Goal: Task Accomplishment & Management: Use online tool/utility

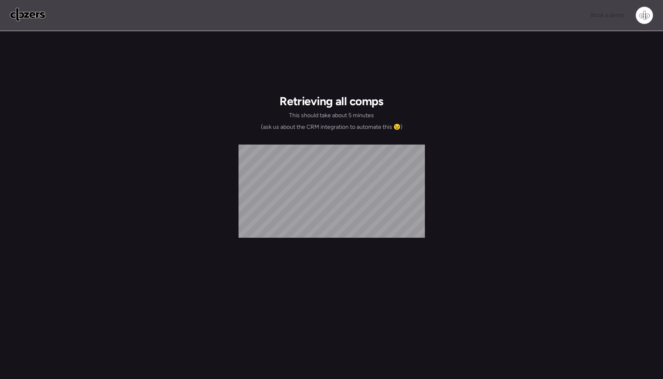
click at [636, 15] on div at bounding box center [644, 15] width 17 height 17
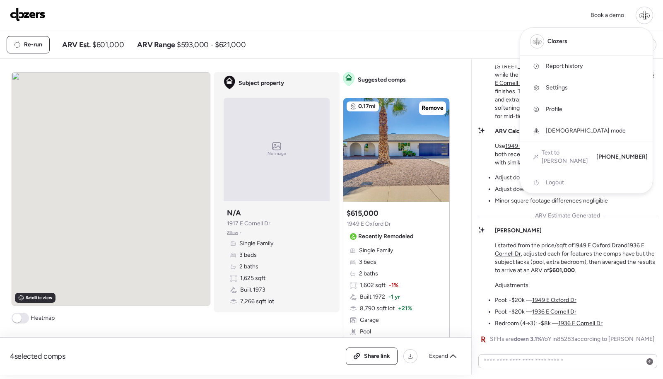
click at [581, 64] on span "Report history" at bounding box center [564, 66] width 37 height 8
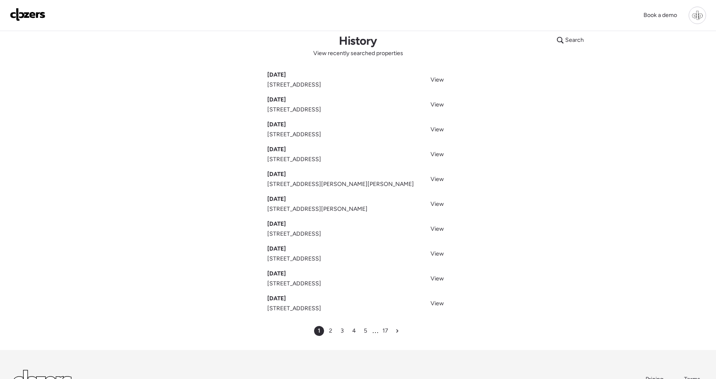
scroll to position [12, 0]
click at [32, 18] on img at bounding box center [28, 14] width 36 height 13
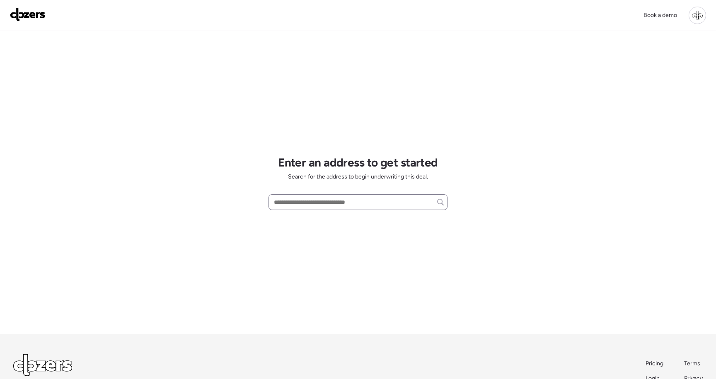
click at [296, 210] on div at bounding box center [357, 202] width 179 height 16
click at [296, 204] on input "text" at bounding box center [357, 202] width 171 height 12
paste input "**********"
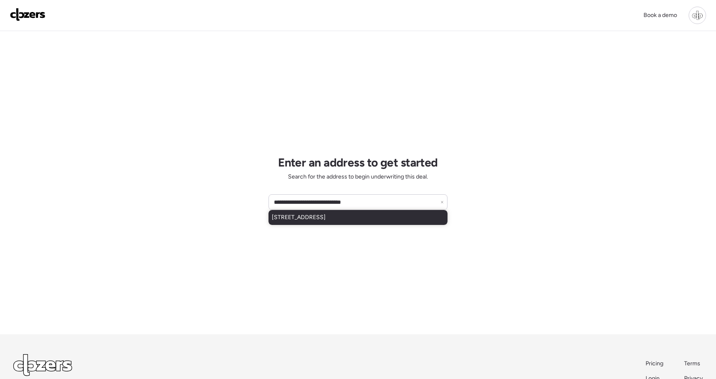
click at [320, 219] on span "5445 E Dallas St, Mesa, AZ, 85205" at bounding box center [299, 217] width 54 height 8
type input "**********"
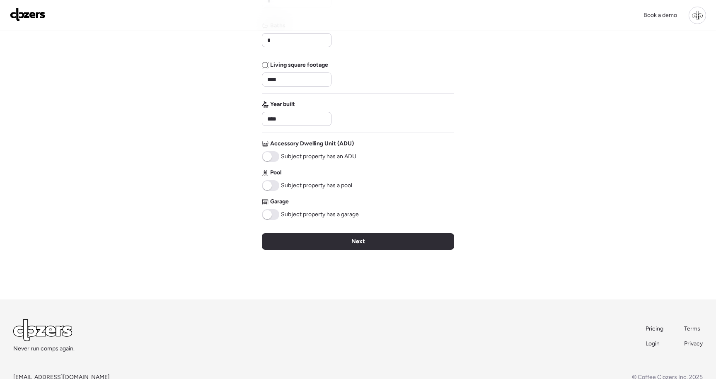
scroll to position [164, 0]
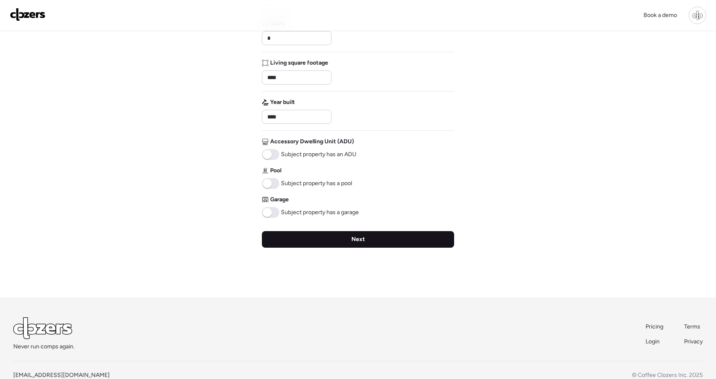
click at [296, 240] on div "Next" at bounding box center [358, 239] width 192 height 17
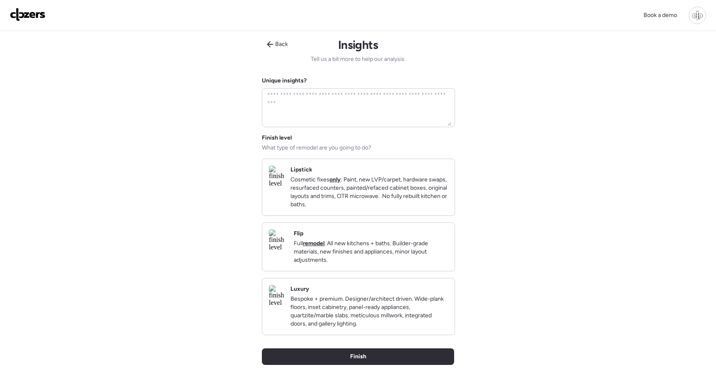
scroll to position [17, 0]
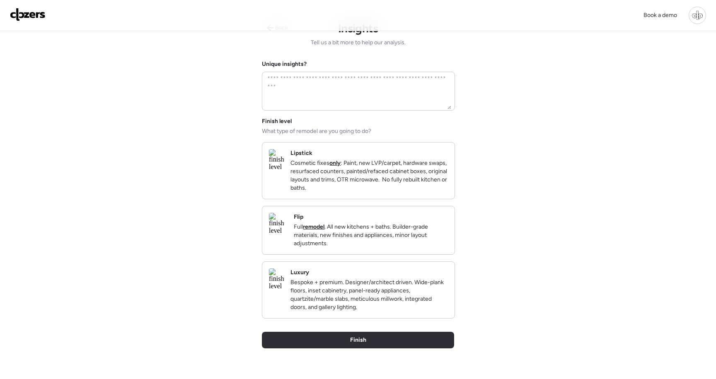
click at [384, 244] on p "Full remodel . All new kitchens + baths. Builder-grade materials, new finishes …" at bounding box center [371, 235] width 154 height 25
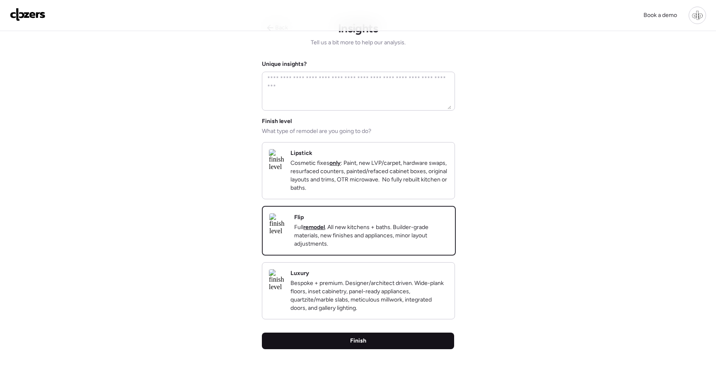
click at [347, 349] on div "Finish" at bounding box center [358, 341] width 192 height 17
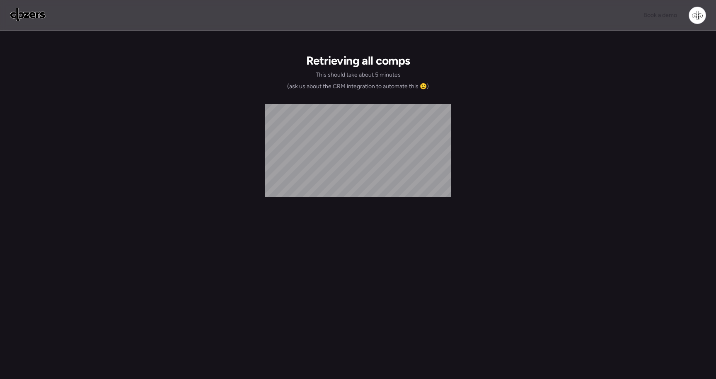
scroll to position [0, 0]
click at [37, 14] on img at bounding box center [28, 14] width 36 height 13
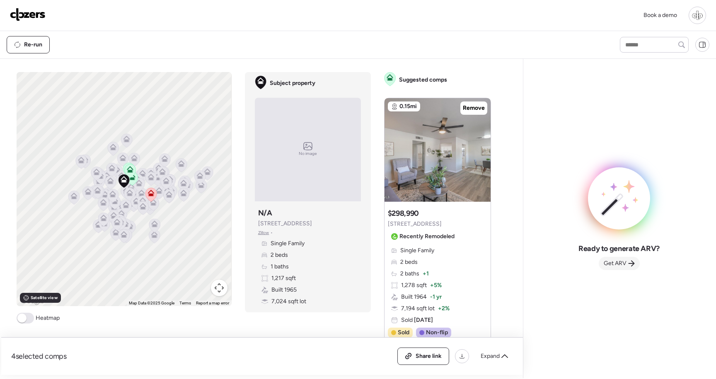
click at [621, 262] on span "Get ARV" at bounding box center [614, 263] width 23 height 8
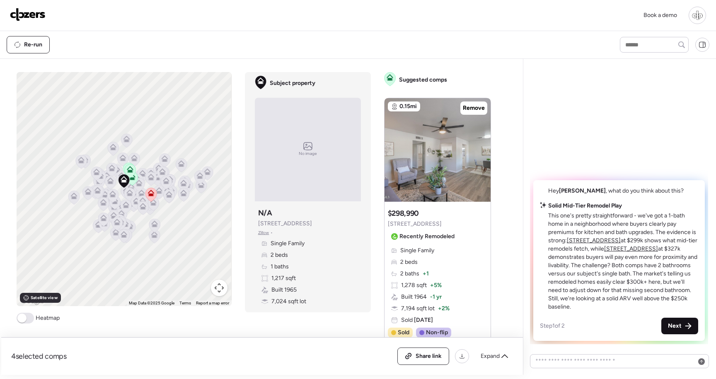
click at [670, 325] on span "Next" at bounding box center [675, 326] width 14 height 8
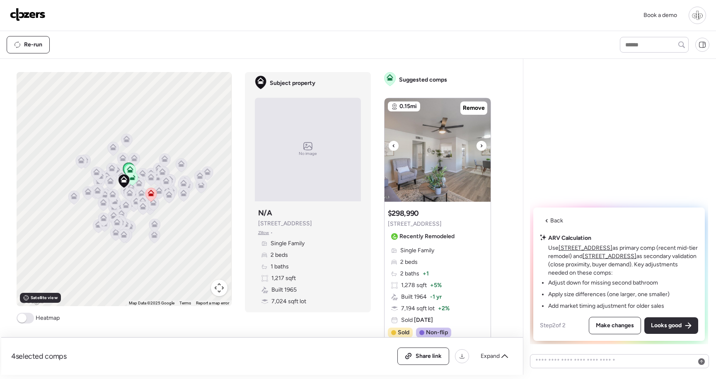
click at [444, 167] on img at bounding box center [437, 150] width 106 height 104
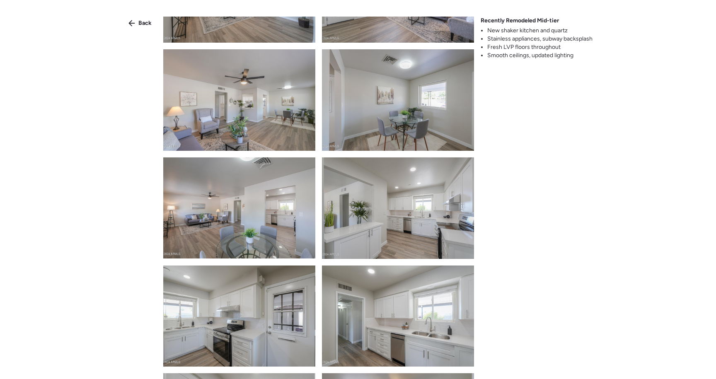
click at [405, 266] on img at bounding box center [398, 316] width 152 height 101
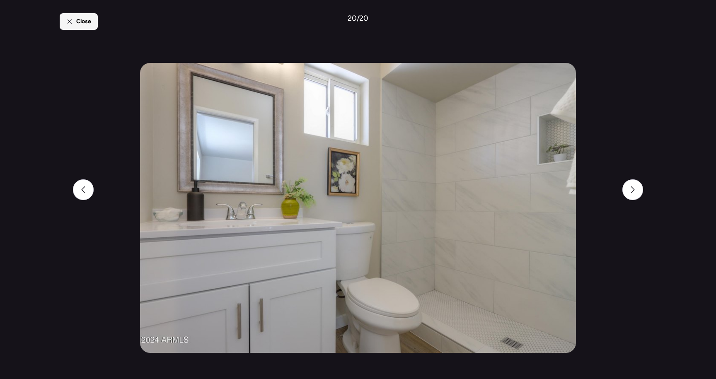
click at [84, 15] on div "Close" at bounding box center [79, 21] width 38 height 17
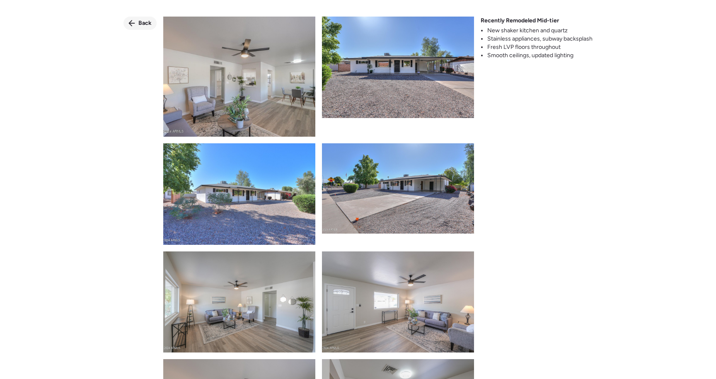
click at [141, 21] on span "Back" at bounding box center [144, 23] width 13 height 8
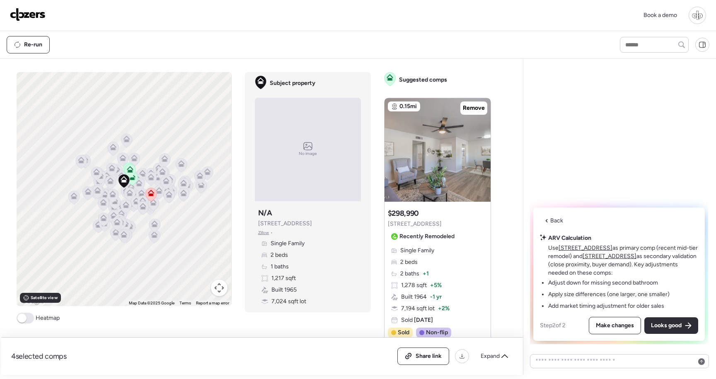
click at [585, 249] on u "[STREET_ADDRESS]" at bounding box center [585, 247] width 54 height 7
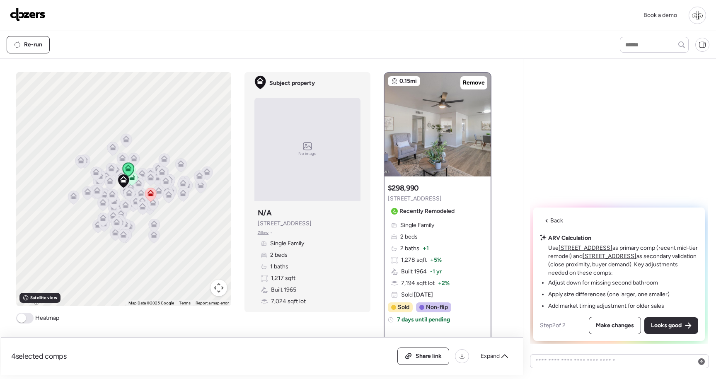
click at [609, 258] on u "701 N 55th Pl" at bounding box center [609, 256] width 54 height 7
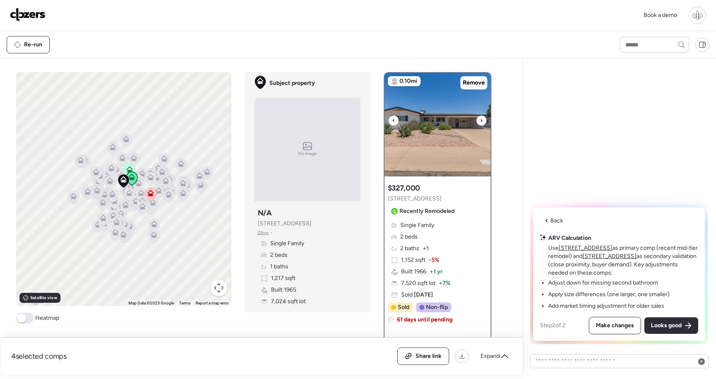
click at [440, 143] on img at bounding box center [437, 125] width 106 height 104
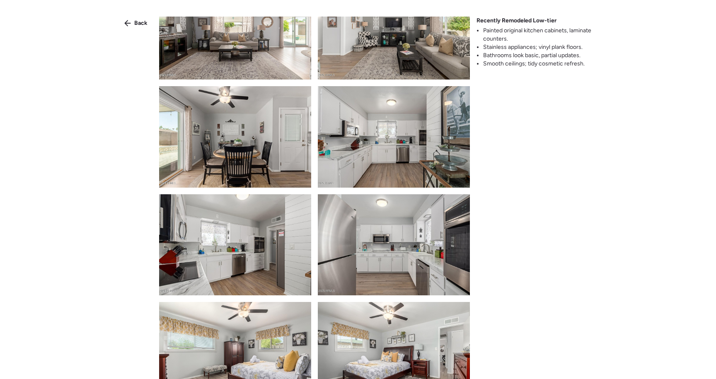
scroll to position [467, 0]
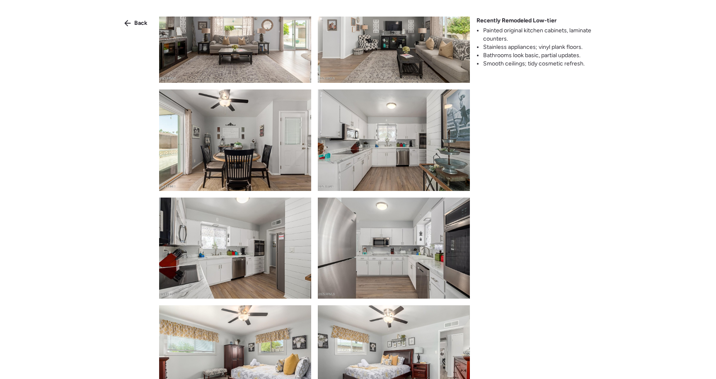
click at [350, 154] on img at bounding box center [394, 139] width 152 height 101
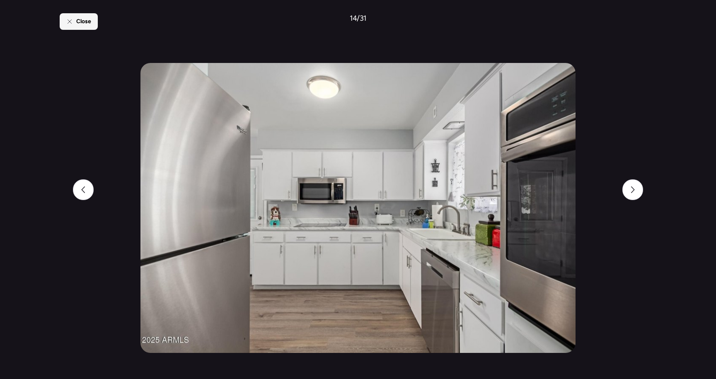
click at [75, 16] on div "Close" at bounding box center [79, 21] width 38 height 17
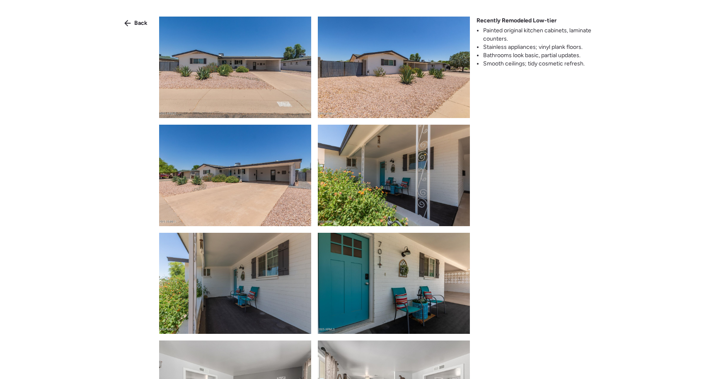
click at [275, 85] on img at bounding box center [235, 67] width 152 height 101
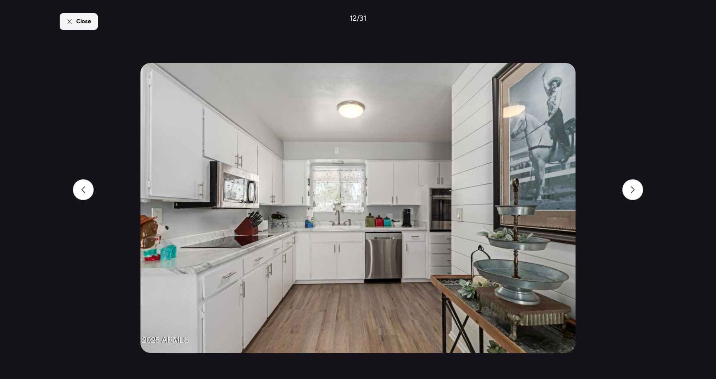
click at [87, 18] on span "Close" at bounding box center [83, 21] width 15 height 8
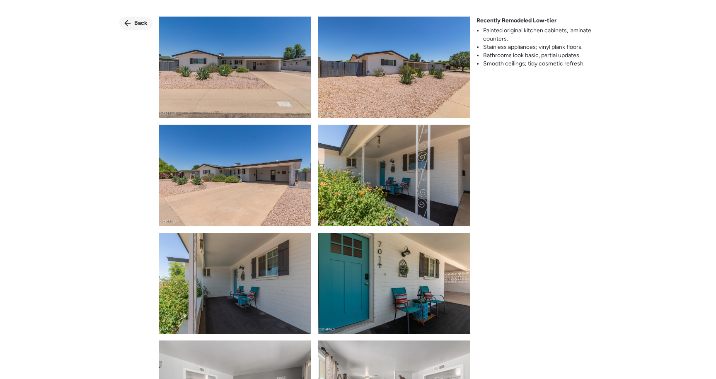
click at [145, 24] on span "Back" at bounding box center [140, 23] width 13 height 8
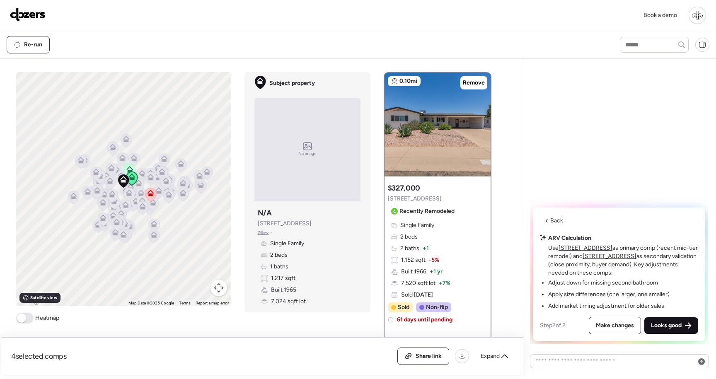
click at [678, 328] on span "Looks good" at bounding box center [666, 325] width 31 height 8
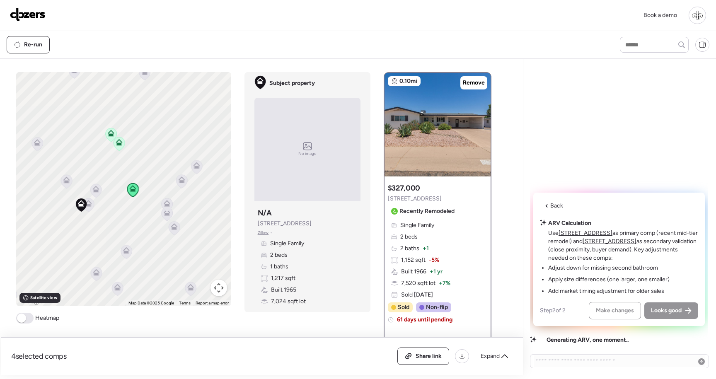
click at [92, 203] on icon at bounding box center [88, 203] width 7 height 7
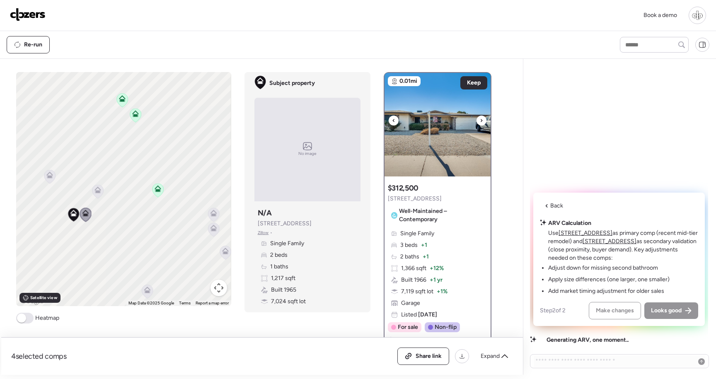
click at [482, 122] on icon at bounding box center [481, 121] width 3 height 10
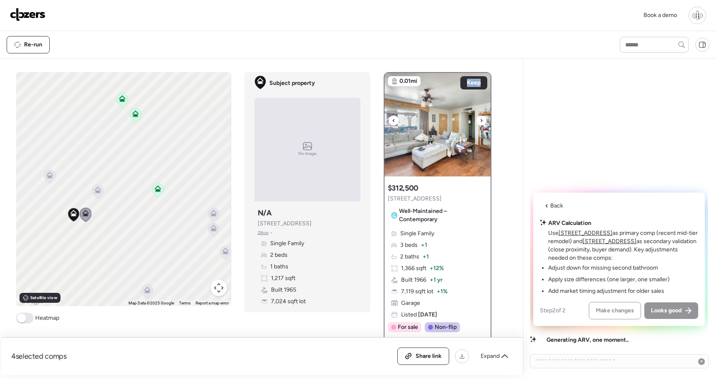
click at [482, 122] on icon at bounding box center [481, 121] width 3 height 10
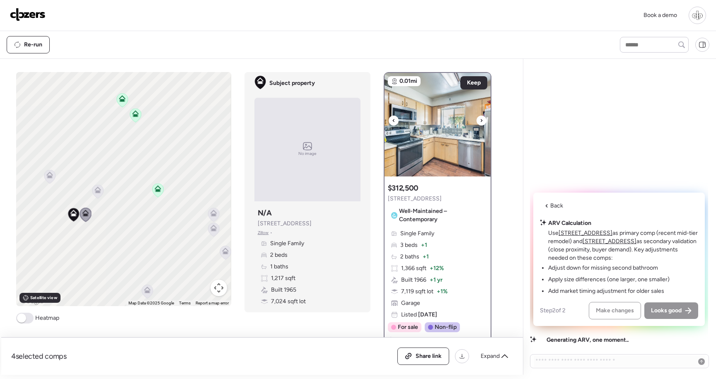
click at [482, 123] on icon at bounding box center [481, 121] width 3 height 10
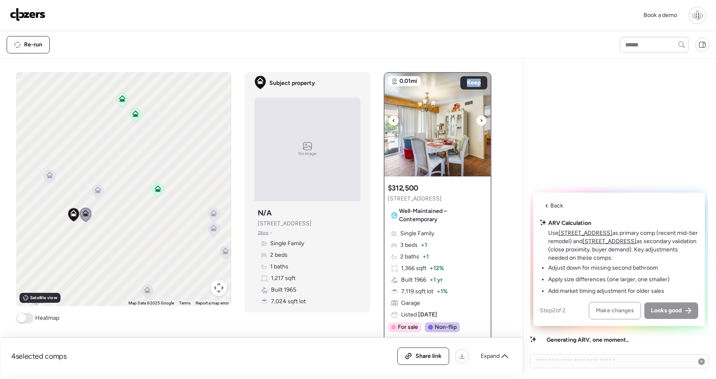
click at [482, 123] on icon at bounding box center [481, 121] width 3 height 10
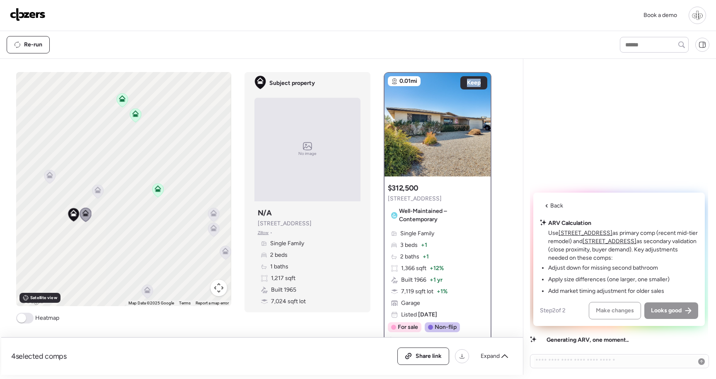
click at [107, 193] on div "To activate drag with keyboard, press Alt + Enter. Once in keyboard drag state,…" at bounding box center [123, 189] width 215 height 234
click at [99, 193] on icon at bounding box center [97, 192] width 11 height 14
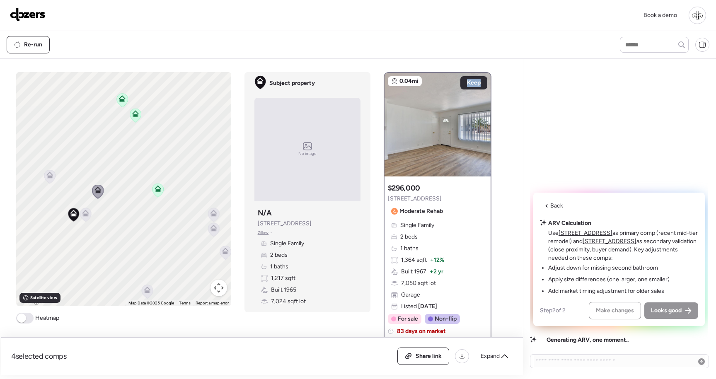
click at [87, 214] on icon at bounding box center [85, 214] width 5 height 2
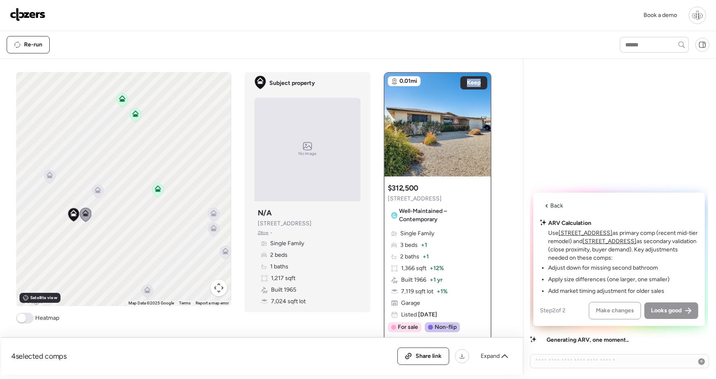
click at [102, 189] on icon at bounding box center [97, 192] width 11 height 14
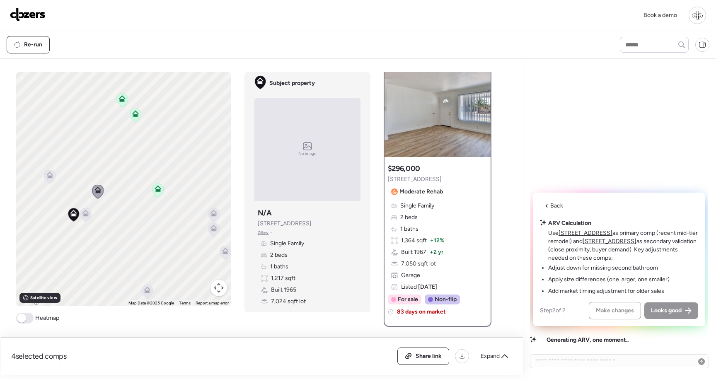
scroll to position [20, 0]
click at [447, 147] on img at bounding box center [437, 105] width 106 height 104
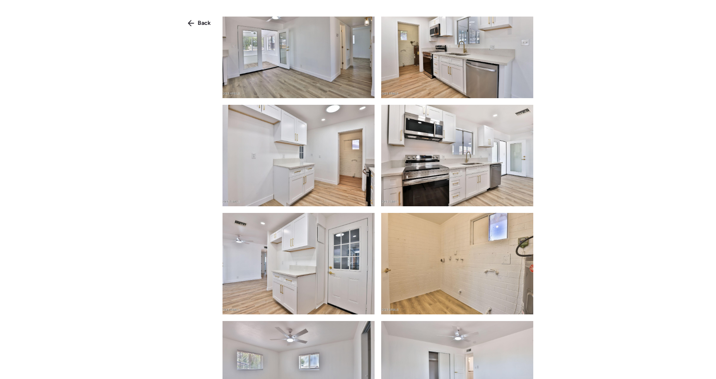
scroll to position [348, 0]
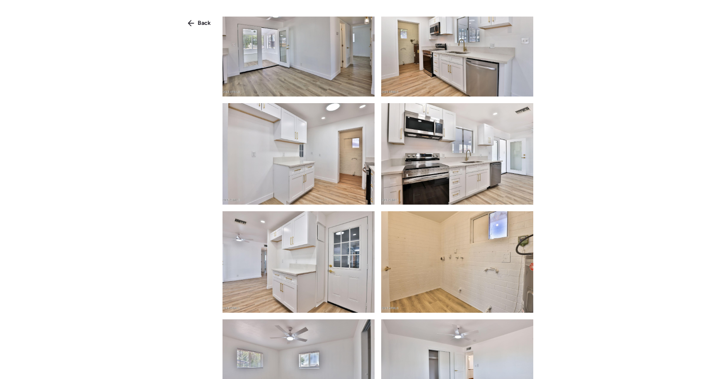
click at [447, 147] on img at bounding box center [457, 153] width 152 height 101
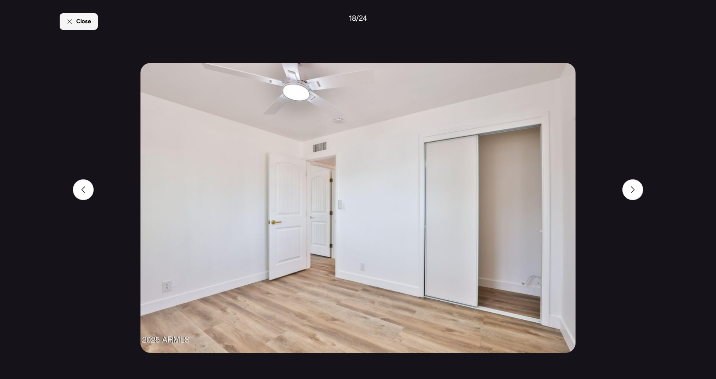
click at [83, 27] on div "Close" at bounding box center [79, 21] width 38 height 17
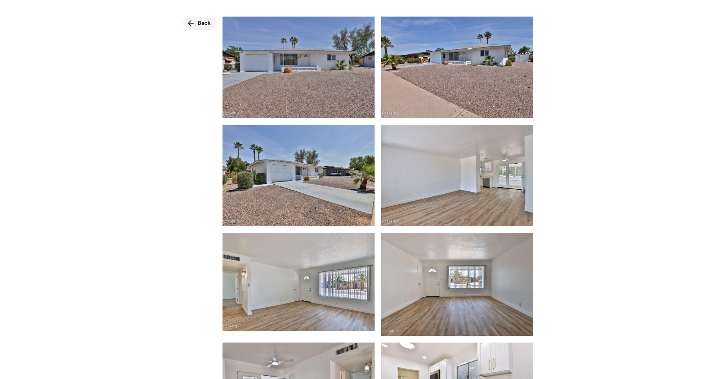
click at [191, 21] on icon at bounding box center [191, 23] width 7 height 7
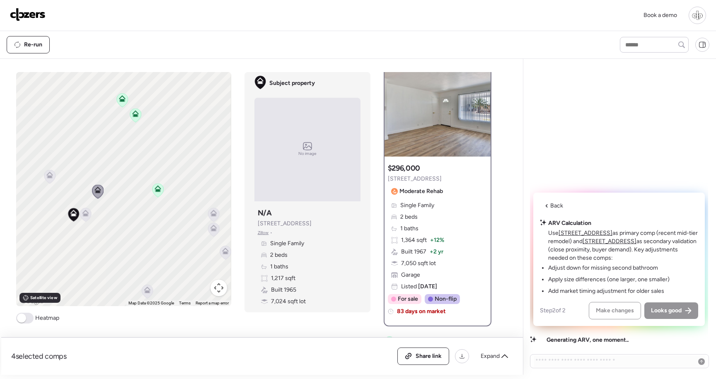
scroll to position [0, 0]
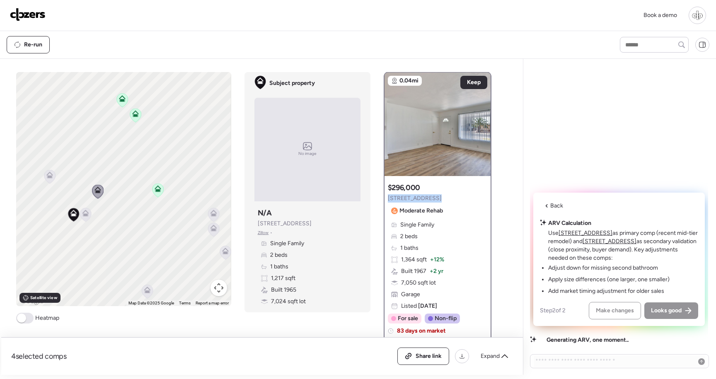
copy span "5510 E Dallas St"
drag, startPoint x: 433, startPoint y: 200, endPoint x: 385, endPoint y: 196, distance: 48.2
click at [385, 196] on div "$296,000 5510 E Dallas St Moderate Rehab Single Family 2 beds 1 baths 1,364 sqf…" at bounding box center [437, 262] width 106 height 166
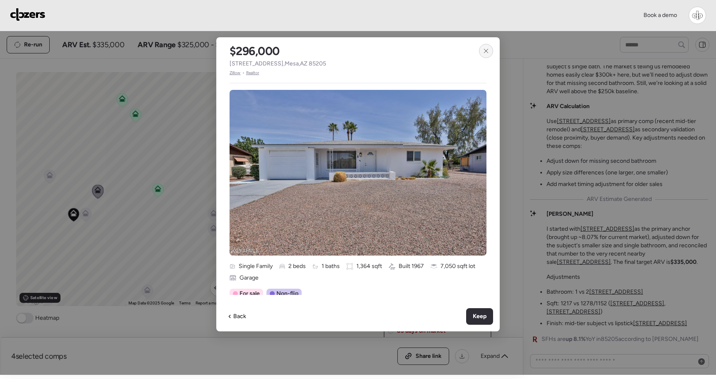
click at [483, 51] on icon at bounding box center [486, 51] width 7 height 7
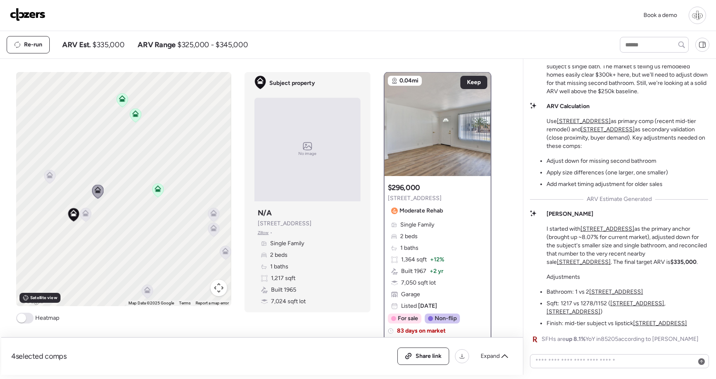
click at [87, 219] on icon at bounding box center [85, 215] width 11 height 14
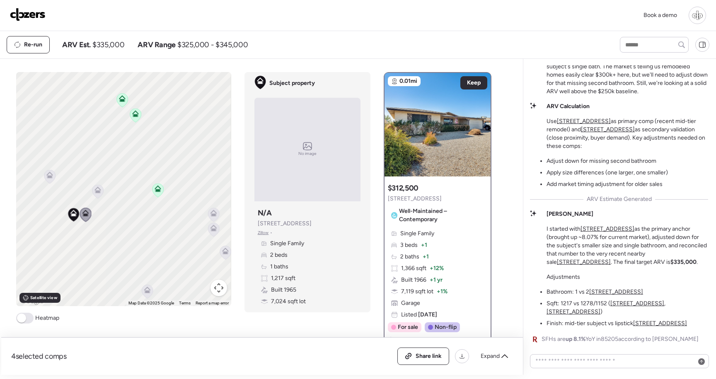
click at [659, 324] on u "[STREET_ADDRESS]" at bounding box center [660, 323] width 54 height 7
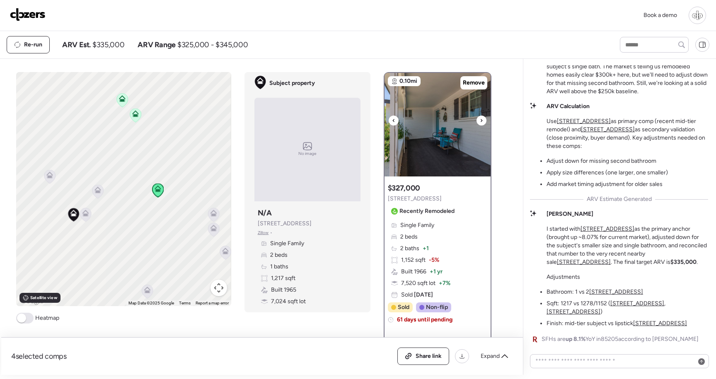
click at [445, 159] on img at bounding box center [437, 125] width 106 height 104
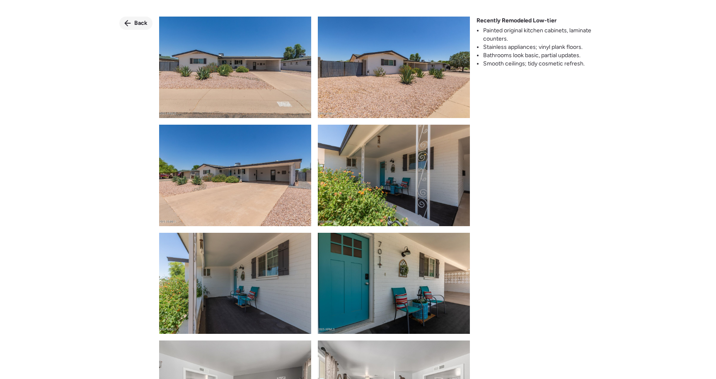
click at [139, 27] on span "Back" at bounding box center [140, 23] width 13 height 8
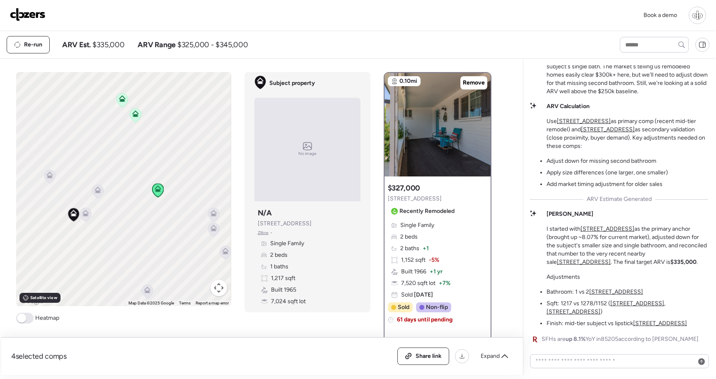
click at [50, 175] on icon at bounding box center [49, 174] width 7 height 7
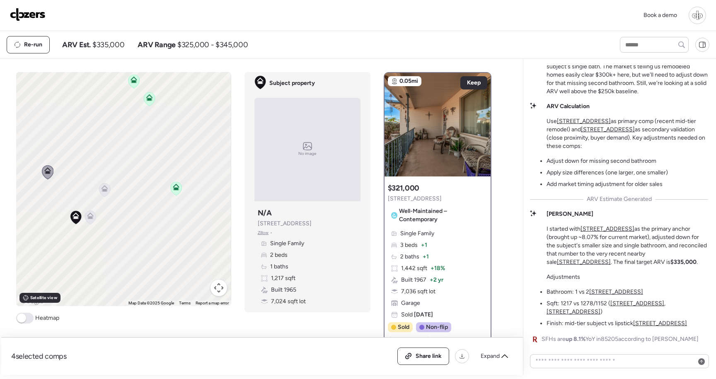
click at [604, 295] on u "5521 E Adobe Rd" at bounding box center [616, 291] width 54 height 7
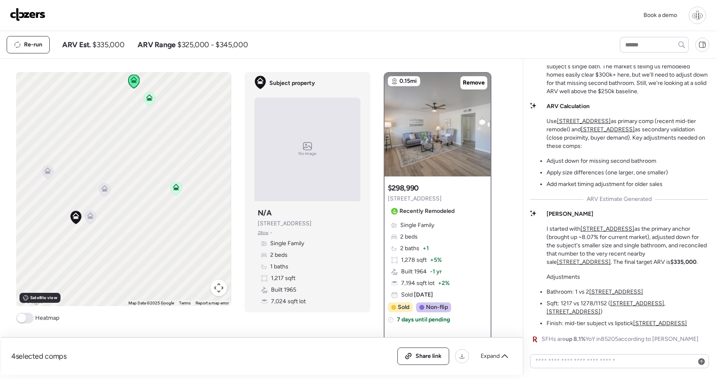
click at [648, 326] on u "701 N 55th Pl" at bounding box center [660, 323] width 54 height 7
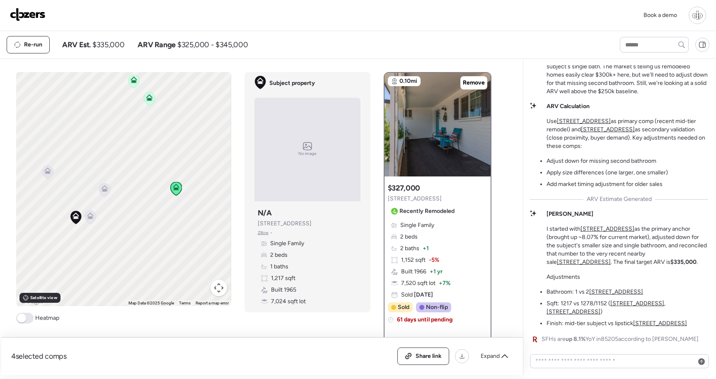
click at [49, 174] on icon at bounding box center [47, 172] width 11 height 14
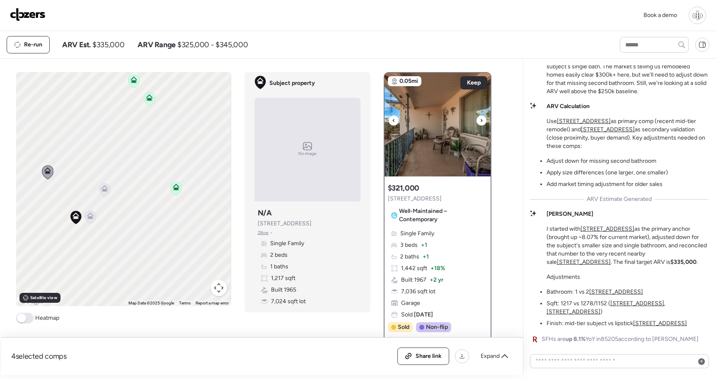
click at [443, 150] on img at bounding box center [437, 125] width 106 height 104
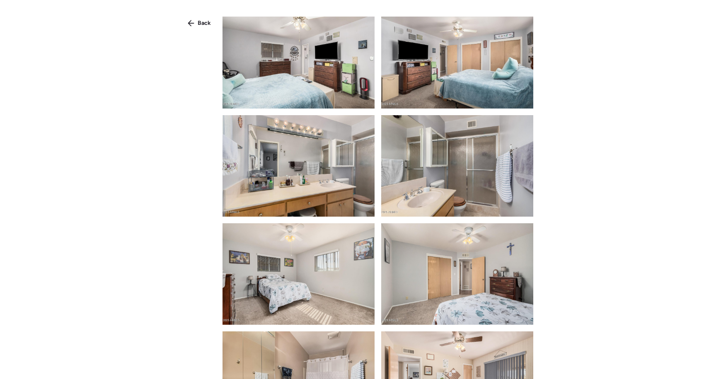
scroll to position [1091, 0]
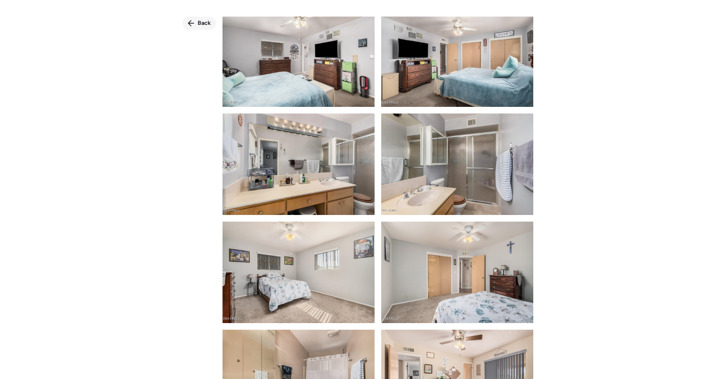
click at [199, 24] on span "Back" at bounding box center [204, 23] width 13 height 8
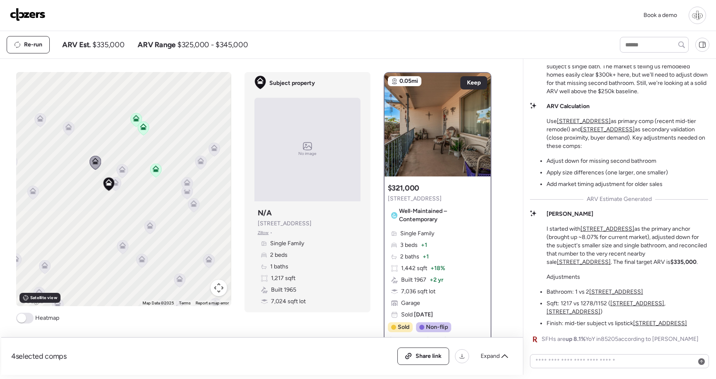
drag, startPoint x: 140, startPoint y: 234, endPoint x: 139, endPoint y: 195, distance: 38.9
click at [139, 195] on div "To activate drag with keyboard, press Alt + Enter. Once in keyboard drag state,…" at bounding box center [123, 189] width 215 height 234
click at [33, 193] on icon at bounding box center [32, 192] width 5 height 2
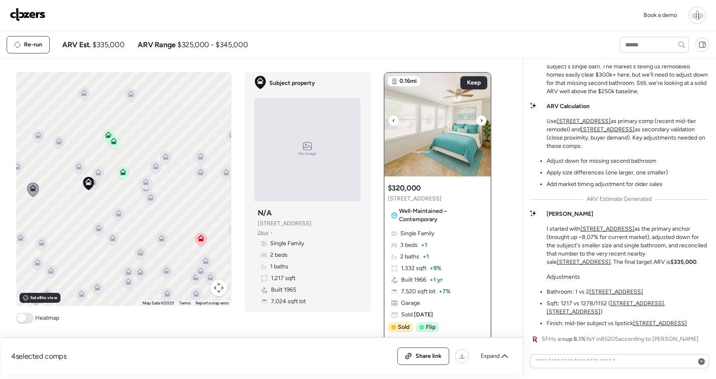
click at [439, 163] on img at bounding box center [437, 125] width 106 height 104
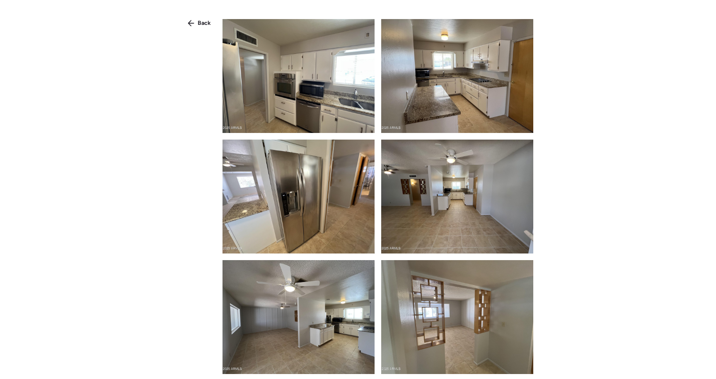
scroll to position [980, 0]
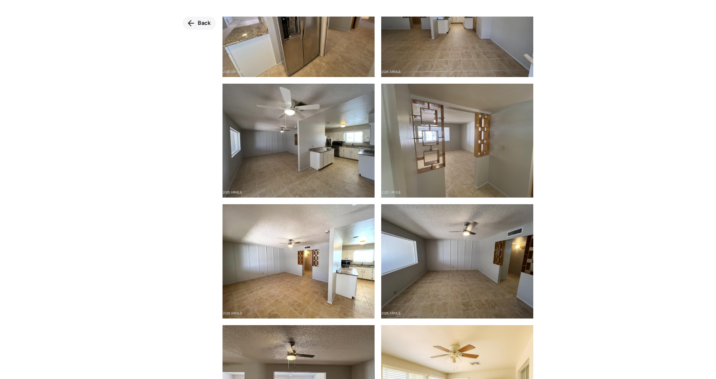
click at [200, 19] on div "Back" at bounding box center [199, 23] width 33 height 13
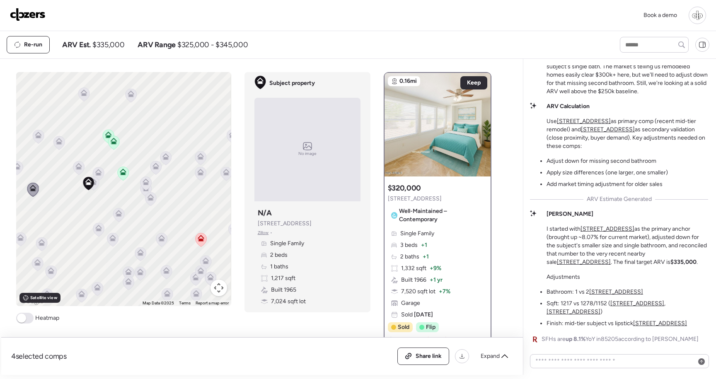
click at [118, 215] on icon at bounding box center [118, 215] width 5 height 2
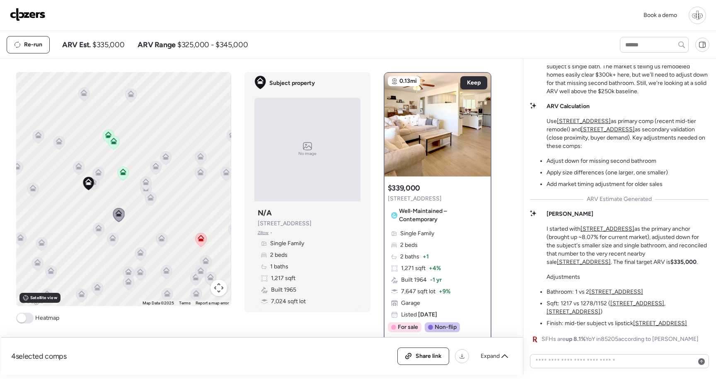
click at [96, 232] on icon at bounding box center [98, 230] width 11 height 14
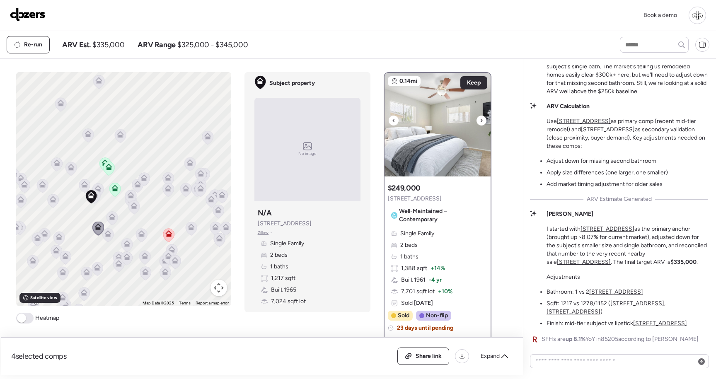
click at [447, 138] on img at bounding box center [437, 125] width 106 height 104
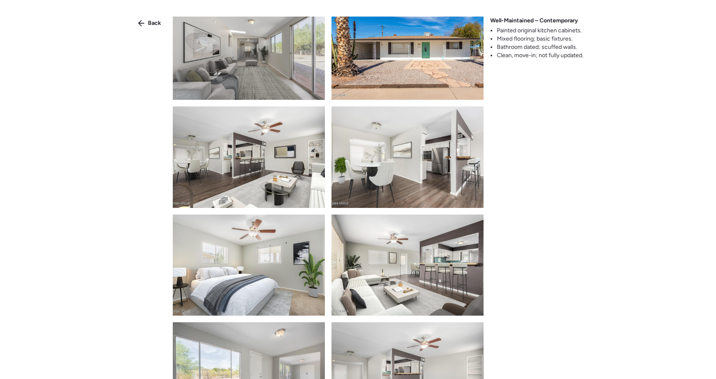
scroll to position [19, 0]
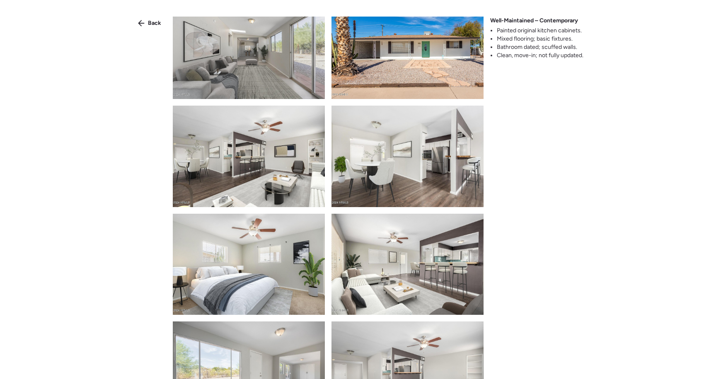
click at [444, 151] on img at bounding box center [407, 156] width 152 height 101
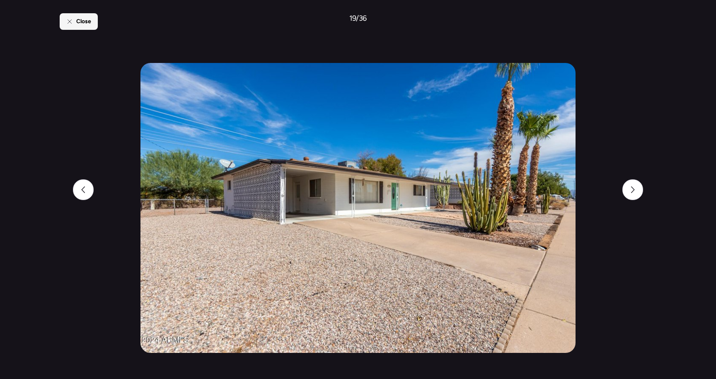
click at [71, 15] on div "Close" at bounding box center [79, 21] width 38 height 17
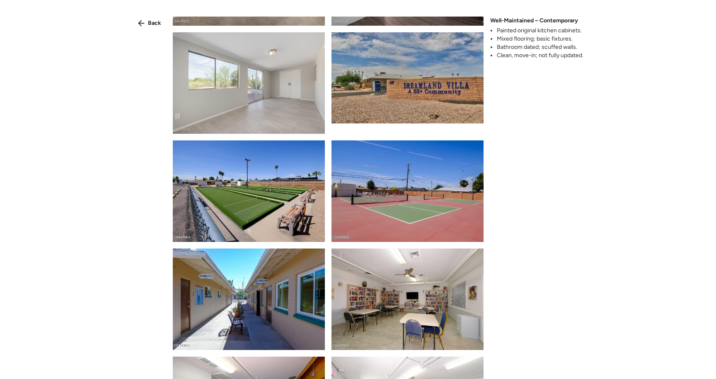
scroll to position [1384, 0]
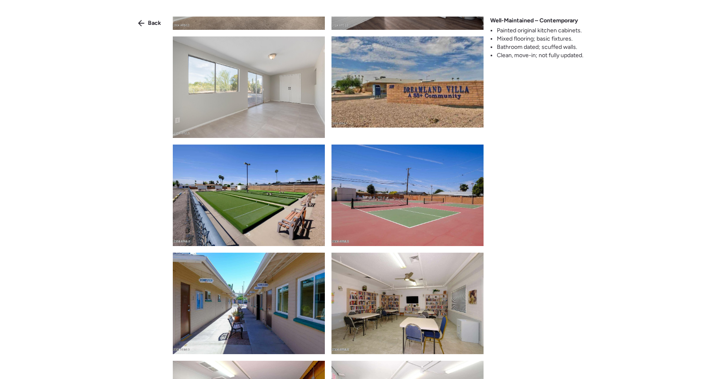
click at [291, 86] on img at bounding box center [249, 86] width 152 height 101
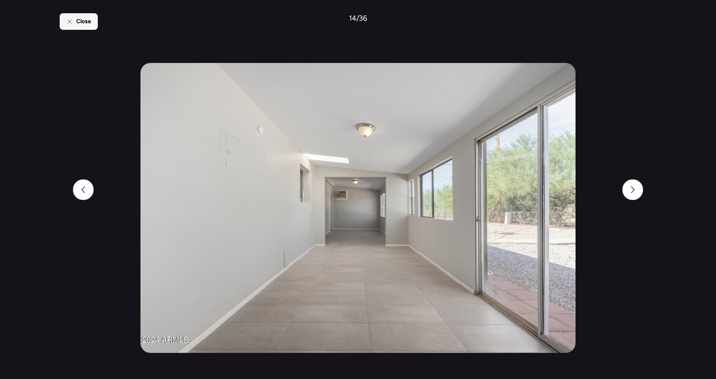
click at [75, 15] on div "Close" at bounding box center [79, 21] width 38 height 17
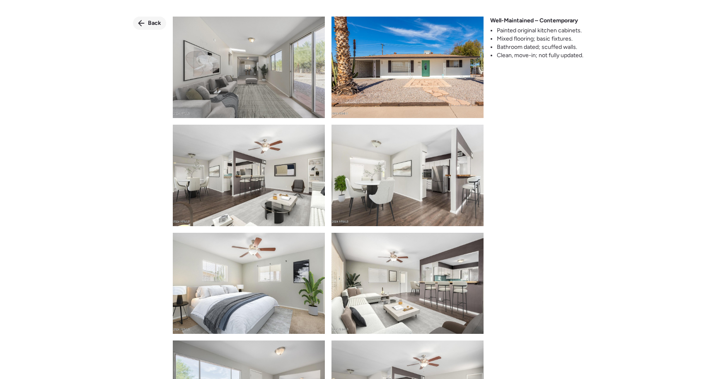
click at [159, 27] on div "Back" at bounding box center [149, 23] width 33 height 13
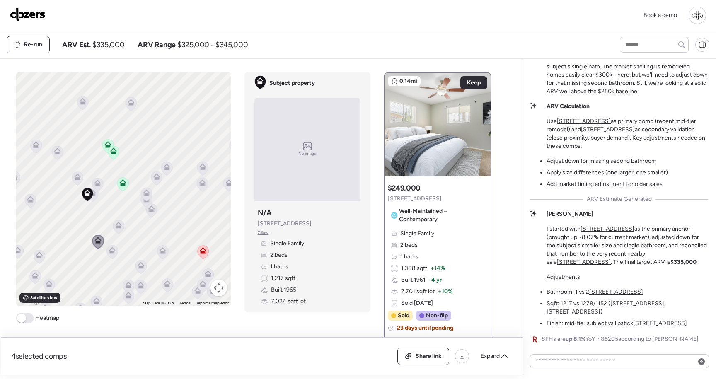
click at [530, 338] on icon at bounding box center [535, 339] width 10 height 10
click at [575, 338] on span "up 8.1%" at bounding box center [575, 339] width 20 height 7
click at [611, 341] on span "SFHs are up 8.1% YoY in 85205 according to Redfin" at bounding box center [619, 339] width 157 height 8
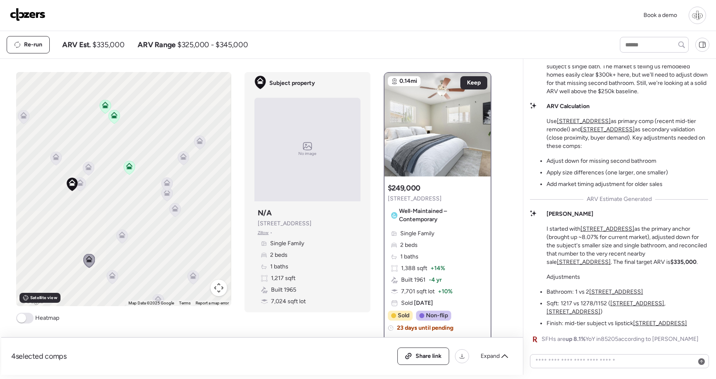
click at [123, 236] on icon at bounding box center [121, 236] width 5 height 2
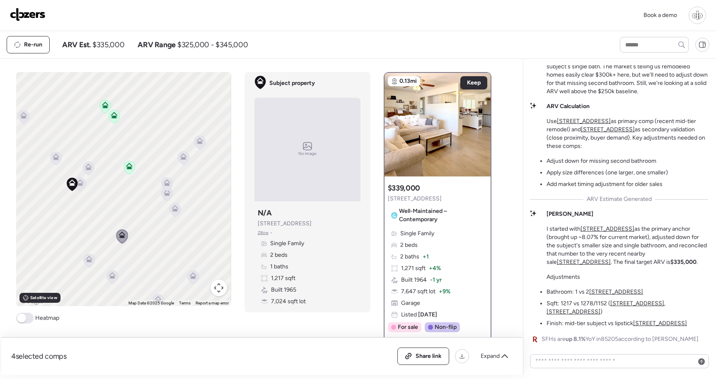
click at [169, 195] on icon at bounding box center [166, 194] width 5 height 2
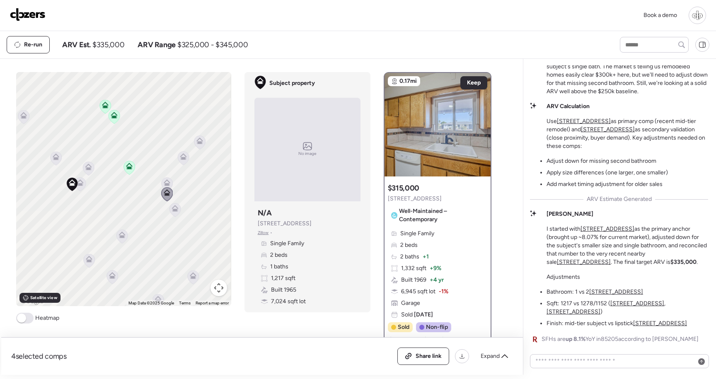
click at [90, 261] on icon at bounding box center [89, 260] width 5 height 2
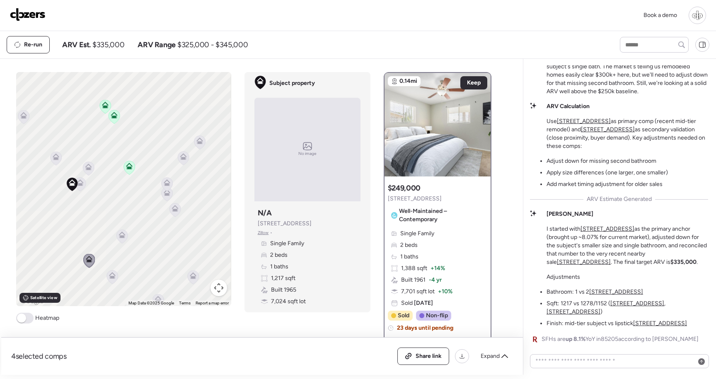
click at [29, 320] on span at bounding box center [24, 318] width 17 height 11
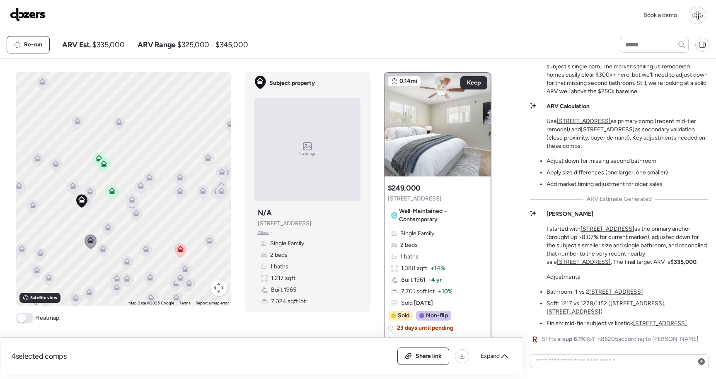
click at [77, 126] on icon at bounding box center [77, 123] width 11 height 14
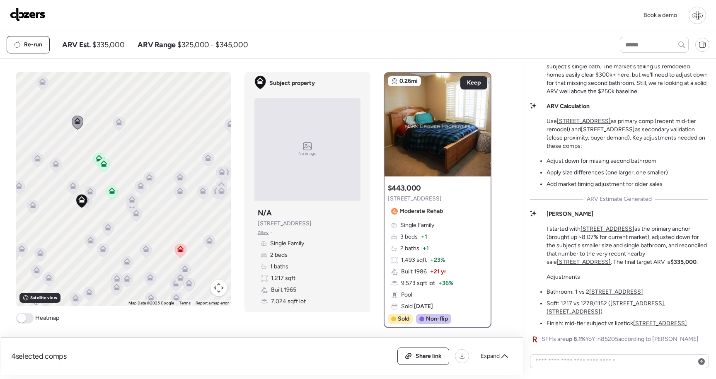
click at [43, 84] on icon at bounding box center [42, 83] width 5 height 2
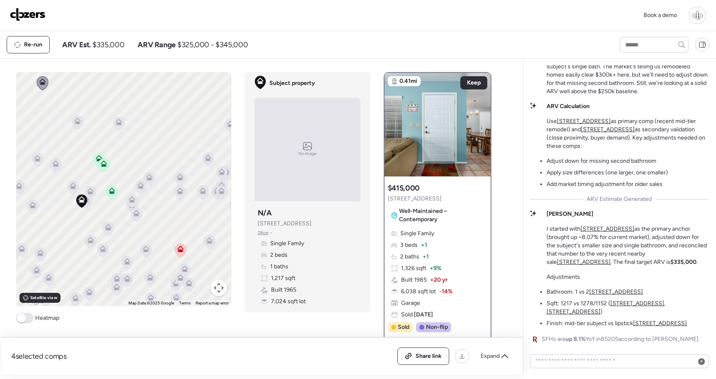
click at [118, 124] on icon at bounding box center [118, 123] width 5 height 2
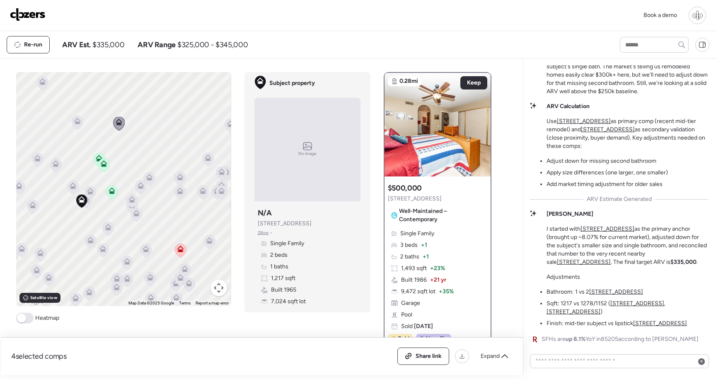
click at [148, 179] on icon at bounding box center [149, 179] width 5 height 2
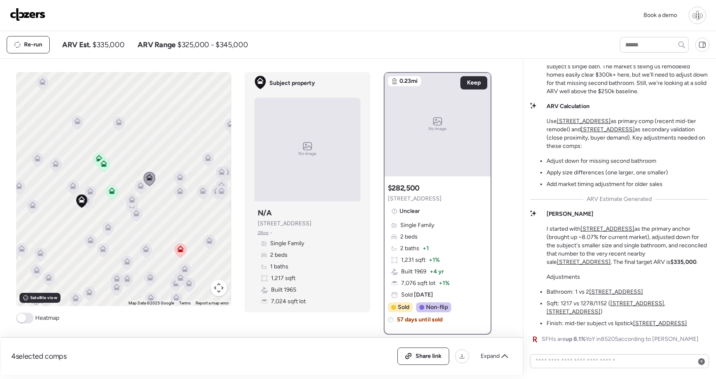
click at [138, 195] on div at bounding box center [141, 187] width 12 height 15
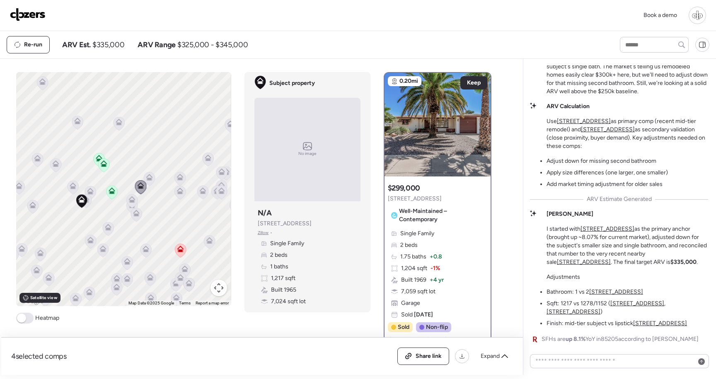
click at [132, 202] on icon at bounding box center [131, 201] width 5 height 2
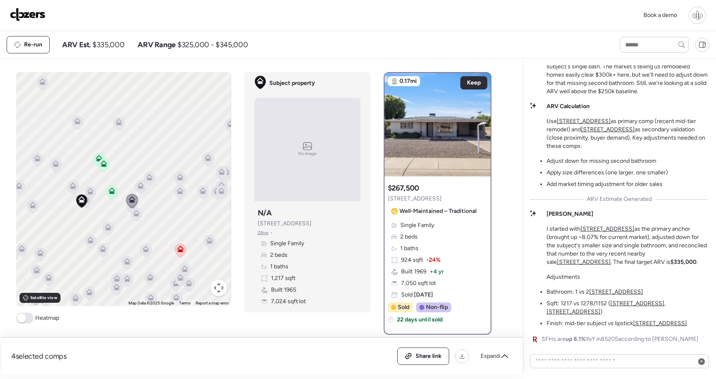
click at [130, 210] on icon at bounding box center [132, 207] width 11 height 14
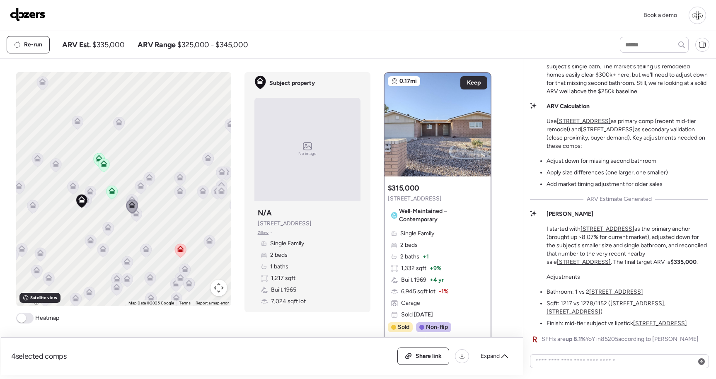
click at [138, 217] on icon at bounding box center [136, 215] width 11 height 14
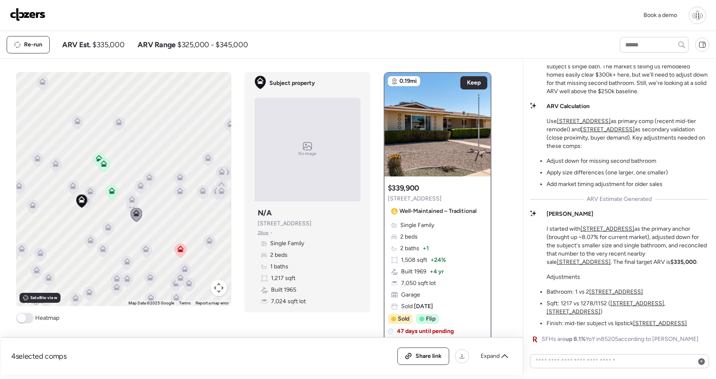
click at [181, 192] on icon at bounding box center [179, 192] width 5 height 2
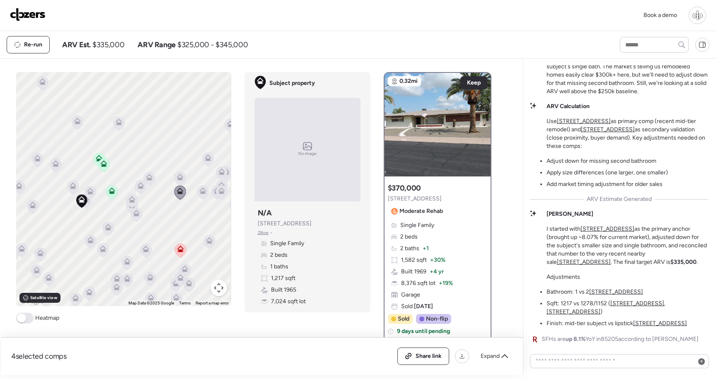
click at [181, 176] on icon at bounding box center [180, 176] width 6 height 4
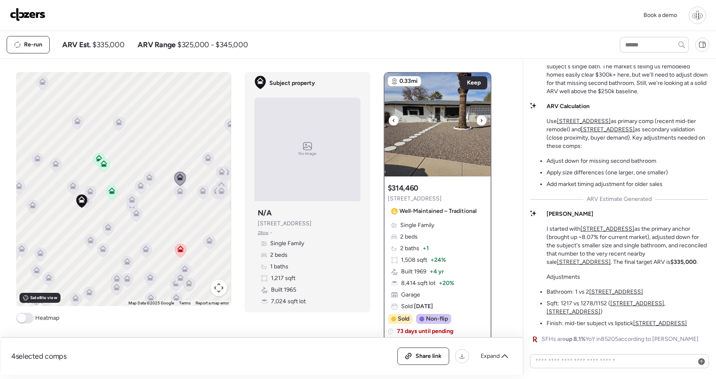
click at [430, 140] on img at bounding box center [437, 125] width 106 height 104
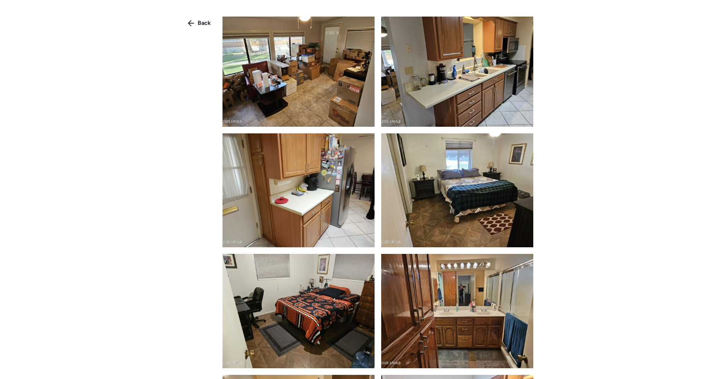
scroll to position [556, 0]
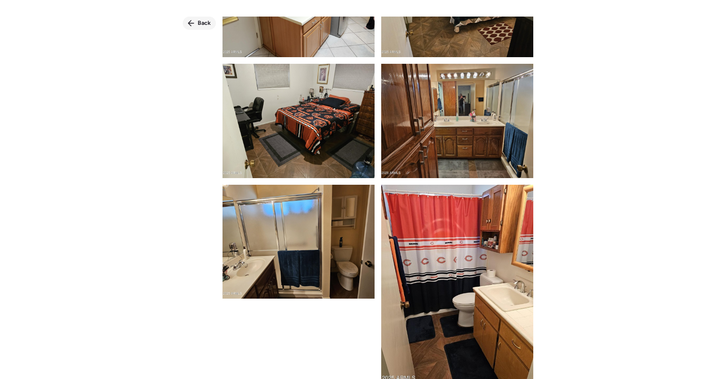
click at [201, 25] on span "Back" at bounding box center [204, 23] width 13 height 8
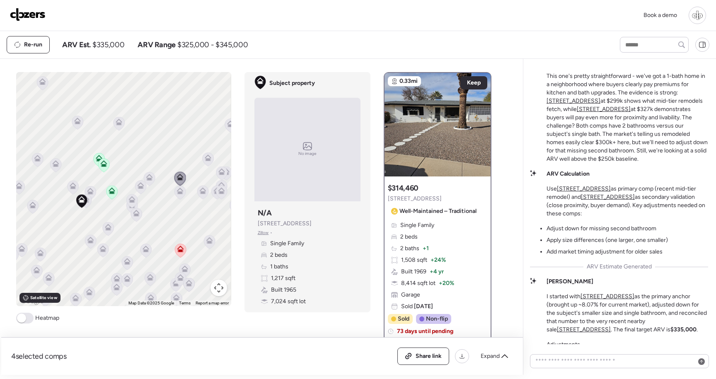
scroll to position [0, 0]
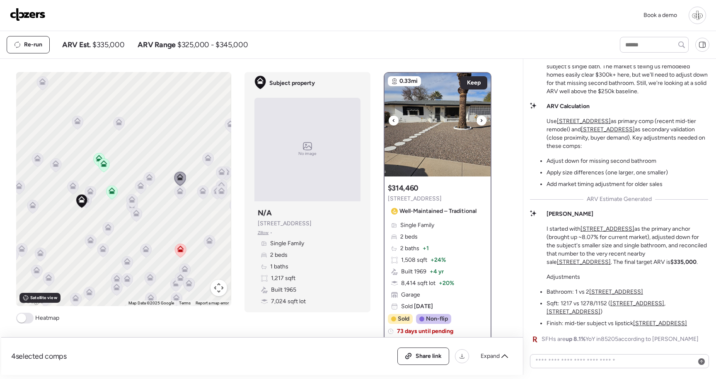
click at [416, 155] on img at bounding box center [437, 125] width 106 height 104
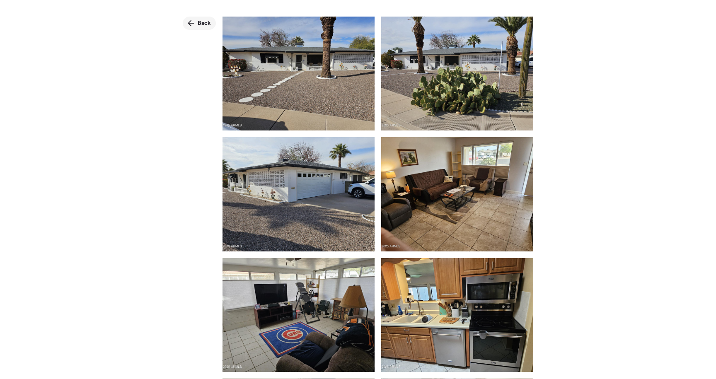
click at [200, 25] on span "Back" at bounding box center [204, 23] width 13 height 8
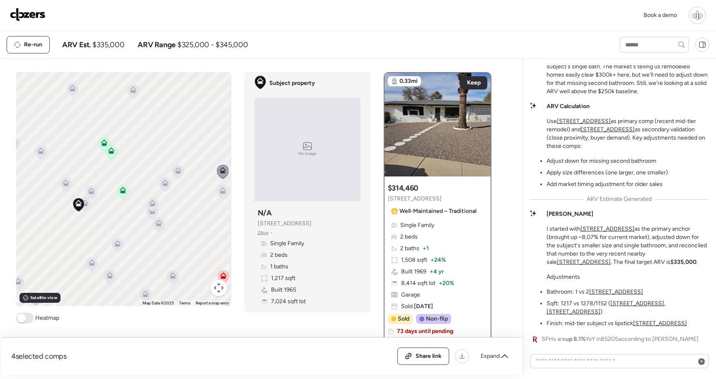
click at [155, 216] on icon at bounding box center [152, 212] width 11 height 14
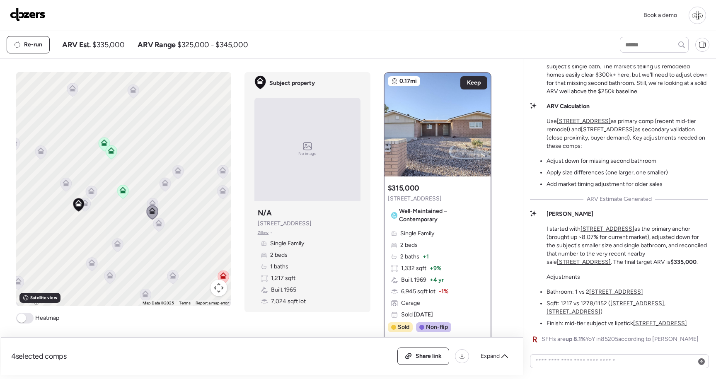
click at [155, 202] on icon at bounding box center [152, 203] width 7 height 7
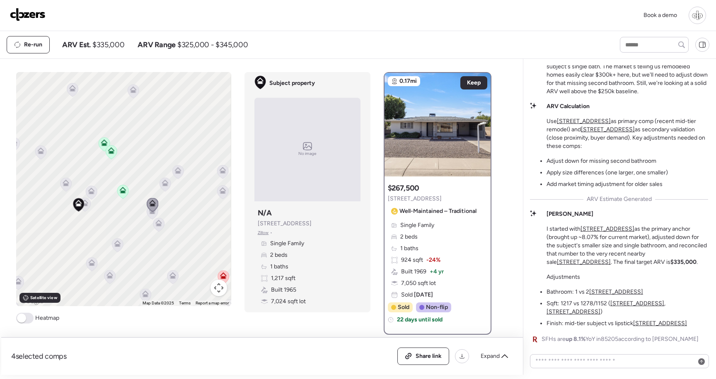
click at [154, 217] on icon at bounding box center [152, 212] width 11 height 14
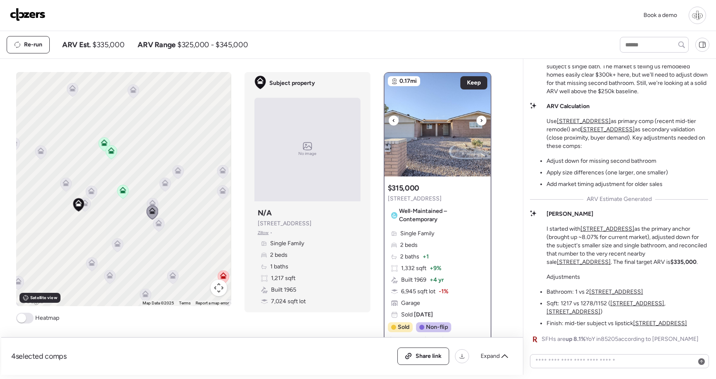
click at [426, 162] on img at bounding box center [437, 125] width 106 height 104
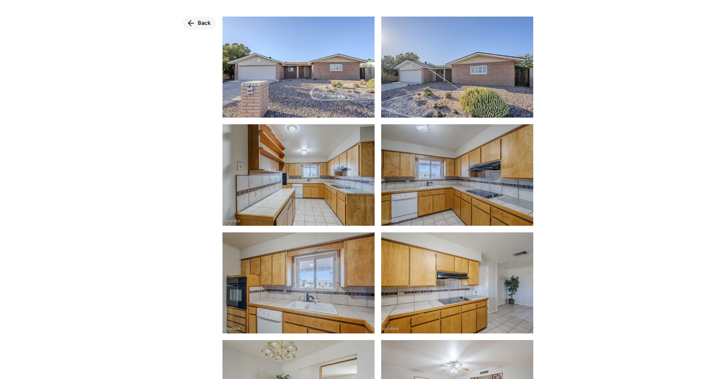
click at [197, 22] on div "Back" at bounding box center [199, 23] width 33 height 13
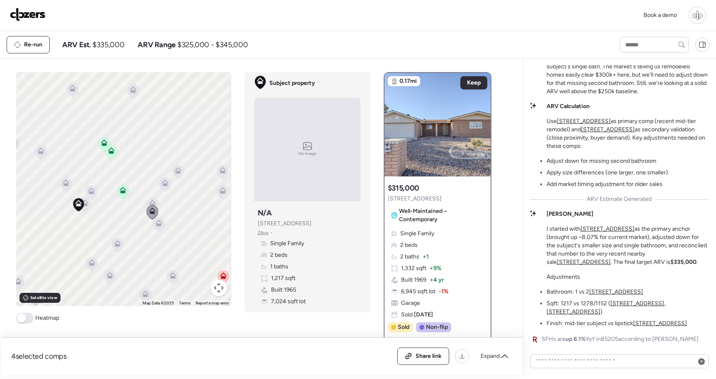
click at [162, 225] on icon at bounding box center [158, 225] width 11 height 14
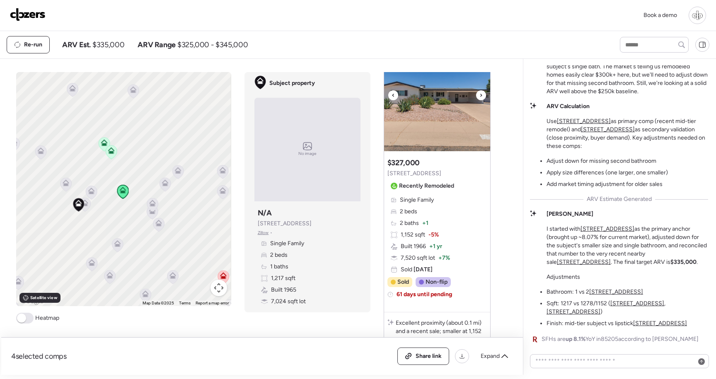
scroll to position [695, 0]
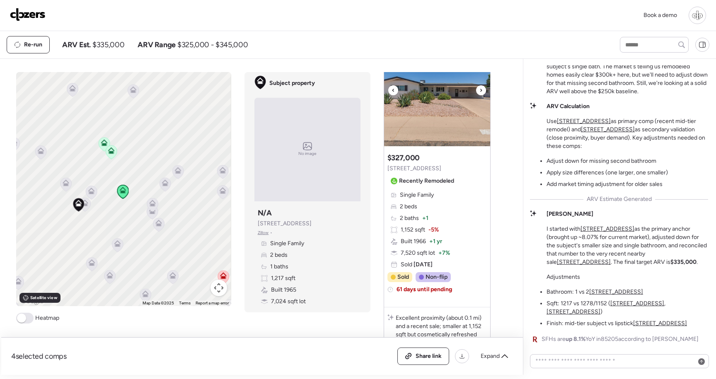
click at [457, 143] on img at bounding box center [437, 95] width 106 height 104
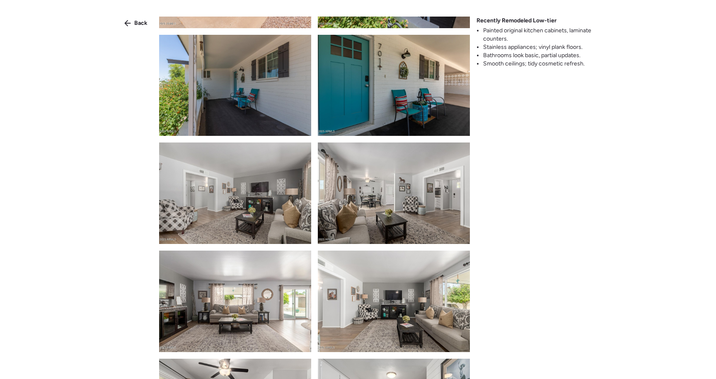
scroll to position [462, 0]
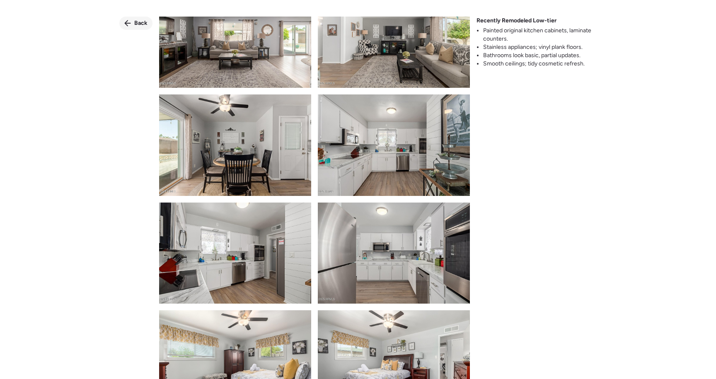
click at [139, 24] on span "Back" at bounding box center [140, 23] width 13 height 8
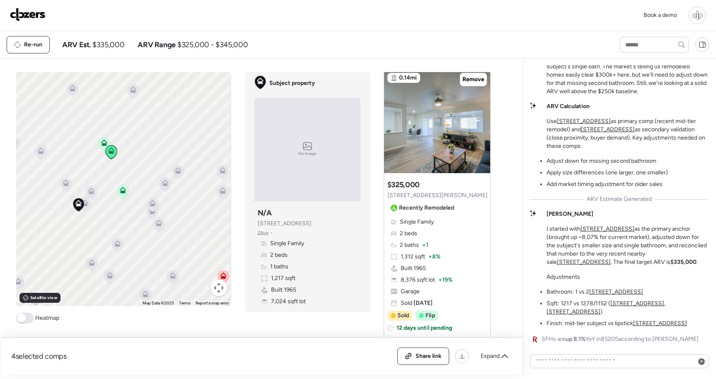
scroll to position [1016, 0]
click at [454, 164] on img at bounding box center [437, 120] width 106 height 104
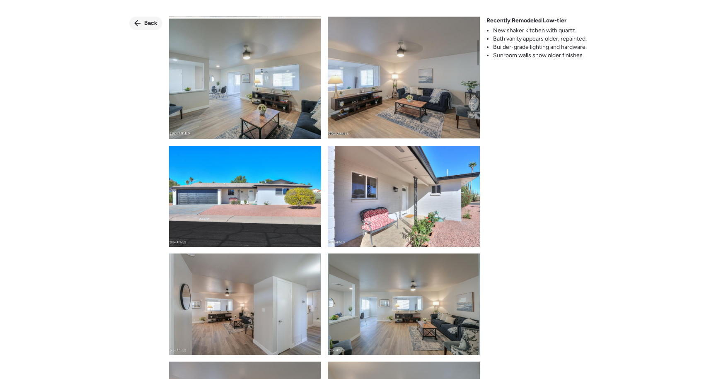
click at [145, 24] on span "Back" at bounding box center [150, 23] width 13 height 8
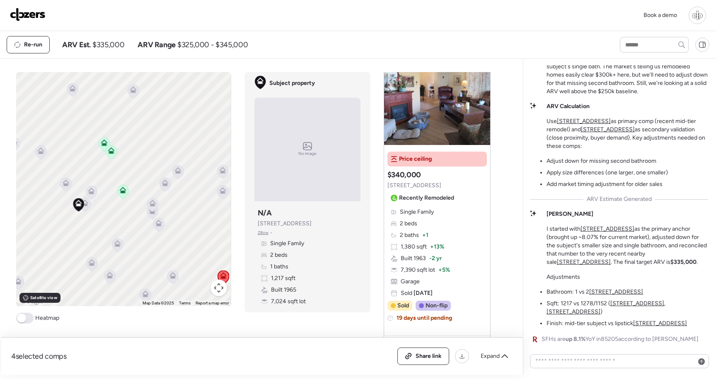
scroll to position [1361, 0]
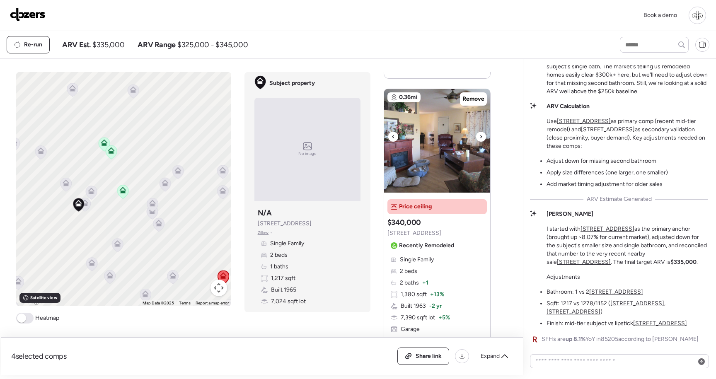
click at [427, 177] on img at bounding box center [437, 141] width 106 height 104
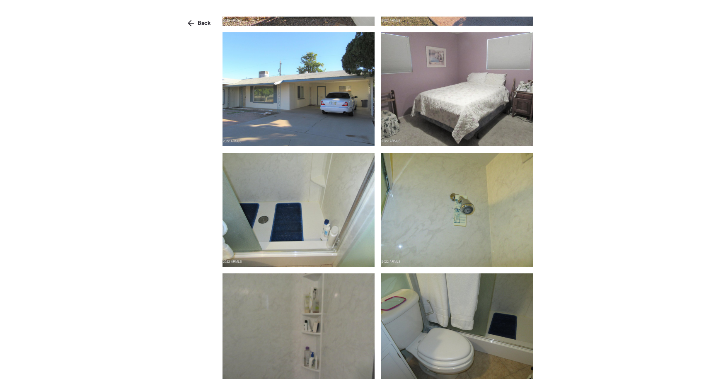
scroll to position [3672, 0]
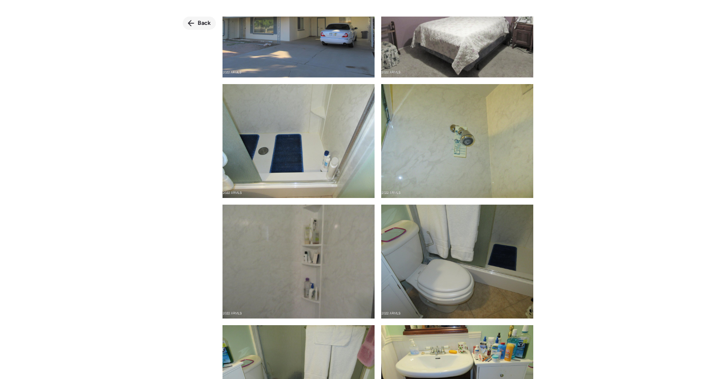
click at [206, 20] on span "Back" at bounding box center [204, 23] width 13 height 8
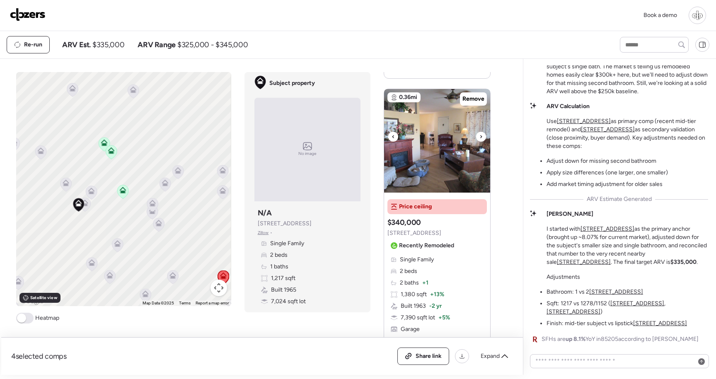
click at [419, 164] on img at bounding box center [437, 141] width 106 height 104
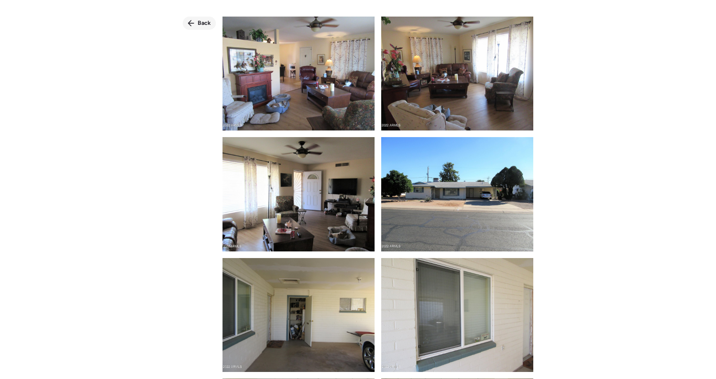
click at [202, 22] on span "Back" at bounding box center [204, 23] width 13 height 8
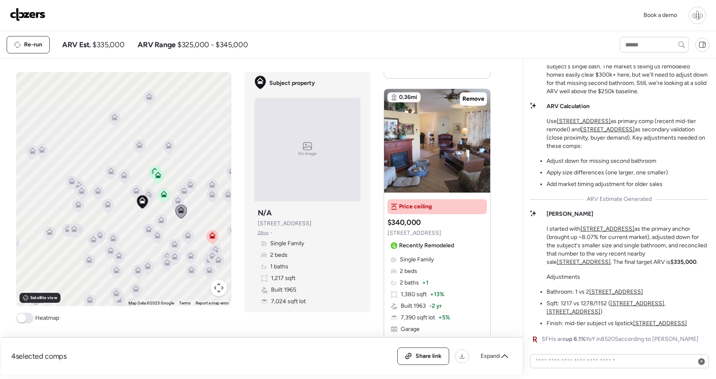
drag, startPoint x: 204, startPoint y: 211, endPoint x: 193, endPoint y: 211, distance: 10.8
click at [193, 211] on div "To activate drag with keyboard, press Alt + Enter. Once in keyboard drag state,…" at bounding box center [123, 189] width 215 height 234
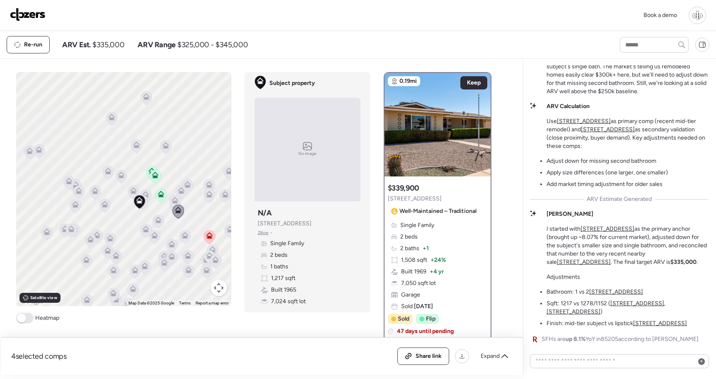
scroll to position [-68, 0]
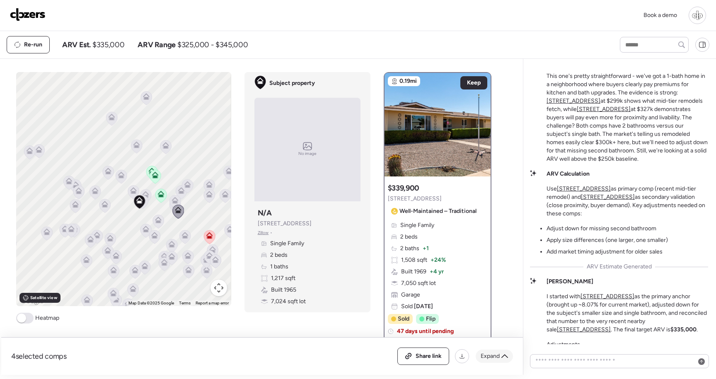
click at [493, 354] on span "Expand" at bounding box center [489, 356] width 19 height 8
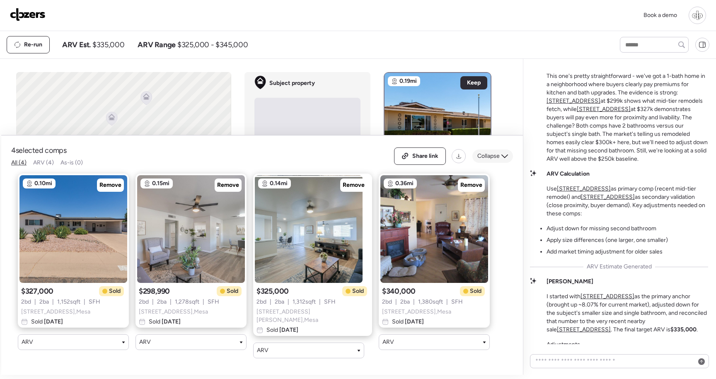
click at [502, 159] on icon at bounding box center [504, 156] width 7 height 7
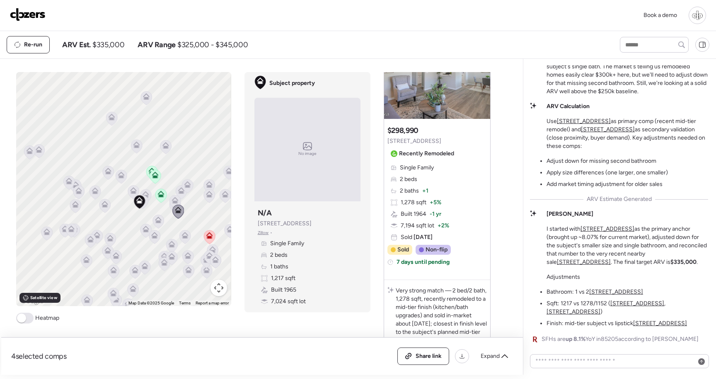
scroll to position [372, 0]
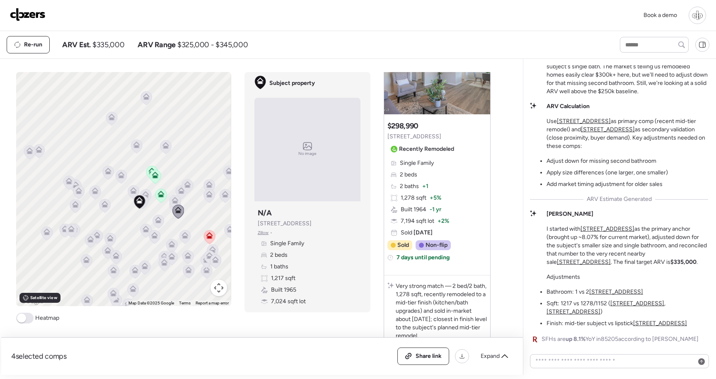
click at [643, 324] on u "701 N 55th Pl" at bounding box center [660, 323] width 54 height 7
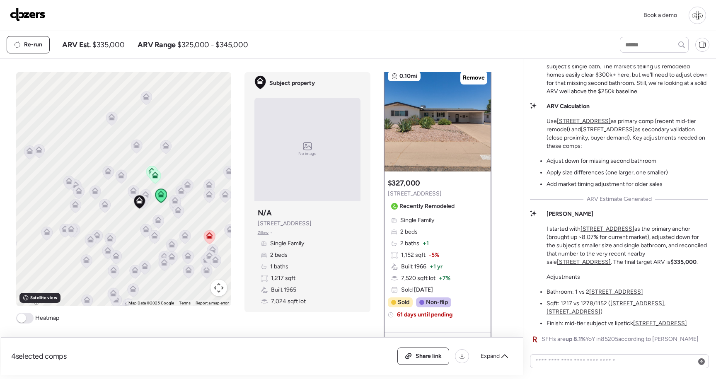
scroll to position [0, 0]
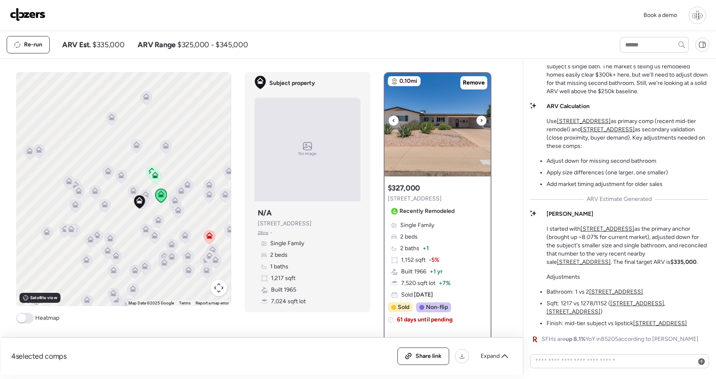
click at [458, 145] on img at bounding box center [437, 125] width 106 height 104
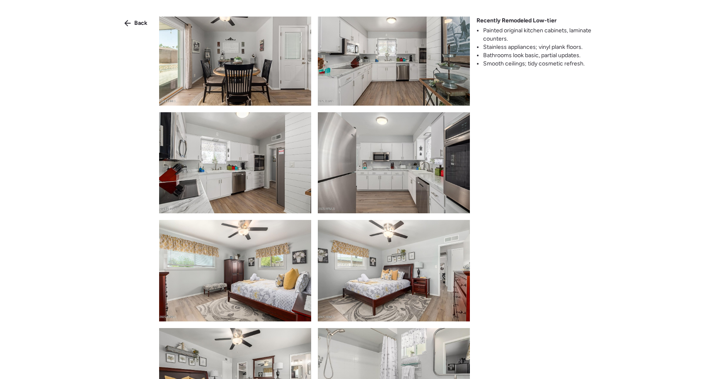
scroll to position [567, 0]
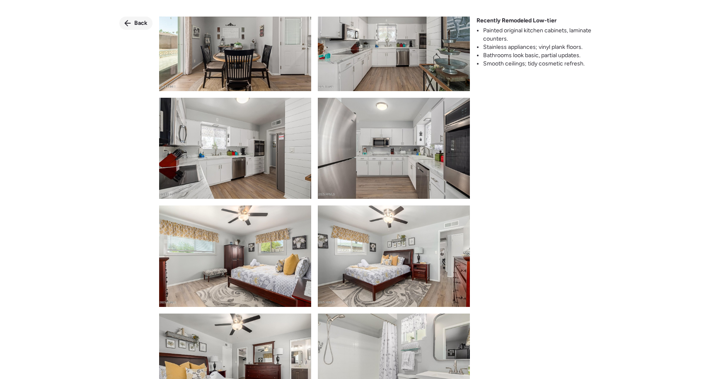
click at [135, 17] on div "Back" at bounding box center [135, 23] width 33 height 13
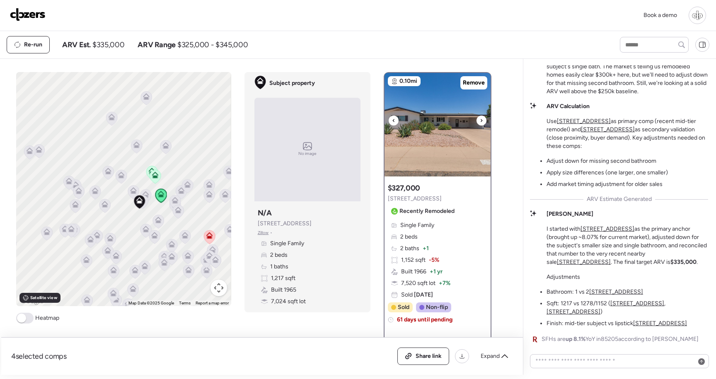
click at [435, 140] on img at bounding box center [437, 125] width 106 height 104
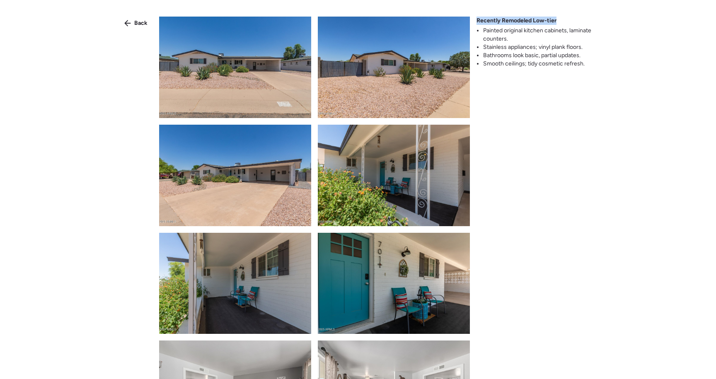
drag, startPoint x: 556, startPoint y: 23, endPoint x: 477, endPoint y: 19, distance: 79.2
click at [477, 20] on div "Recently Remodeled Low-tier Painted original kitchen cabinets, laminate counter…" at bounding box center [536, 42] width 121 height 51
click at [504, 33] on li "Painted original kitchen cabinets, laminate counters." at bounding box center [540, 35] width 114 height 17
drag, startPoint x: 526, startPoint y: 22, endPoint x: 555, endPoint y: 23, distance: 29.8
click at [557, 23] on div "Recently Remodeled Low-tier Painted original kitchen cabinets, laminate counter…" at bounding box center [536, 42] width 121 height 51
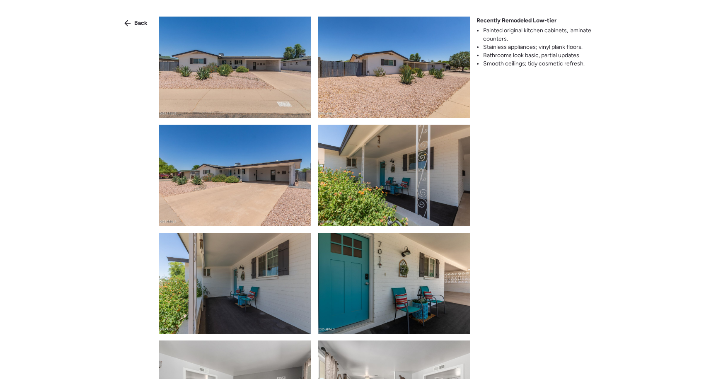
click at [563, 24] on div "Recently Remodeled Low-tier Painted original kitchen cabinets, laminate counter…" at bounding box center [536, 42] width 121 height 51
drag, startPoint x: 558, startPoint y: 22, endPoint x: 508, endPoint y: 21, distance: 49.3
click at [508, 21] on div "Recently Remodeled Low-tier Painted original kitchen cabinets, laminate counter…" at bounding box center [536, 42] width 121 height 51
click at [501, 36] on li "Painted original kitchen cabinets, laminate counters." at bounding box center [540, 35] width 114 height 17
click at [527, 59] on li "Bathrooms look basic, partial updates." at bounding box center [540, 55] width 114 height 8
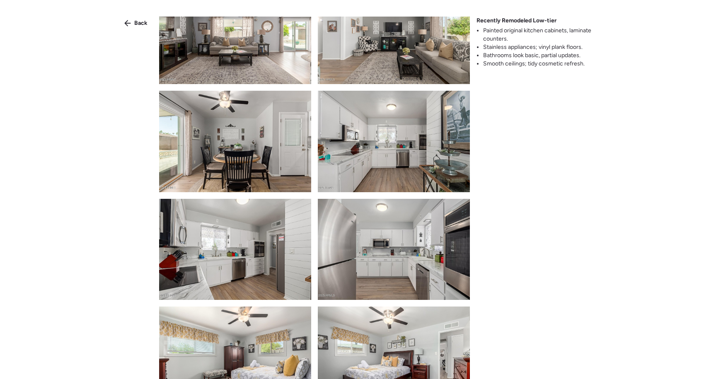
scroll to position [468, 0]
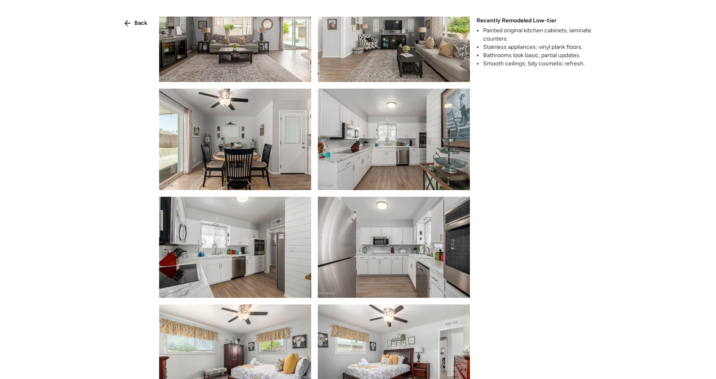
click at [369, 144] on img at bounding box center [394, 139] width 152 height 101
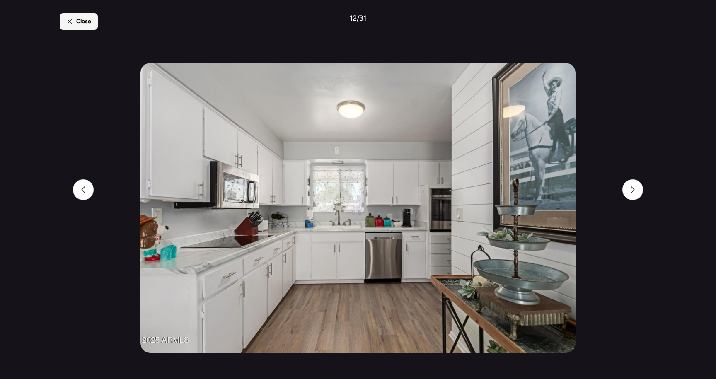
click at [86, 20] on span "Close" at bounding box center [83, 21] width 15 height 8
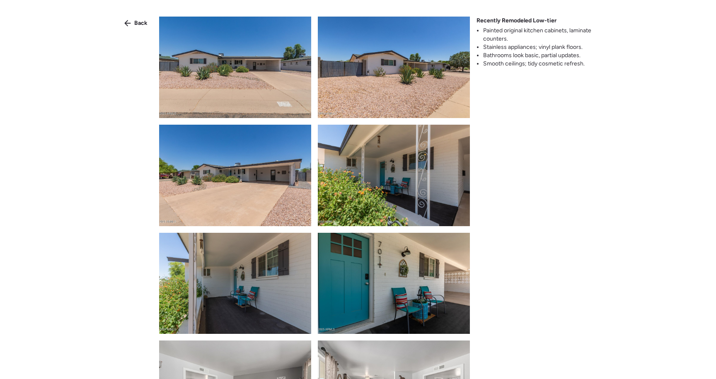
drag, startPoint x: 487, startPoint y: 32, endPoint x: 509, endPoint y: 31, distance: 22.4
click at [509, 31] on li "Painted original kitchen cabinets, laminate counters." at bounding box center [540, 35] width 114 height 17
drag, startPoint x: 546, startPoint y: 39, endPoint x: 512, endPoint y: 24, distance: 37.1
click at [512, 24] on div "Recently Remodeled Low-tier Painted original kitchen cabinets, laminate counter…" at bounding box center [536, 42] width 121 height 51
click at [514, 36] on li "Painted original kitchen cabinets, laminate counters." at bounding box center [540, 35] width 114 height 17
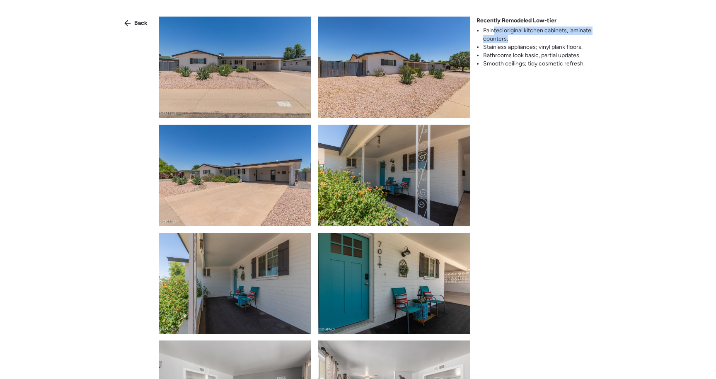
drag, startPoint x: 492, startPoint y: 31, endPoint x: 550, endPoint y: 35, distance: 57.7
click at [551, 35] on li "Painted original kitchen cabinets, laminate counters." at bounding box center [540, 35] width 114 height 17
click at [570, 43] on li "Stainless appliances; vinyl plank floors." at bounding box center [540, 47] width 114 height 8
drag, startPoint x: 568, startPoint y: 28, endPoint x: 583, endPoint y: 41, distance: 19.7
click at [584, 41] on li "Painted original kitchen cabinets, laminate counters." at bounding box center [540, 35] width 114 height 17
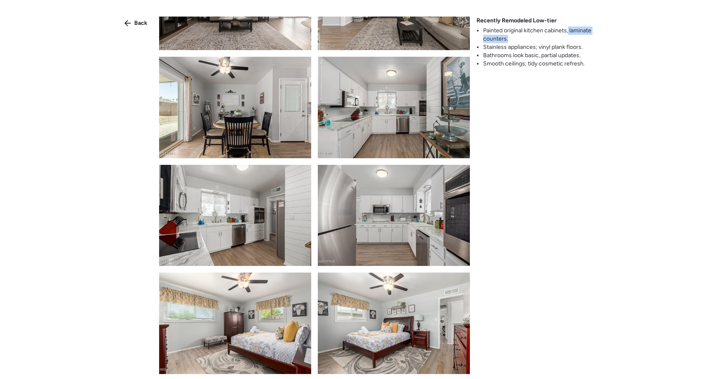
scroll to position [545, 0]
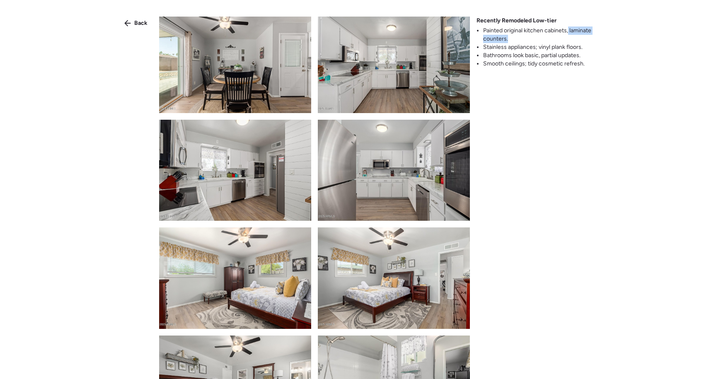
click at [378, 95] on img at bounding box center [394, 62] width 152 height 101
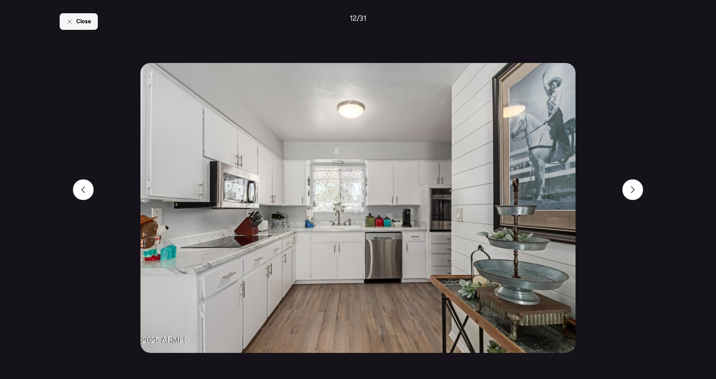
click at [87, 21] on span "Close" at bounding box center [83, 21] width 15 height 8
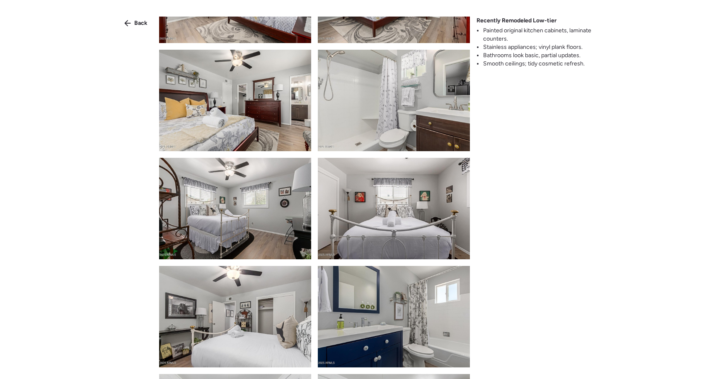
scroll to position [836, 0]
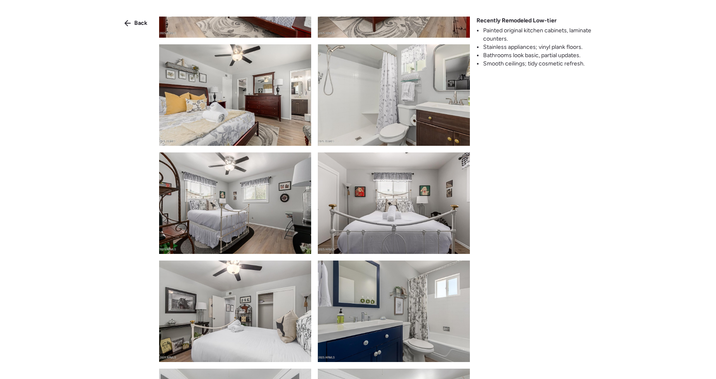
click at [439, 149] on div at bounding box center [314, 198] width 311 height 362
click at [437, 128] on img at bounding box center [394, 94] width 152 height 101
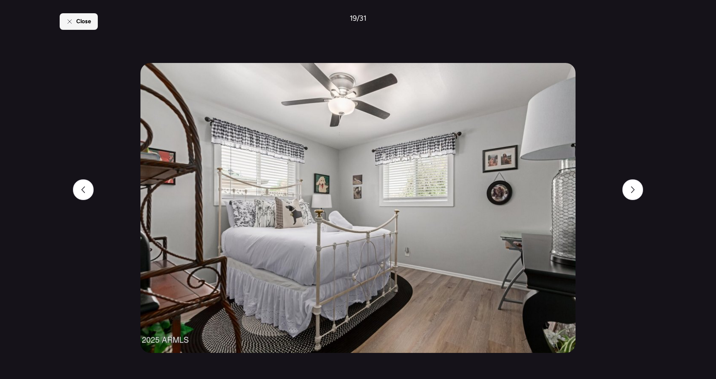
click at [77, 25] on span "Close" at bounding box center [83, 21] width 15 height 8
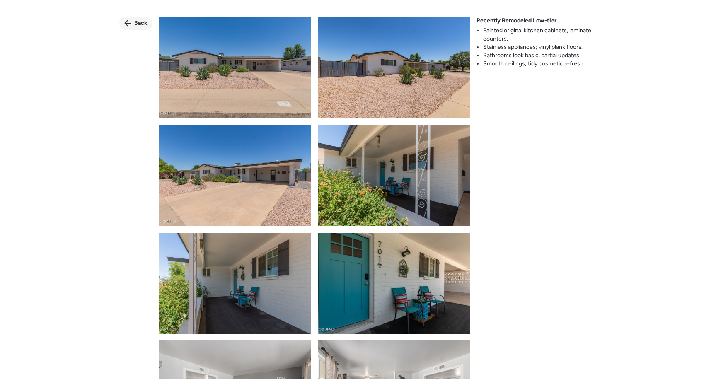
click at [139, 22] on span "Back" at bounding box center [140, 23] width 13 height 8
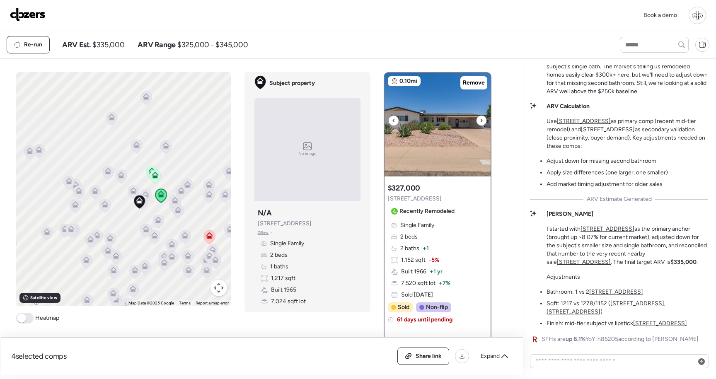
click at [410, 130] on img at bounding box center [437, 125] width 106 height 104
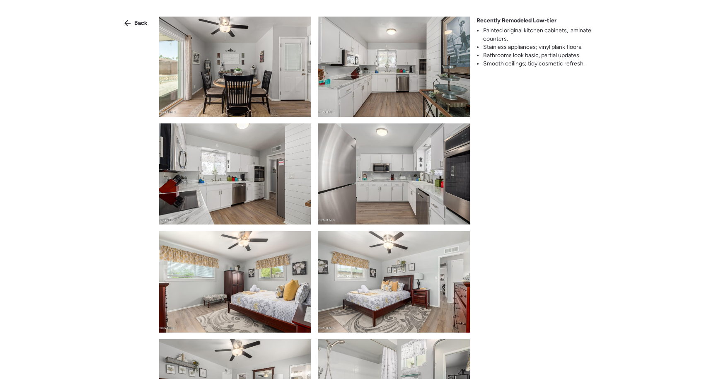
scroll to position [553, 0]
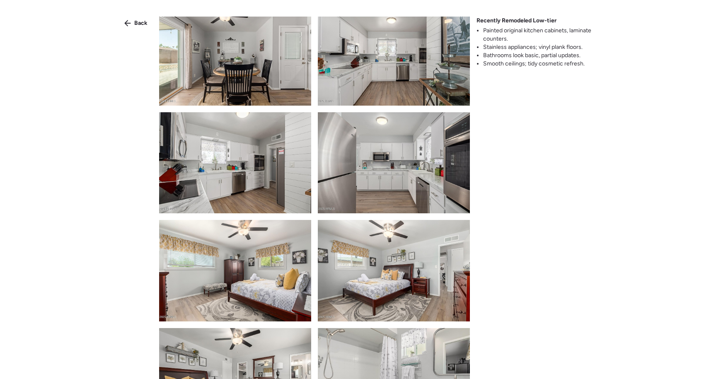
click at [387, 116] on img at bounding box center [394, 162] width 152 height 101
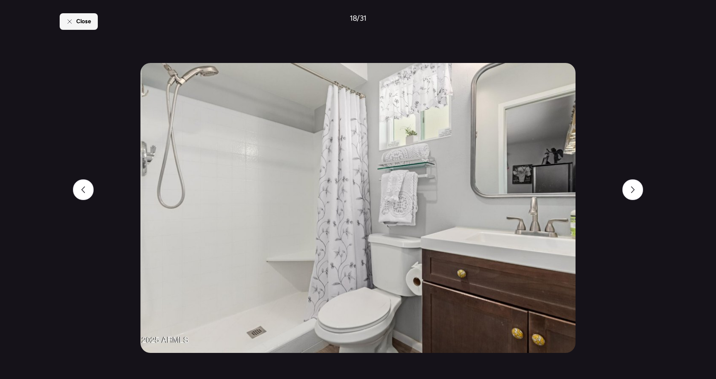
click at [94, 23] on div "Close" at bounding box center [79, 21] width 38 height 17
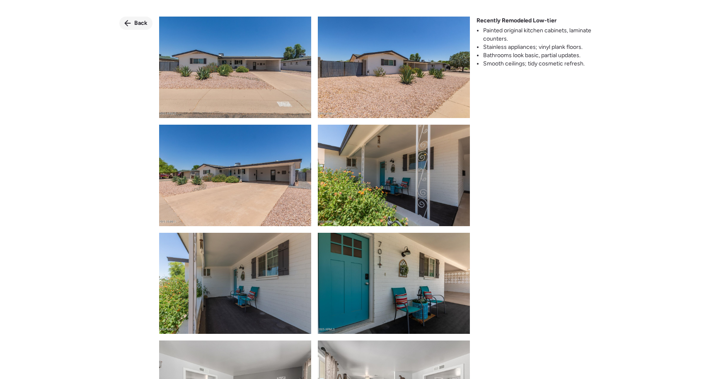
click at [130, 27] on div "Back" at bounding box center [135, 23] width 33 height 13
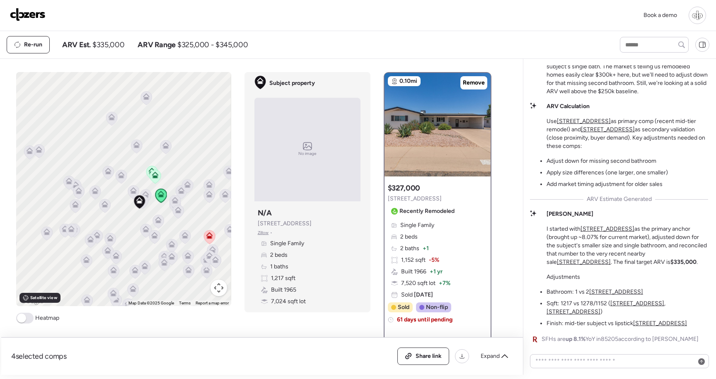
scroll to position [-68, 0]
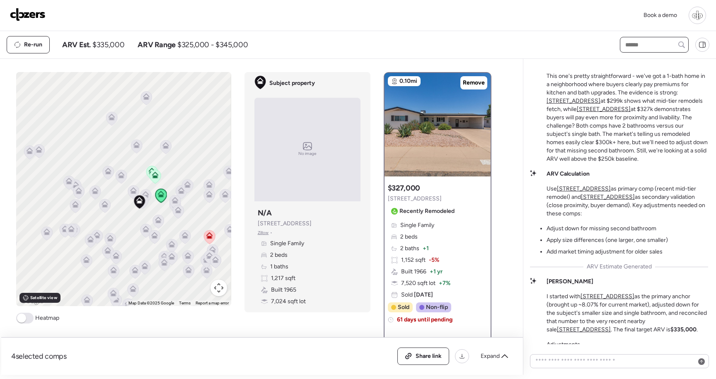
click at [644, 46] on input "text" at bounding box center [653, 45] width 61 height 12
type input "****"
click at [673, 64] on span "5232 E Dodge St, Mesa, AZ 85205" at bounding box center [650, 60] width 54 height 8
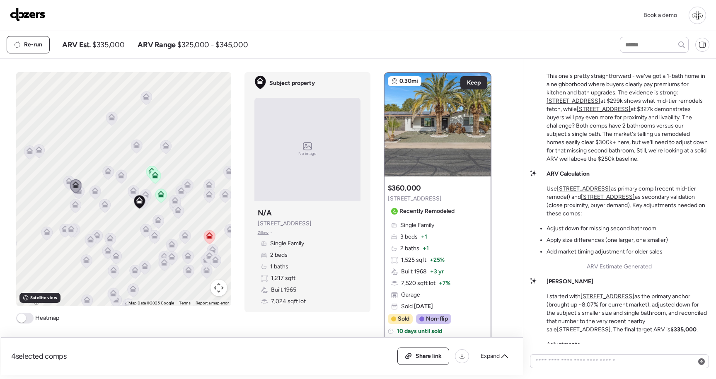
click at [32, 323] on span at bounding box center [24, 318] width 17 height 11
click at [439, 143] on img at bounding box center [437, 125] width 106 height 104
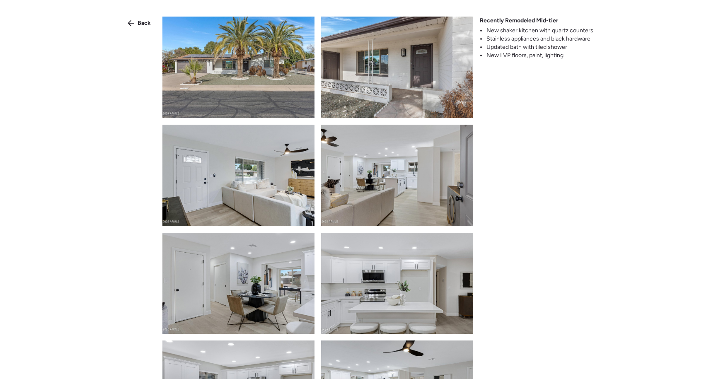
click at [402, 71] on img at bounding box center [397, 67] width 152 height 101
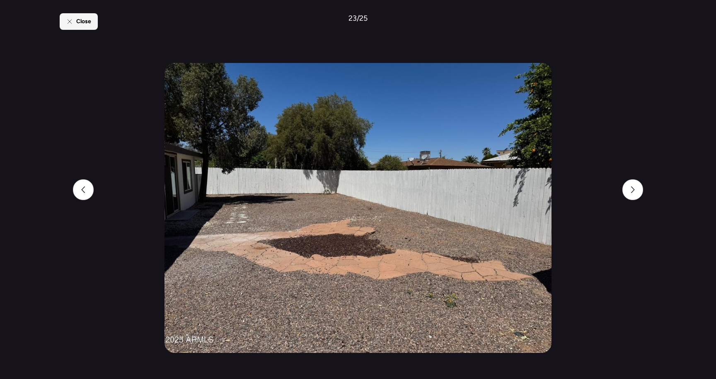
click at [89, 19] on span "Close" at bounding box center [83, 21] width 15 height 8
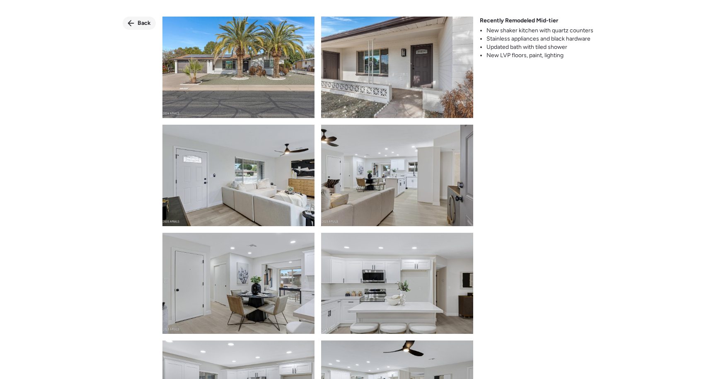
click at [145, 23] on span "Back" at bounding box center [144, 23] width 13 height 8
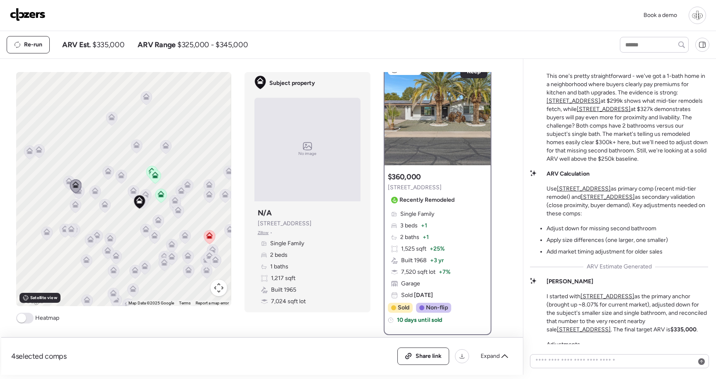
scroll to position [14, 0]
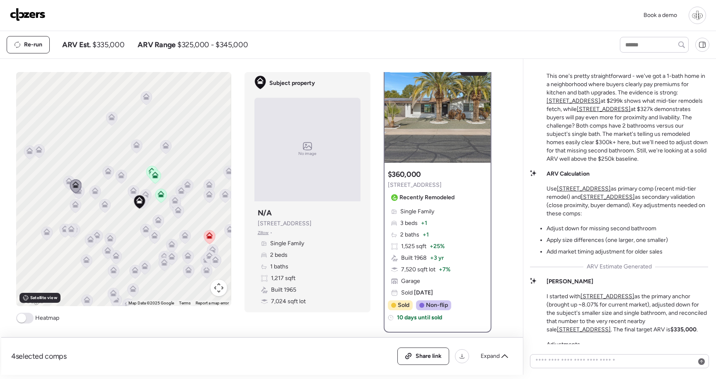
click at [211, 238] on icon at bounding box center [209, 237] width 5 height 2
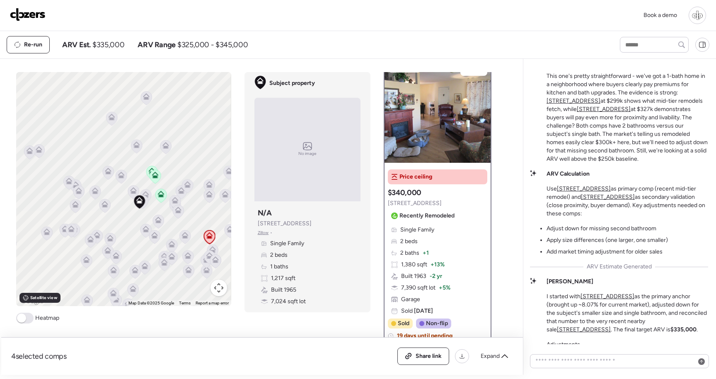
scroll to position [0, 0]
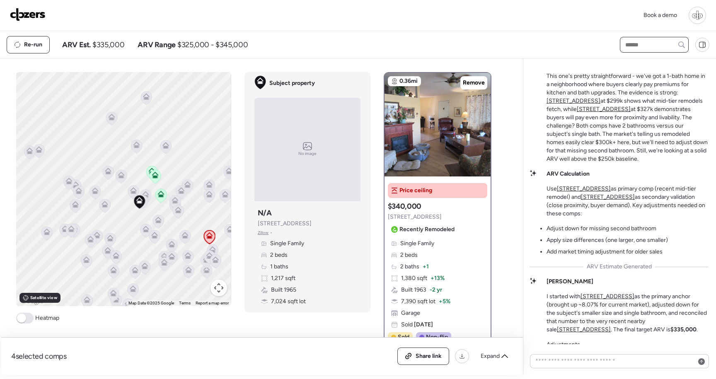
click at [635, 47] on input "text" at bounding box center [653, 45] width 61 height 12
click at [81, 191] on icon at bounding box center [79, 189] width 6 height 4
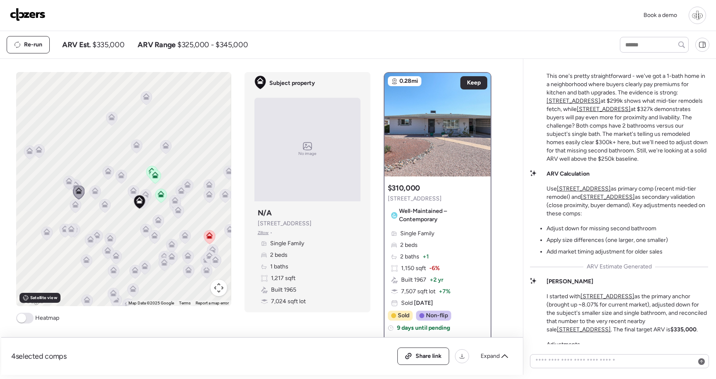
click at [71, 182] on icon at bounding box center [68, 182] width 5 height 2
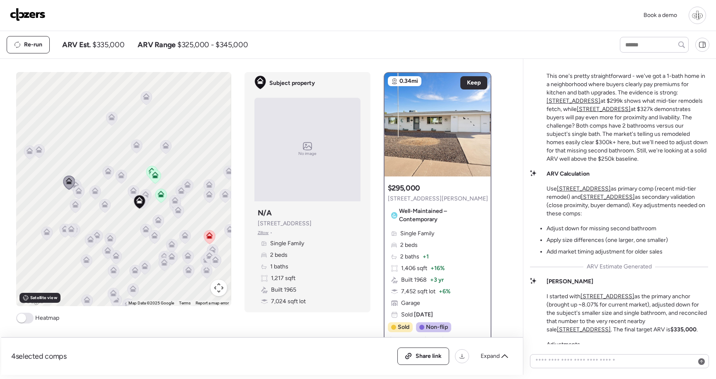
click at [79, 182] on icon at bounding box center [75, 186] width 11 height 14
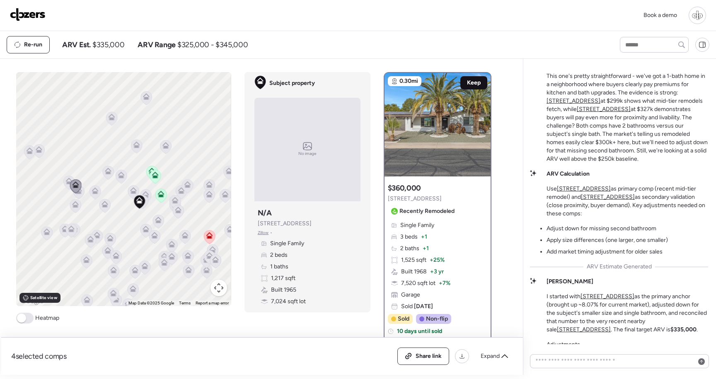
click at [469, 83] on span "Keep" at bounding box center [474, 83] width 14 height 8
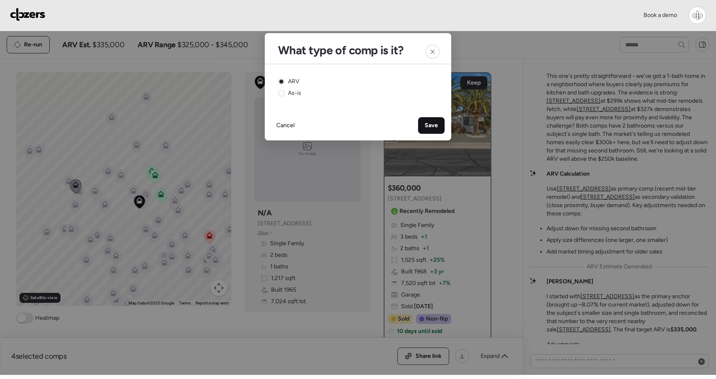
click at [429, 128] on span "Save" at bounding box center [431, 125] width 13 height 8
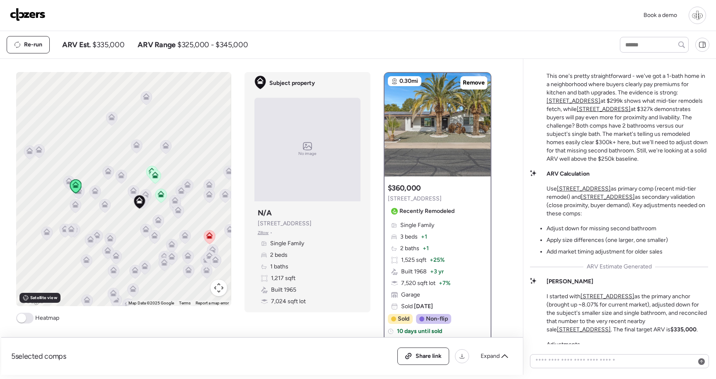
click at [668, 334] on p "I started with 5521 E Adobe Rd as the primary anchor (brought up ~8.07% for cur…" at bounding box center [627, 312] width 162 height 41
click at [611, 332] on u "701 N 55th Pl" at bounding box center [584, 329] width 54 height 7
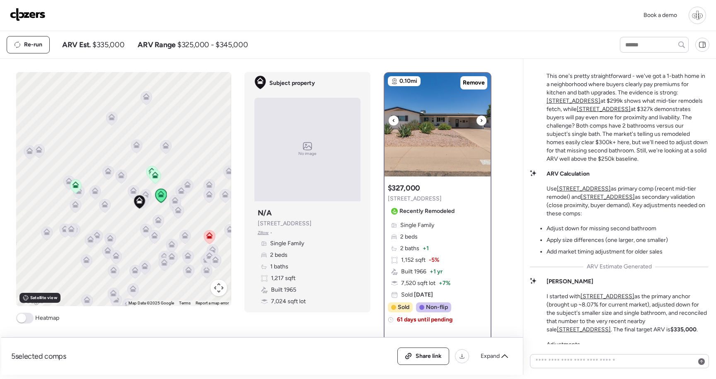
click at [415, 149] on img at bounding box center [437, 125] width 106 height 104
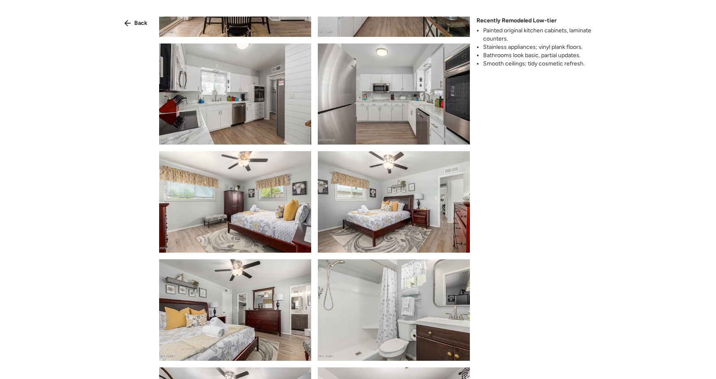
scroll to position [649, 0]
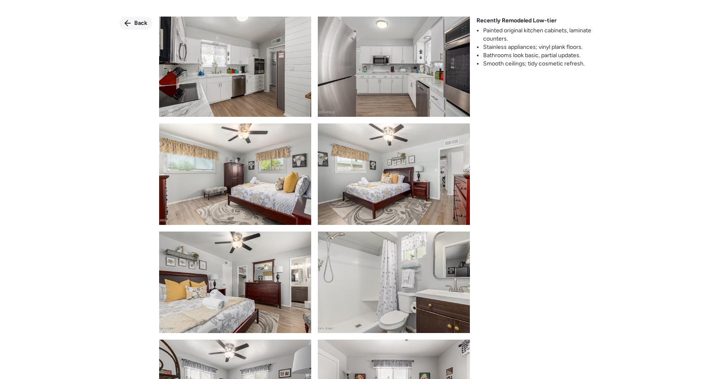
click at [136, 27] on span "Back" at bounding box center [140, 23] width 13 height 8
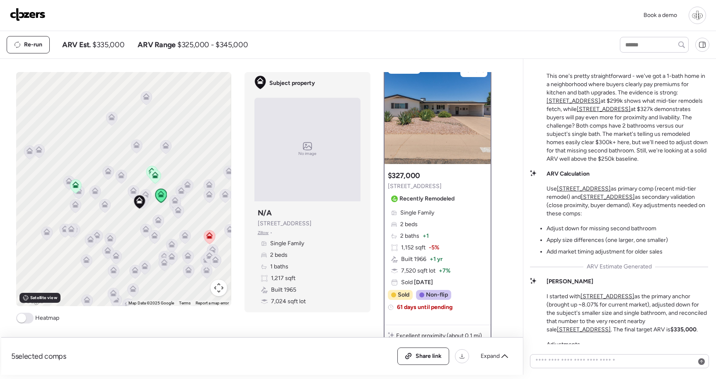
scroll to position [0, 0]
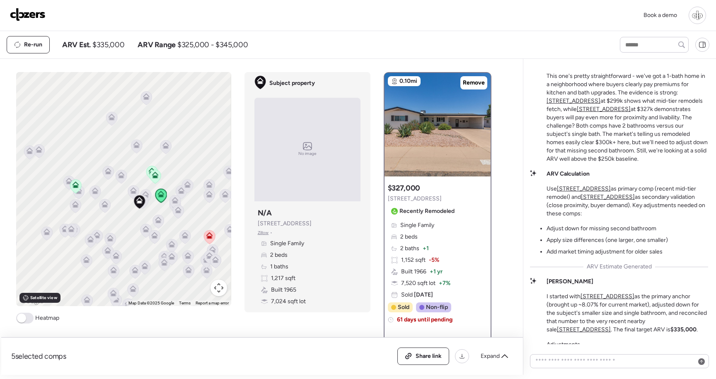
click at [76, 205] on icon at bounding box center [75, 204] width 7 height 7
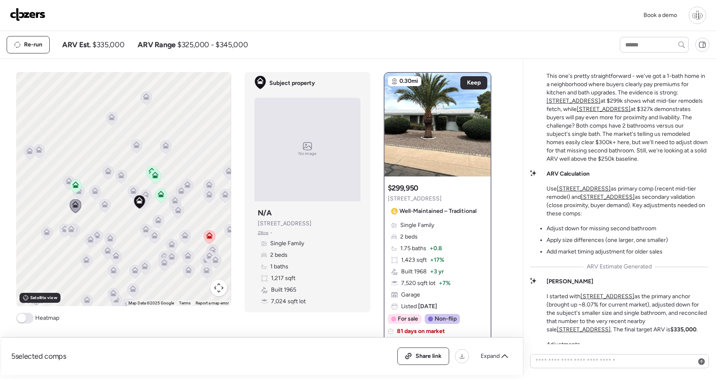
click at [84, 193] on icon at bounding box center [78, 193] width 11 height 14
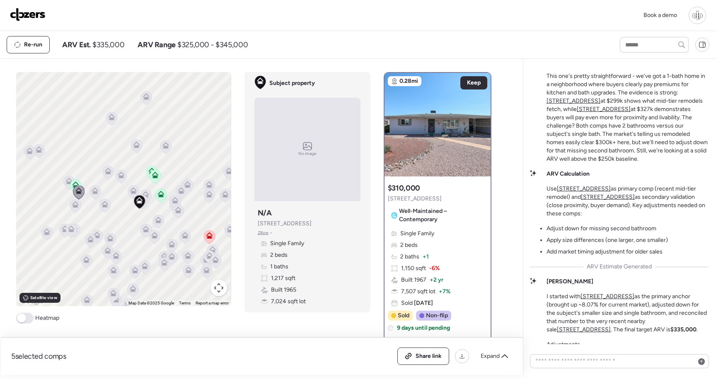
click at [74, 183] on icon at bounding box center [75, 183] width 6 height 4
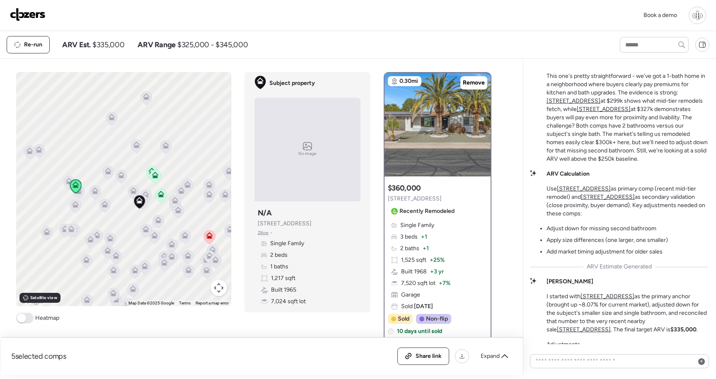
click at [158, 177] on icon at bounding box center [155, 174] width 7 height 7
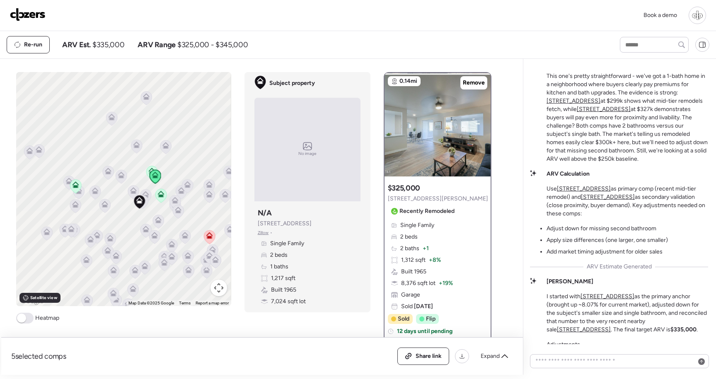
click at [160, 200] on icon at bounding box center [161, 196] width 11 height 14
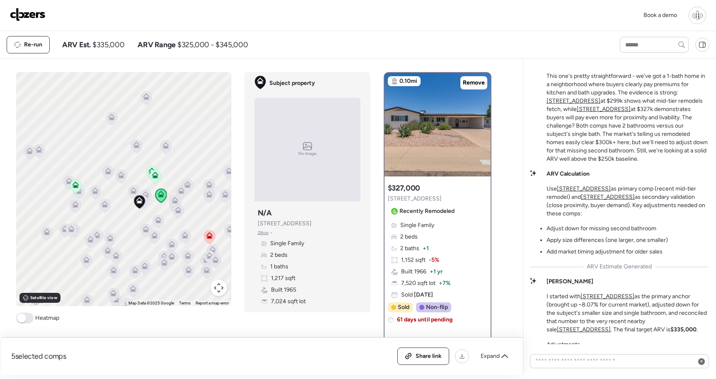
click at [75, 206] on icon at bounding box center [75, 206] width 5 height 2
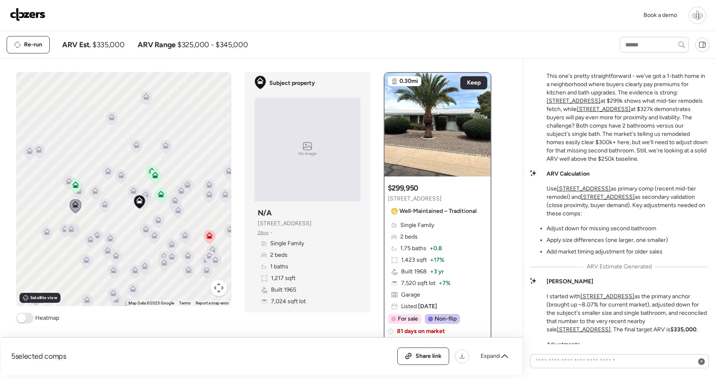
click at [75, 188] on icon at bounding box center [75, 186] width 5 height 2
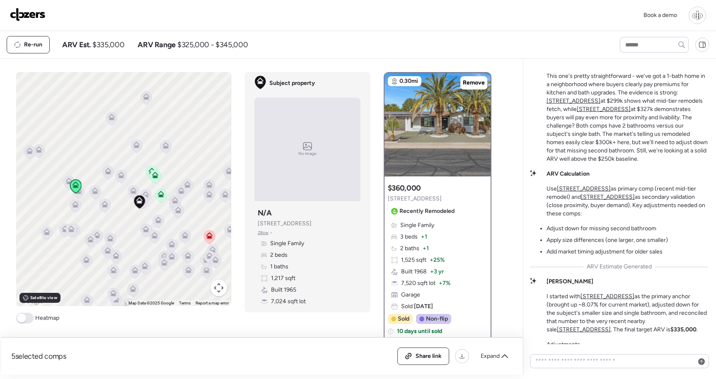
click at [161, 197] on icon at bounding box center [160, 195] width 5 height 2
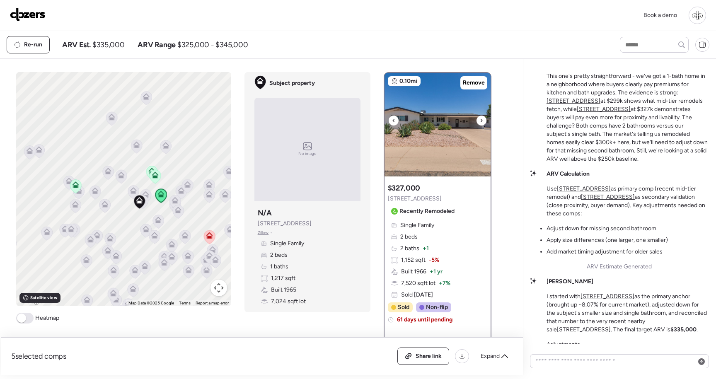
click at [418, 137] on img at bounding box center [437, 125] width 106 height 104
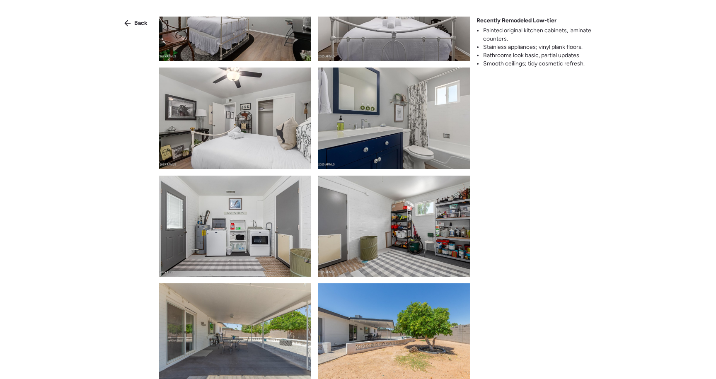
scroll to position [1070, 0]
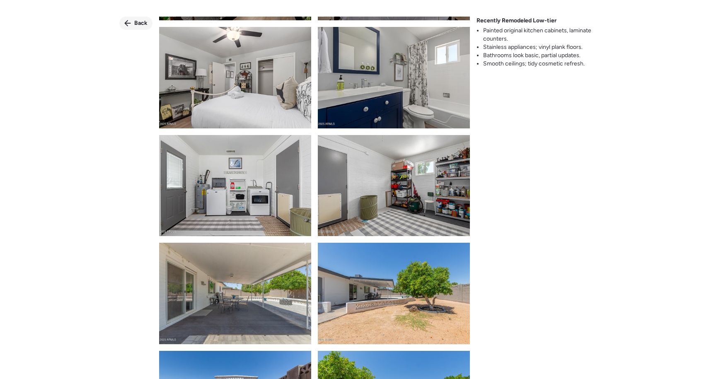
click at [128, 24] on icon at bounding box center [127, 23] width 7 height 7
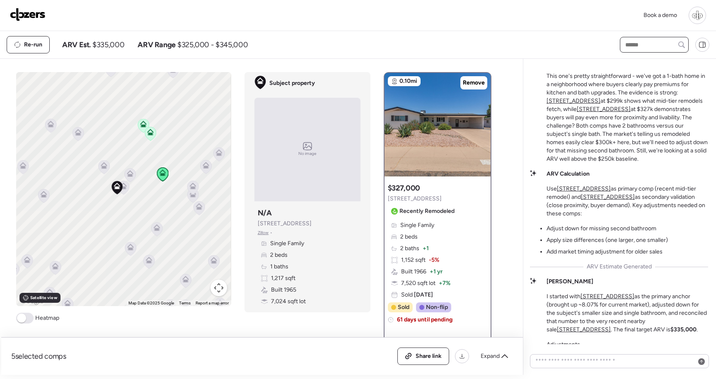
click at [641, 48] on input "text" at bounding box center [653, 45] width 61 height 12
type input "****"
click at [642, 63] on span "5528 E Duncan St, Mesa, AZ 85205" at bounding box center [654, 64] width 62 height 17
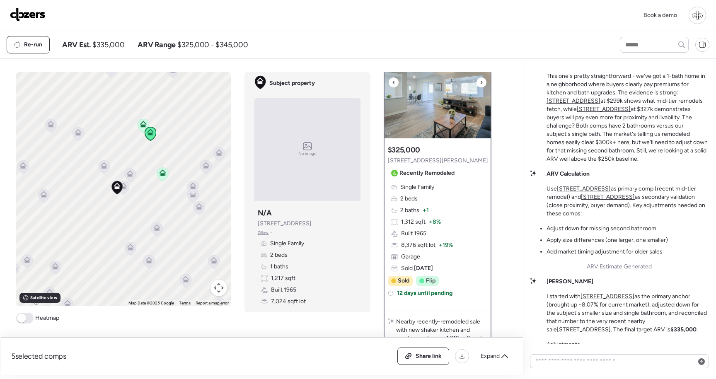
scroll to position [41, 0]
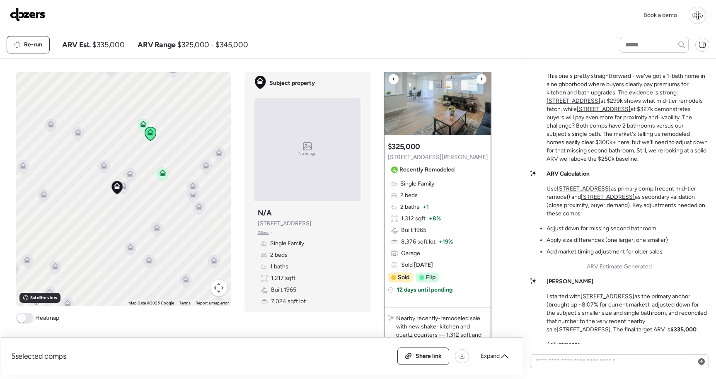
click at [452, 108] on img at bounding box center [437, 83] width 106 height 104
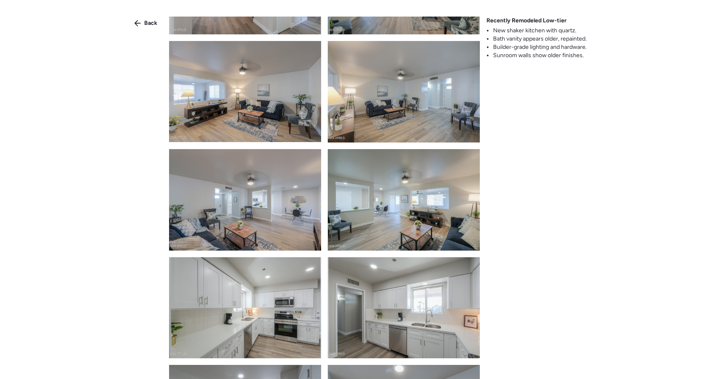
scroll to position [165, 0]
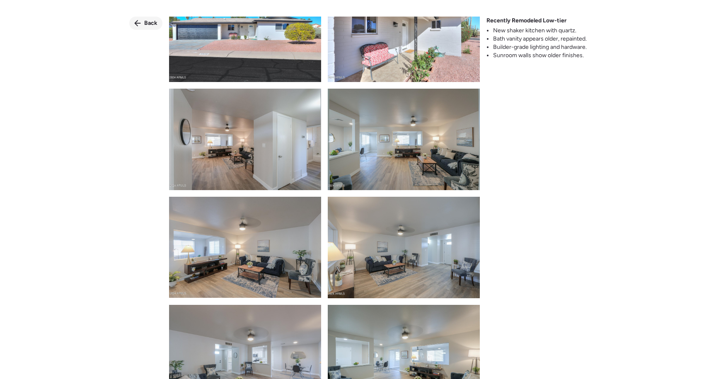
click at [147, 25] on span "Back" at bounding box center [150, 23] width 13 height 8
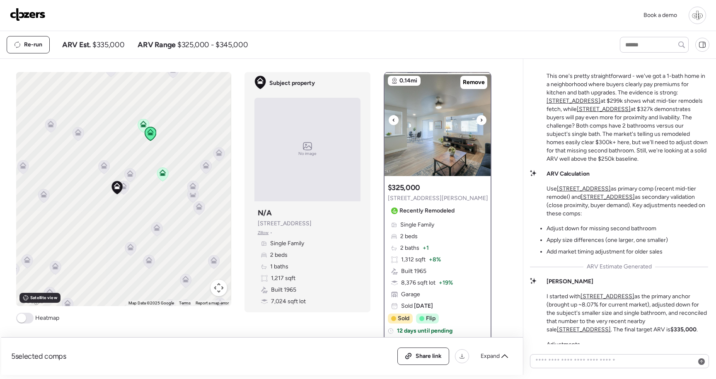
scroll to position [0, 0]
click at [420, 148] on img at bounding box center [437, 125] width 106 height 104
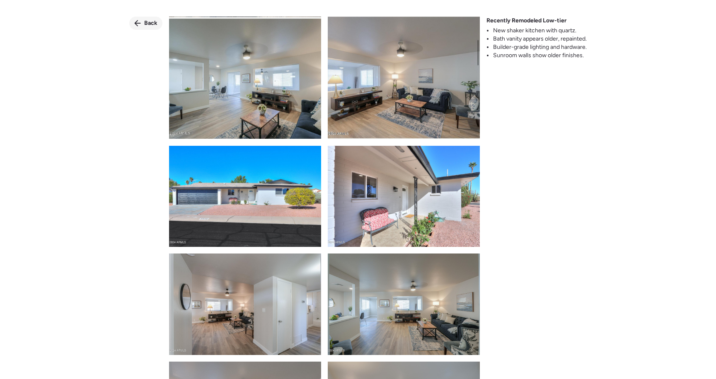
click at [147, 20] on span "Back" at bounding box center [150, 23] width 13 height 8
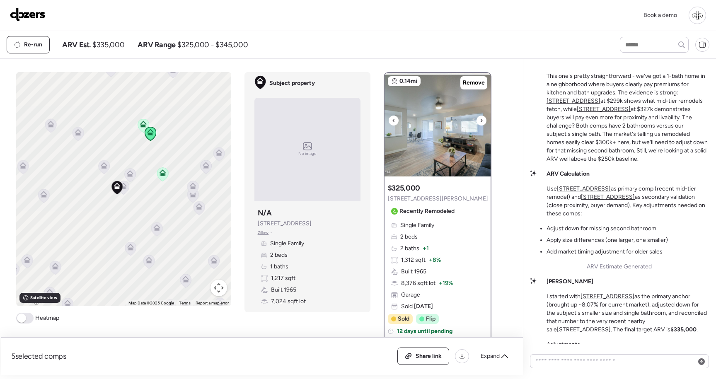
click at [436, 146] on img at bounding box center [437, 125] width 106 height 104
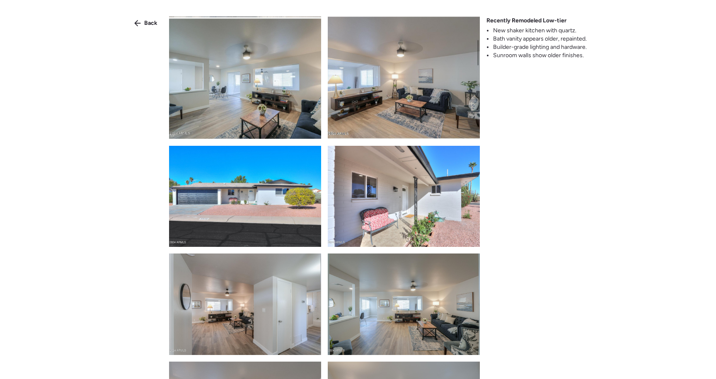
click at [295, 106] on img at bounding box center [245, 78] width 152 height 122
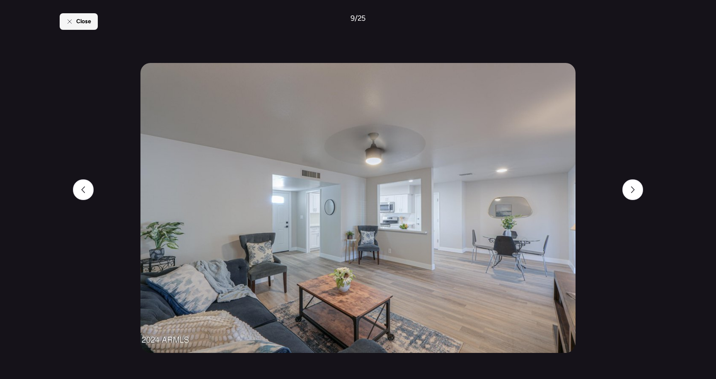
click at [74, 16] on div "Close" at bounding box center [79, 21] width 38 height 17
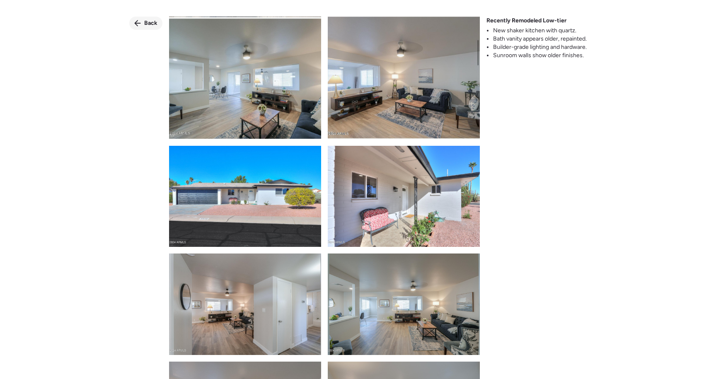
click at [140, 24] on icon at bounding box center [137, 23] width 7 height 7
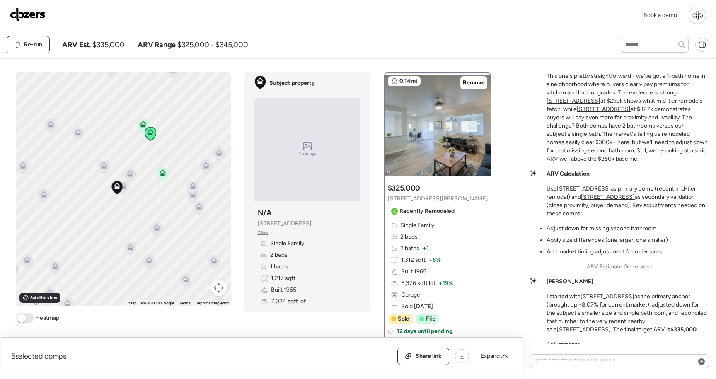
click at [611, 332] on u "701 N 55th Pl" at bounding box center [584, 329] width 54 height 7
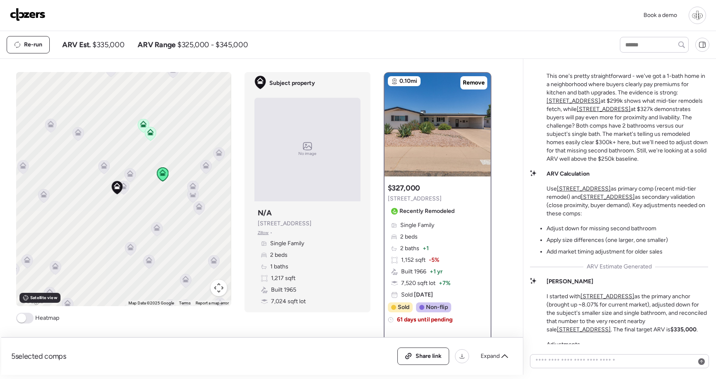
click at [152, 132] on icon at bounding box center [150, 132] width 7 height 7
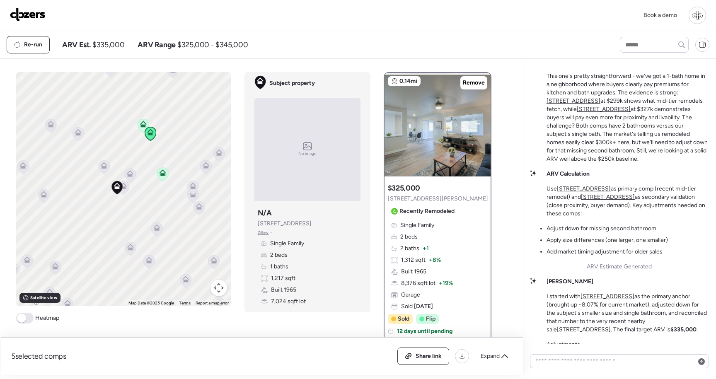
click at [611, 331] on u "701 N 55th Pl" at bounding box center [584, 329] width 54 height 7
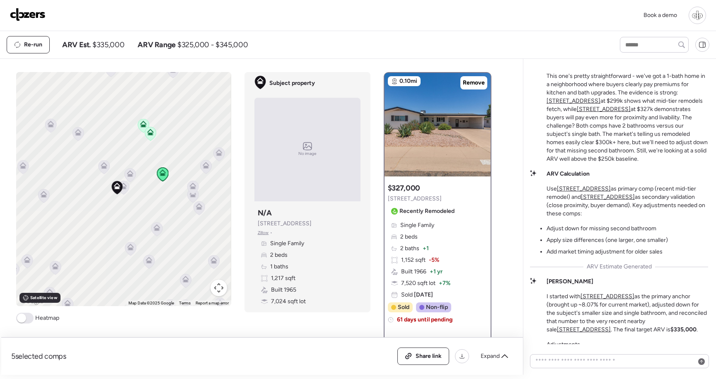
click at [147, 139] on icon at bounding box center [151, 134] width 12 height 14
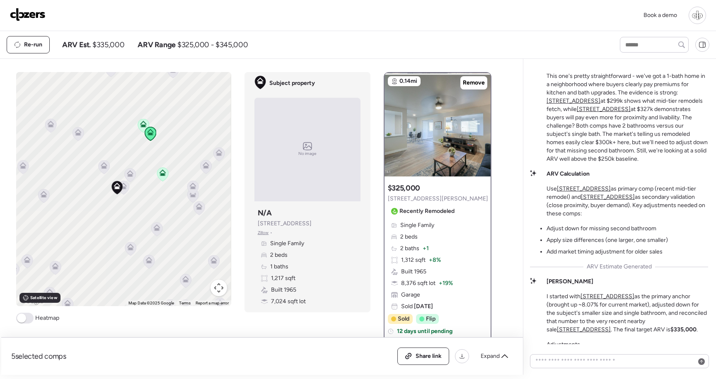
click at [142, 126] on icon at bounding box center [143, 125] width 5 height 2
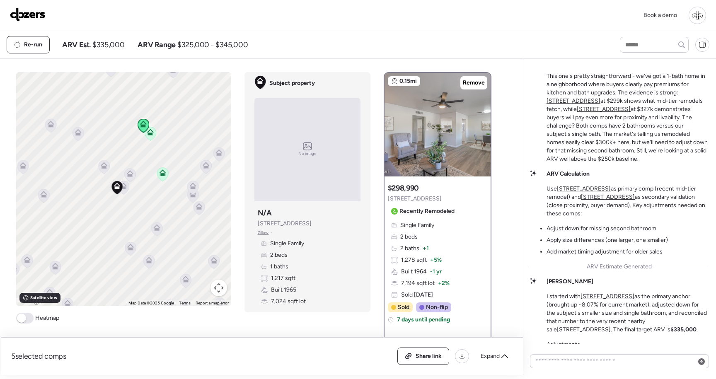
click at [156, 142] on div "To activate drag with keyboard, press Alt + Enter. Once in keyboard drag state,…" at bounding box center [123, 189] width 215 height 234
click at [155, 139] on icon at bounding box center [151, 134] width 12 height 14
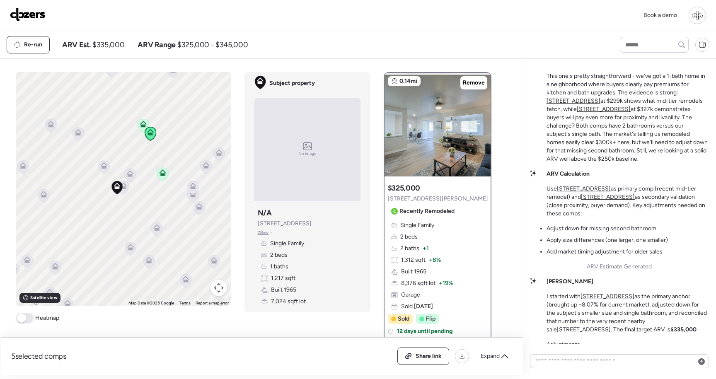
click at [132, 177] on icon at bounding box center [130, 175] width 11 height 14
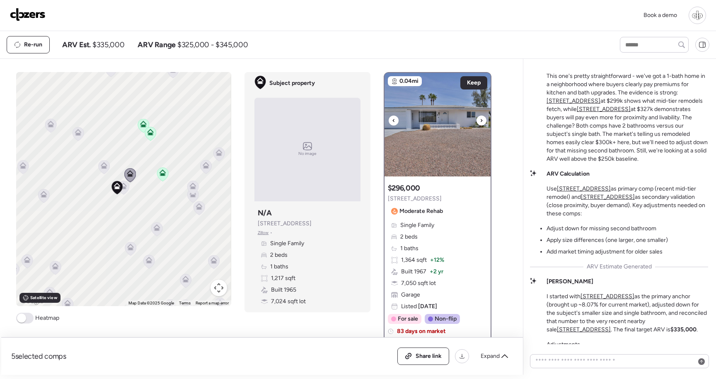
click at [436, 135] on img at bounding box center [437, 125] width 106 height 104
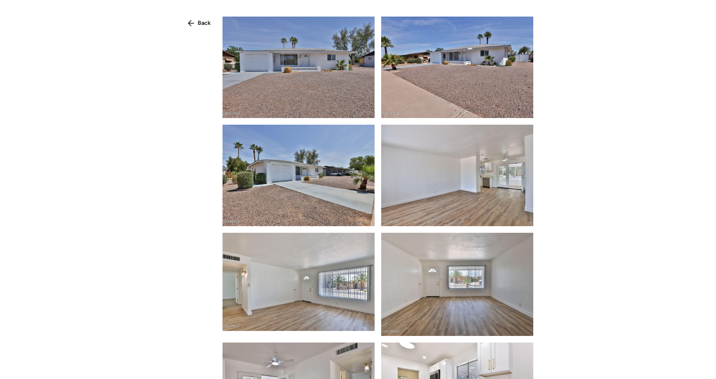
click at [313, 71] on img at bounding box center [298, 67] width 152 height 101
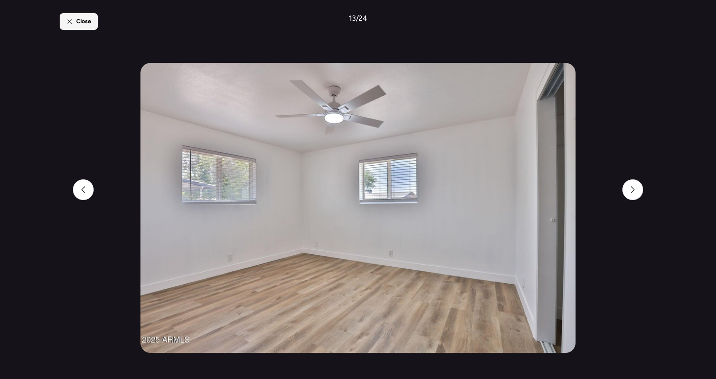
click at [94, 23] on div "Close" at bounding box center [79, 21] width 38 height 17
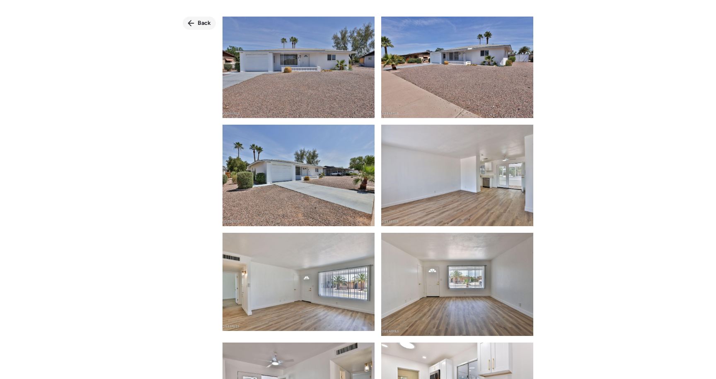
click at [205, 21] on span "Back" at bounding box center [204, 23] width 13 height 8
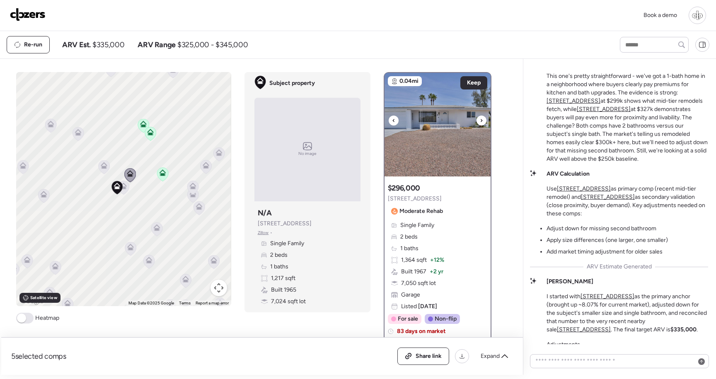
click at [436, 164] on img at bounding box center [437, 125] width 106 height 104
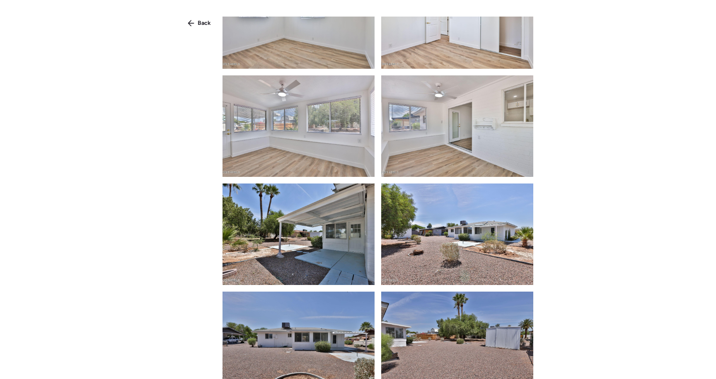
scroll to position [929, 0]
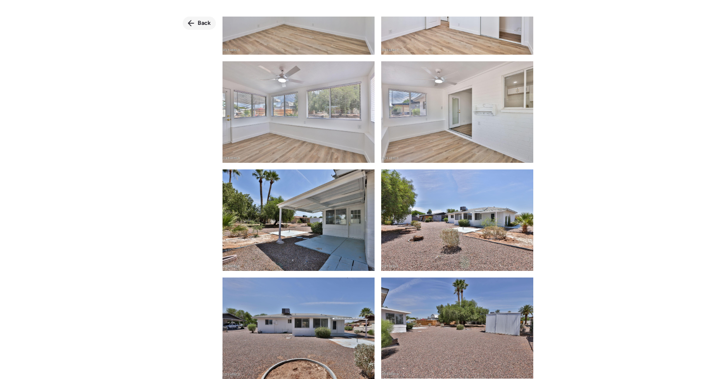
click at [199, 22] on span "Back" at bounding box center [204, 23] width 13 height 8
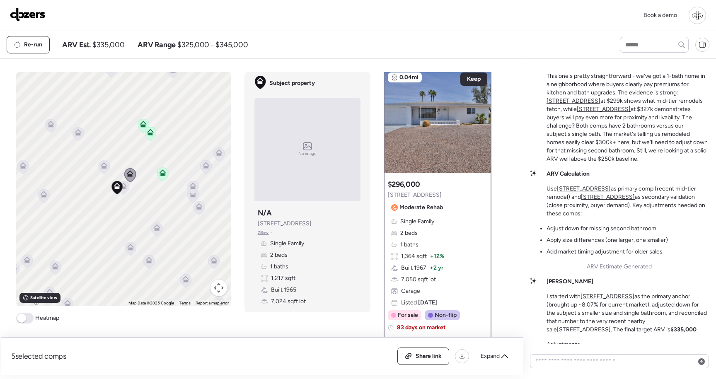
scroll to position [0, 0]
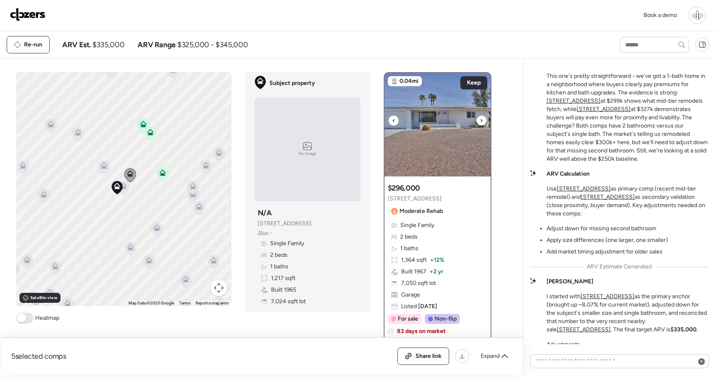
click at [451, 155] on img at bounding box center [437, 125] width 106 height 104
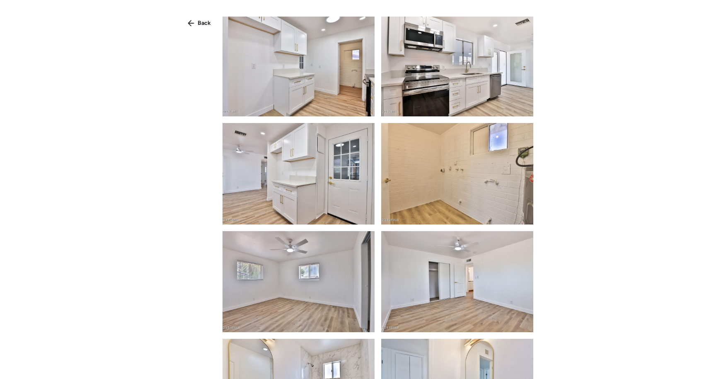
scroll to position [410, 0]
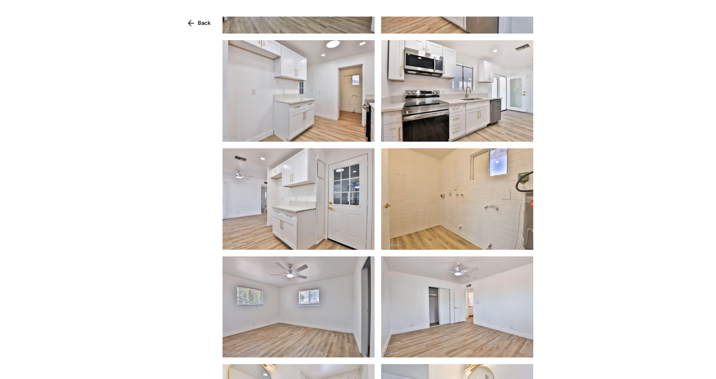
click at [480, 111] on img at bounding box center [457, 90] width 152 height 101
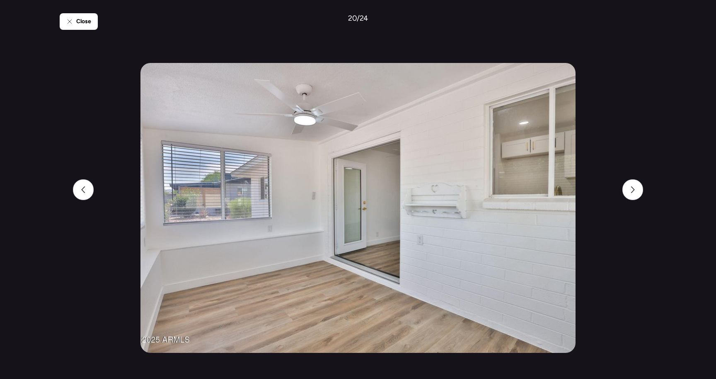
click at [80, 37] on div "Close 20 / 24" at bounding box center [358, 189] width 596 height 379
click at [80, 26] on div "Close" at bounding box center [79, 21] width 38 height 17
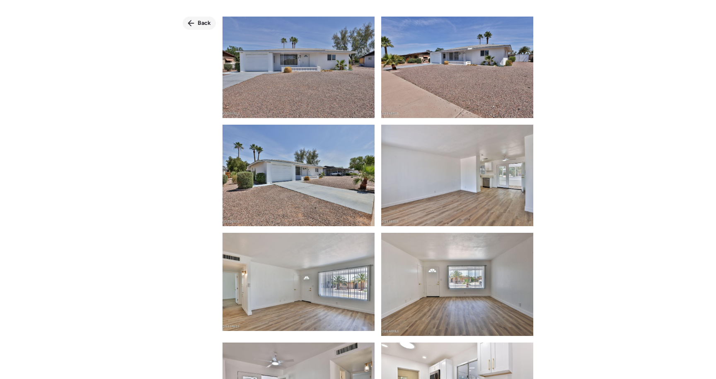
click at [196, 27] on div "Back" at bounding box center [199, 23] width 33 height 13
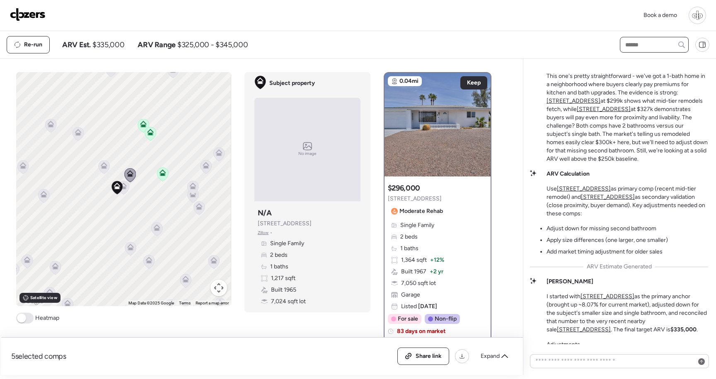
click at [649, 47] on input "text" at bounding box center [653, 45] width 61 height 12
type input "****"
click at [658, 64] on span "5204 E Colby St, Mesa, AZ 85205" at bounding box center [650, 60] width 54 height 8
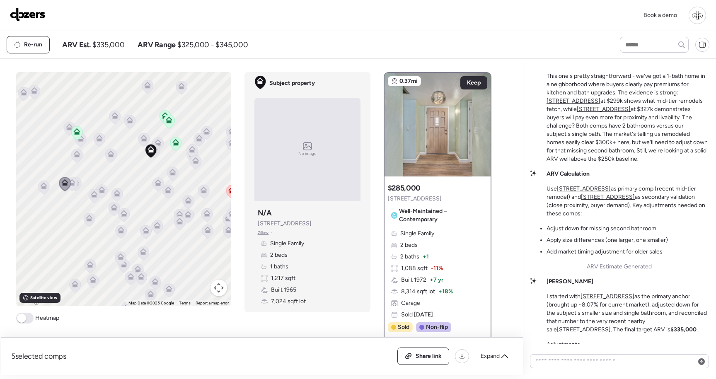
drag, startPoint x: 154, startPoint y: 192, endPoint x: 171, endPoint y: 154, distance: 41.2
click at [171, 154] on div "To activate drag with keyboard, press Alt + Enter. Once in keyboard drag state,…" at bounding box center [123, 189] width 215 height 234
click at [29, 317] on span at bounding box center [24, 318] width 17 height 11
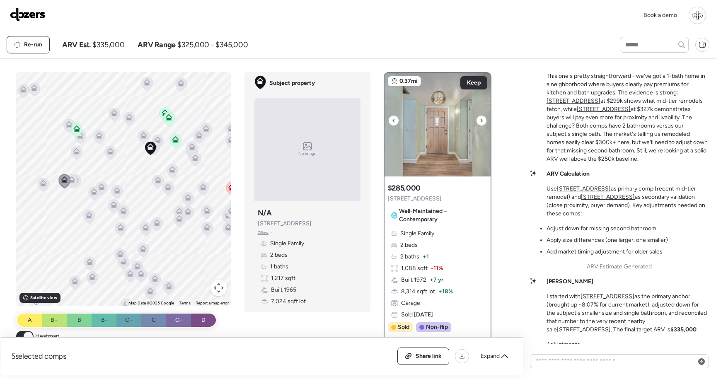
click at [436, 129] on img at bounding box center [437, 125] width 106 height 104
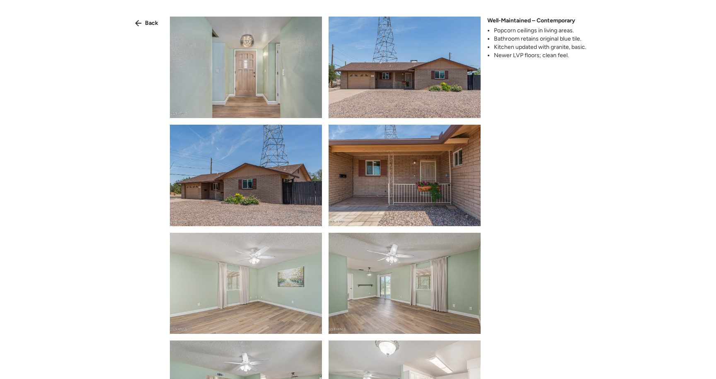
click at [295, 86] on img at bounding box center [246, 67] width 152 height 101
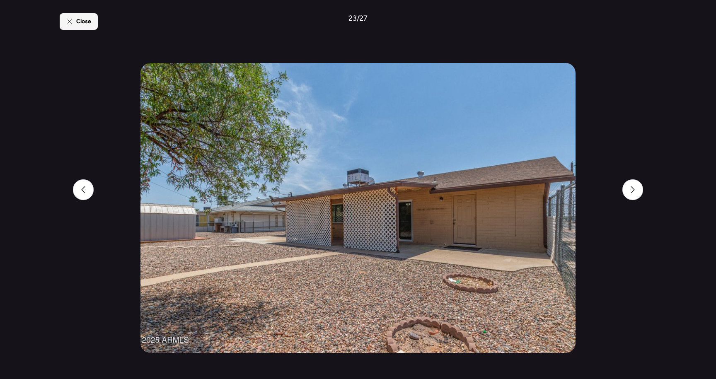
click at [91, 25] on span "Close" at bounding box center [83, 21] width 15 height 8
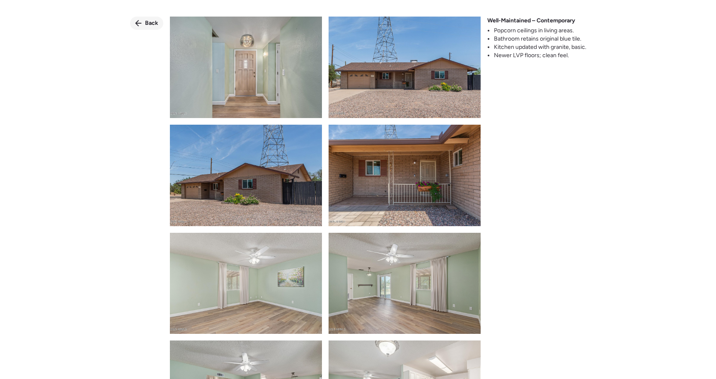
click at [149, 23] on span "Back" at bounding box center [151, 23] width 13 height 8
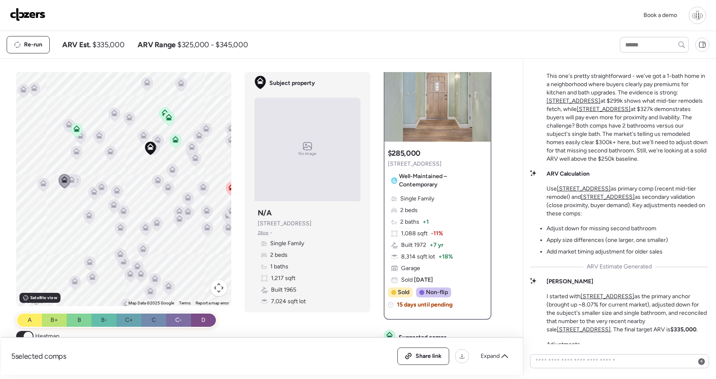
scroll to position [36, 0]
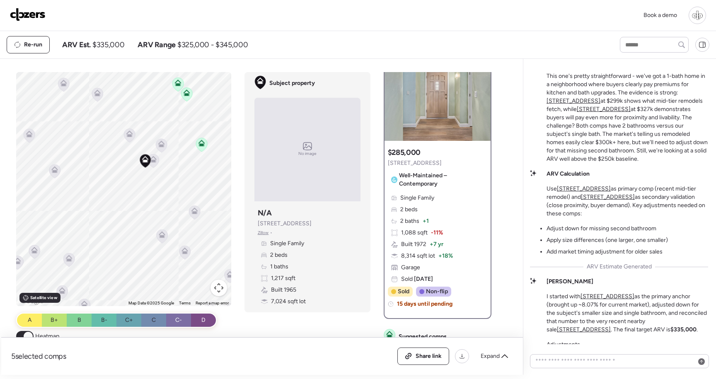
click at [153, 159] on icon at bounding box center [153, 159] width 7 height 7
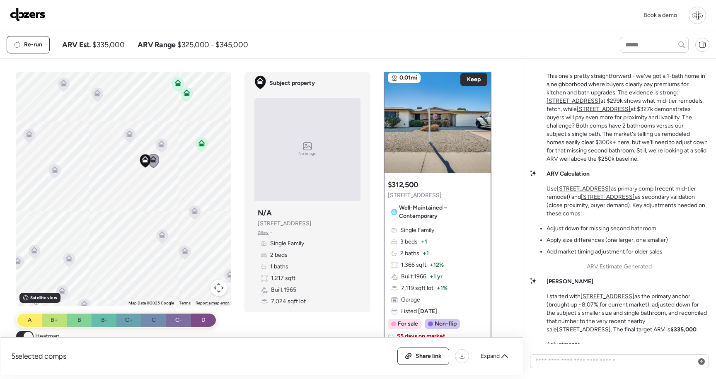
scroll to position [0, 0]
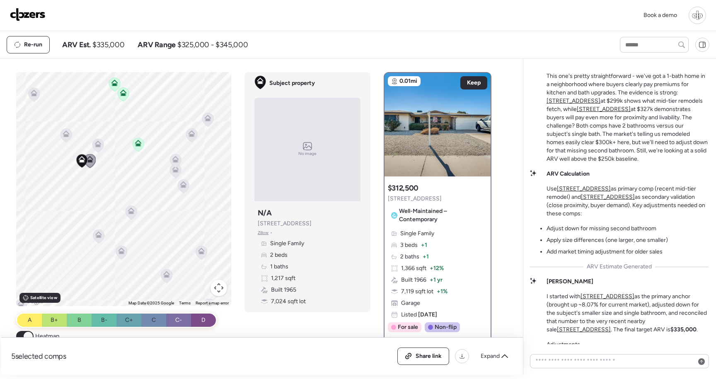
drag, startPoint x: 177, startPoint y: 175, endPoint x: 103, endPoint y: 174, distance: 74.1
click at [103, 174] on div "To activate drag with keyboard, press Alt + Enter. Once in keyboard drag state,…" at bounding box center [123, 189] width 215 height 234
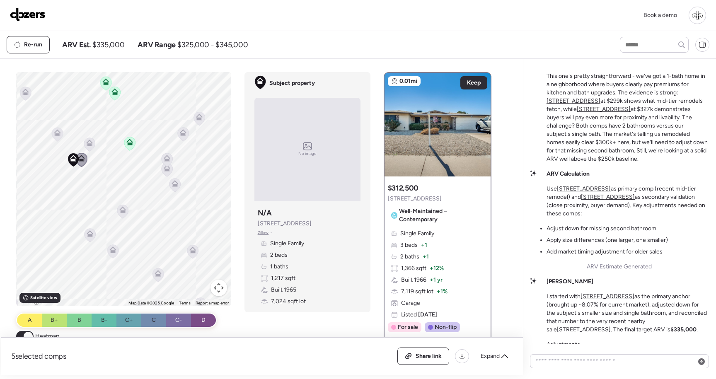
click at [171, 170] on icon at bounding box center [167, 170] width 11 height 14
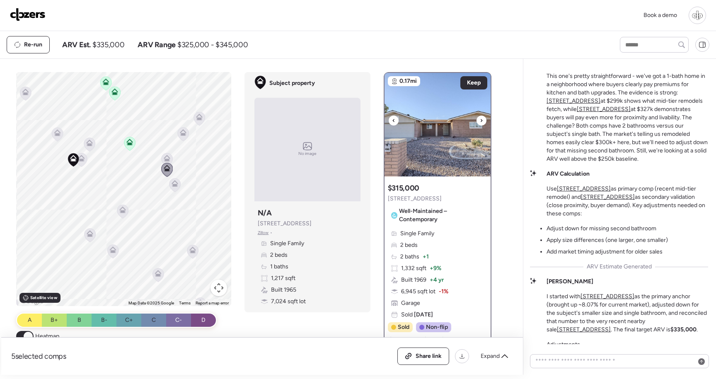
click at [450, 133] on img at bounding box center [437, 125] width 106 height 104
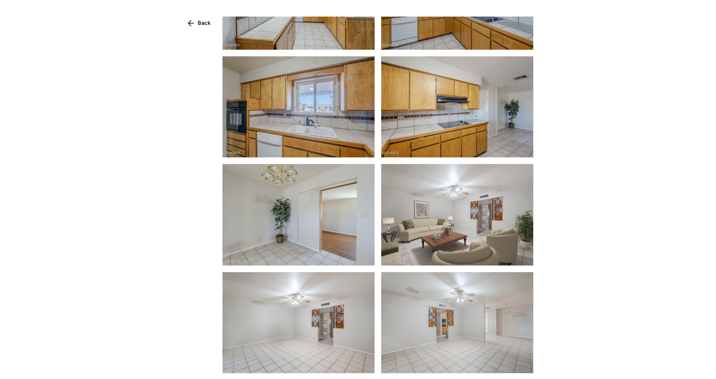
scroll to position [220, 0]
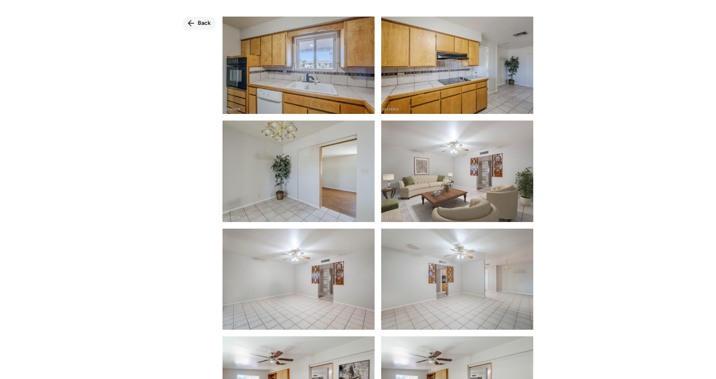
click at [198, 24] on span "Back" at bounding box center [204, 23] width 13 height 8
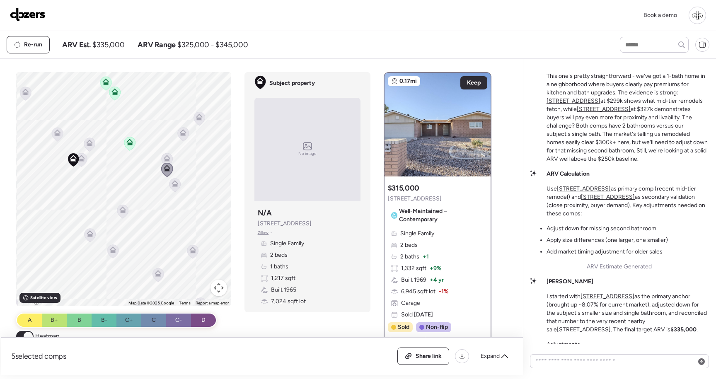
click at [167, 155] on icon at bounding box center [167, 158] width 7 height 7
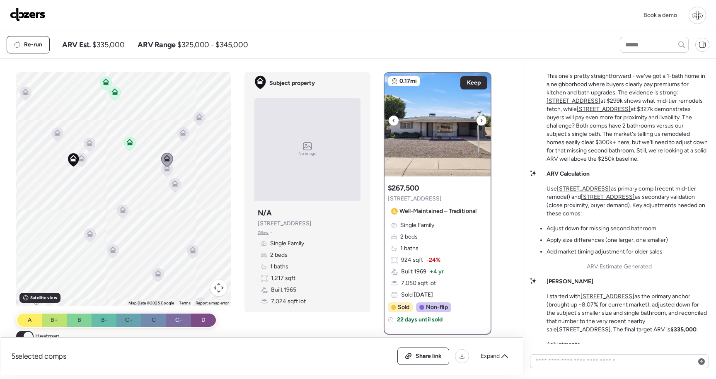
click at [444, 136] on img at bounding box center [437, 125] width 106 height 104
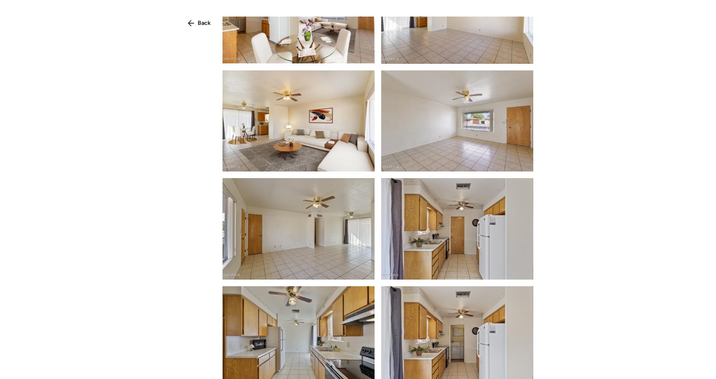
scroll to position [753, 0]
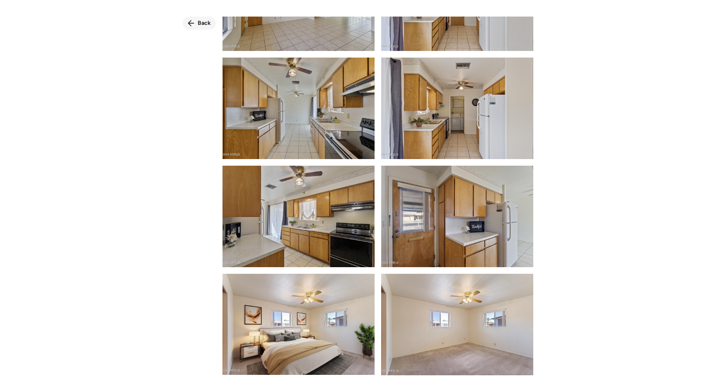
click at [197, 24] on div "Back" at bounding box center [199, 23] width 33 height 13
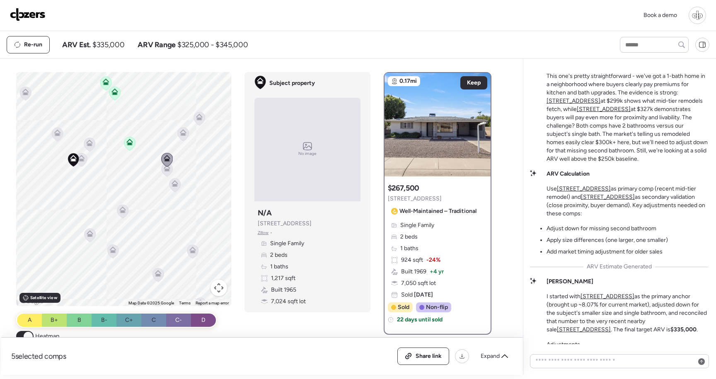
click at [59, 132] on icon at bounding box center [57, 131] width 6 height 4
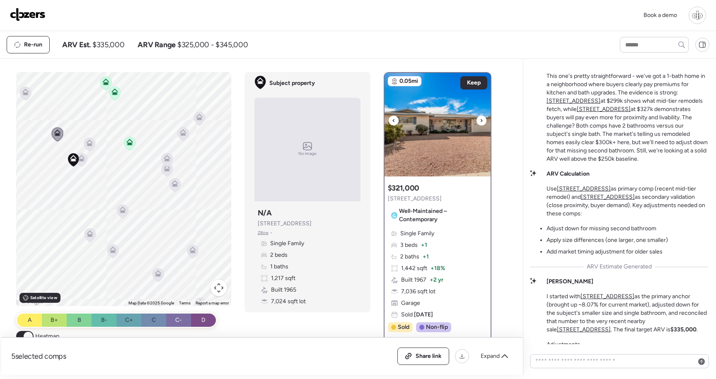
click at [453, 131] on img at bounding box center [437, 125] width 106 height 104
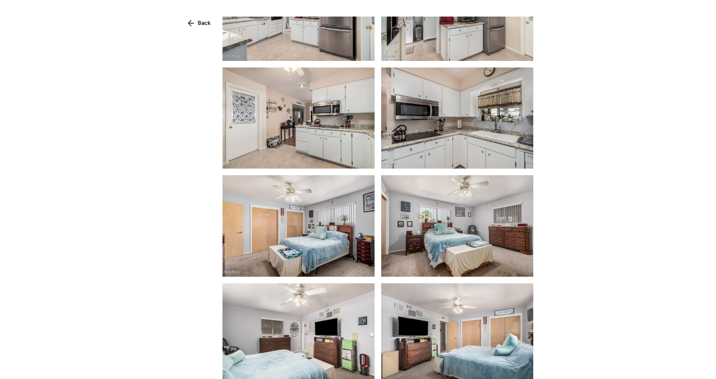
scroll to position [815, 0]
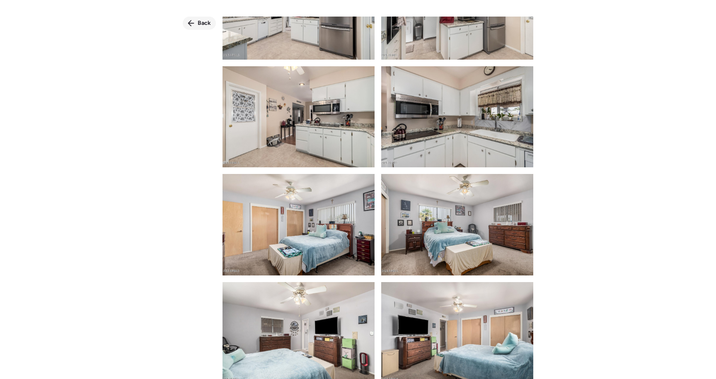
click at [198, 23] on span "Back" at bounding box center [204, 23] width 13 height 8
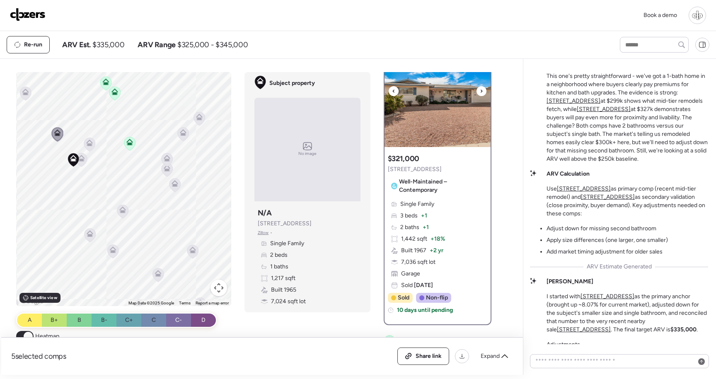
scroll to position [31, 0]
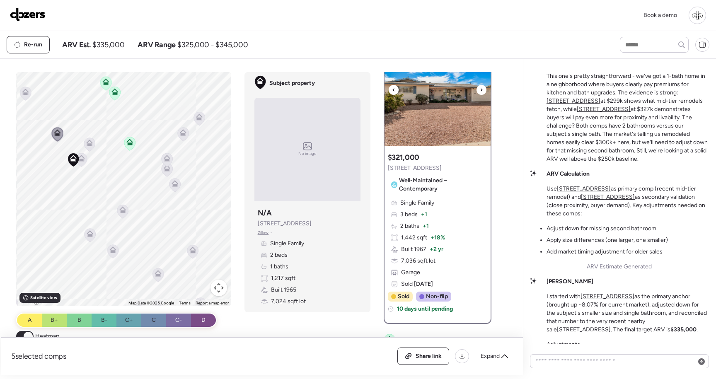
click at [430, 120] on img at bounding box center [437, 94] width 106 height 104
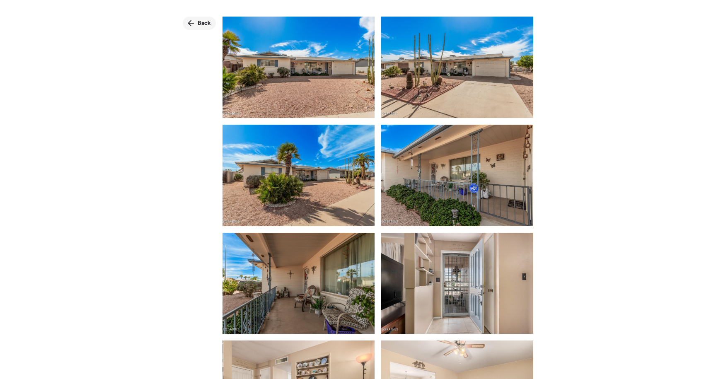
click at [198, 26] on span "Back" at bounding box center [204, 23] width 13 height 8
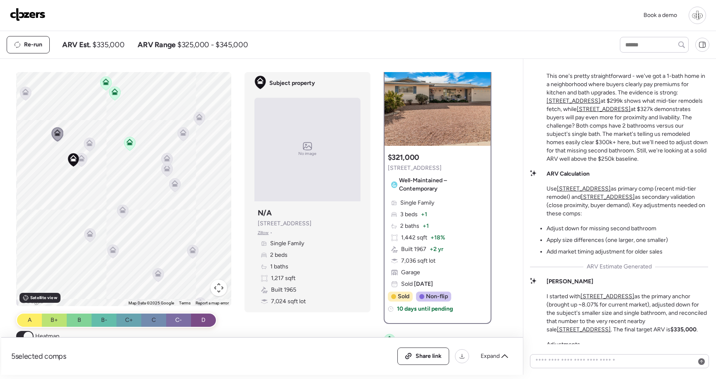
click at [81, 159] on icon at bounding box center [81, 158] width 7 height 7
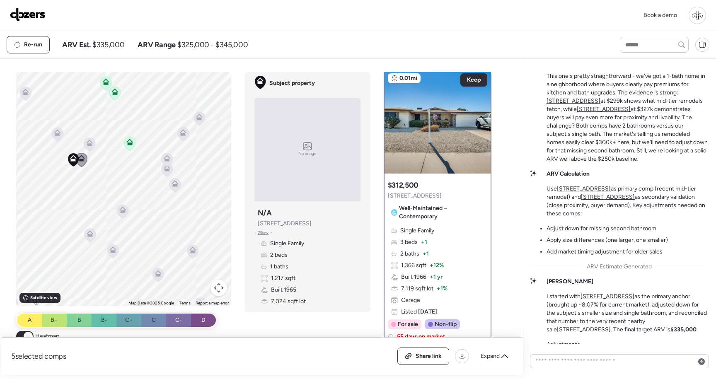
scroll to position [0, 0]
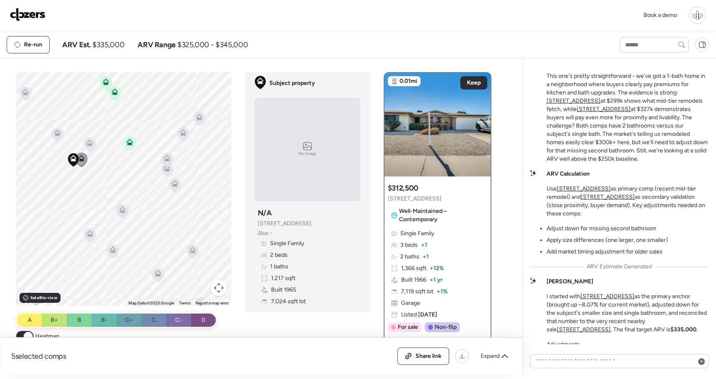
click at [92, 144] on icon at bounding box center [89, 143] width 7 height 7
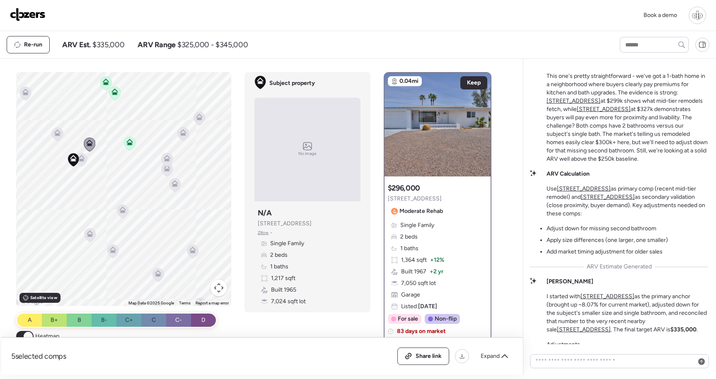
click at [132, 145] on icon at bounding box center [129, 142] width 7 height 7
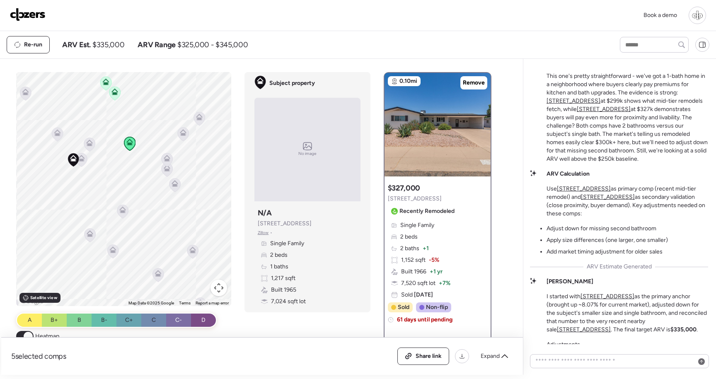
click at [116, 93] on icon at bounding box center [114, 93] width 5 height 2
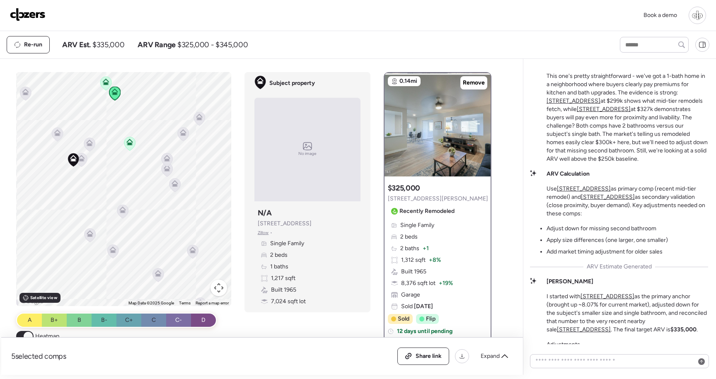
click at [100, 78] on div "To activate drag with keyboard, press Alt + Enter. Once in keyboard drag state,…" at bounding box center [123, 189] width 215 height 234
click at [104, 82] on icon at bounding box center [106, 81] width 7 height 7
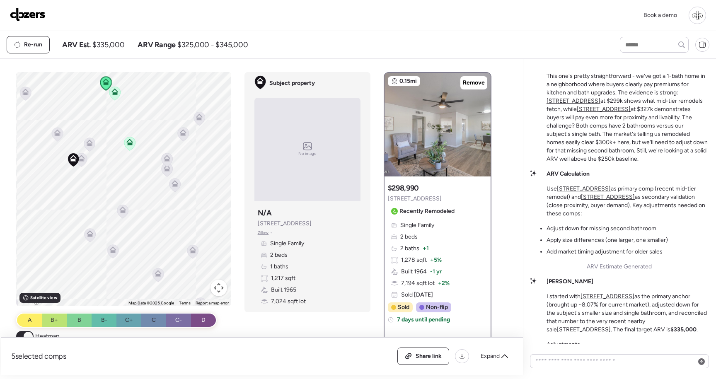
click at [118, 99] on icon at bounding box center [115, 93] width 12 height 14
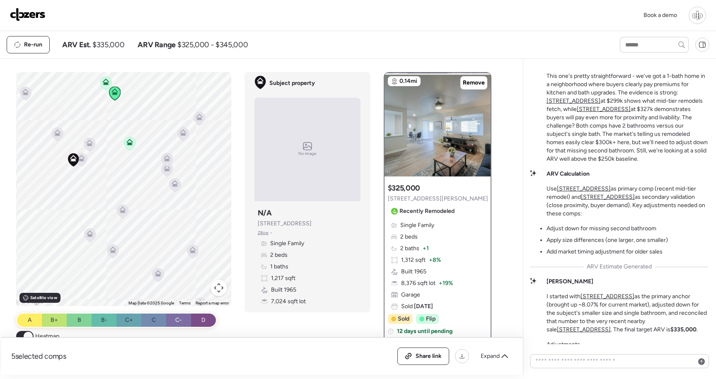
click at [106, 82] on icon at bounding box center [106, 81] width 7 height 7
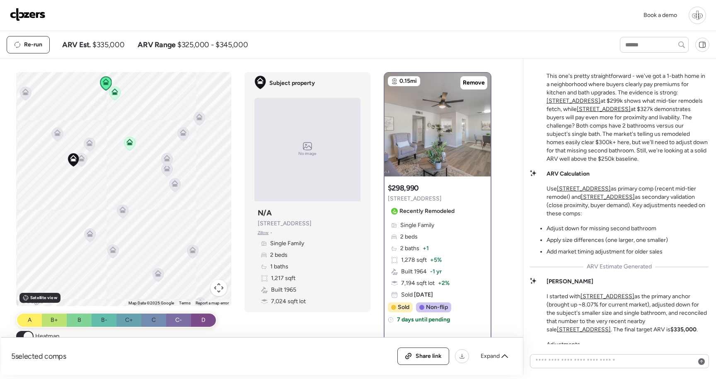
click at [119, 96] on icon at bounding box center [114, 94] width 11 height 14
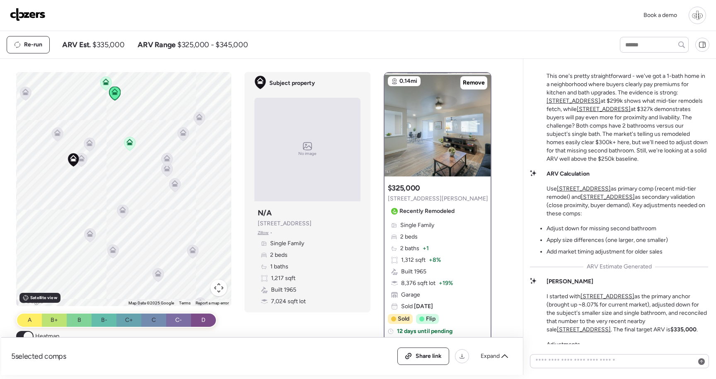
click at [106, 82] on icon at bounding box center [106, 81] width 7 height 7
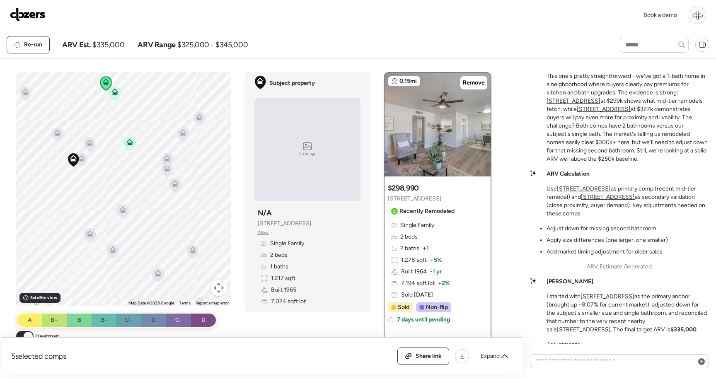
click at [116, 94] on icon at bounding box center [114, 93] width 5 height 2
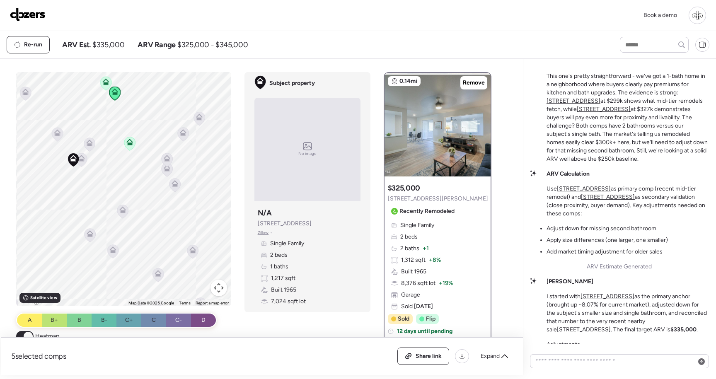
click at [99, 81] on div "To activate drag with keyboard, press Alt + Enter. Once in keyboard drag state,…" at bounding box center [123, 189] width 215 height 234
click at [104, 82] on icon at bounding box center [106, 81] width 7 height 7
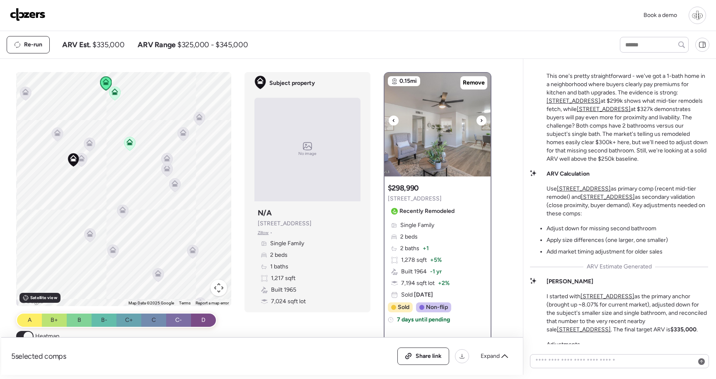
click at [430, 164] on img at bounding box center [437, 125] width 106 height 104
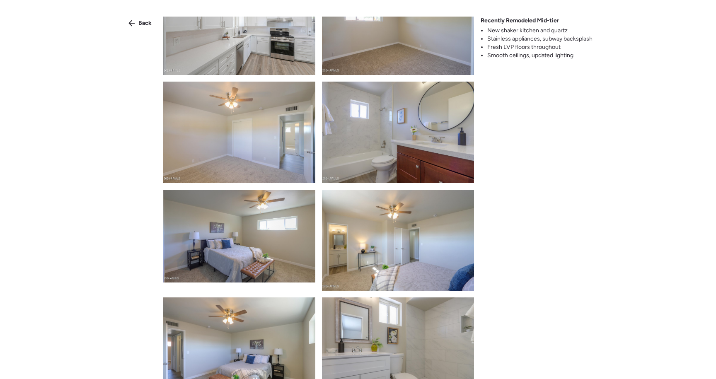
scroll to position [729, 0]
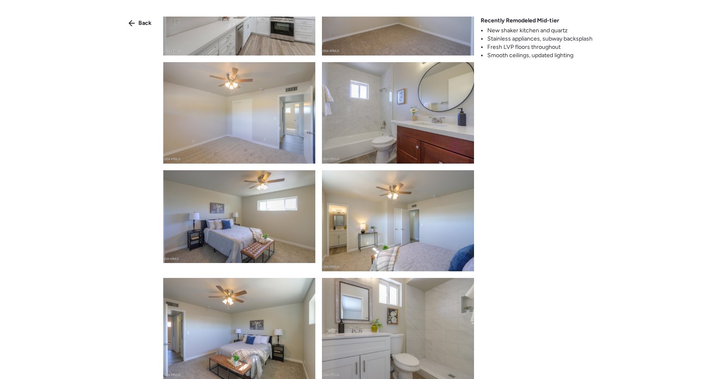
click at [145, 15] on div "Back Recently Remodeled Mid-tier New shaker kitchen and quartz Stainless applia…" at bounding box center [358, 204] width 716 height 409
click at [140, 22] on span "Back" at bounding box center [144, 23] width 13 height 8
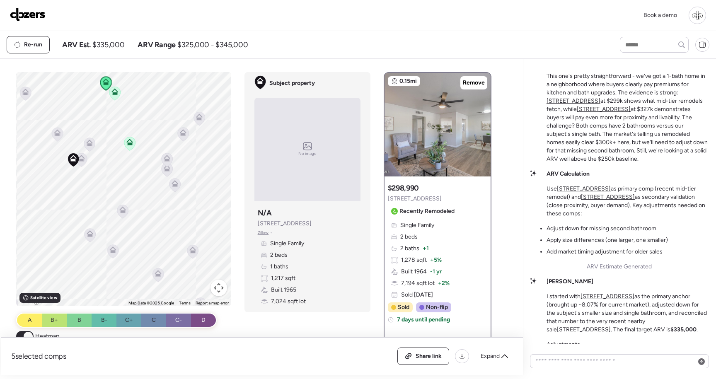
drag, startPoint x: 411, startPoint y: 293, endPoint x: 461, endPoint y: 297, distance: 49.8
click at [461, 297] on div "Single Family 2 beds 2 baths + 1 1,278 sqft + 5% Built 1964 -1 yr 7,194 sqft lo…" at bounding box center [437, 260] width 99 height 78
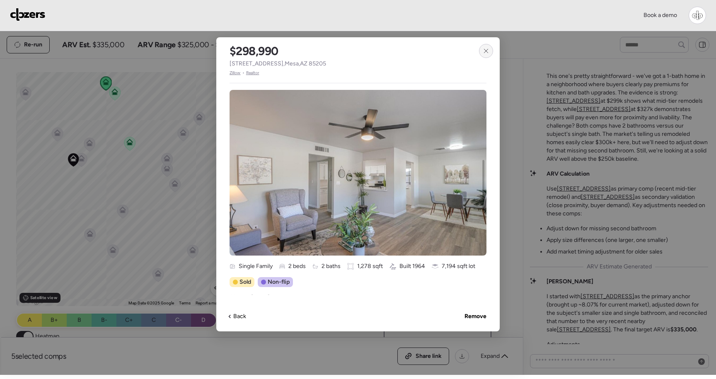
click at [484, 51] on icon at bounding box center [486, 51] width 7 height 7
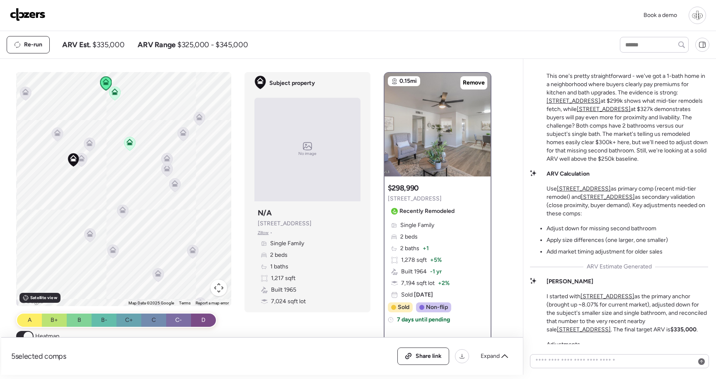
click at [115, 94] on icon at bounding box center [114, 93] width 5 height 2
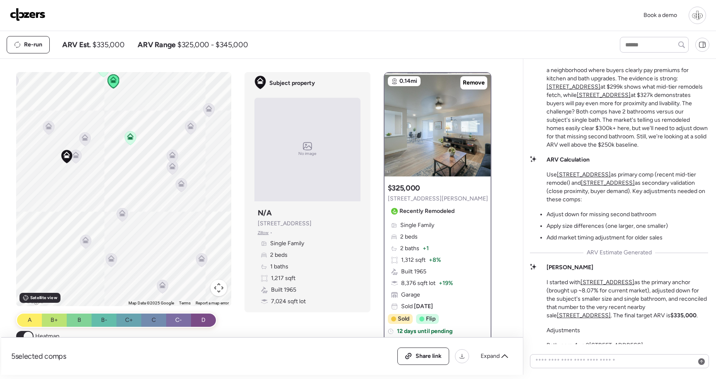
scroll to position [-63, 0]
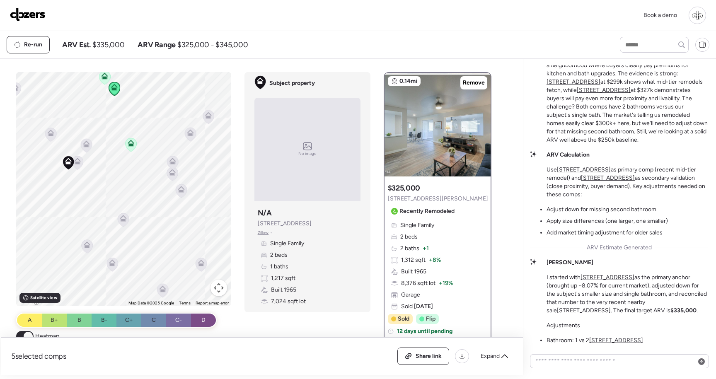
drag, startPoint x: 176, startPoint y: 140, endPoint x: 176, endPoint y: 169, distance: 28.6
click at [177, 169] on div "To activate drag with keyboard, press Alt + Enter. Once in keyboard drag state,…" at bounding box center [123, 189] width 215 height 234
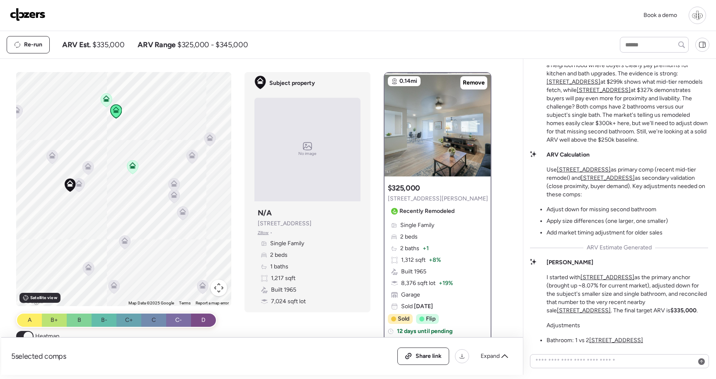
click at [87, 269] on icon at bounding box center [88, 269] width 5 height 2
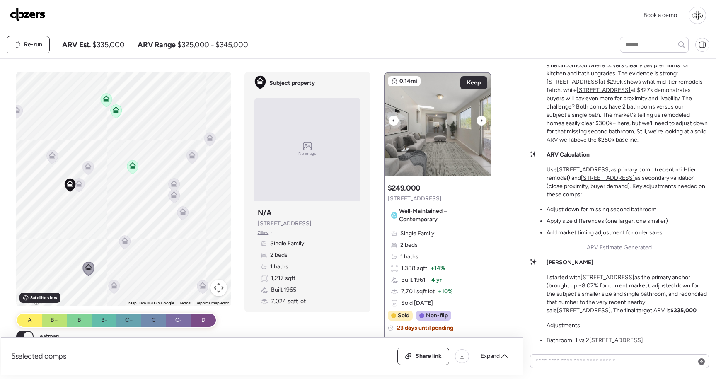
click at [433, 149] on img at bounding box center [437, 125] width 106 height 104
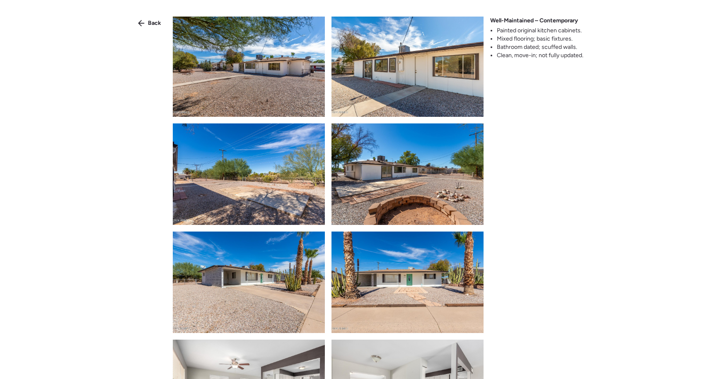
scroll to position [816, 0]
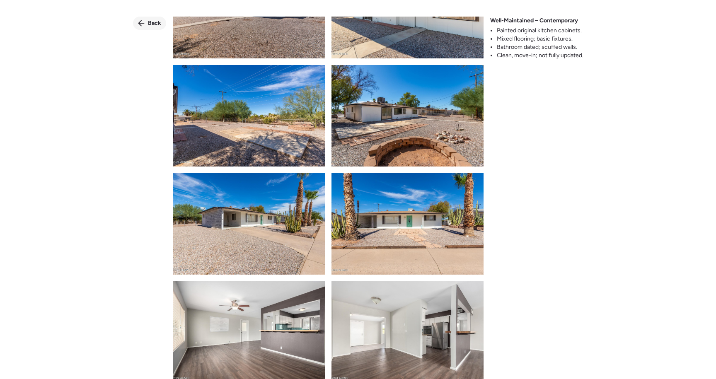
click at [150, 22] on span "Back" at bounding box center [154, 23] width 13 height 8
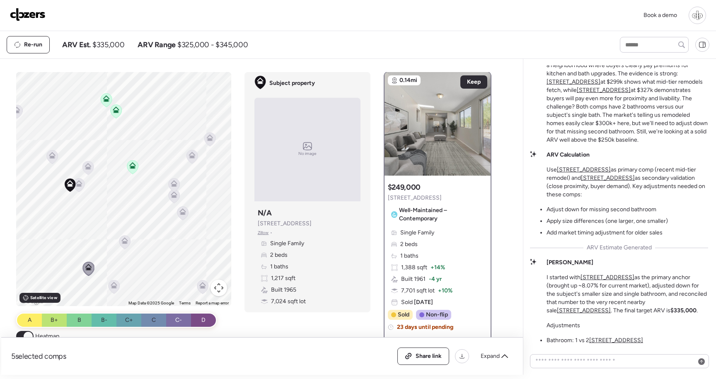
scroll to position [0, 0]
click at [82, 184] on icon at bounding box center [79, 182] width 6 height 4
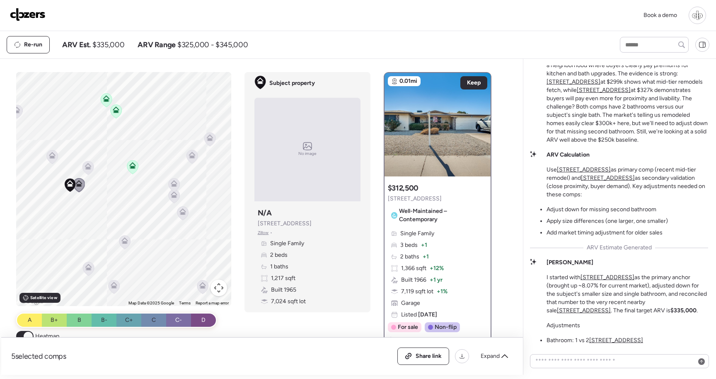
click at [90, 167] on icon at bounding box center [88, 166] width 7 height 7
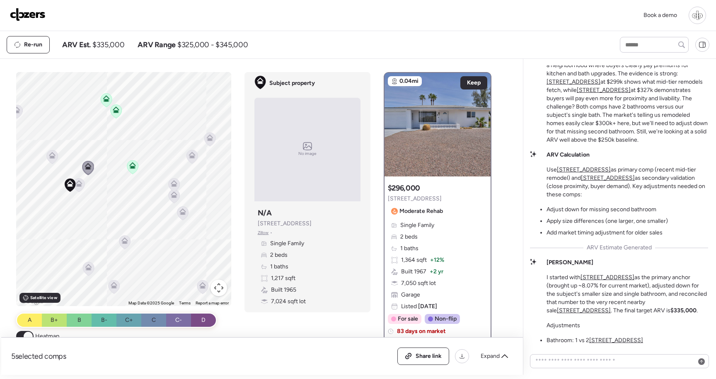
click at [127, 239] on icon at bounding box center [124, 240] width 7 height 7
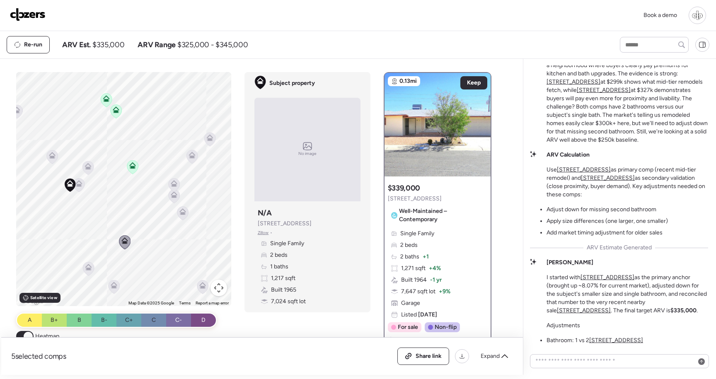
click at [176, 198] on icon at bounding box center [174, 194] width 7 height 7
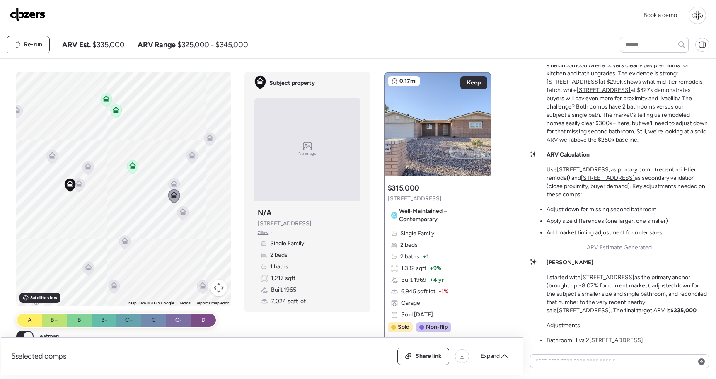
click at [177, 185] on icon at bounding box center [173, 185] width 5 height 2
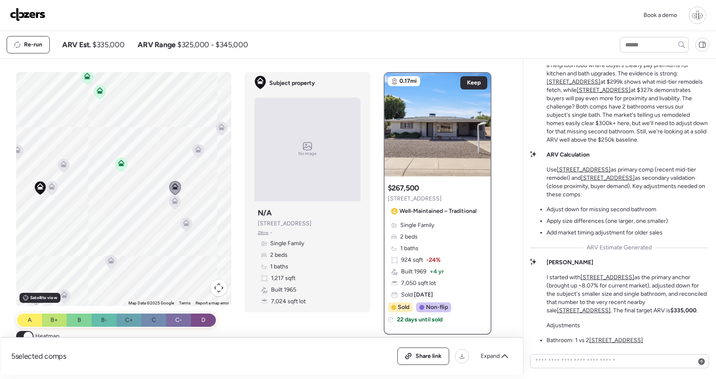
click at [187, 223] on icon at bounding box center [186, 223] width 7 height 7
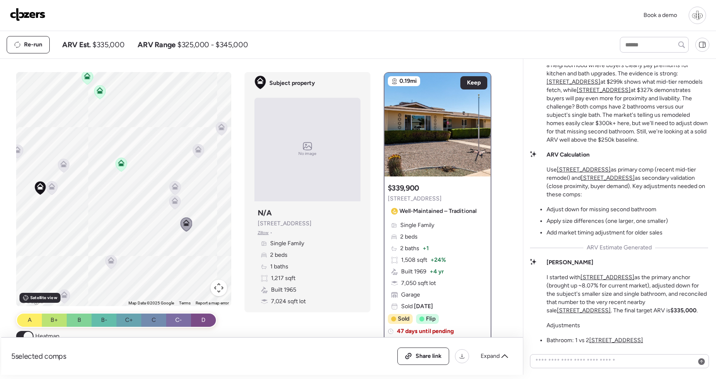
click at [175, 203] on icon at bounding box center [174, 202] width 5 height 2
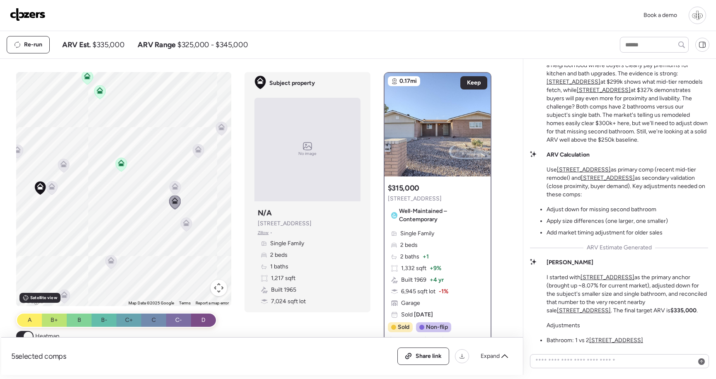
click at [203, 150] on icon at bounding box center [198, 151] width 11 height 14
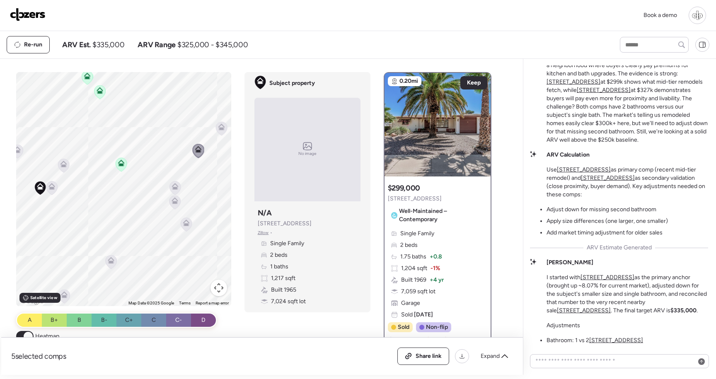
click at [224, 130] on icon at bounding box center [221, 126] width 7 height 7
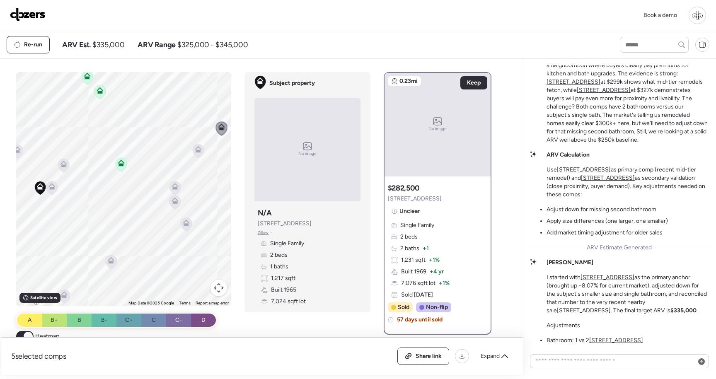
click at [106, 90] on icon at bounding box center [100, 92] width 12 height 14
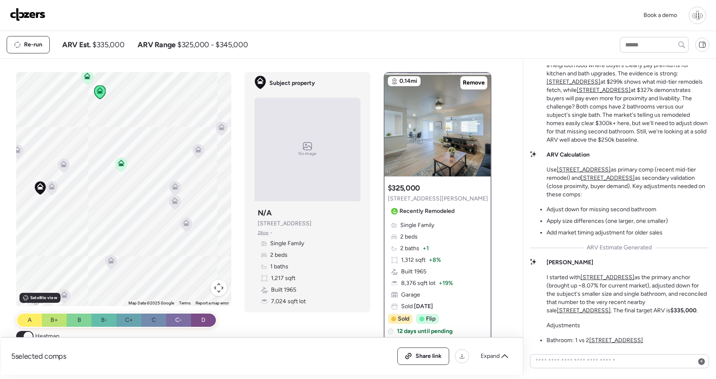
click at [83, 77] on icon at bounding box center [87, 78] width 11 height 14
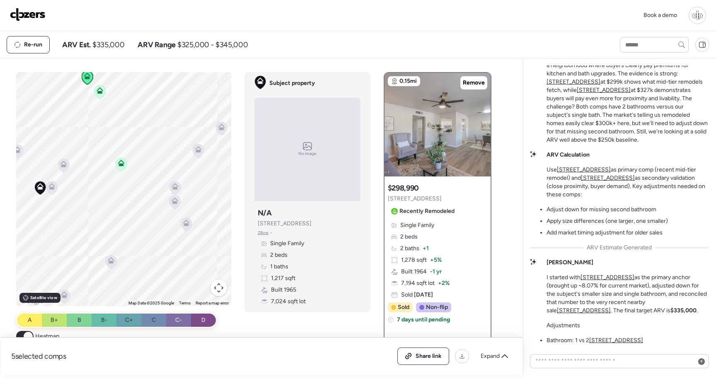
click at [103, 97] on icon at bounding box center [99, 92] width 11 height 14
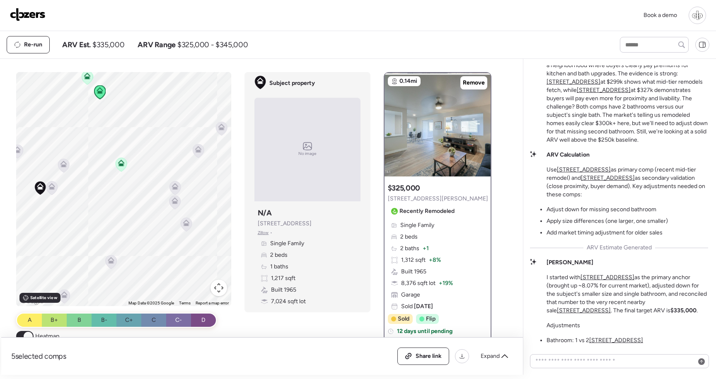
click at [91, 85] on div at bounding box center [88, 77] width 12 height 15
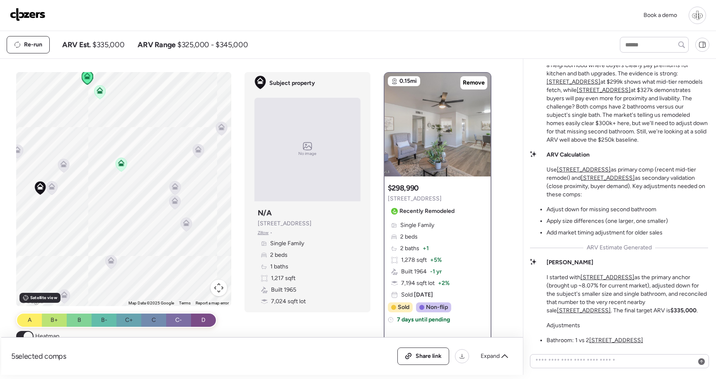
click at [104, 102] on div "To activate drag with keyboard, press Alt + Enter. Once in keyboard drag state,…" at bounding box center [123, 189] width 215 height 234
click at [100, 95] on icon at bounding box center [99, 92] width 11 height 14
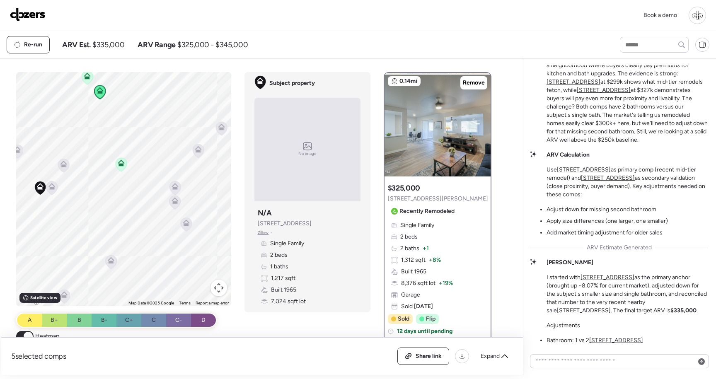
click at [56, 183] on icon at bounding box center [52, 188] width 12 height 14
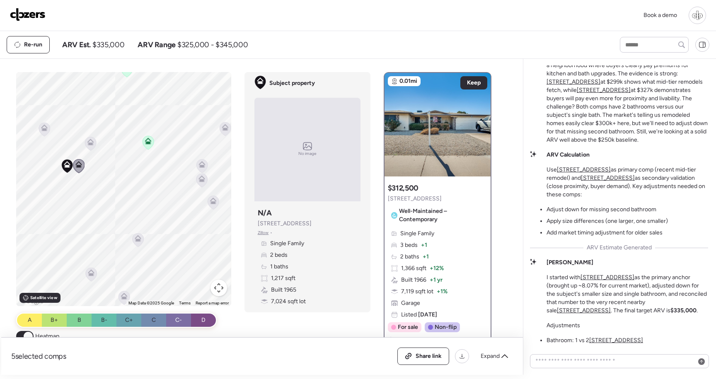
drag, startPoint x: 60, startPoint y: 201, endPoint x: 101, endPoint y: 178, distance: 46.4
click at [100, 179] on div "To activate drag with keyboard, press Alt + Enter. Once in keyboard drag state,…" at bounding box center [123, 189] width 215 height 234
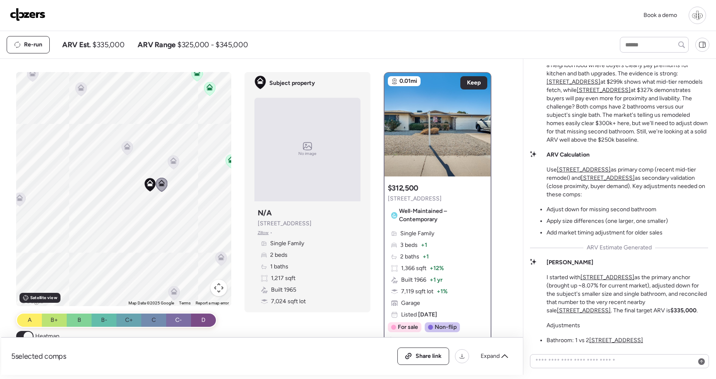
drag, startPoint x: 160, startPoint y: 210, endPoint x: 227, endPoint y: 229, distance: 69.9
click at [227, 229] on div "To activate drag with keyboard, press Alt + Enter. Once in keyboard drag state,…" at bounding box center [123, 189] width 215 height 234
click at [25, 334] on span at bounding box center [28, 336] width 9 height 9
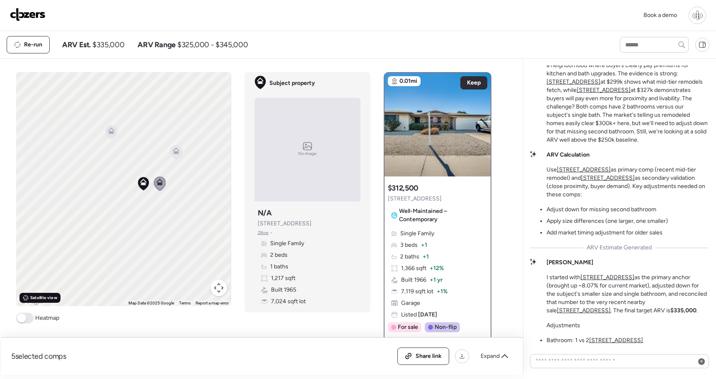
click at [44, 301] on span "Satellite view" at bounding box center [43, 297] width 27 height 7
drag, startPoint x: 208, startPoint y: 192, endPoint x: 140, endPoint y: 229, distance: 78.2
click at [140, 230] on div "To activate drag with keyboard, press Alt + Enter. Once in keyboard drag state,…" at bounding box center [123, 189] width 215 height 234
drag, startPoint x: 195, startPoint y: 165, endPoint x: 181, endPoint y: 215, distance: 51.4
click at [182, 215] on div "To activate drag with keyboard, press Alt + Enter. Once in keyboard drag state,…" at bounding box center [123, 189] width 215 height 234
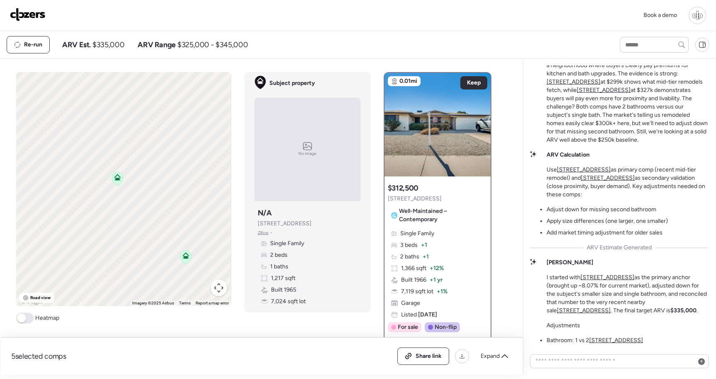
drag, startPoint x: 126, startPoint y: 132, endPoint x: 138, endPoint y: 178, distance: 47.3
click at [139, 179] on div "To activate drag with keyboard, press Alt + Enter. Once in keyboard drag state,…" at bounding box center [123, 189] width 215 height 234
drag, startPoint x: 145, startPoint y: 223, endPoint x: 158, endPoint y: 180, distance: 45.1
click at [158, 181] on div "To activate drag with keyboard, press Alt + Enter. Once in keyboard drag state,…" at bounding box center [123, 189] width 215 height 234
drag, startPoint x: 125, startPoint y: 191, endPoint x: 118, endPoint y: 162, distance: 30.1
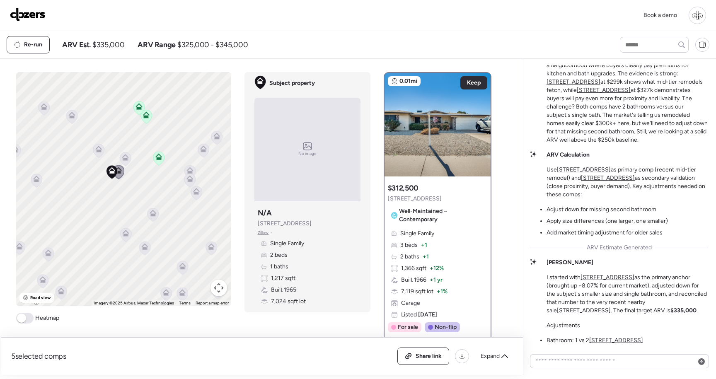
click at [118, 162] on div "To activate drag with keyboard, press Alt + Enter. Once in keyboard drag state,…" at bounding box center [123, 189] width 215 height 234
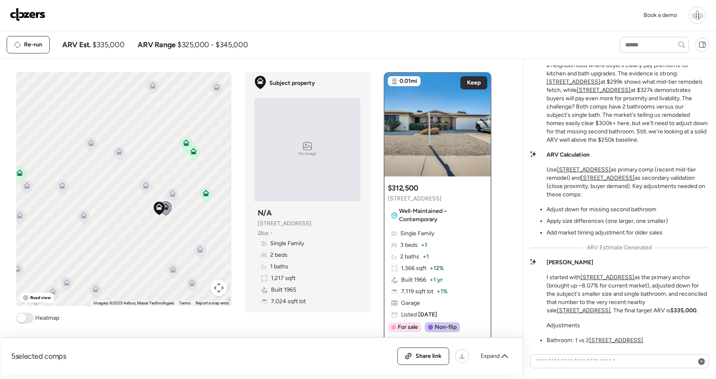
drag, startPoint x: 118, startPoint y: 162, endPoint x: 168, endPoint y: 200, distance: 63.2
click at [169, 200] on div "To activate drag with keyboard, press Alt + Enter. Once in keyboard drag state,…" at bounding box center [123, 189] width 215 height 234
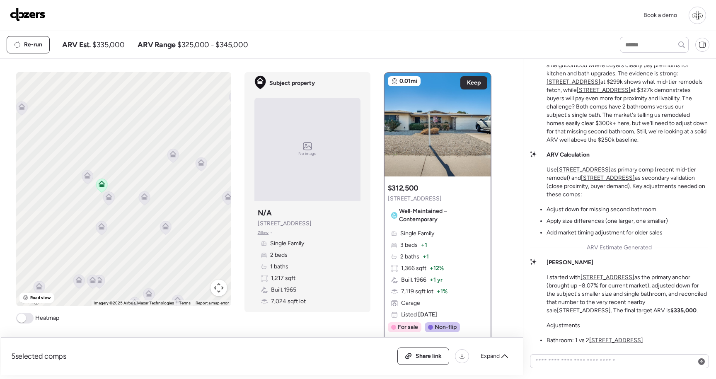
drag, startPoint x: 121, startPoint y: 190, endPoint x: 192, endPoint y: 188, distance: 71.7
click at [194, 188] on div "To activate drag with keyboard, press Alt + Enter. Once in keyboard drag state,…" at bounding box center [123, 189] width 215 height 234
drag, startPoint x: 192, startPoint y: 188, endPoint x: 131, endPoint y: 253, distance: 89.1
click at [131, 253] on div "To activate drag with keyboard, press Alt + Enter. Once in keyboard drag state,…" at bounding box center [123, 189] width 215 height 234
drag, startPoint x: 205, startPoint y: 185, endPoint x: 112, endPoint y: 183, distance: 92.8
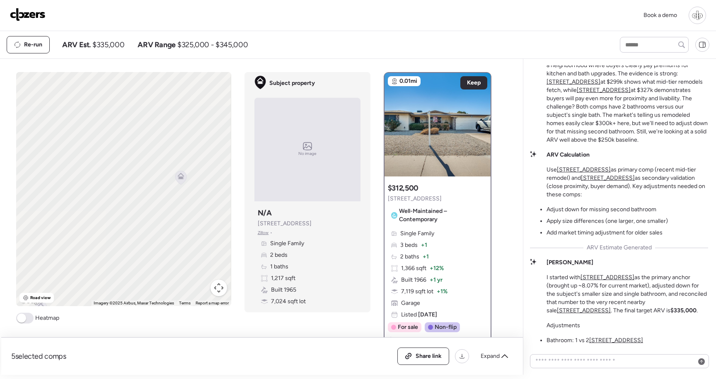
click at [113, 183] on div "To activate drag with keyboard, press Alt + Enter. Once in keyboard drag state,…" at bounding box center [123, 189] width 215 height 234
click at [137, 177] on icon at bounding box center [135, 177] width 5 height 2
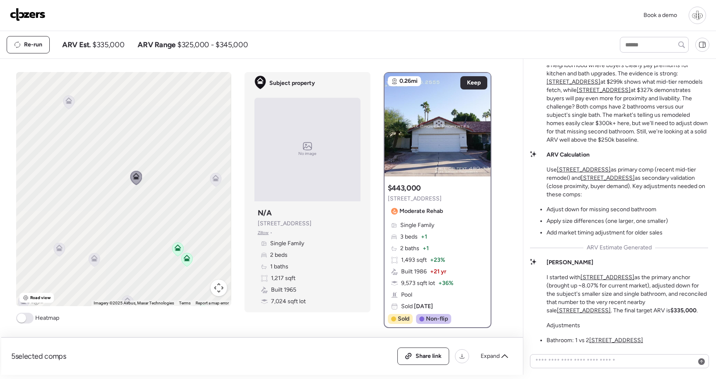
click at [217, 182] on icon at bounding box center [215, 180] width 11 height 14
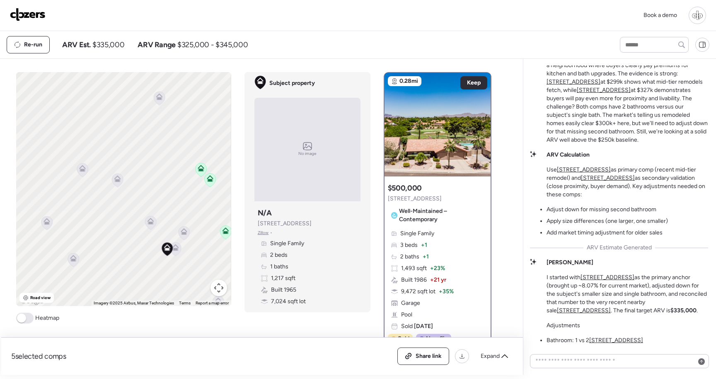
drag, startPoint x: 175, startPoint y: 250, endPoint x: 198, endPoint y: 162, distance: 91.2
click at [198, 165] on icon at bounding box center [201, 168] width 7 height 7
click at [166, 237] on icon at bounding box center [167, 234] width 11 height 14
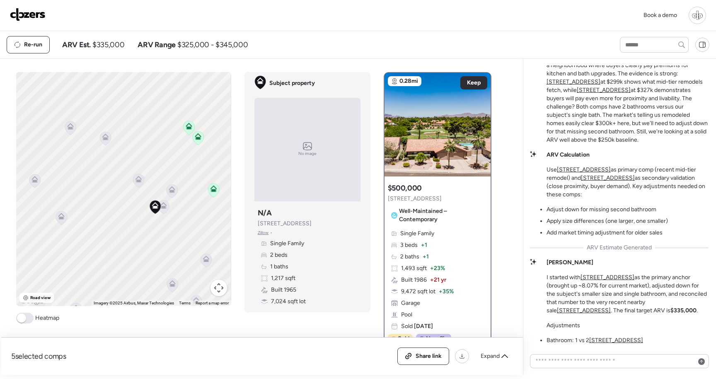
drag, startPoint x: 196, startPoint y: 234, endPoint x: 171, endPoint y: 212, distance: 33.7
click at [171, 212] on div "To activate drag with keyboard, press Alt + Enter. Once in keyboard drag state,…" at bounding box center [123, 189] width 215 height 234
click at [136, 195] on icon at bounding box center [135, 193] width 5 height 2
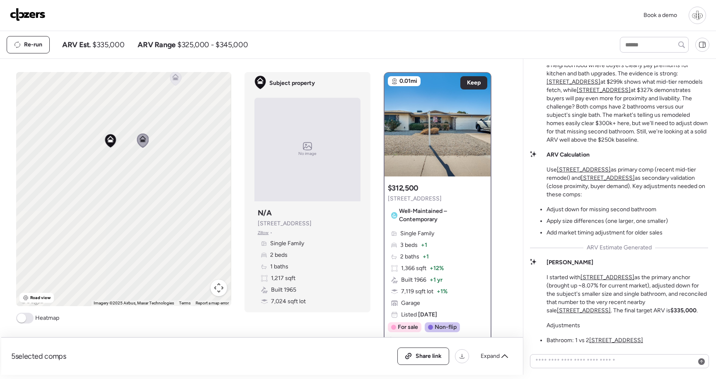
drag, startPoint x: 151, startPoint y: 222, endPoint x: 168, endPoint y: 70, distance: 153.0
click at [169, 70] on div "5 selected comps All (5) ARV (5) As-is (0) Share link Expand Comps list To acti…" at bounding box center [257, 217] width 512 height 316
drag, startPoint x: 152, startPoint y: 220, endPoint x: 147, endPoint y: 135, distance: 85.5
click at [147, 135] on div "To activate drag with keyboard, press Alt + Enter. Once in keyboard drag state,…" at bounding box center [123, 189] width 215 height 234
drag, startPoint x: 156, startPoint y: 205, endPoint x: 155, endPoint y: 101, distance: 104.0
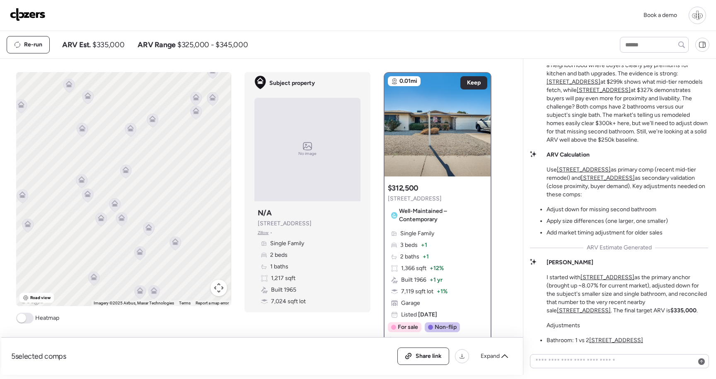
click at [155, 101] on div "To activate drag with keyboard, press Alt + Enter. Once in keyboard drag state,…" at bounding box center [123, 189] width 215 height 234
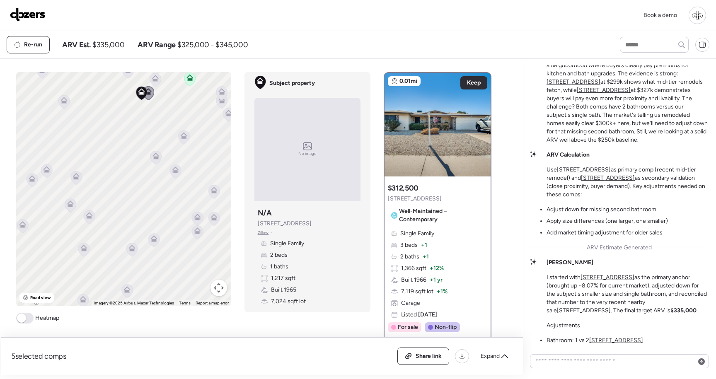
drag, startPoint x: 155, startPoint y: 103, endPoint x: 154, endPoint y: 234, distance: 131.3
click at [157, 234] on div "To activate drag with keyboard, press Alt + Enter. Once in keyboard drag state,…" at bounding box center [123, 189] width 215 height 234
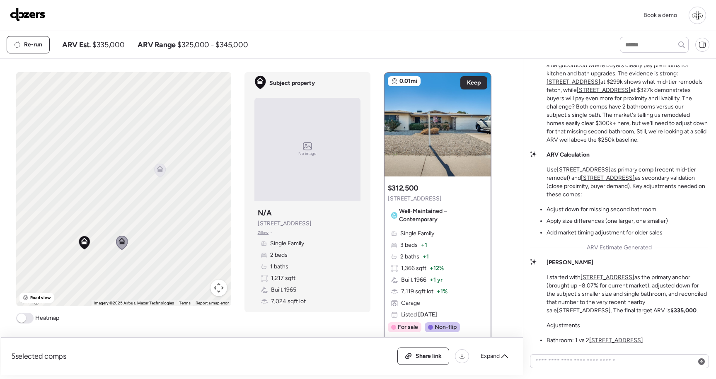
drag, startPoint x: 132, startPoint y: 239, endPoint x: 149, endPoint y: 199, distance: 44.2
click at [149, 199] on div "To activate drag with keyboard, press Alt + Enter. Once in keyboard drag state,…" at bounding box center [123, 189] width 215 height 234
click at [89, 208] on icon at bounding box center [91, 208] width 5 height 2
click at [168, 134] on icon at bounding box center [167, 134] width 7 height 7
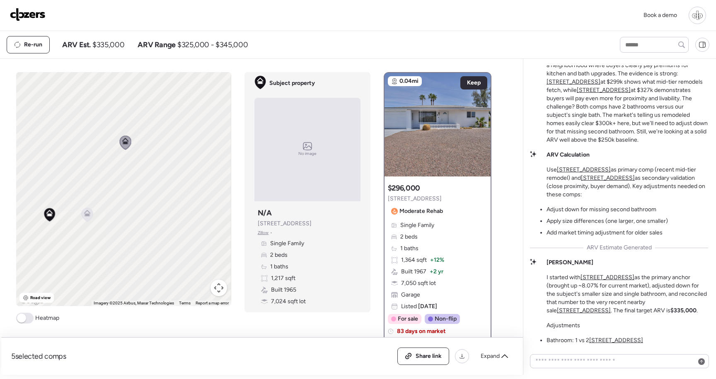
drag, startPoint x: 167, startPoint y: 232, endPoint x: 123, endPoint y: 238, distance: 44.3
click at [124, 239] on div "To activate drag with keyboard, press Alt + Enter. Once in keyboard drag state,…" at bounding box center [123, 189] width 215 height 234
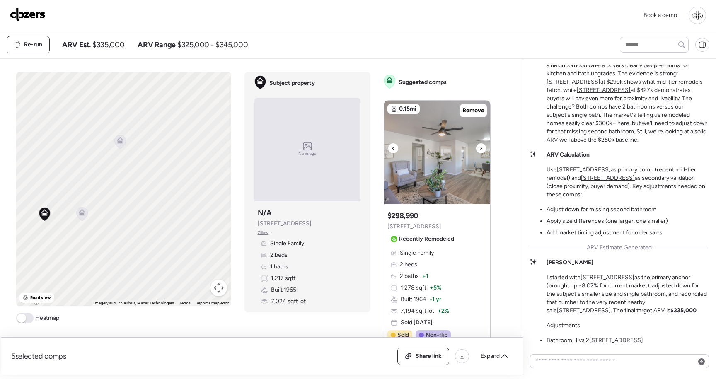
scroll to position [282, 0]
click at [37, 290] on div "To activate drag with keyboard, press Alt + Enter. Once in keyboard drag state,…" at bounding box center [123, 189] width 215 height 234
click at [35, 302] on div "Road view" at bounding box center [36, 298] width 34 height 10
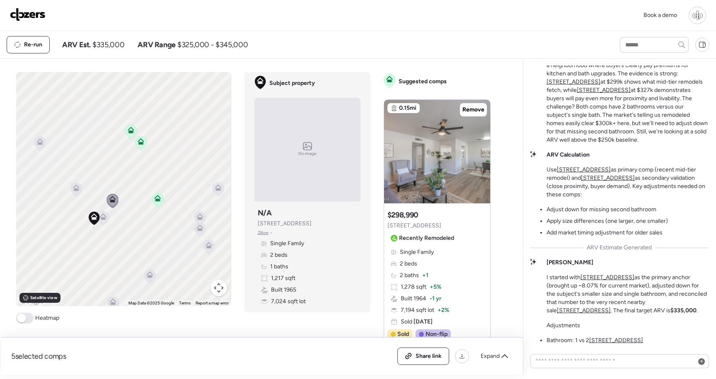
drag, startPoint x: 111, startPoint y: 268, endPoint x: 109, endPoint y: 237, distance: 31.1
click at [110, 237] on div "To activate drag with keyboard, press Alt + Enter. Once in keyboard drag state,…" at bounding box center [123, 189] width 215 height 234
click at [217, 189] on icon at bounding box center [216, 188] width 5 height 2
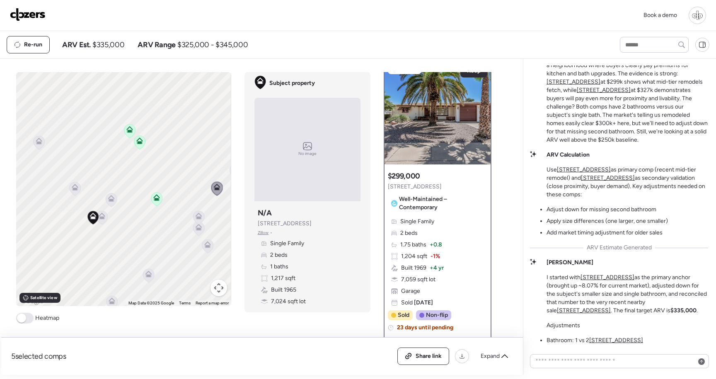
scroll to position [0, 0]
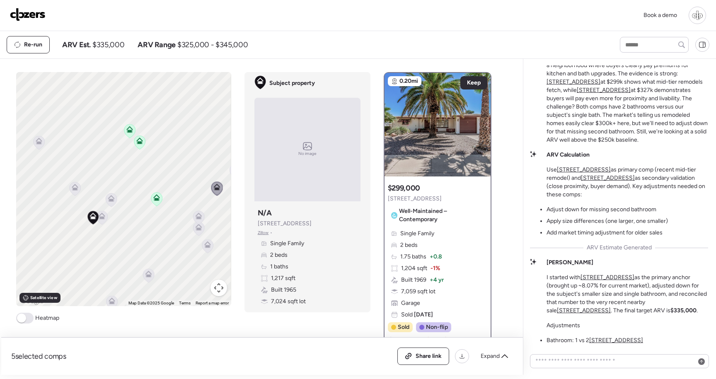
click at [111, 203] on icon at bounding box center [111, 200] width 11 height 14
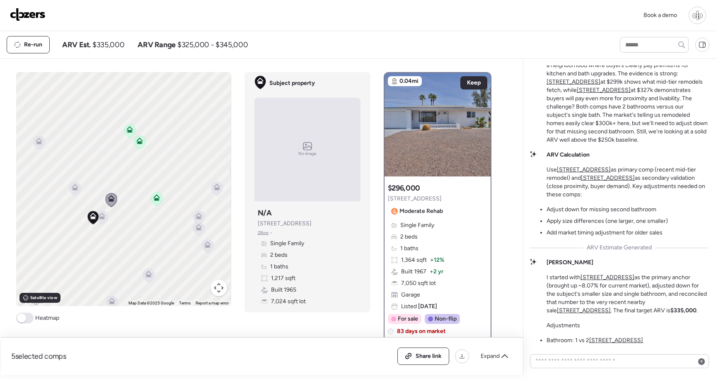
click at [158, 199] on icon at bounding box center [156, 199] width 5 height 2
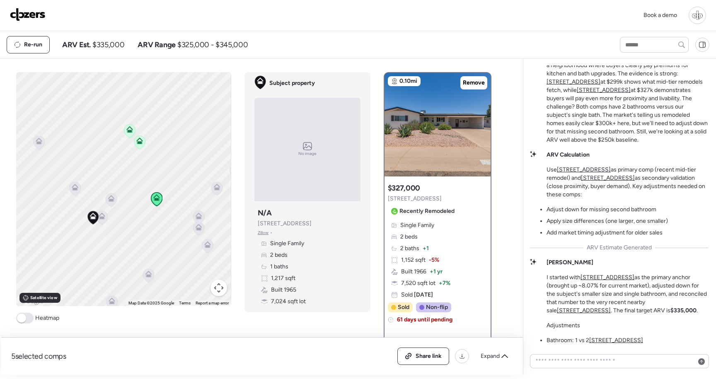
click at [115, 201] on icon at bounding box center [111, 200] width 11 height 14
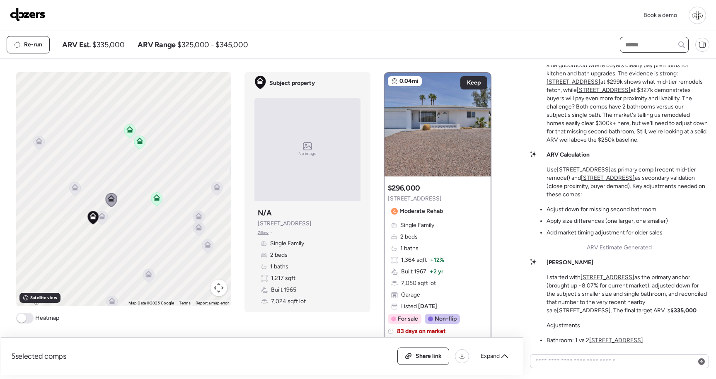
click at [637, 46] on input "text" at bounding box center [653, 45] width 61 height 12
type input "*"
type input "****"
click at [653, 64] on span "5232 E Dodge St, Mesa, AZ 85205" at bounding box center [650, 60] width 54 height 8
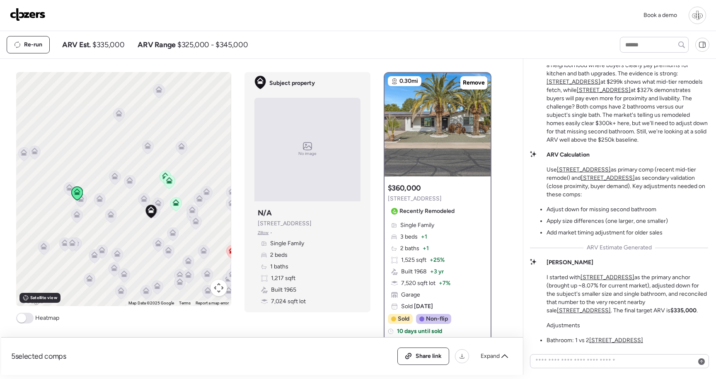
drag, startPoint x: 152, startPoint y: 250, endPoint x: 183, endPoint y: 218, distance: 43.6
click at [184, 219] on div "To activate drag with keyboard, press Alt + Enter. Once in keyboard drag state,…" at bounding box center [123, 189] width 215 height 234
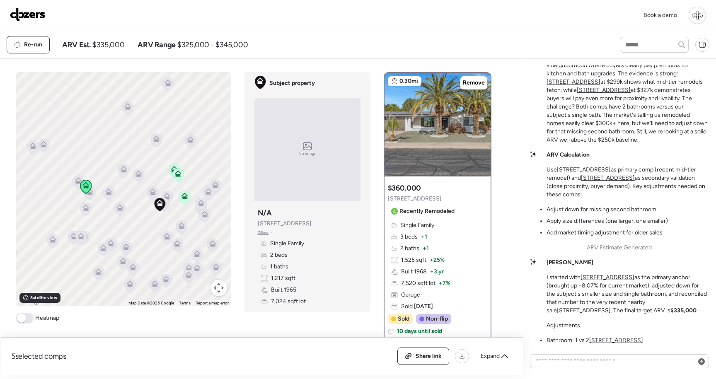
click at [28, 320] on span at bounding box center [24, 318] width 17 height 11
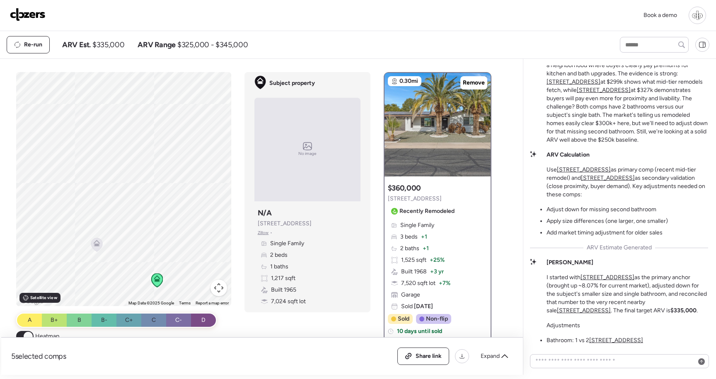
drag, startPoint x: 100, startPoint y: 254, endPoint x: 100, endPoint y: 146, distance: 108.1
click at [100, 146] on div "To activate drag with keyboard, press Alt + Enter. Once in keyboard drag state,…" at bounding box center [123, 189] width 215 height 234
click at [49, 296] on span "Satellite view" at bounding box center [43, 297] width 27 height 7
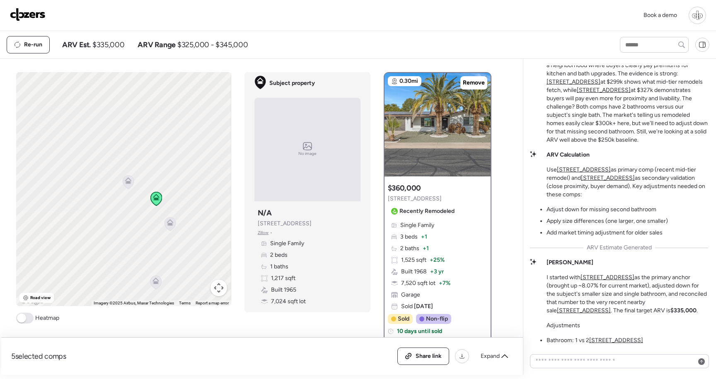
drag, startPoint x: 89, startPoint y: 232, endPoint x: 144, endPoint y: 206, distance: 61.0
click at [144, 206] on div "To activate drag with keyboard, press Alt + Enter. Once in keyboard drag state,…" at bounding box center [123, 189] width 215 height 234
drag, startPoint x: 149, startPoint y: 167, endPoint x: 144, endPoint y: 261, distance: 94.1
click at [145, 261] on icon at bounding box center [147, 260] width 7 height 7
drag, startPoint x: 116, startPoint y: 124, endPoint x: 189, endPoint y: 40, distance: 111.3
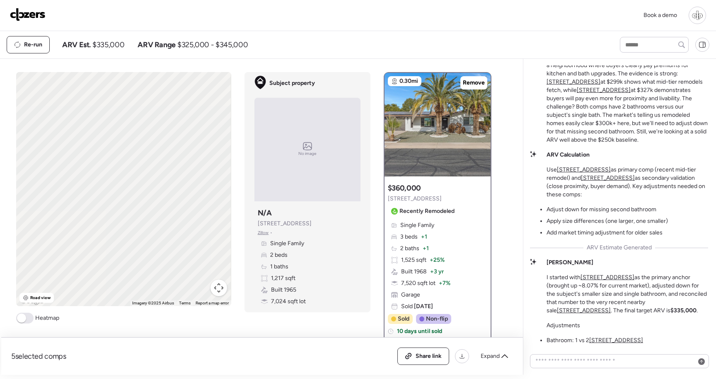
click at [189, 41] on div "Book a demo Kept comps All (5) ARV (5) As-is (0) Novation (0) 0.10mi Remove $32…" at bounding box center [358, 187] width 716 height 375
drag, startPoint x: 126, startPoint y: 168, endPoint x: 181, endPoint y: 267, distance: 112.7
click at [181, 266] on div "To activate drag with keyboard, press Alt + Enter. Once in keyboard drag state,…" at bounding box center [123, 189] width 215 height 234
drag, startPoint x: 190, startPoint y: 268, endPoint x: 140, endPoint y: 185, distance: 97.2
click at [140, 186] on div "To activate drag with keyboard, press Alt + Enter. Once in keyboard drag state,…" at bounding box center [123, 189] width 215 height 234
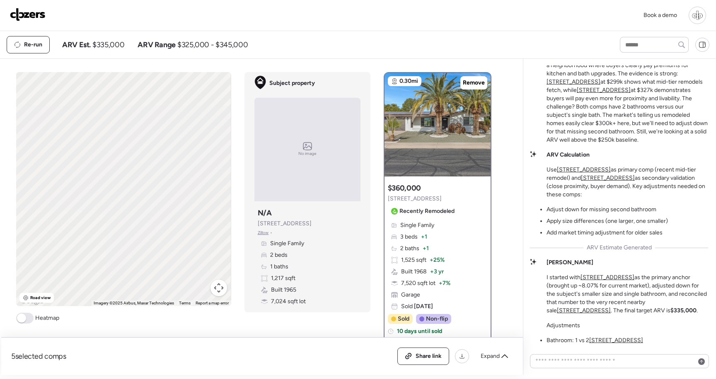
drag, startPoint x: 180, startPoint y: 210, endPoint x: 60, endPoint y: 222, distance: 121.1
click at [60, 222] on div "To activate drag with keyboard, press Alt + Enter. Once in keyboard drag state,…" at bounding box center [123, 189] width 215 height 234
drag, startPoint x: 69, startPoint y: 193, endPoint x: 122, endPoint y: 215, distance: 57.7
click at [131, 217] on div "To activate drag with keyboard, press Alt + Enter. Once in keyboard drag state,…" at bounding box center [123, 189] width 215 height 234
drag, startPoint x: 181, startPoint y: 196, endPoint x: 176, endPoint y: 285, distance: 89.2
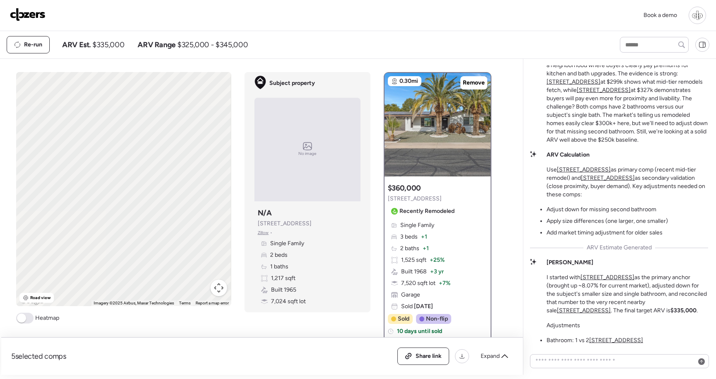
click at [176, 284] on div "To activate drag with keyboard, press Alt + Enter. Once in keyboard drag state,…" at bounding box center [123, 189] width 215 height 234
drag, startPoint x: 176, startPoint y: 280, endPoint x: 118, endPoint y: 279, distance: 58.8
click at [120, 277] on div "To activate drag with keyboard, press Alt + Enter. Once in keyboard drag state,…" at bounding box center [123, 189] width 215 height 234
drag, startPoint x: 135, startPoint y: 258, endPoint x: 223, endPoint y: 177, distance: 118.7
click at [223, 177] on div "To activate drag with keyboard, press Alt + Enter. Once in keyboard drag state,…" at bounding box center [123, 189] width 215 height 234
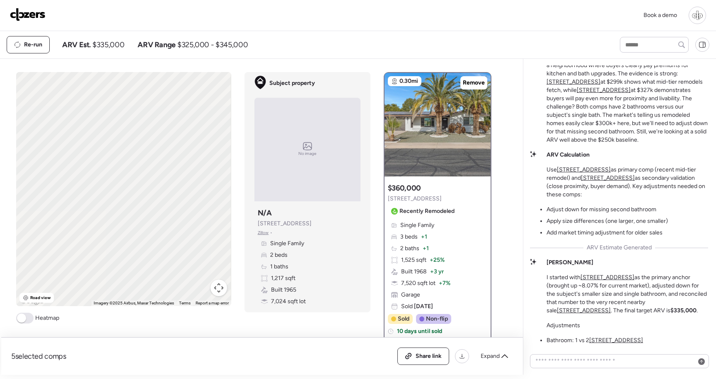
drag, startPoint x: 144, startPoint y: 204, endPoint x: 207, endPoint y: 181, distance: 67.0
click at [207, 181] on div "To activate drag with keyboard, press Alt + Enter. Once in keyboard drag state,…" at bounding box center [123, 189] width 215 height 234
drag, startPoint x: 158, startPoint y: 220, endPoint x: 154, endPoint y: 165, distance: 55.7
click at [154, 165] on div "To activate drag with keyboard, press Alt + Enter. Once in keyboard drag state,…" at bounding box center [123, 189] width 215 height 234
drag, startPoint x: 303, startPoint y: 224, endPoint x: 287, endPoint y: 221, distance: 16.3
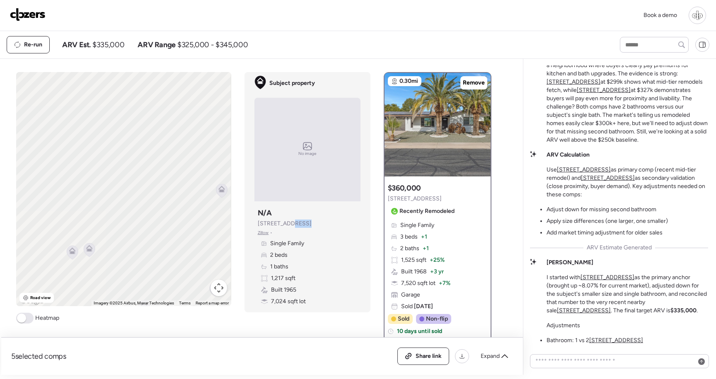
click at [287, 221] on div "Subject property N/A 5445 E Dallas St Zillow • Single Family 2 beds 1 baths 1,2…" at bounding box center [307, 257] width 106 height 104
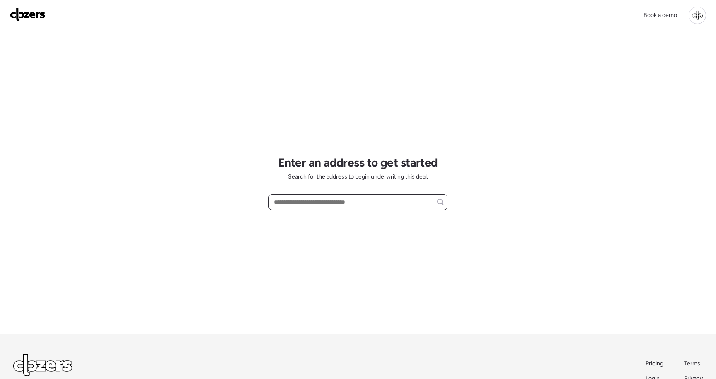
click at [309, 203] on input "text" at bounding box center [357, 202] width 171 height 12
paste input "**********"
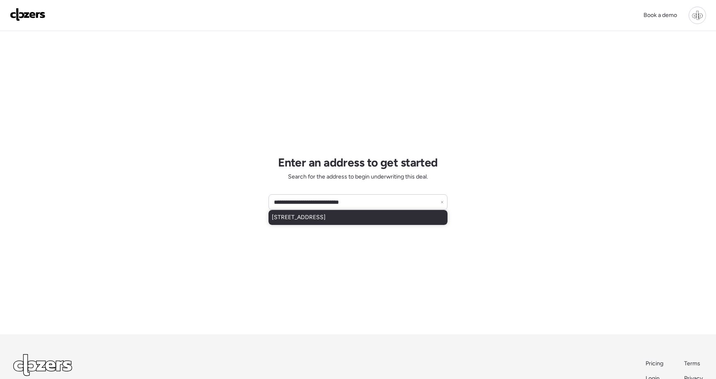
click at [314, 218] on span "5415 E Butte St, Mesa, AZ, 85205" at bounding box center [299, 217] width 54 height 8
type input "**********"
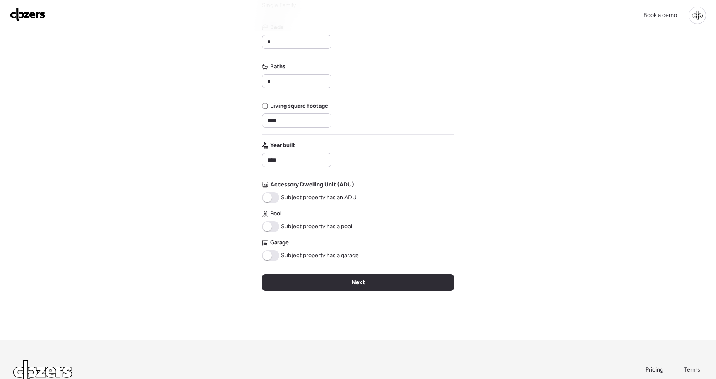
scroll to position [184, 0]
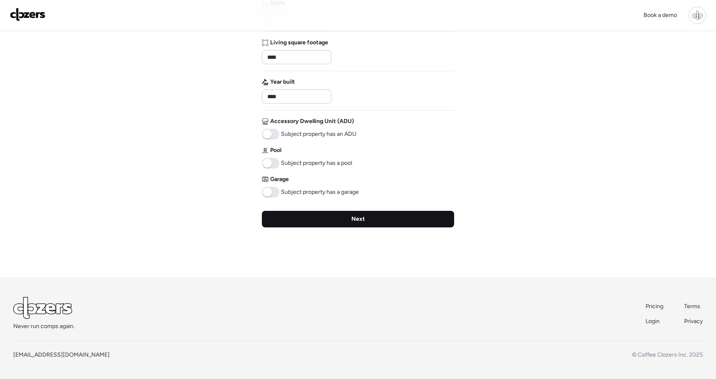
click at [311, 223] on div "Next" at bounding box center [358, 219] width 192 height 17
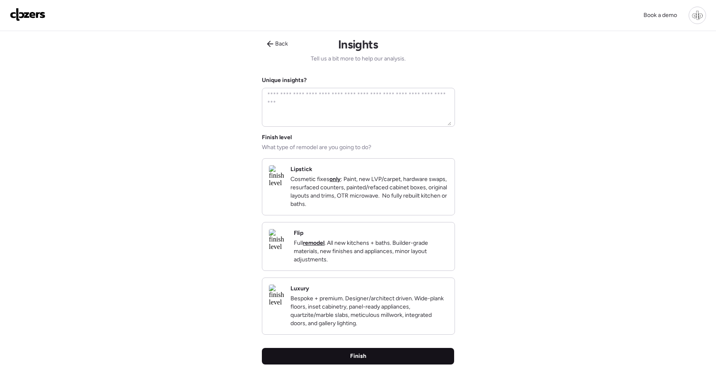
scroll to position [0, 0]
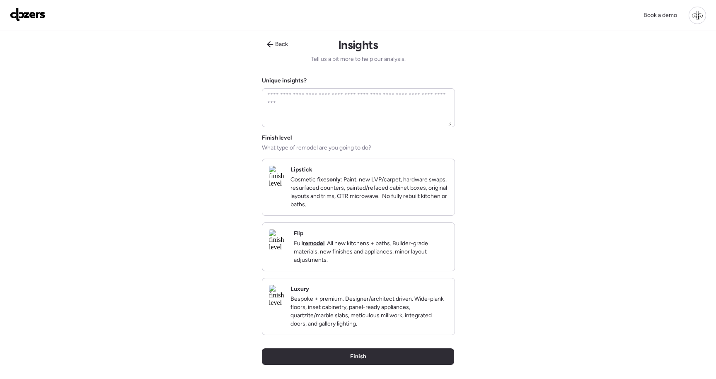
click at [287, 251] on img at bounding box center [278, 240] width 18 height 22
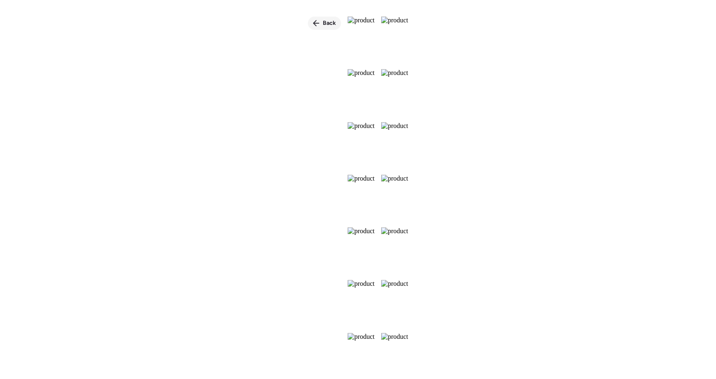
click at [323, 22] on span "Back" at bounding box center [329, 23] width 13 height 8
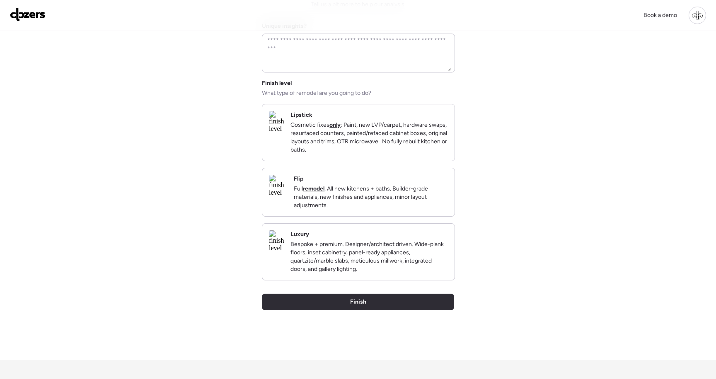
scroll to position [71, 0]
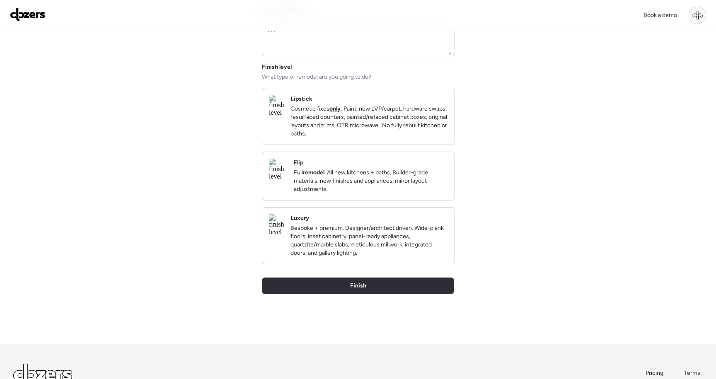
click at [389, 184] on p "Full remodel . All new kitchens + baths. Builder-grade materials, new finishes …" at bounding box center [371, 181] width 154 height 25
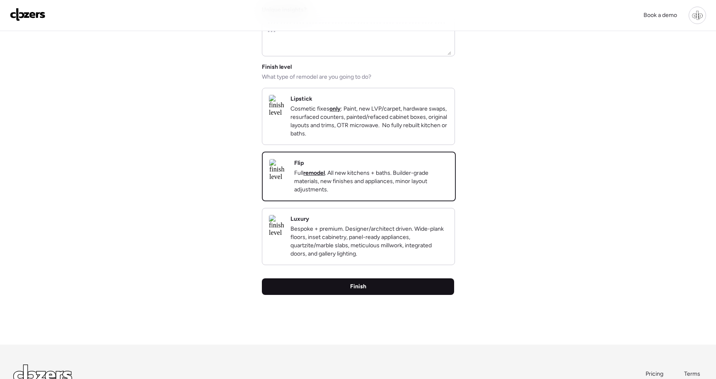
click at [381, 295] on div "Finish" at bounding box center [358, 286] width 192 height 17
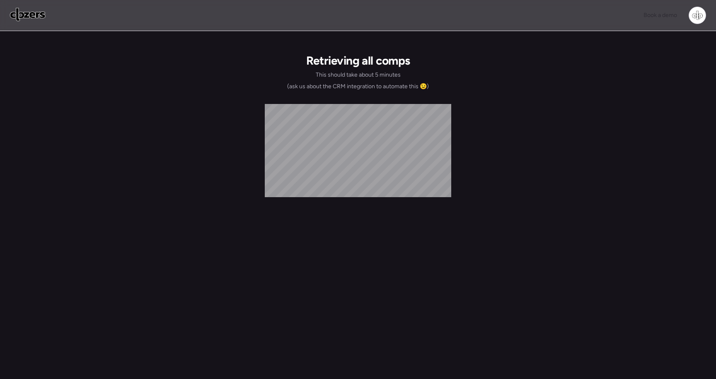
scroll to position [0, 0]
click at [39, 12] on img at bounding box center [28, 14] width 36 height 13
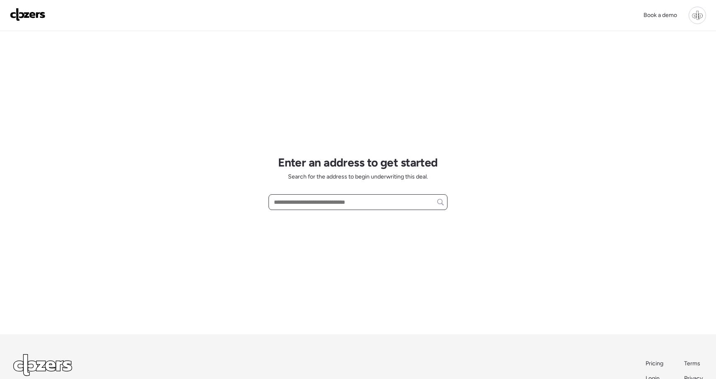
click at [310, 206] on input "text" at bounding box center [357, 202] width 171 height 12
paste input "**********"
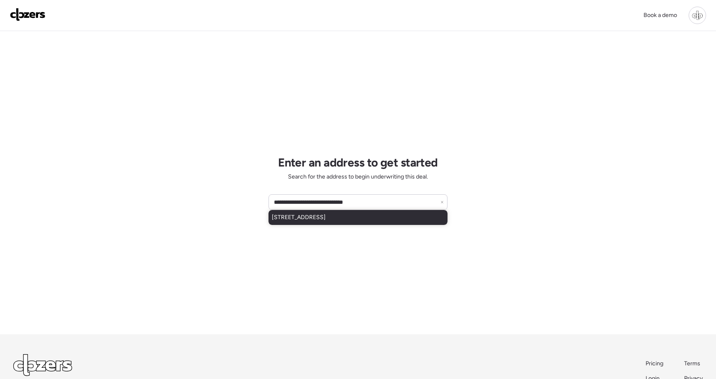
click at [322, 222] on span "4014 E Carmel Cir, Mesa, AZ, 85206" at bounding box center [299, 217] width 54 height 8
type input "**********"
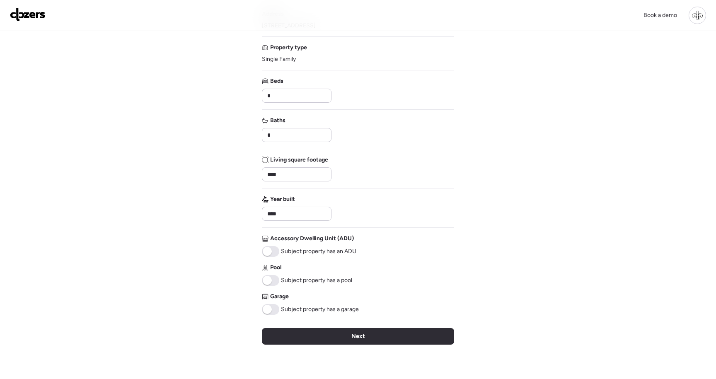
scroll to position [81, 0]
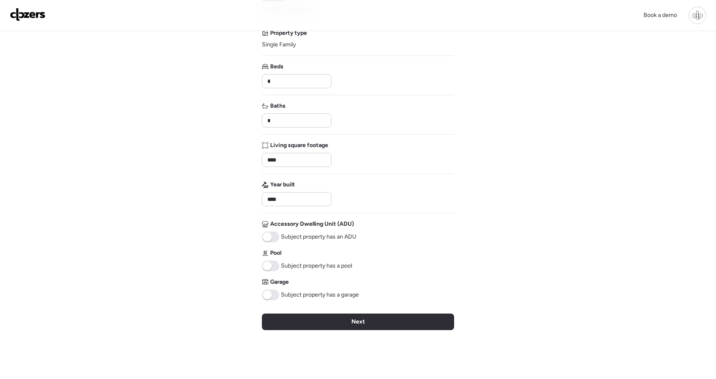
click at [275, 297] on span at bounding box center [270, 295] width 17 height 11
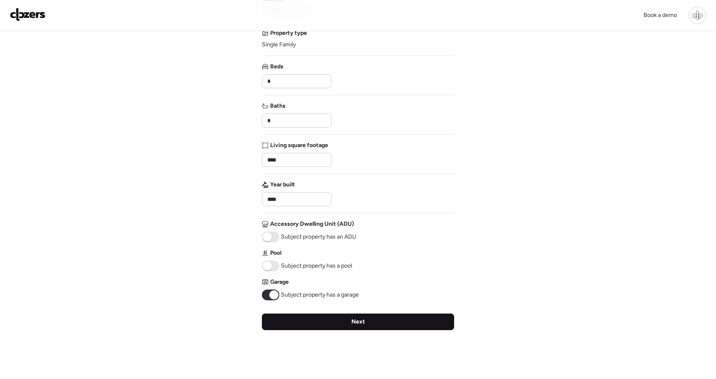
click at [288, 320] on div "Next" at bounding box center [358, 322] width 192 height 17
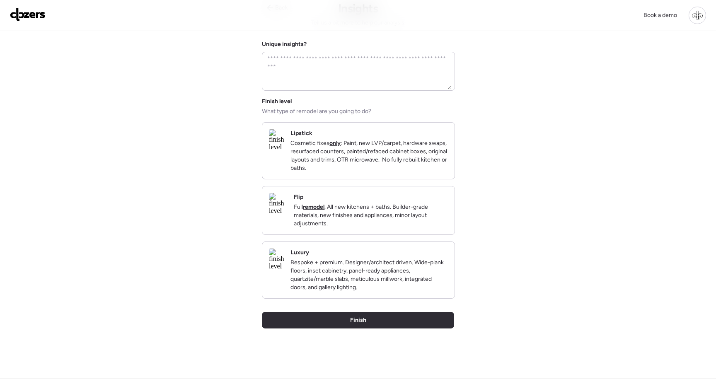
scroll to position [0, 0]
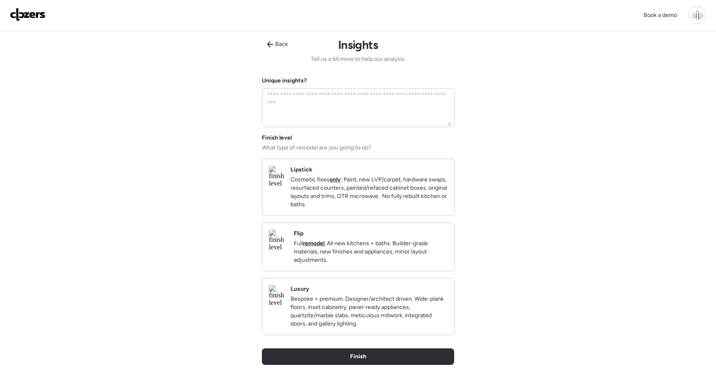
click at [326, 259] on p "Full remodel . All new kitchens + baths. Builder-grade materials, new finishes …" at bounding box center [371, 251] width 154 height 25
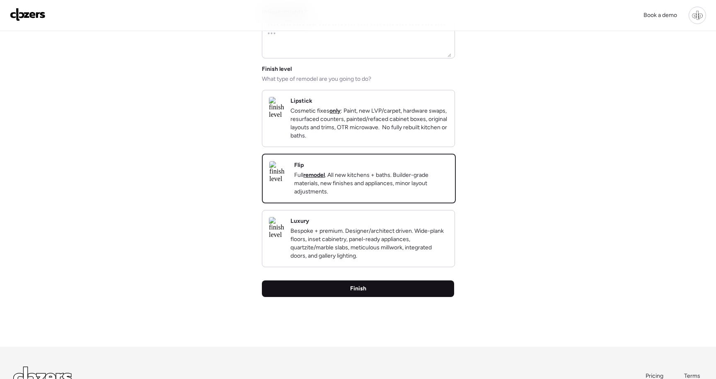
click at [326, 297] on div "Finish" at bounding box center [358, 288] width 192 height 17
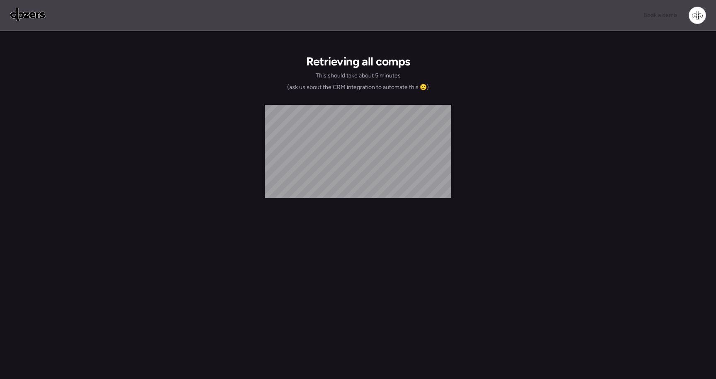
click at [249, 181] on div "Book a demo Retrieving all comps This should take about 5 minutes (ask us about…" at bounding box center [358, 195] width 716 height 391
click at [30, 16] on img at bounding box center [28, 14] width 36 height 13
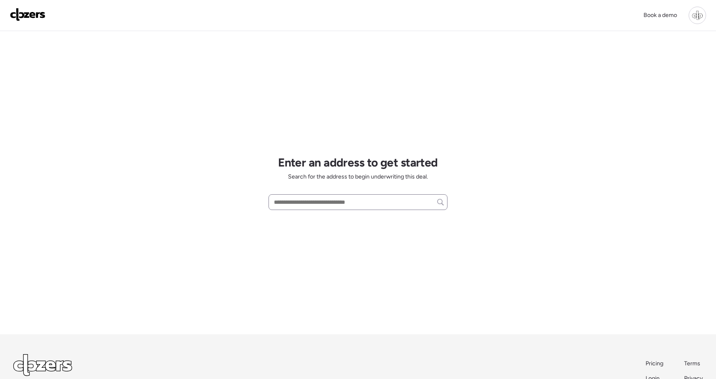
click at [309, 210] on div at bounding box center [357, 202] width 179 height 16
click at [308, 204] on input "text" at bounding box center [357, 202] width 171 height 12
paste input "**********"
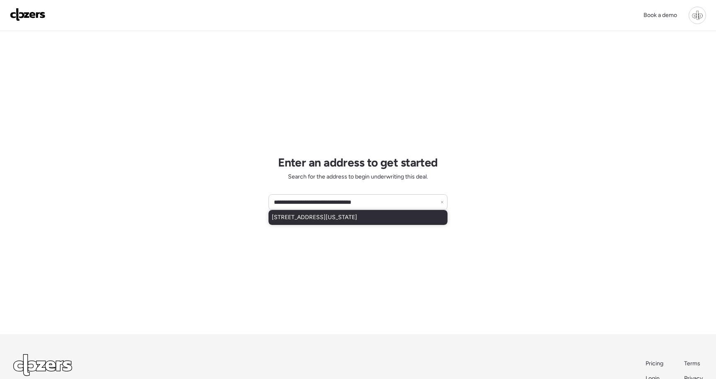
click at [331, 218] on span "[STREET_ADDRESS][US_STATE]" at bounding box center [314, 217] width 85 height 8
type input "**********"
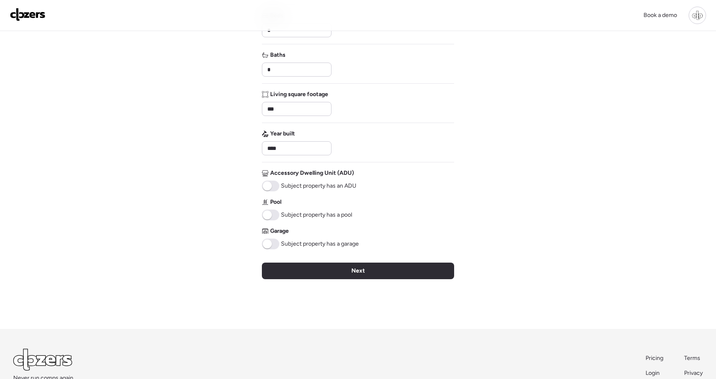
scroll to position [184, 0]
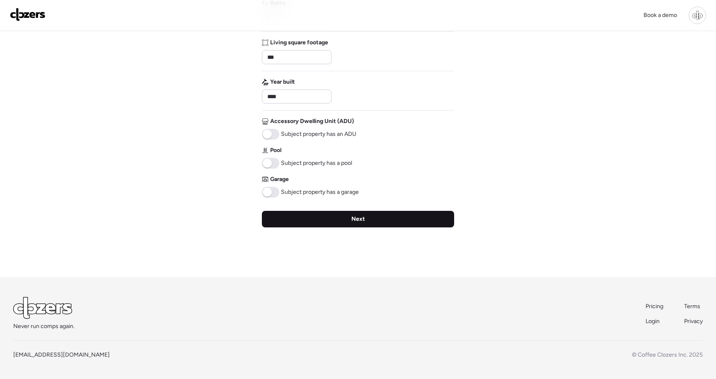
click at [291, 217] on div "Next" at bounding box center [358, 219] width 192 height 17
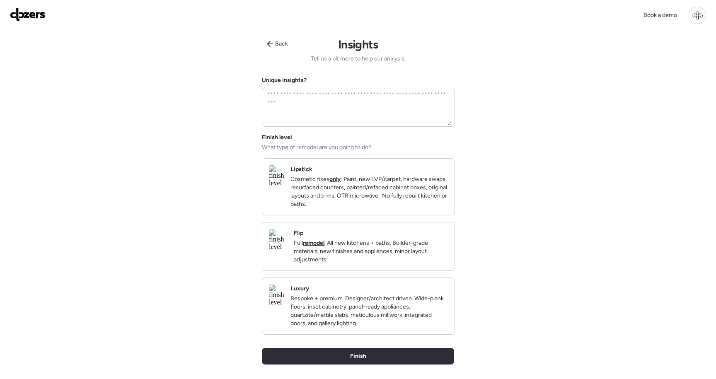
scroll to position [0, 0]
click at [355, 264] on p "Full remodel . All new kitchens + baths. Builder-grade materials, new finishes …" at bounding box center [371, 251] width 154 height 25
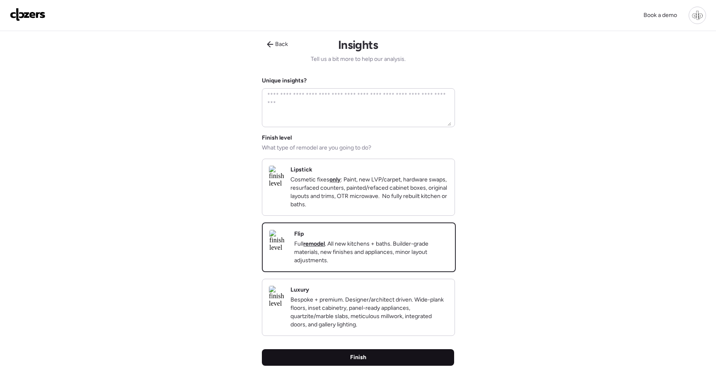
click at [339, 366] on div "Finish" at bounding box center [358, 357] width 192 height 17
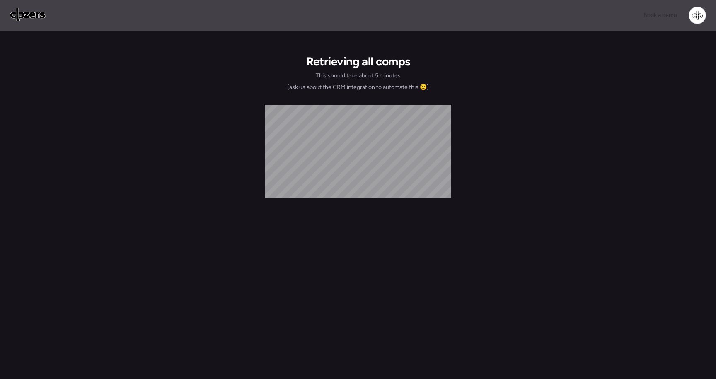
click at [33, 19] on img at bounding box center [28, 14] width 36 height 13
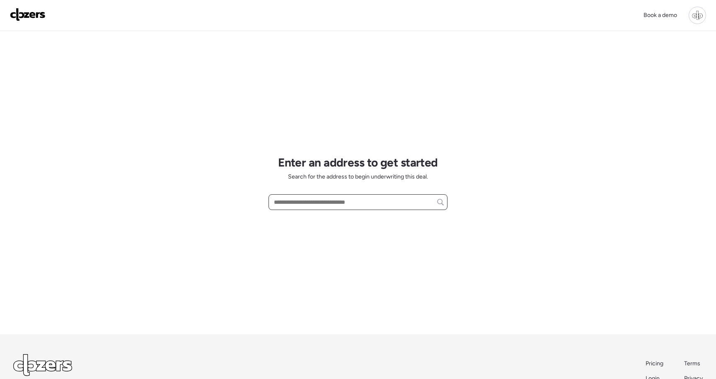
click at [325, 203] on input "text" at bounding box center [357, 202] width 171 height 12
paste input "**********"
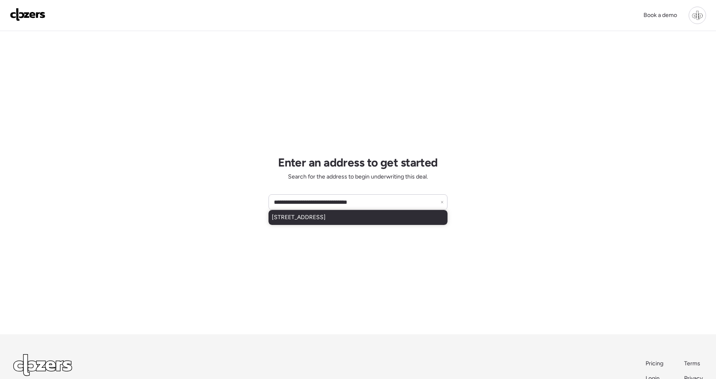
click at [382, 216] on div "6329 N 62nd Ave, Glendale, AZ, 85301" at bounding box center [357, 217] width 179 height 15
type input "**********"
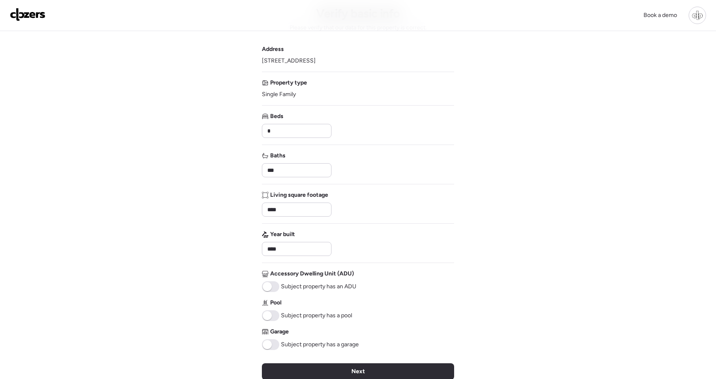
scroll to position [43, 0]
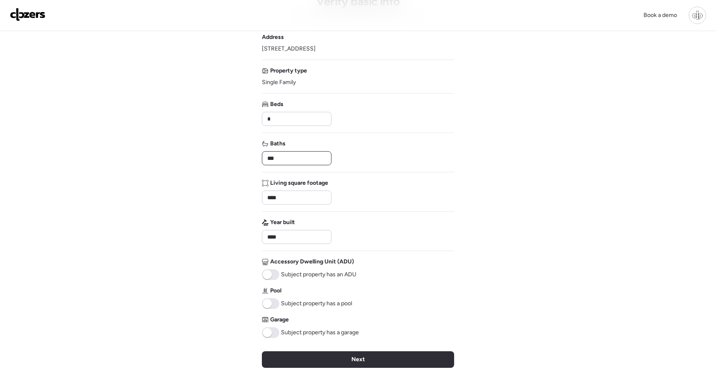
click at [297, 162] on input "***" at bounding box center [297, 158] width 62 height 12
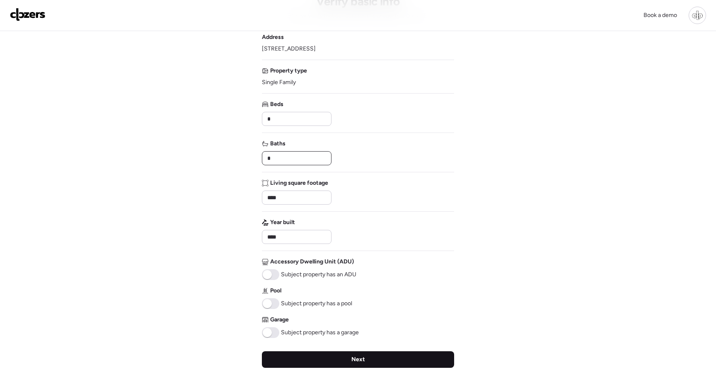
type input "*"
click at [357, 361] on span "Next" at bounding box center [358, 359] width 14 height 8
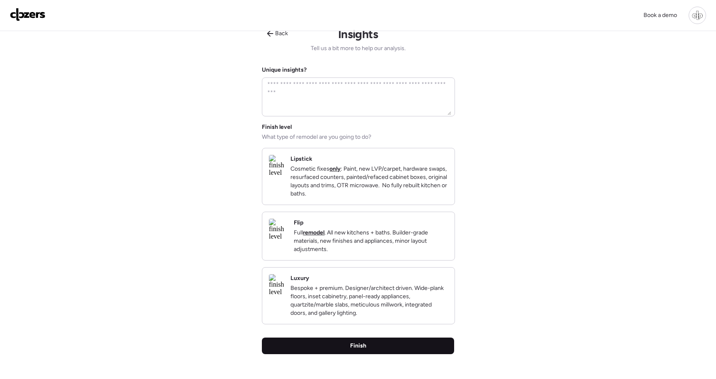
scroll to position [0, 0]
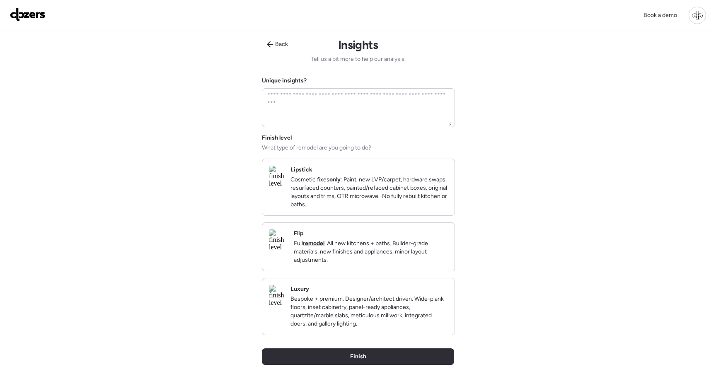
click at [380, 271] on div "Flip Full remodel . All new kitchens + baths. Builder-grade materials, new fini…" at bounding box center [358, 247] width 192 height 48
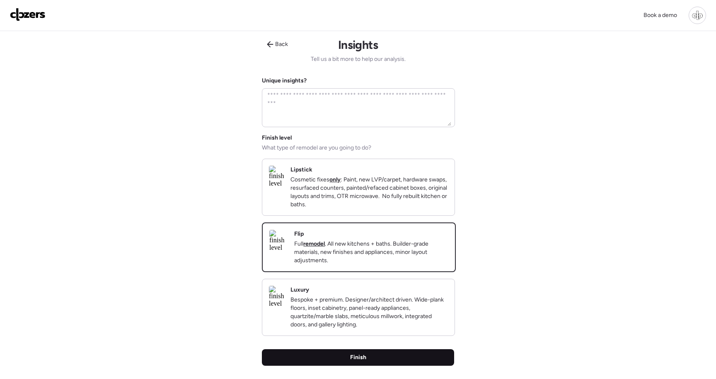
click at [361, 366] on div "Finish" at bounding box center [358, 357] width 192 height 17
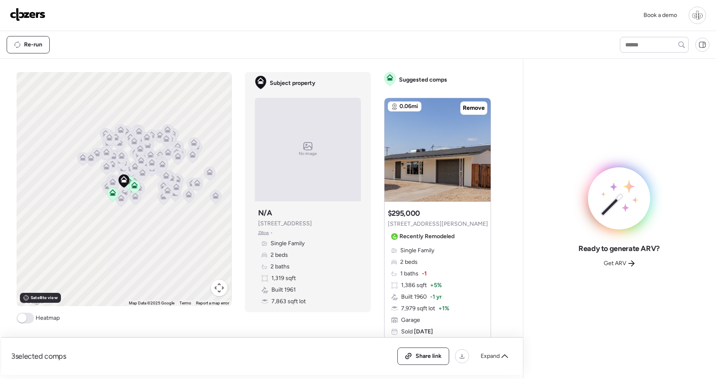
click at [408, 35] on div "Re-run" at bounding box center [358, 44] width 716 height 27
click at [616, 265] on span "Get ARV" at bounding box center [614, 263] width 23 height 8
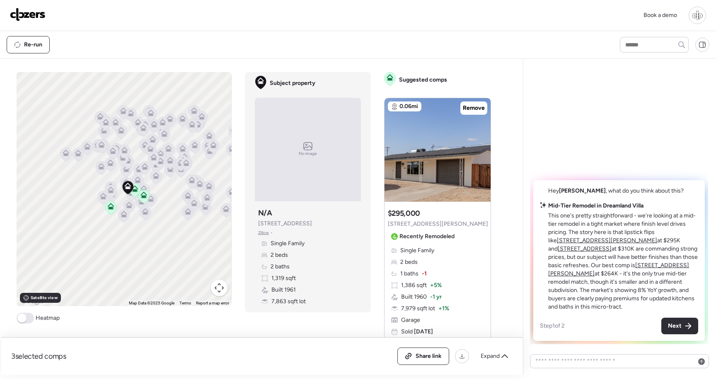
click at [657, 242] on u "[STREET_ADDRESS][PERSON_NAME]" at bounding box center [607, 240] width 100 height 7
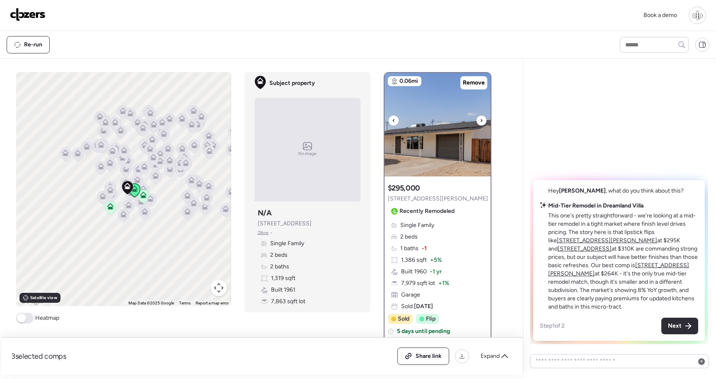
click at [448, 160] on img at bounding box center [437, 125] width 106 height 104
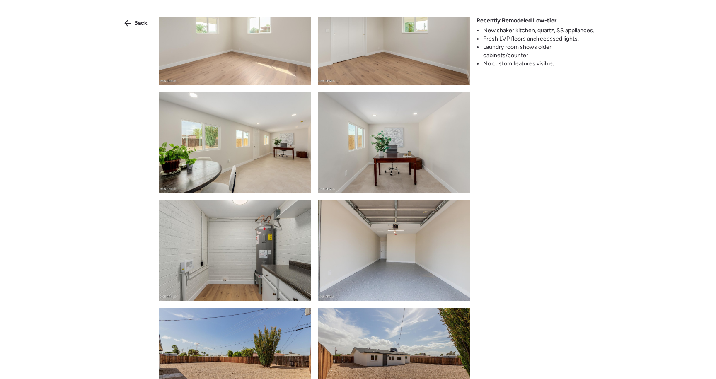
scroll to position [894, 0]
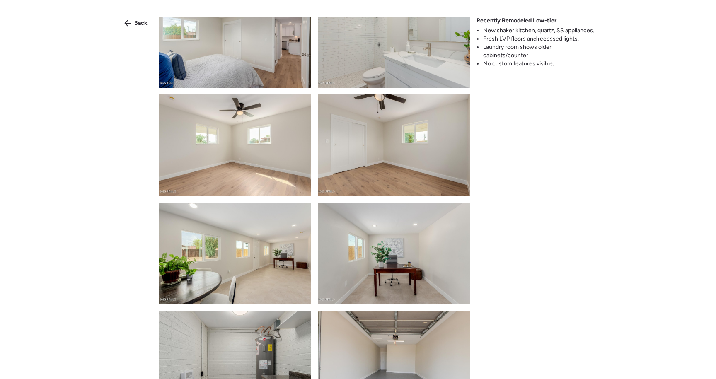
click at [365, 175] on img at bounding box center [394, 144] width 152 height 101
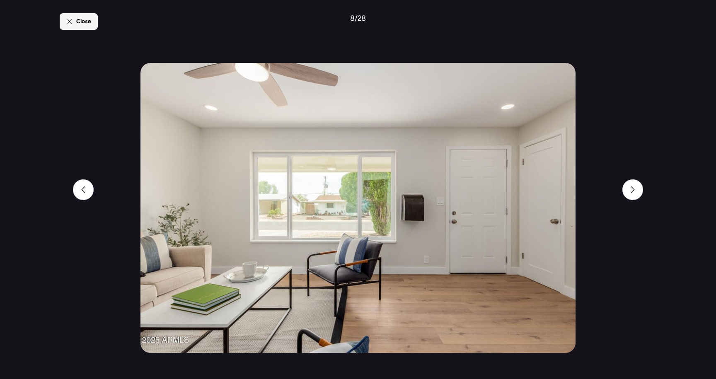
click at [79, 23] on span "Close" at bounding box center [83, 21] width 15 height 8
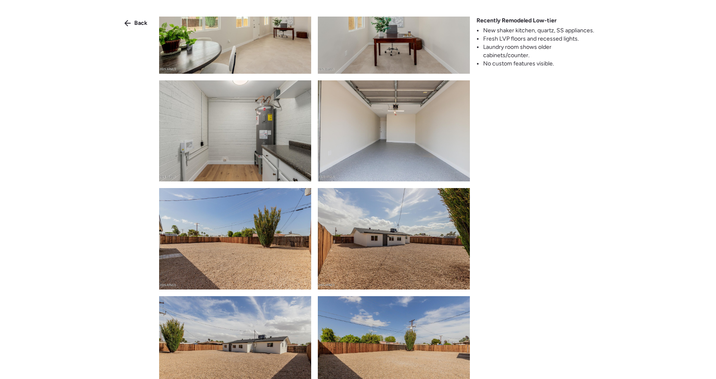
scroll to position [1143, 0]
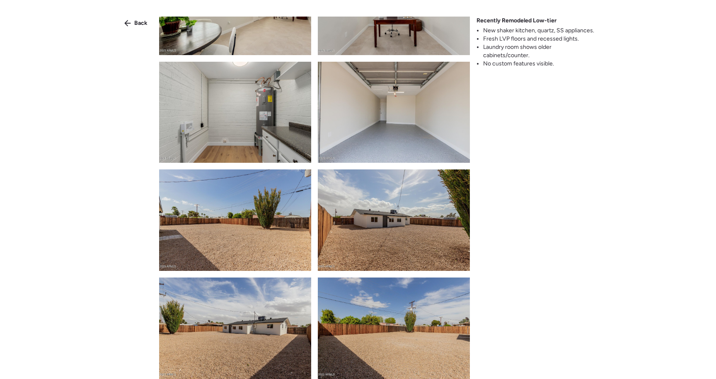
click at [297, 138] on img at bounding box center [235, 112] width 152 height 101
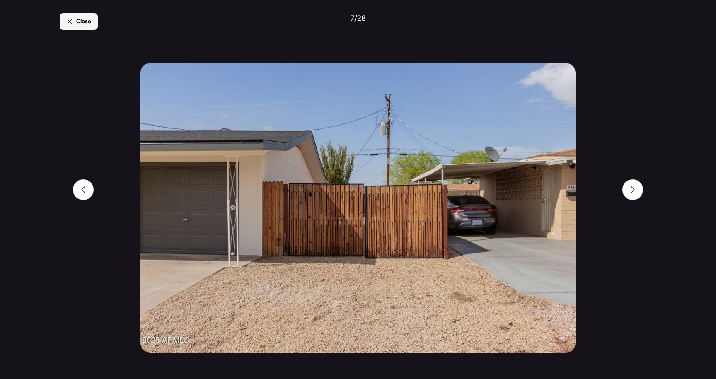
click at [79, 25] on span "Close" at bounding box center [83, 21] width 15 height 8
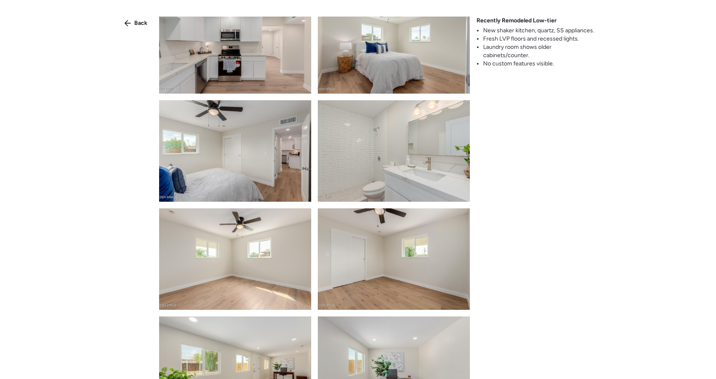
scroll to position [790, 0]
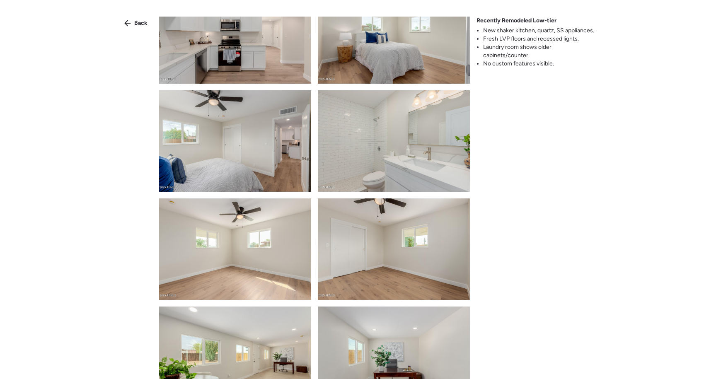
click at [407, 143] on img at bounding box center [394, 140] width 152 height 101
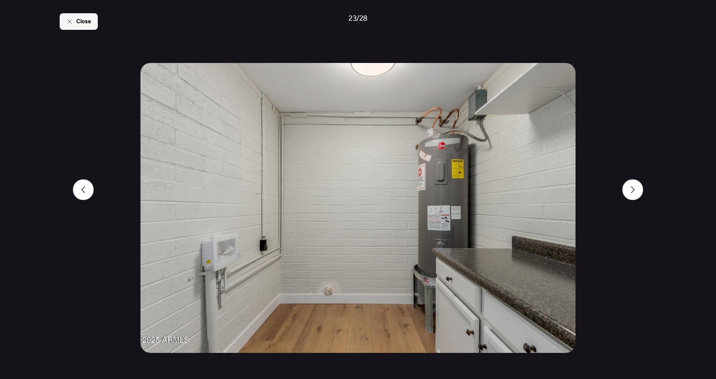
click at [77, 23] on span "Close" at bounding box center [83, 21] width 15 height 8
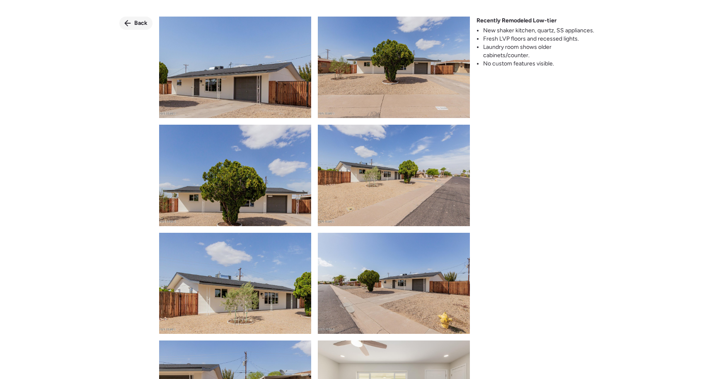
click at [143, 25] on span "Back" at bounding box center [140, 23] width 13 height 8
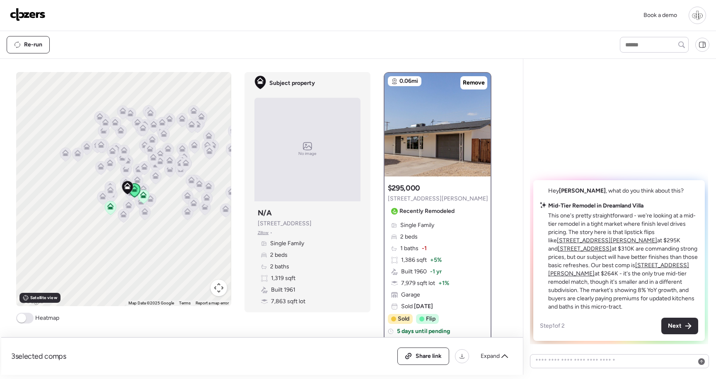
click at [611, 250] on u "5490 E Boise St" at bounding box center [585, 248] width 54 height 7
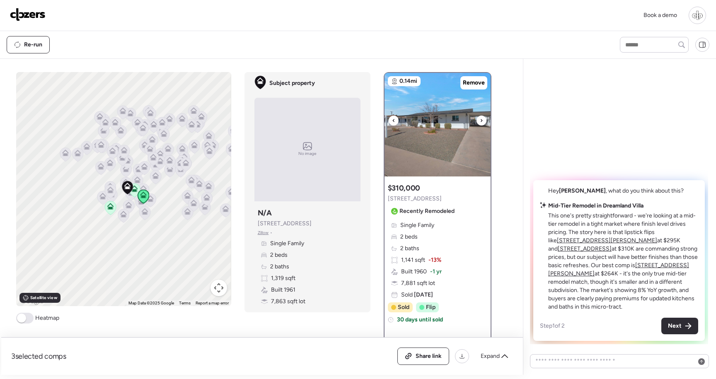
click at [432, 147] on img at bounding box center [437, 125] width 106 height 104
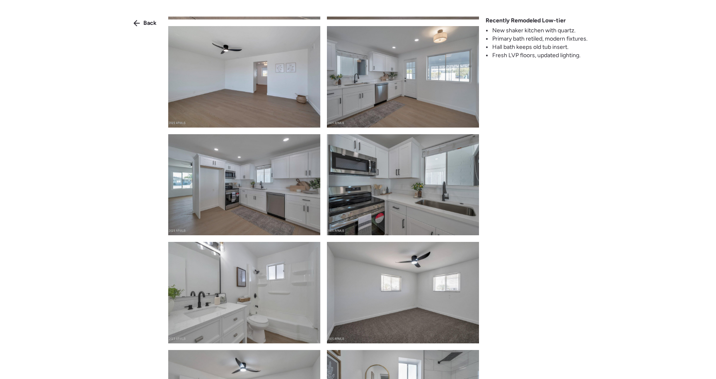
scroll to position [99, 0]
click at [421, 185] on img at bounding box center [403, 184] width 152 height 101
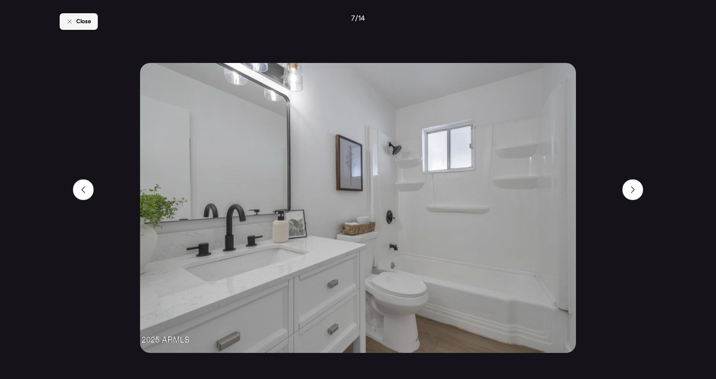
click at [85, 23] on span "Close" at bounding box center [83, 21] width 15 height 8
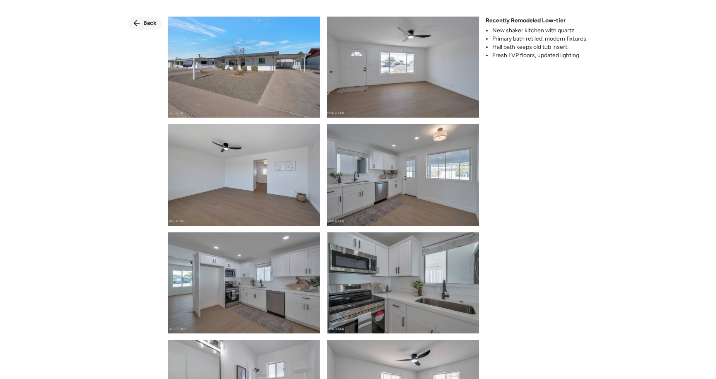
click at [131, 24] on div "Back" at bounding box center [144, 23] width 33 height 13
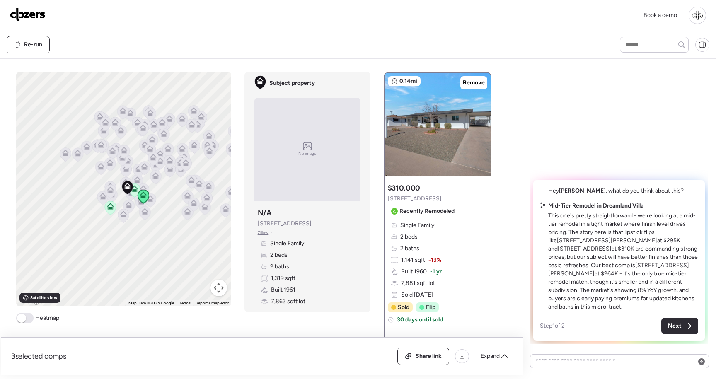
click at [599, 274] on u "131 N Higley Rd Unit 120" at bounding box center [618, 269] width 141 height 15
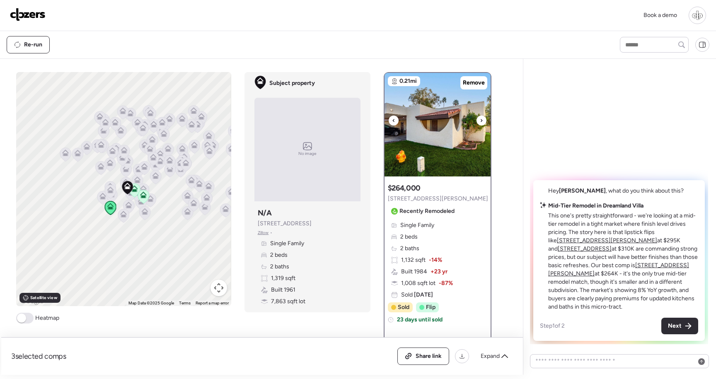
click at [455, 141] on img at bounding box center [437, 125] width 106 height 104
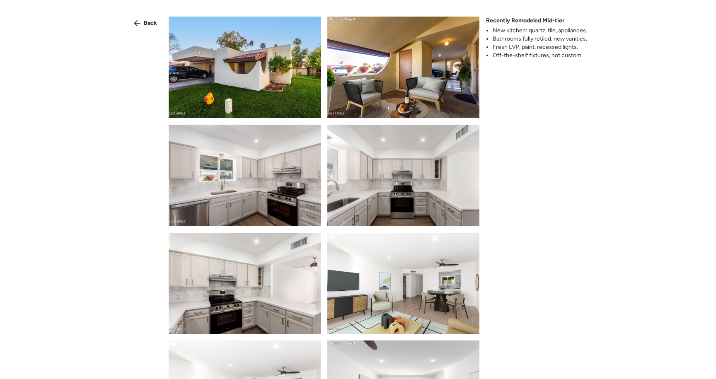
click at [292, 194] on img at bounding box center [245, 175] width 152 height 101
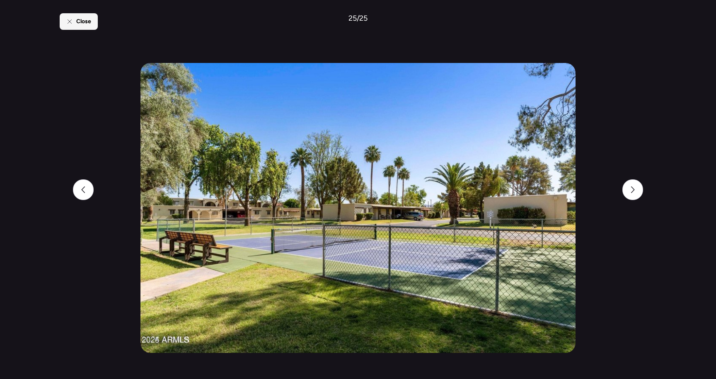
click at [82, 14] on div "Close" at bounding box center [79, 21] width 38 height 17
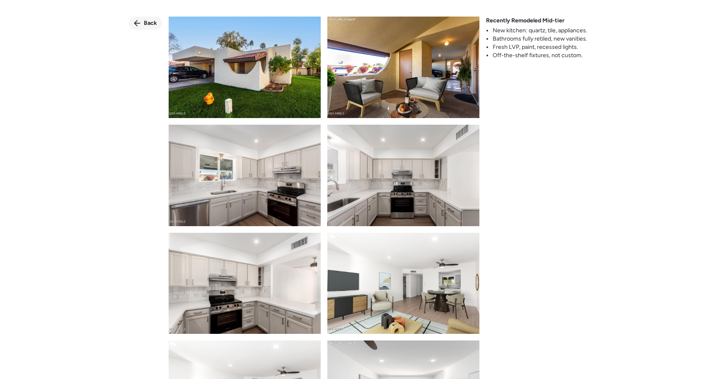
click at [152, 19] on div "Back" at bounding box center [145, 23] width 33 height 13
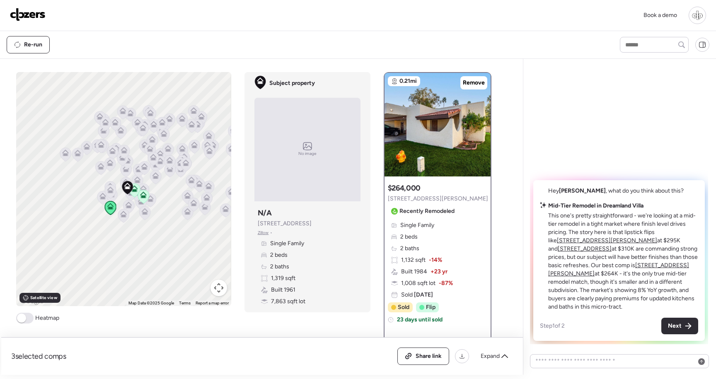
click at [559, 244] on u "5446 E Billings St" at bounding box center [607, 240] width 100 height 7
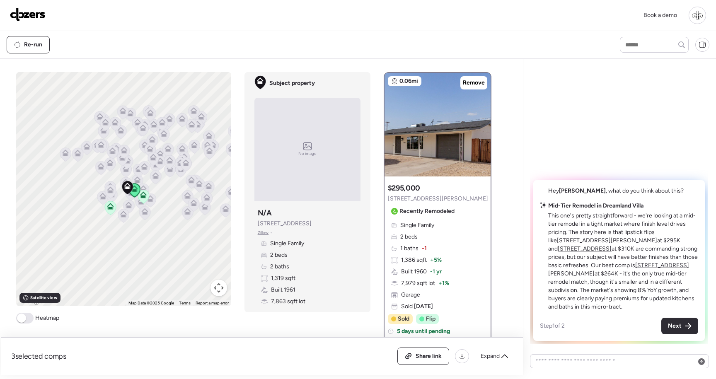
click at [595, 276] on u "131 N Higley Rd Unit 120" at bounding box center [618, 269] width 141 height 15
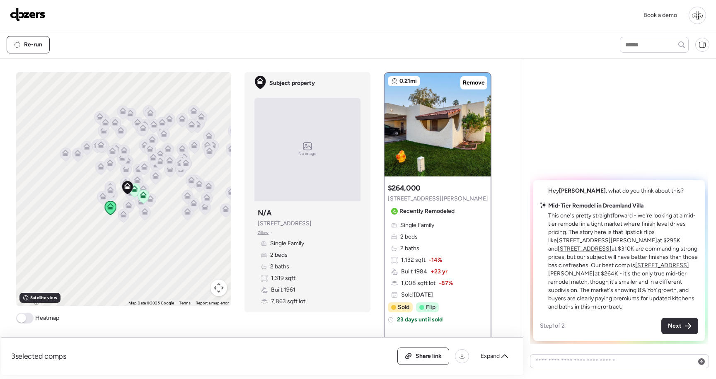
click at [611, 250] on u "5490 E Boise St" at bounding box center [585, 248] width 54 height 7
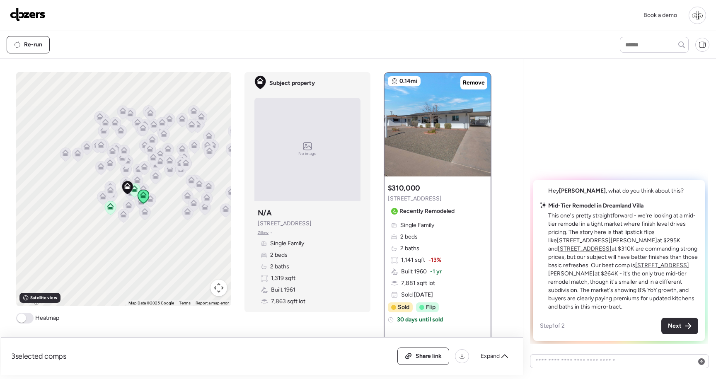
click at [565, 244] on u "5446 E Billings St" at bounding box center [607, 240] width 100 height 7
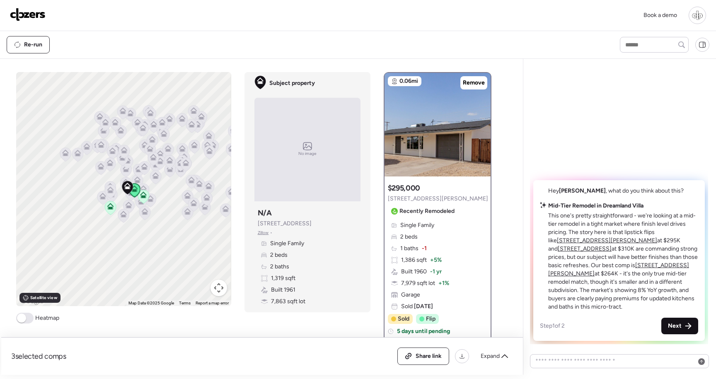
click at [687, 328] on icon at bounding box center [688, 326] width 7 height 7
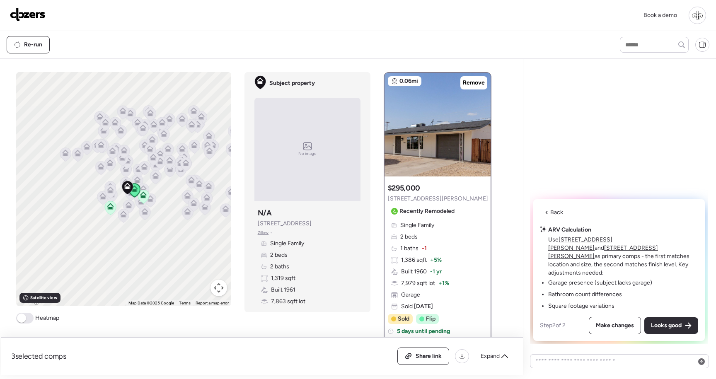
click at [576, 251] on u "5446 E Billings St" at bounding box center [580, 243] width 64 height 15
click at [581, 251] on u "5446 E Billings St" at bounding box center [580, 243] width 64 height 15
click at [443, 150] on img at bounding box center [437, 125] width 106 height 104
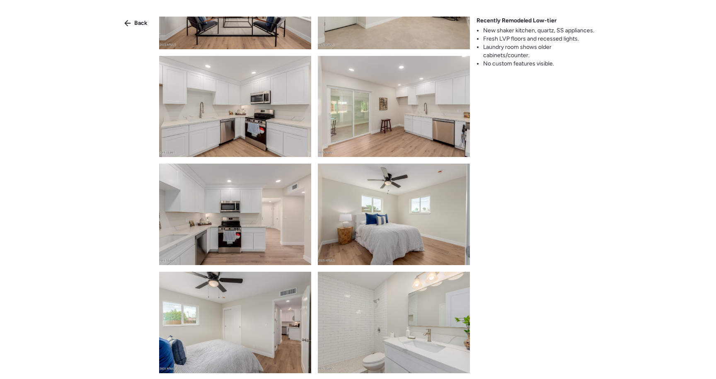
scroll to position [624, 0]
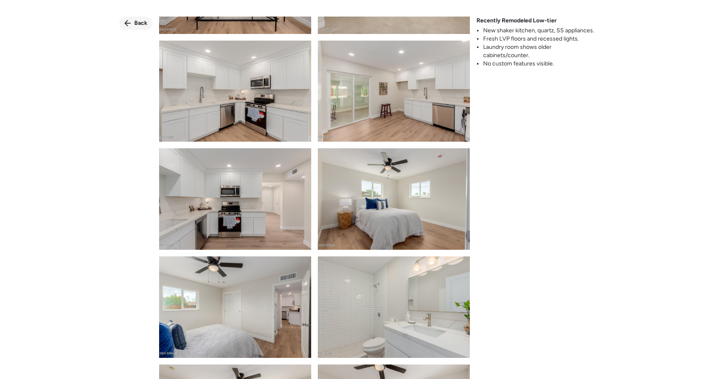
click at [143, 20] on span "Back" at bounding box center [140, 23] width 13 height 8
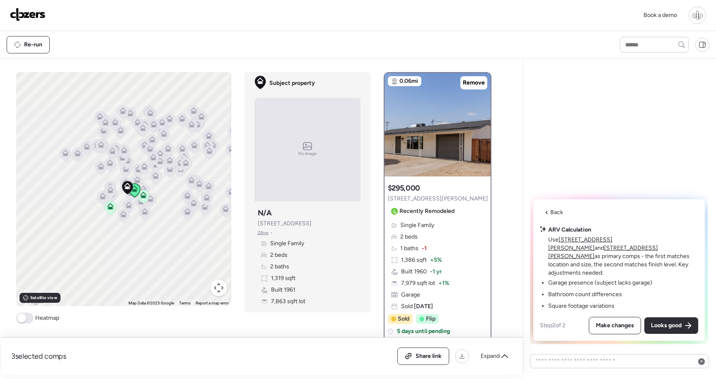
click at [640, 253] on u "131 N Higley Rd Unit 120" at bounding box center [603, 251] width 110 height 15
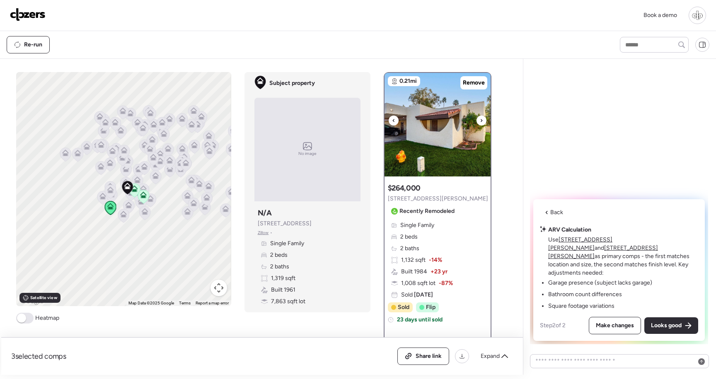
click at [430, 157] on img at bounding box center [437, 125] width 106 height 104
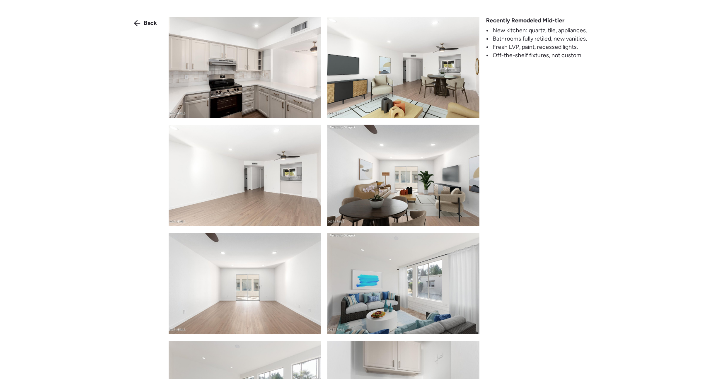
scroll to position [408, 0]
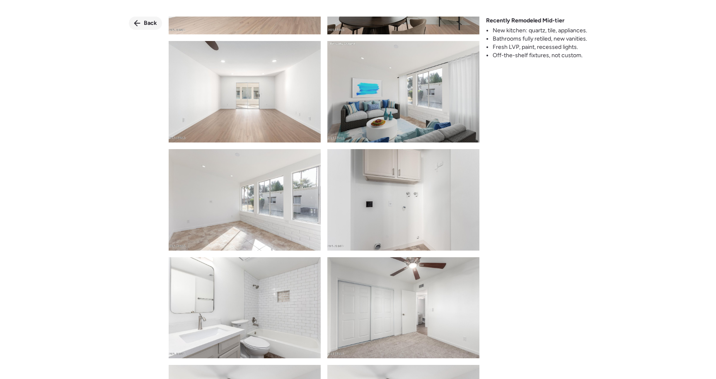
click at [145, 19] on span "Back" at bounding box center [150, 23] width 13 height 8
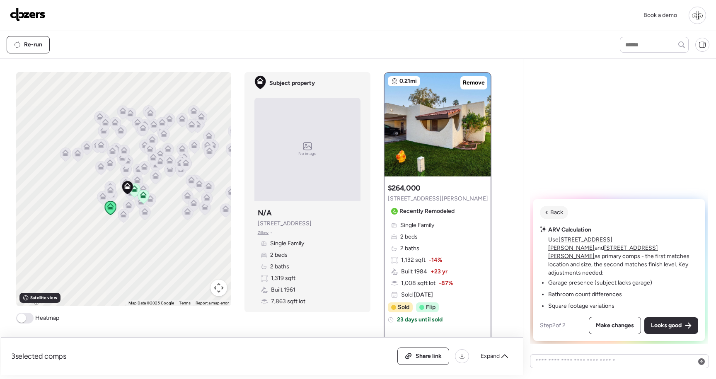
click at [553, 217] on span "Back" at bounding box center [556, 212] width 13 height 8
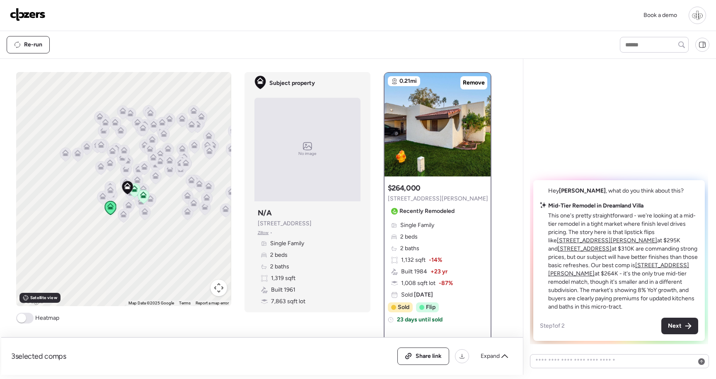
click at [566, 244] on u "5446 E Billings St" at bounding box center [607, 240] width 100 height 7
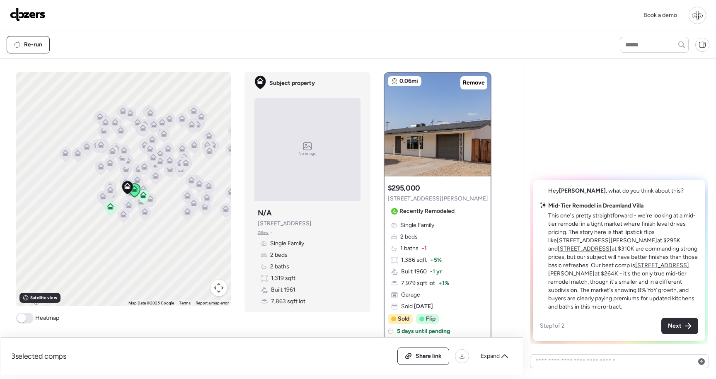
click at [611, 251] on u "5490 E Boise St" at bounding box center [585, 248] width 54 height 7
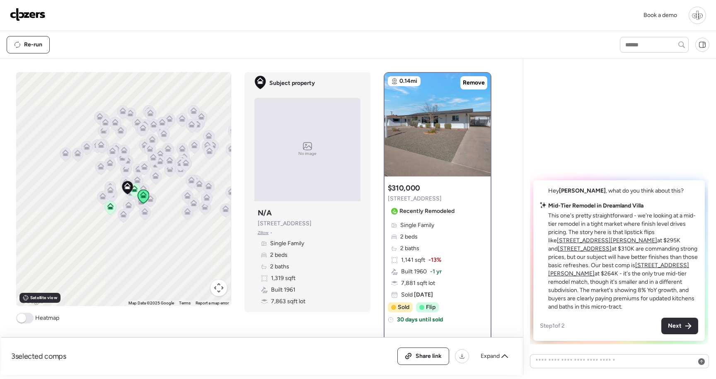
click at [601, 277] on u "131 N Higley Rd Unit 120" at bounding box center [618, 269] width 141 height 15
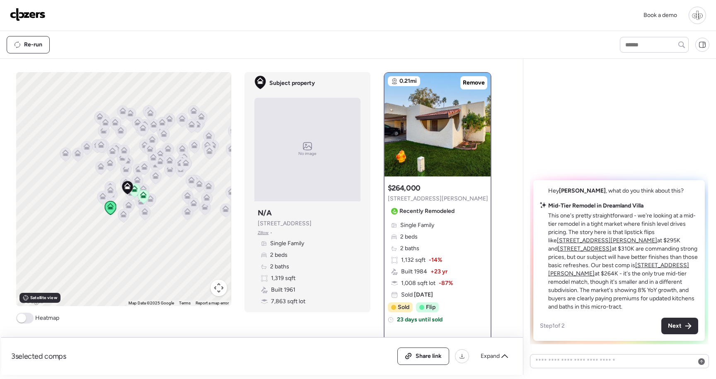
click at [621, 253] on p "This one's pretty straightforward - we're looking at a mid-tier remodel in a ti…" at bounding box center [623, 261] width 150 height 99
click at [673, 329] on span "Next" at bounding box center [675, 326] width 14 height 8
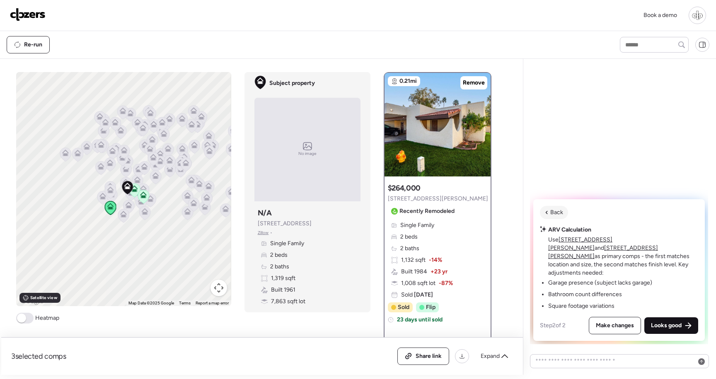
click at [665, 326] on span "Looks good" at bounding box center [666, 325] width 31 height 8
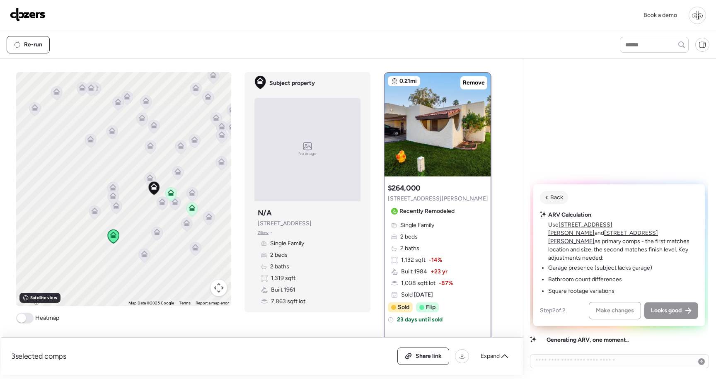
click at [25, 322] on span at bounding box center [24, 318] width 17 height 11
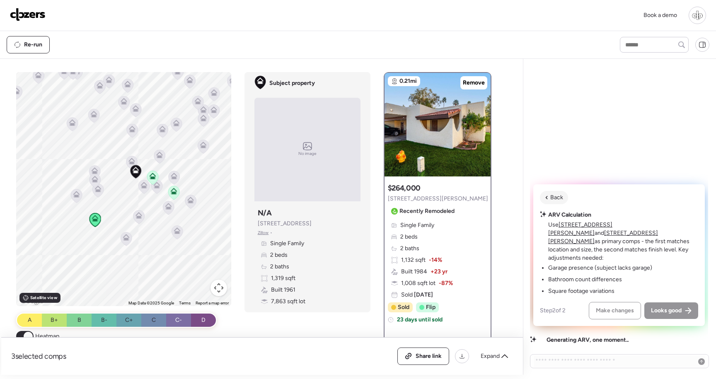
drag, startPoint x: 115, startPoint y: 272, endPoint x: 96, endPoint y: 252, distance: 27.8
click at [96, 253] on div "To activate drag with keyboard, press Alt + Enter. Once in keyboard drag state,…" at bounding box center [123, 189] width 215 height 234
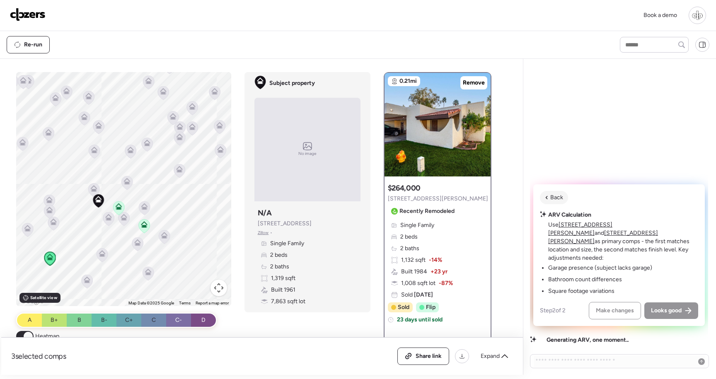
click at [118, 208] on icon at bounding box center [118, 208] width 5 height 2
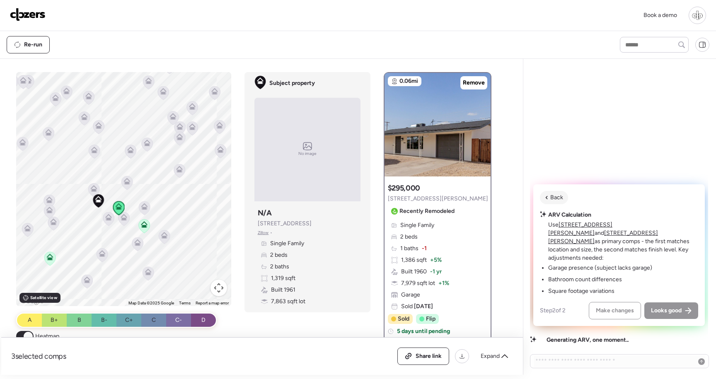
click at [143, 222] on icon at bounding box center [144, 224] width 7 height 7
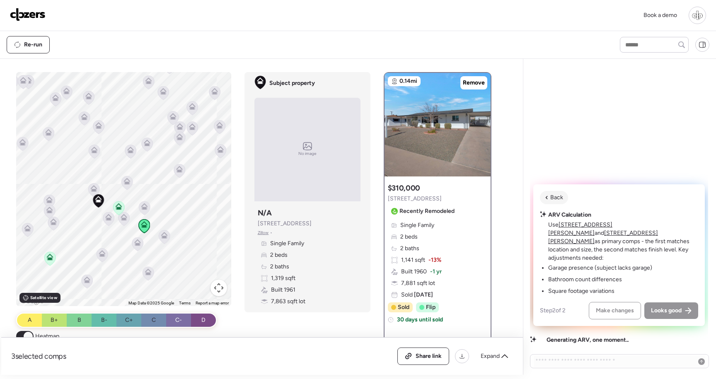
click at [119, 204] on icon at bounding box center [119, 205] width 6 height 4
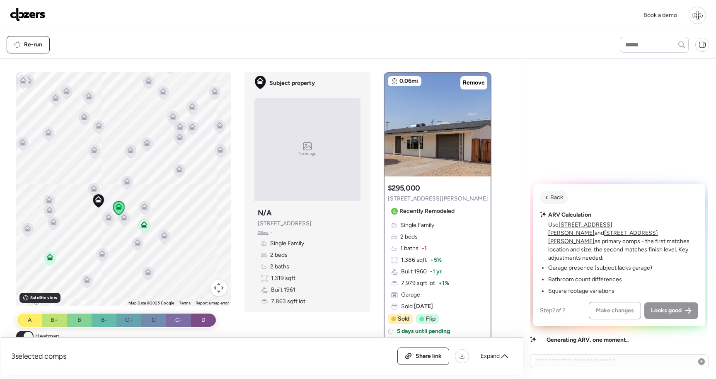
click at [141, 227] on icon at bounding box center [144, 224] width 7 height 7
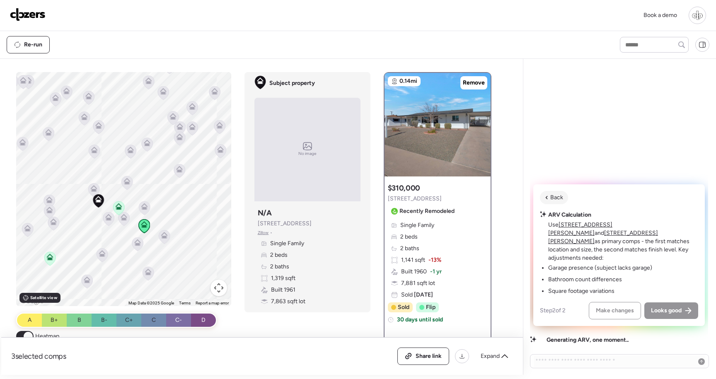
click at [48, 256] on icon at bounding box center [50, 255] width 6 height 4
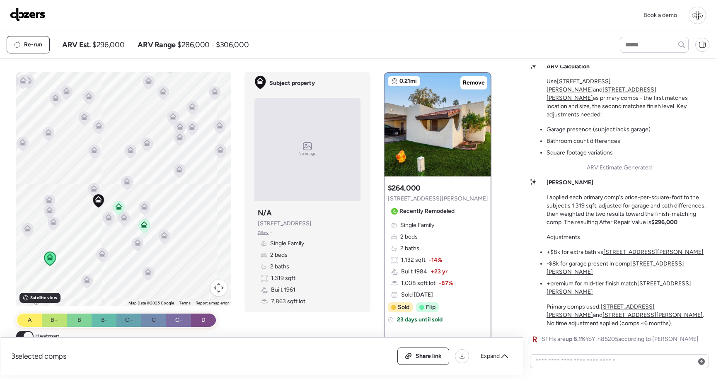
click at [121, 206] on icon at bounding box center [119, 206] width 7 height 7
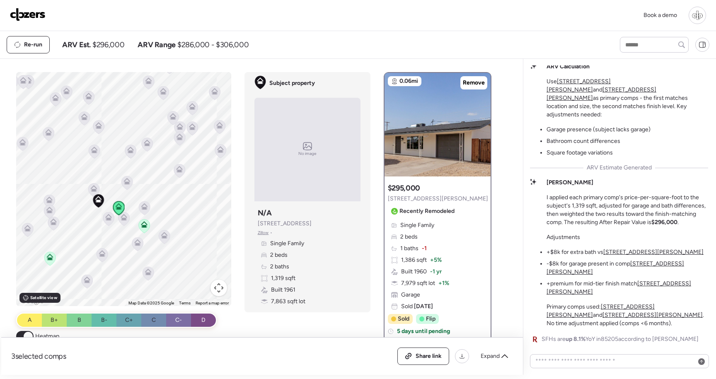
click at [144, 225] on icon at bounding box center [144, 224] width 7 height 7
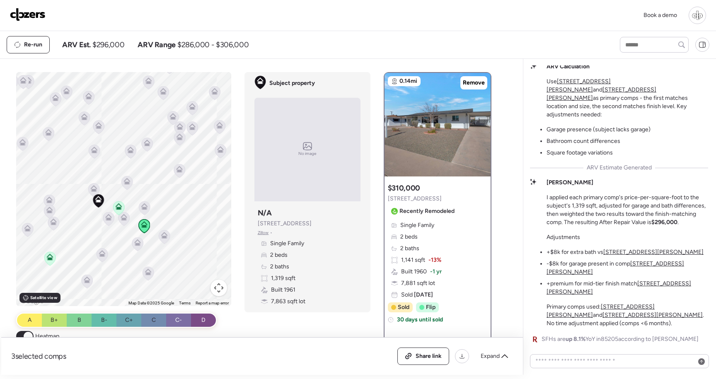
click at [118, 205] on icon at bounding box center [119, 206] width 7 height 7
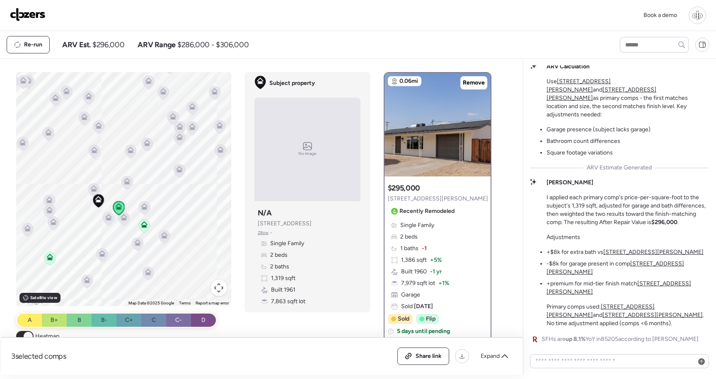
click at [110, 218] on icon at bounding box center [108, 217] width 7 height 7
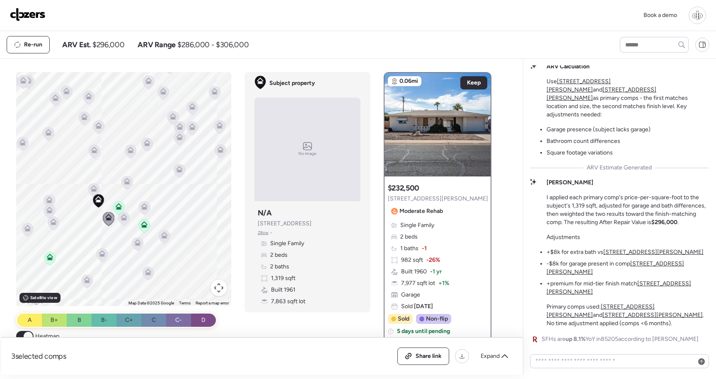
click at [126, 218] on icon at bounding box center [123, 218] width 5 height 2
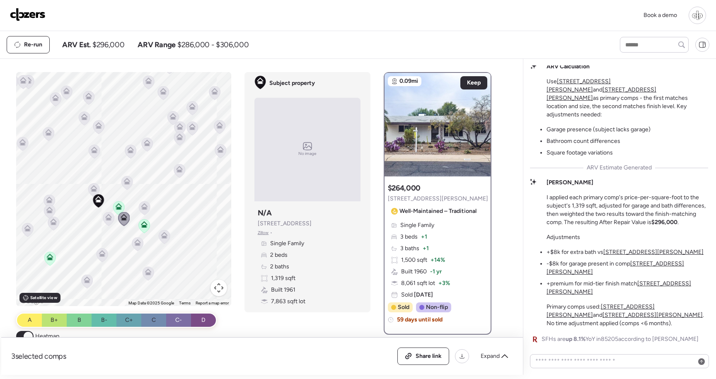
click at [146, 205] on icon at bounding box center [144, 205] width 6 height 4
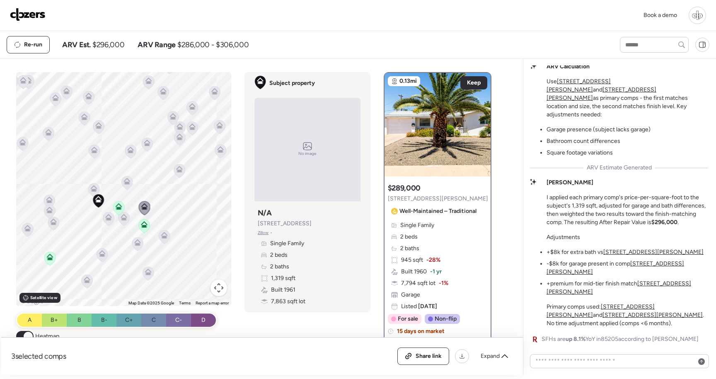
click at [98, 198] on icon at bounding box center [98, 199] width 7 height 7
click at [111, 215] on icon at bounding box center [108, 217] width 7 height 7
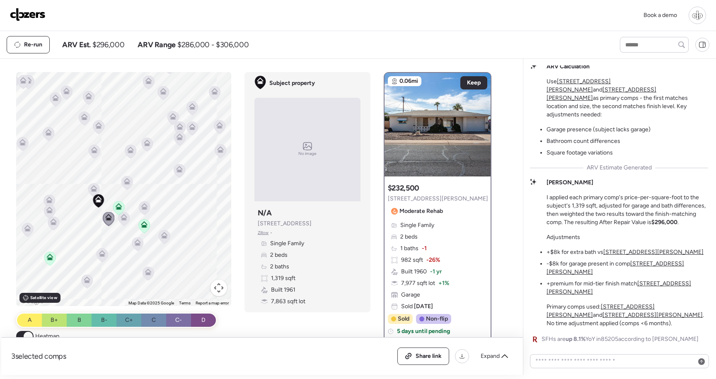
click at [136, 222] on div "To activate drag with keyboard, press Alt + Enter. Once in keyboard drag state,…" at bounding box center [123, 189] width 215 height 234
click at [130, 218] on div "To activate drag with keyboard, press Alt + Enter. Once in keyboard drag state,…" at bounding box center [123, 189] width 215 height 234
click at [127, 219] on icon at bounding box center [124, 217] width 7 height 7
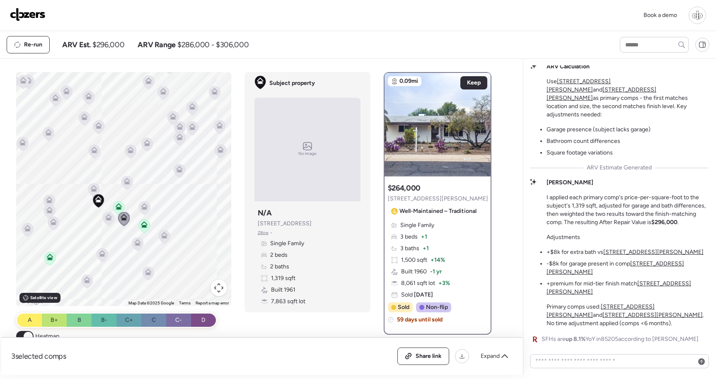
click at [120, 206] on icon at bounding box center [119, 206] width 7 height 7
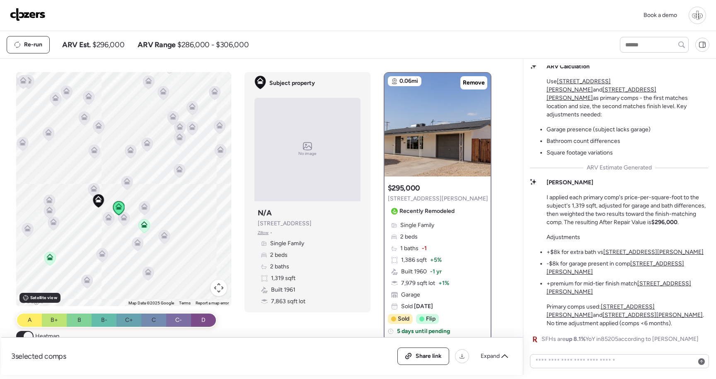
click at [133, 180] on div "To activate drag with keyboard, press Alt + Enter. Once in keyboard drag state,…" at bounding box center [123, 189] width 215 height 234
click at [148, 208] on icon at bounding box center [144, 208] width 11 height 14
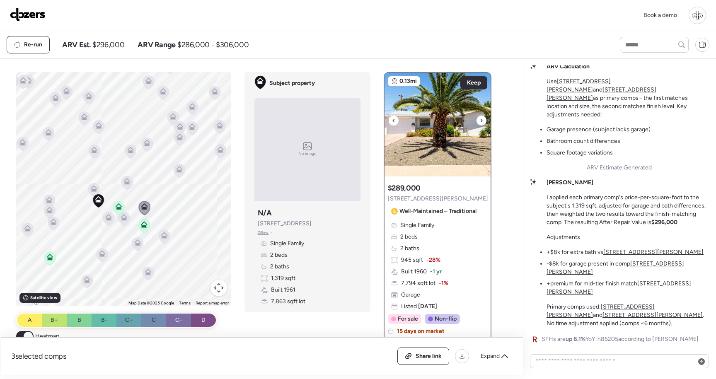
click at [460, 157] on img at bounding box center [437, 125] width 106 height 104
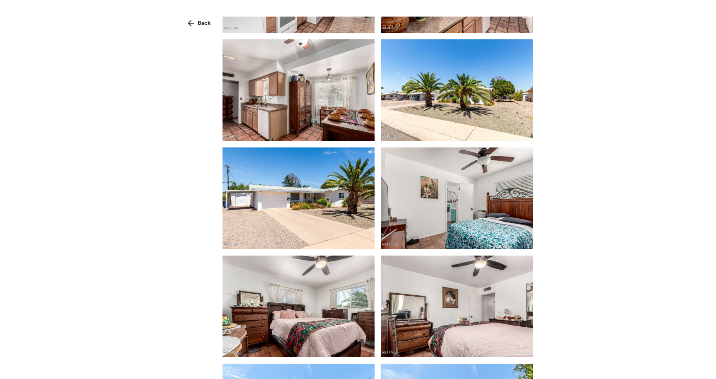
scroll to position [1035, 0]
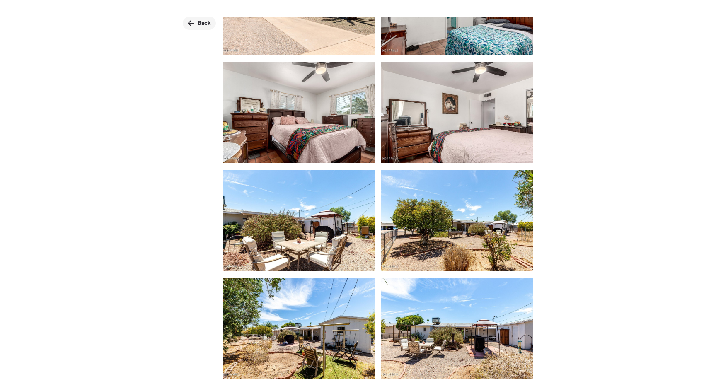
click at [205, 21] on span "Back" at bounding box center [204, 23] width 13 height 8
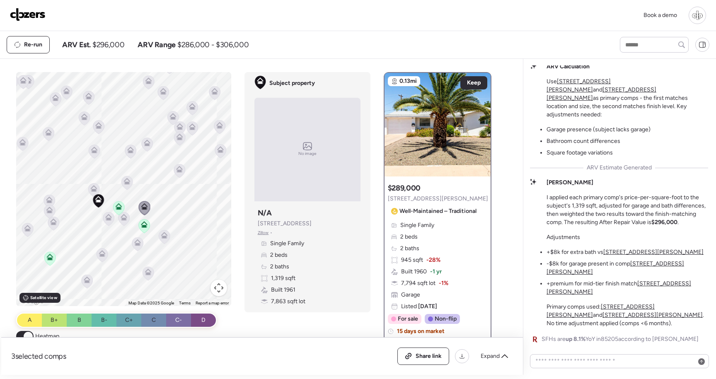
click at [49, 199] on icon at bounding box center [49, 199] width 7 height 7
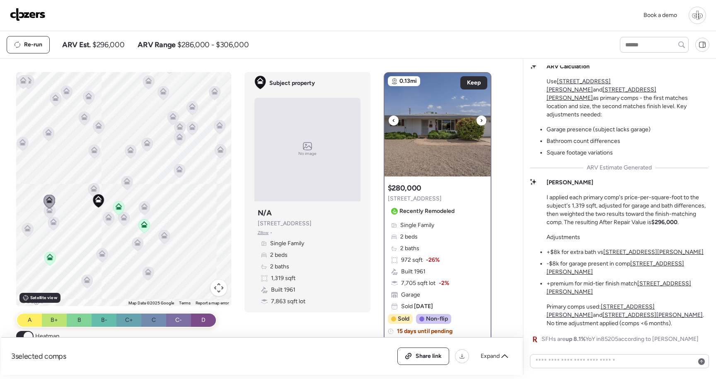
click at [439, 141] on img at bounding box center [437, 125] width 106 height 104
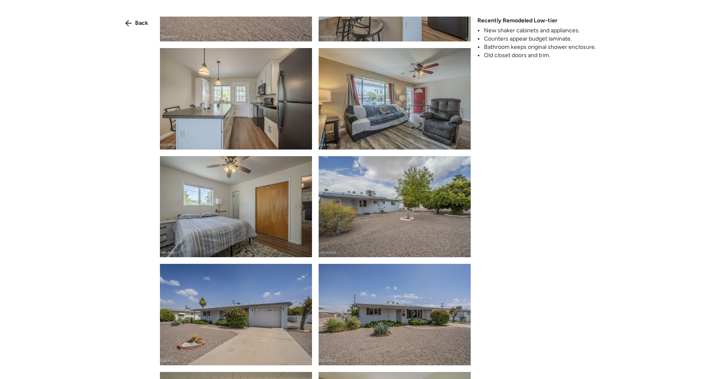
scroll to position [0, 0]
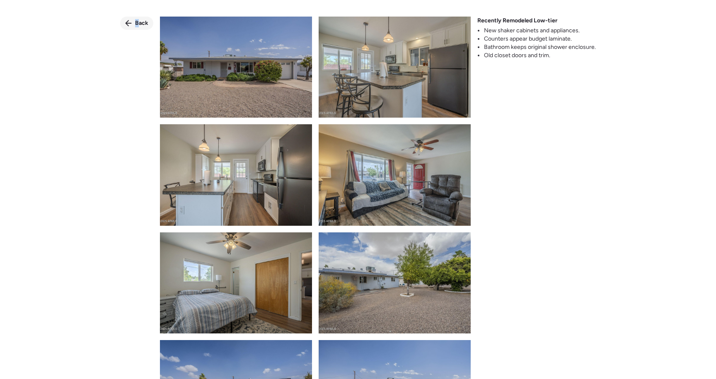
click at [138, 25] on span "Back" at bounding box center [141, 23] width 13 height 8
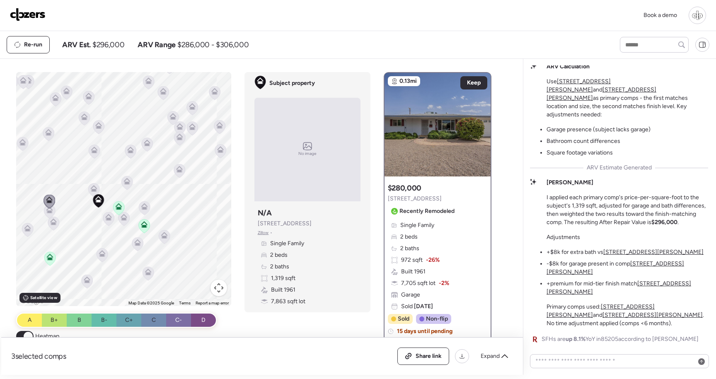
click at [95, 191] on icon at bounding box center [93, 190] width 5 height 2
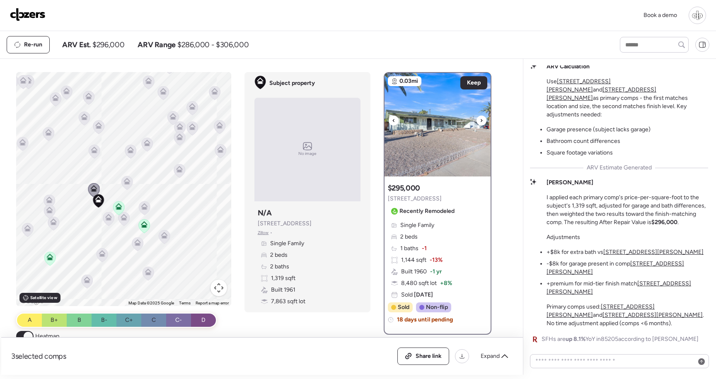
click at [450, 128] on img at bounding box center [437, 125] width 106 height 104
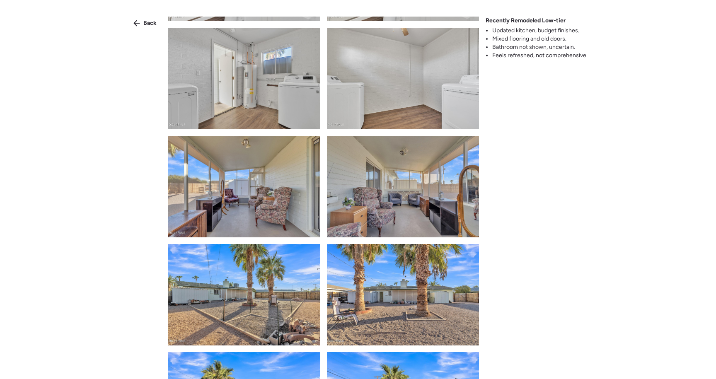
scroll to position [1467, 0]
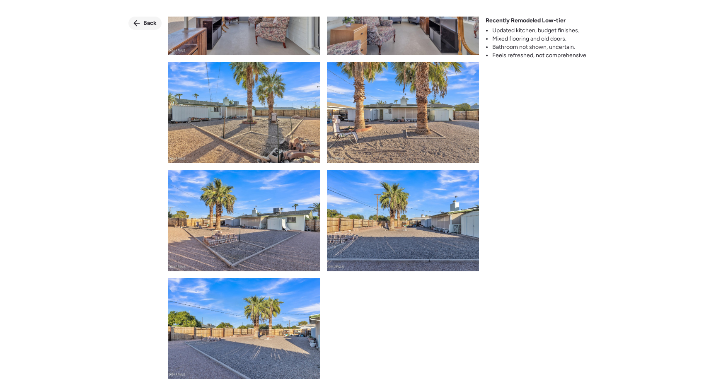
click at [147, 24] on span "Back" at bounding box center [149, 23] width 13 height 8
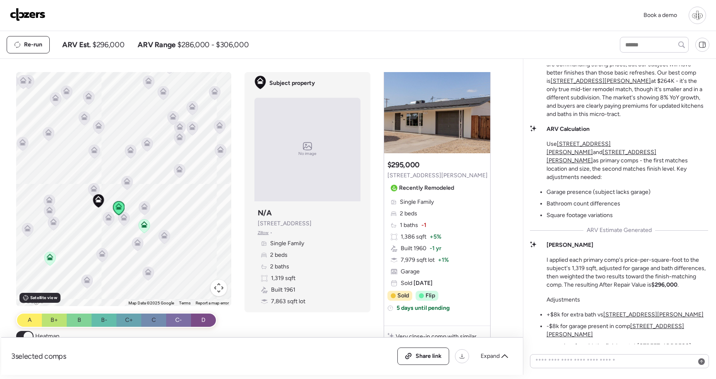
scroll to position [322, 0]
click at [454, 138] on img at bounding box center [437, 101] width 106 height 104
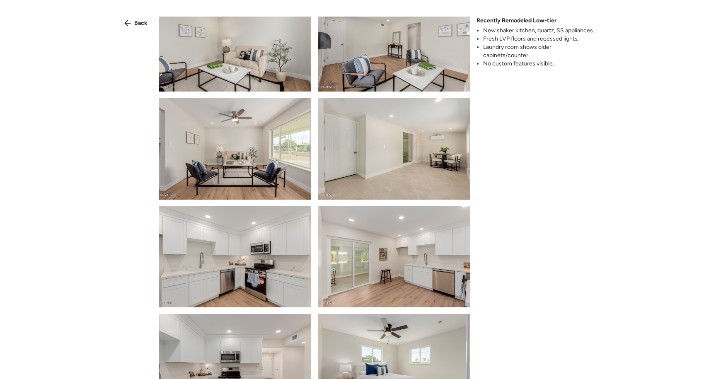
scroll to position [546, 0]
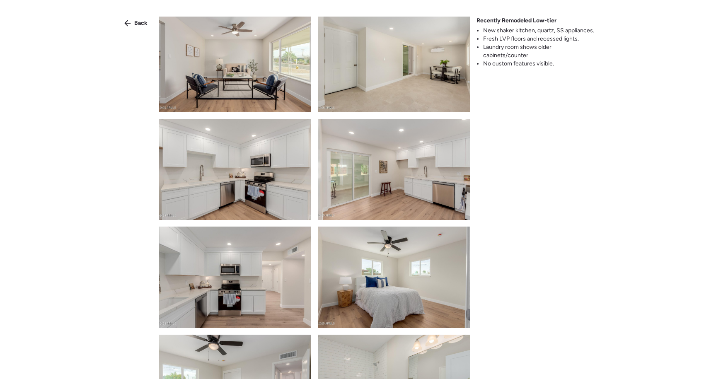
click at [259, 65] on img at bounding box center [235, 61] width 152 height 101
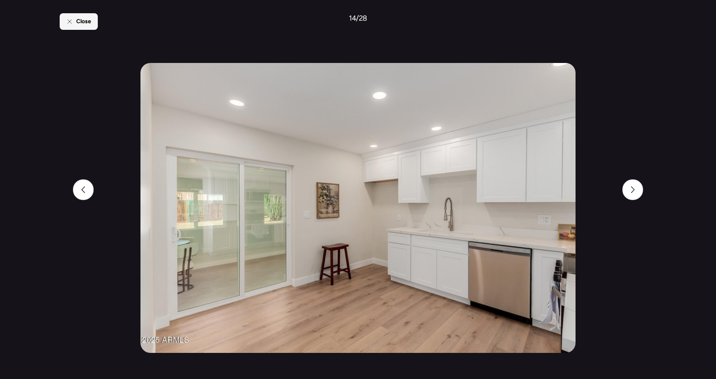
click at [87, 23] on span "Close" at bounding box center [83, 21] width 15 height 8
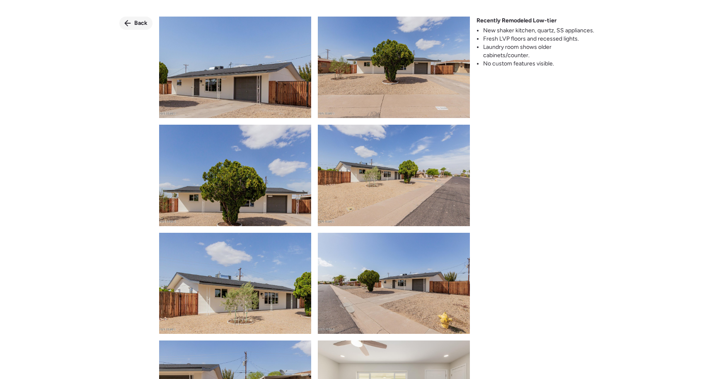
click at [140, 21] on span "Back" at bounding box center [140, 23] width 13 height 8
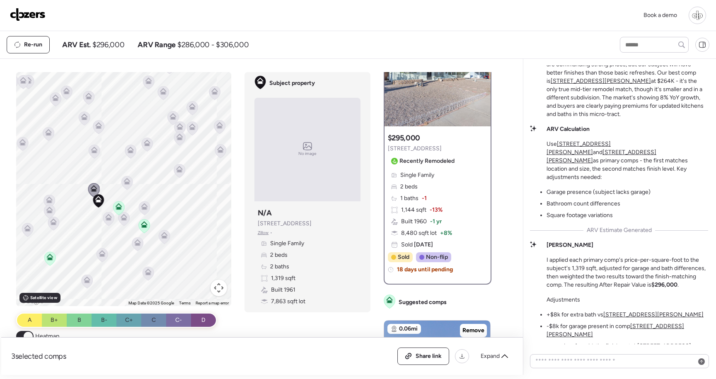
scroll to position [-66, 0]
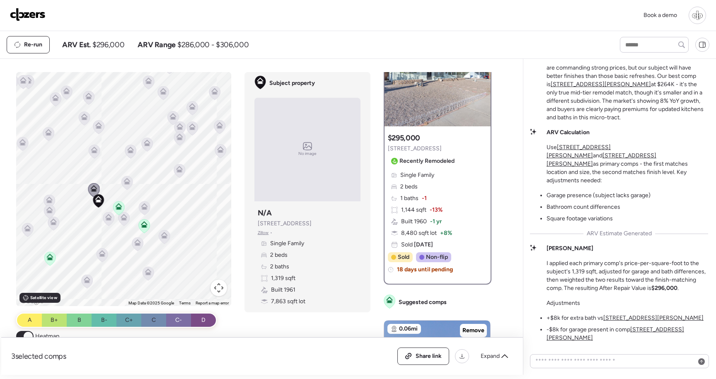
click at [657, 63] on u "5446 E Billings St" at bounding box center [615, 55] width 139 height 15
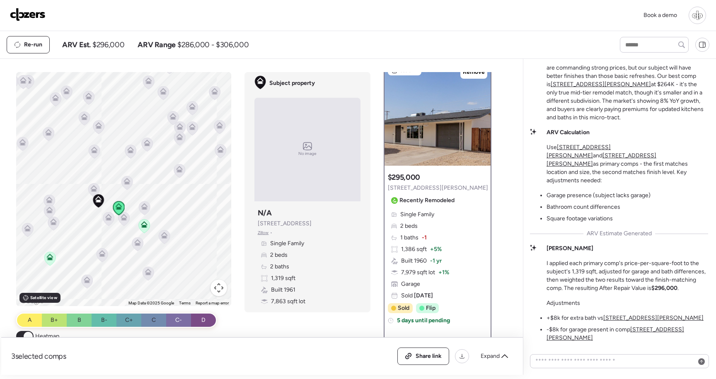
scroll to position [0, 0]
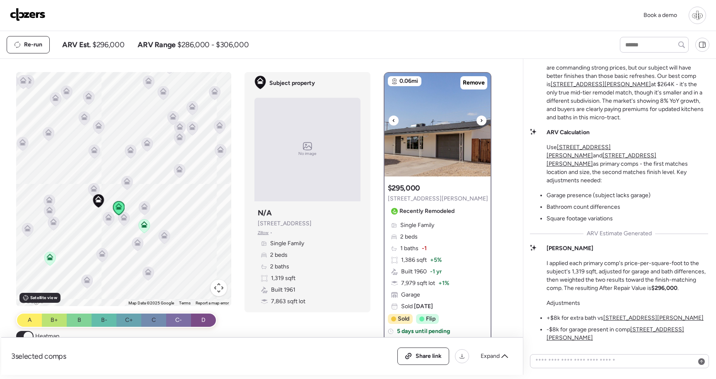
click at [459, 156] on img at bounding box center [437, 125] width 106 height 104
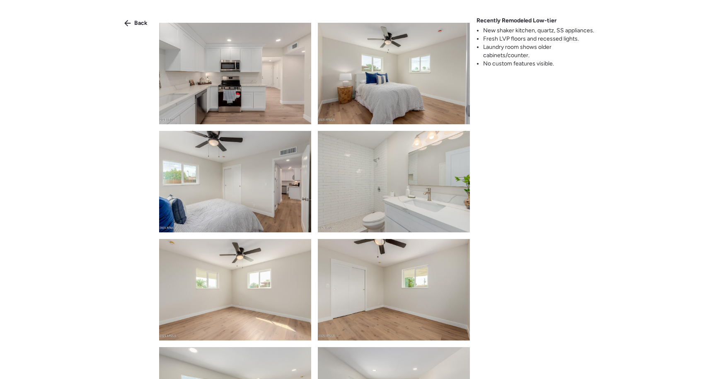
scroll to position [750, 0]
click at [147, 31] on div "Back Recently Remodeled Low-tier New shaker kitchen, quartz, SS appliances. Fre…" at bounding box center [358, 204] width 716 height 409
click at [145, 26] on span "Back" at bounding box center [140, 23] width 13 height 8
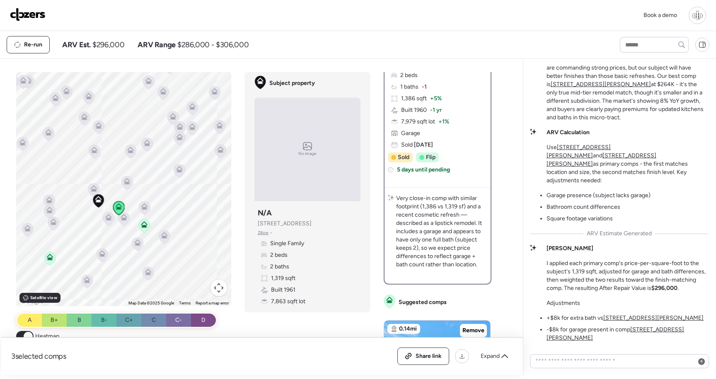
scroll to position [0, 0]
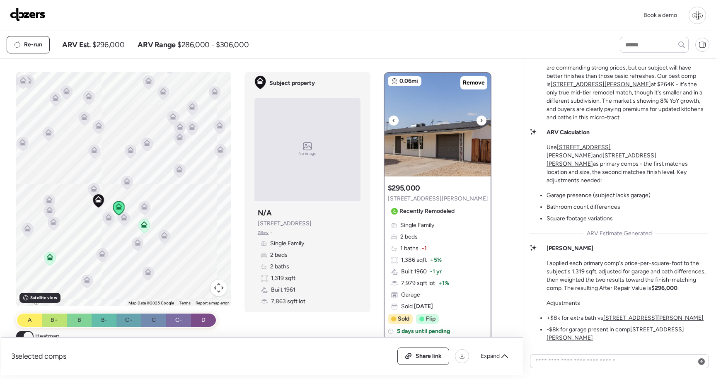
click at [441, 156] on img at bounding box center [437, 125] width 106 height 104
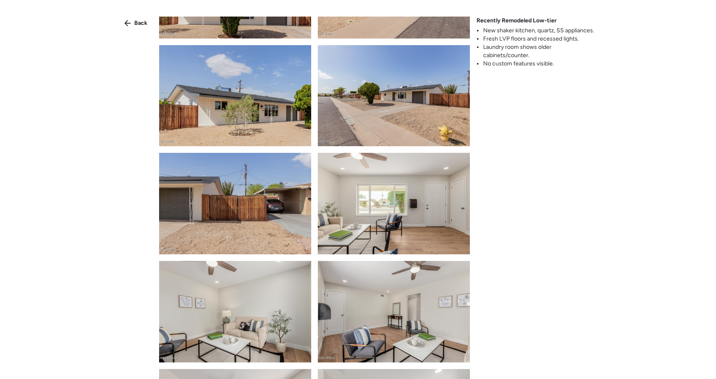
scroll to position [188, 0]
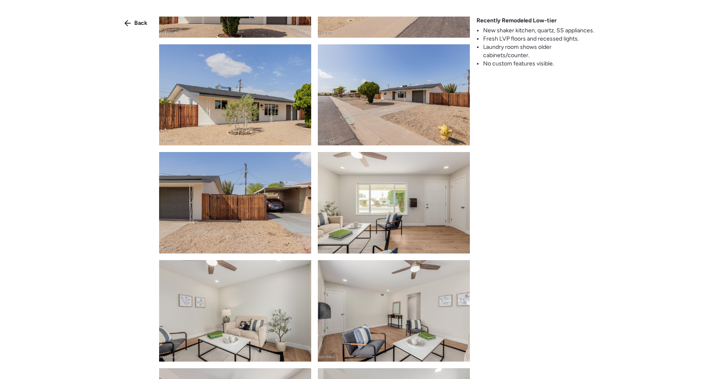
click at [377, 193] on img at bounding box center [394, 202] width 152 height 101
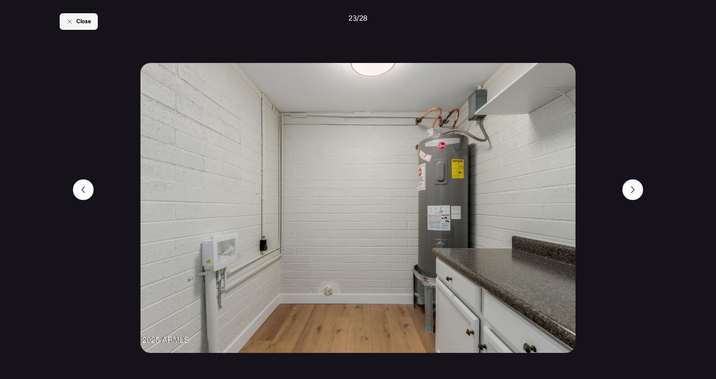
click at [97, 20] on div "Close" at bounding box center [79, 21] width 38 height 17
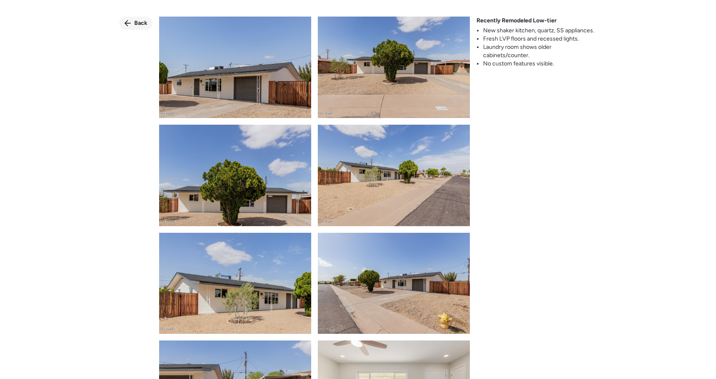
click at [136, 22] on span "Back" at bounding box center [140, 23] width 13 height 8
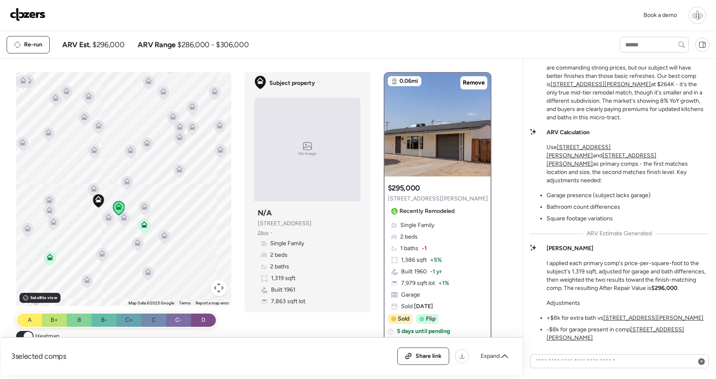
click at [427, 200] on span "5446 E Billings St" at bounding box center [438, 199] width 100 height 8
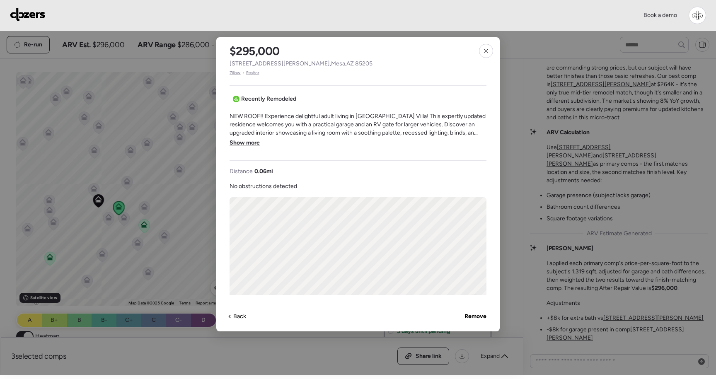
scroll to position [133, 0]
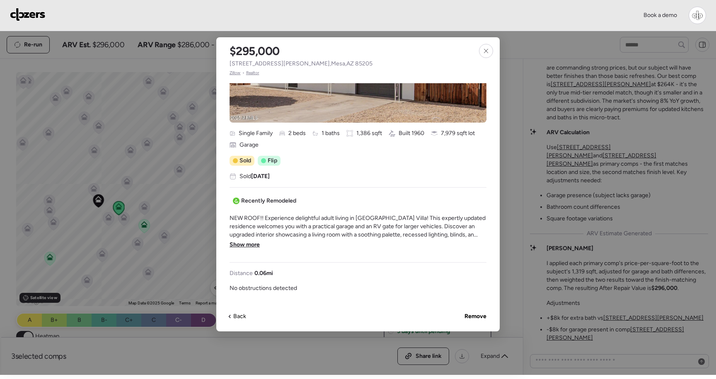
click at [246, 241] on span "Show more" at bounding box center [244, 245] width 30 height 8
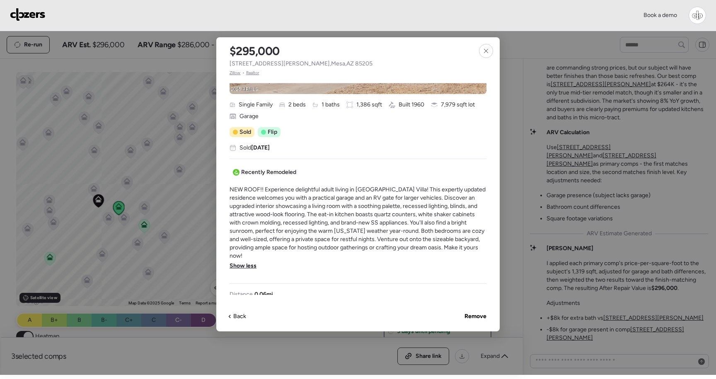
scroll to position [159, 0]
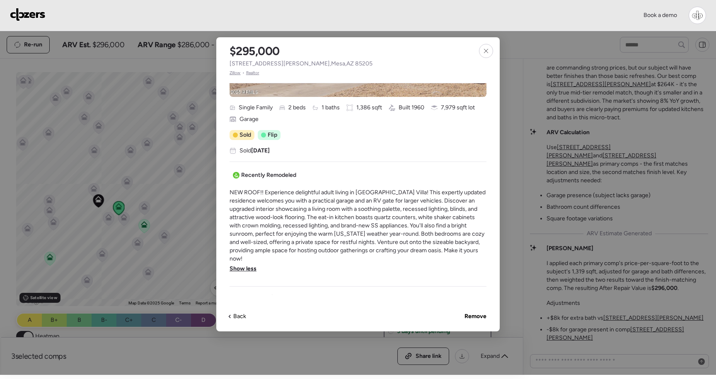
drag, startPoint x: 417, startPoint y: 198, endPoint x: 463, endPoint y: 202, distance: 46.5
click at [463, 202] on span "NEW ROOF!! Experience delightful adult living in Dreamland Villa! This expertly…" at bounding box center [357, 225] width 257 height 75
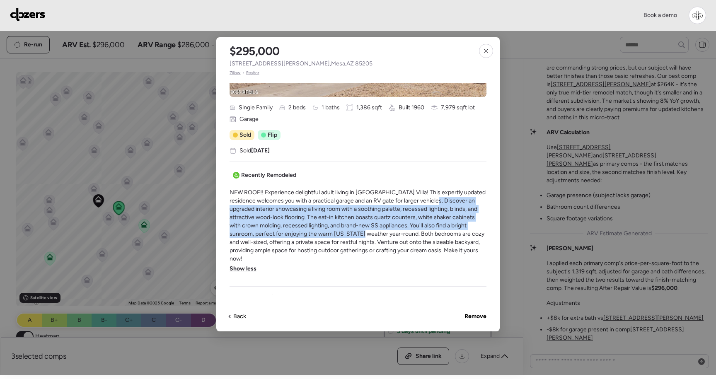
drag, startPoint x: 433, startPoint y: 199, endPoint x: 336, endPoint y: 237, distance: 104.1
click at [336, 237] on span "NEW ROOF!! Experience delightful adult living in Dreamland Villa! This expertly…" at bounding box center [357, 225] width 257 height 75
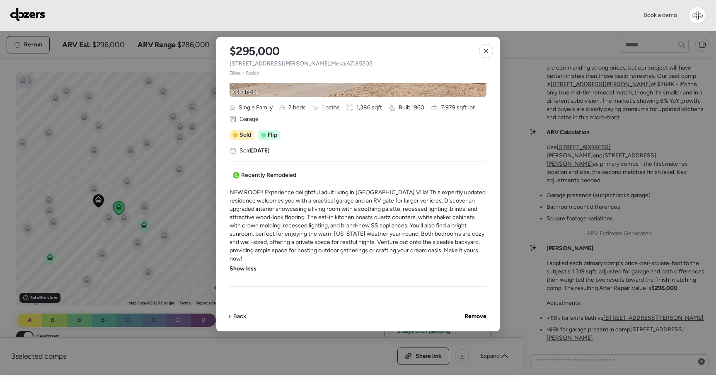
click at [305, 225] on span "NEW ROOF!! Experience delightful adult living in Dreamland Villa! This expertly…" at bounding box center [357, 225] width 257 height 75
drag, startPoint x: 333, startPoint y: 217, endPoint x: 369, endPoint y: 223, distance: 35.8
click at [369, 223] on span "NEW ROOF!! Experience delightful adult living in Dreamland Villa! This expertly…" at bounding box center [357, 225] width 257 height 75
click at [384, 226] on span "NEW ROOF!! Experience delightful adult living in Dreamland Villa! This expertly…" at bounding box center [357, 225] width 257 height 75
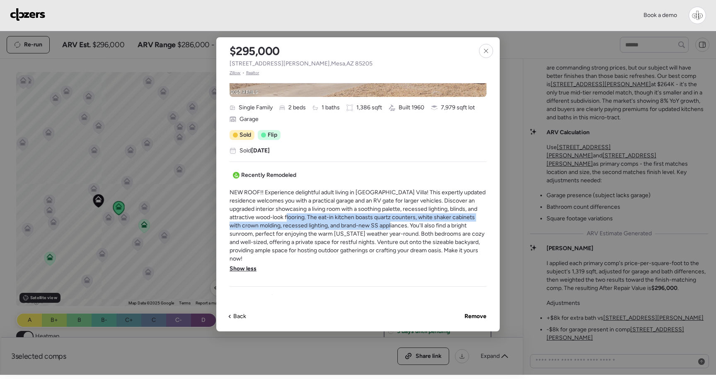
drag, startPoint x: 380, startPoint y: 226, endPoint x: 280, endPoint y: 215, distance: 100.4
click at [280, 215] on span "NEW ROOF!! Experience delightful adult living in Dreamland Villa! This expertly…" at bounding box center [357, 225] width 257 height 75
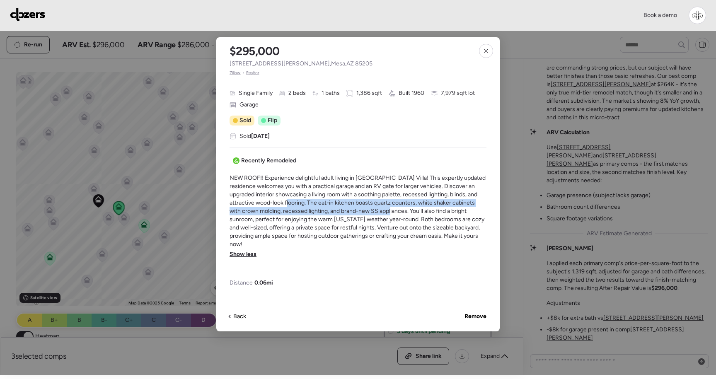
scroll to position [174, 0]
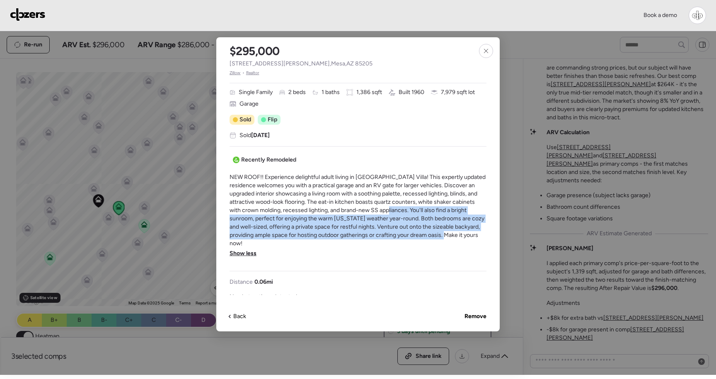
drag, startPoint x: 379, startPoint y: 208, endPoint x: 432, endPoint y: 232, distance: 58.4
click at [432, 233] on span "NEW ROOF!! Experience delightful adult living in Dreamland Villa! This expertly…" at bounding box center [357, 210] width 257 height 75
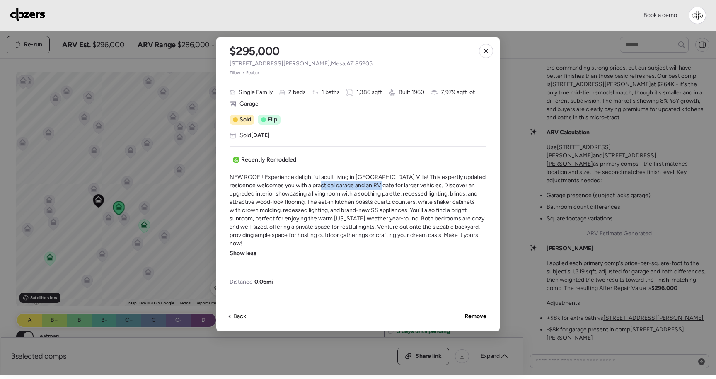
drag, startPoint x: 313, startPoint y: 186, endPoint x: 379, endPoint y: 186, distance: 66.3
click at [379, 187] on span "NEW ROOF!! Experience delightful adult living in Dreamland Villa! This expertly…" at bounding box center [357, 210] width 257 height 75
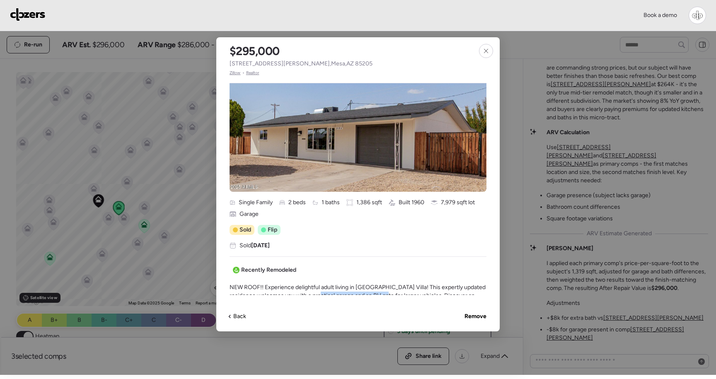
scroll to position [0, 0]
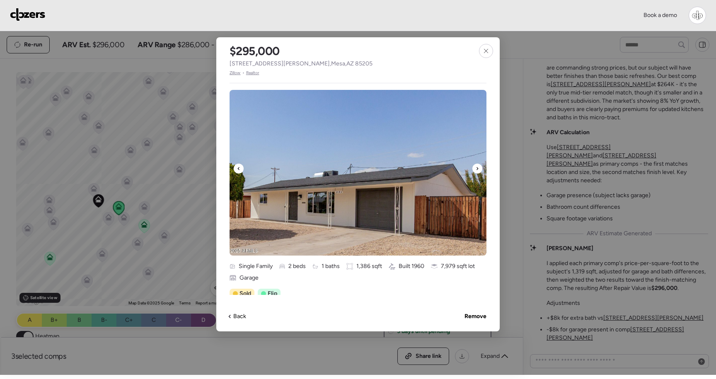
click at [397, 154] on img at bounding box center [357, 173] width 257 height 166
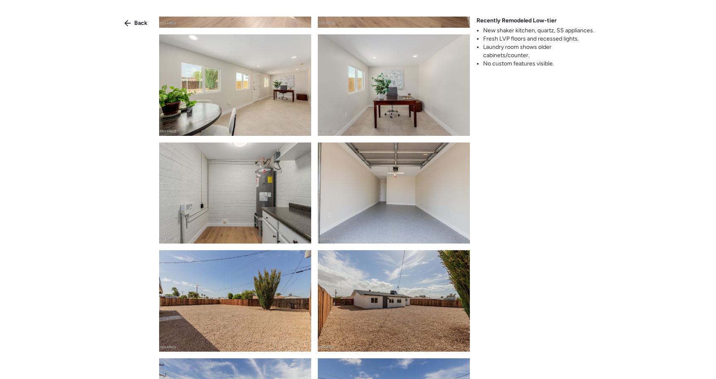
scroll to position [1142, 0]
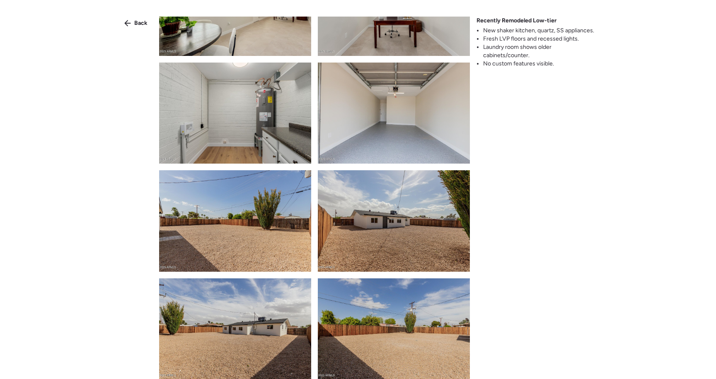
click at [216, 132] on img at bounding box center [235, 113] width 152 height 101
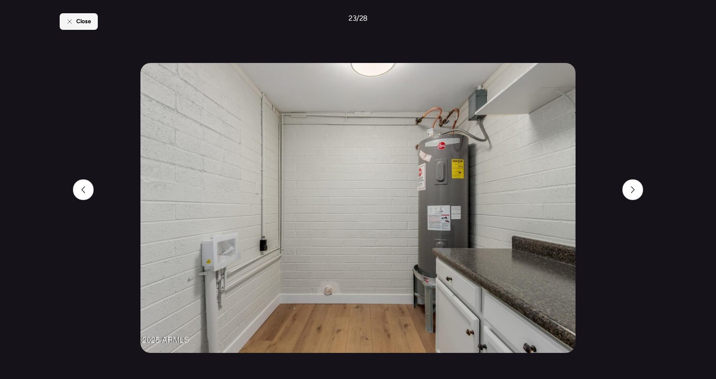
click at [72, 13] on div "Close" at bounding box center [79, 21] width 38 height 17
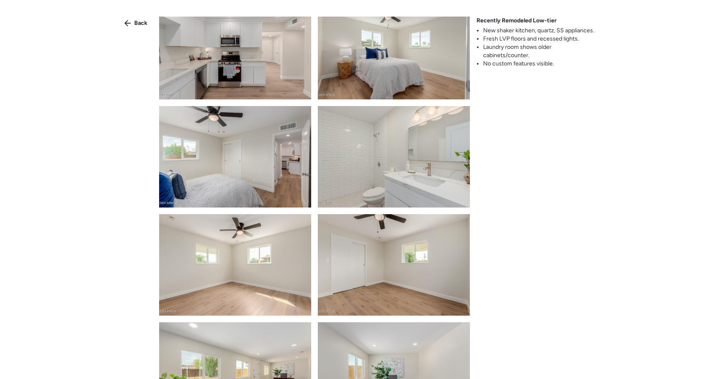
scroll to position [775, 0]
click at [422, 152] on img at bounding box center [394, 156] width 152 height 101
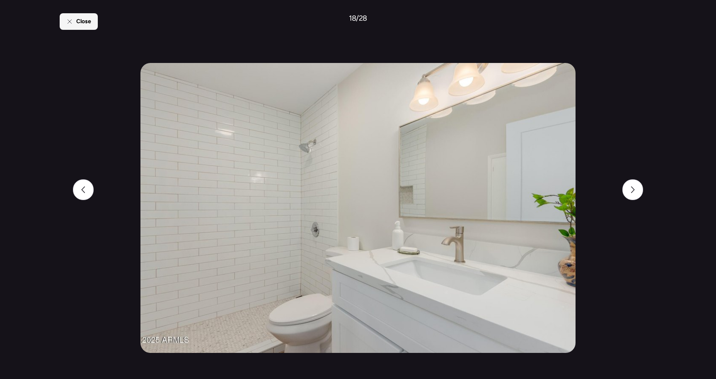
click at [85, 19] on span "Close" at bounding box center [83, 21] width 15 height 8
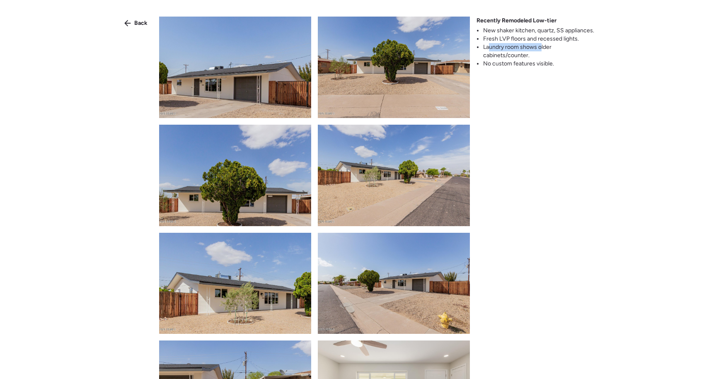
drag, startPoint x: 542, startPoint y: 51, endPoint x: 487, endPoint y: 51, distance: 54.7
click at [488, 51] on li "Laundry room shows older cabinets/counter." at bounding box center [540, 51] width 114 height 17
click at [529, 51] on li "Laundry room shows older cabinets/counter." at bounding box center [540, 51] width 114 height 17
drag, startPoint x: 559, startPoint y: 51, endPoint x: 522, endPoint y: 50, distance: 36.9
click at [524, 50] on li "Laundry room shows older cabinets/counter." at bounding box center [540, 51] width 114 height 17
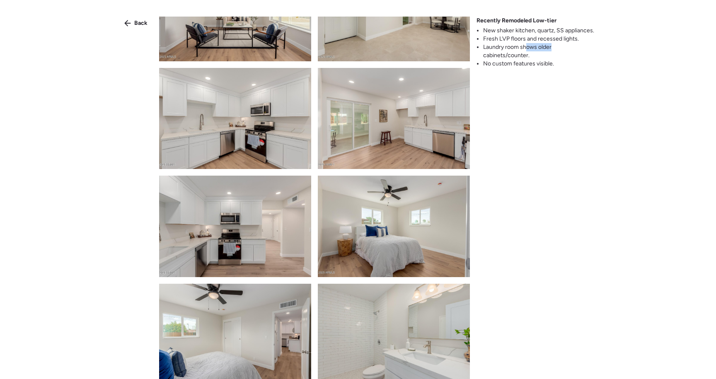
scroll to position [702, 0]
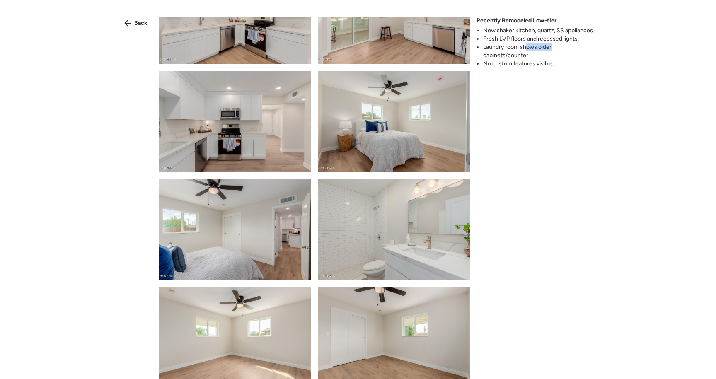
click at [403, 231] on img at bounding box center [394, 229] width 152 height 101
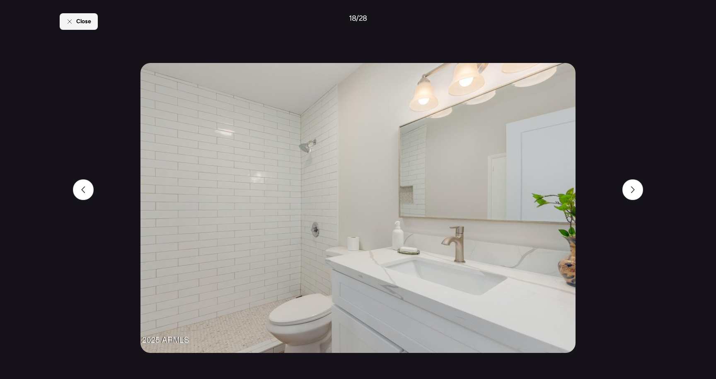
click at [82, 22] on span "Close" at bounding box center [83, 21] width 15 height 8
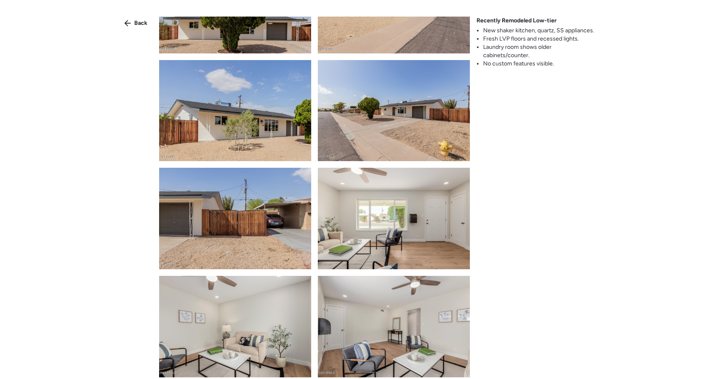
scroll to position [0, 0]
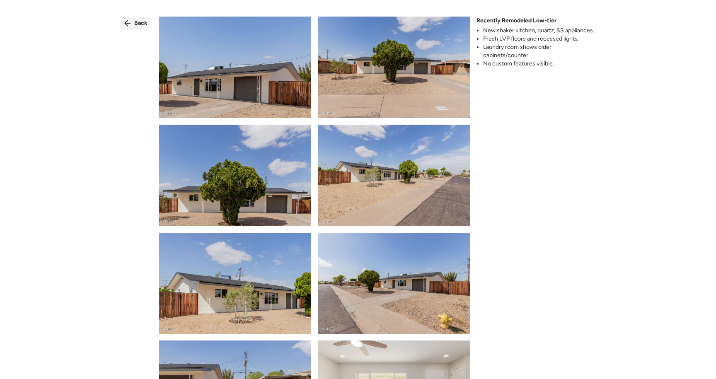
click at [137, 24] on span "Back" at bounding box center [140, 23] width 13 height 8
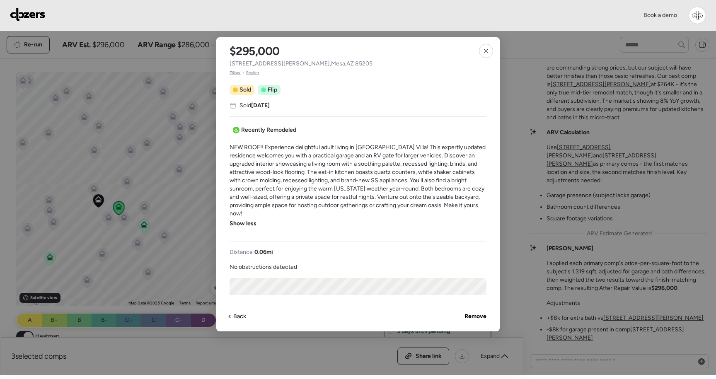
scroll to position [329, 0]
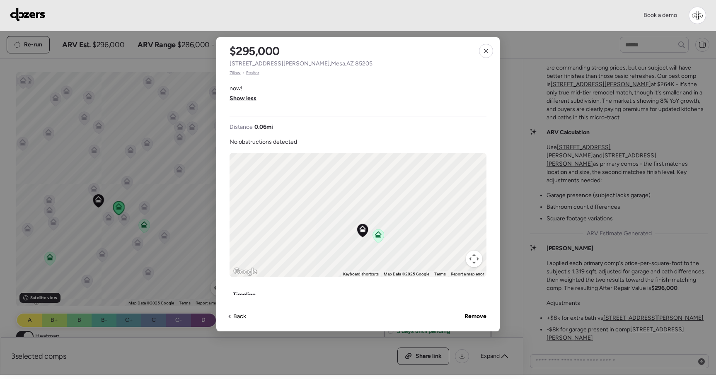
drag, startPoint x: 383, startPoint y: 174, endPoint x: 346, endPoint y: 241, distance: 76.0
click at [357, 239] on div at bounding box center [363, 231] width 12 height 15
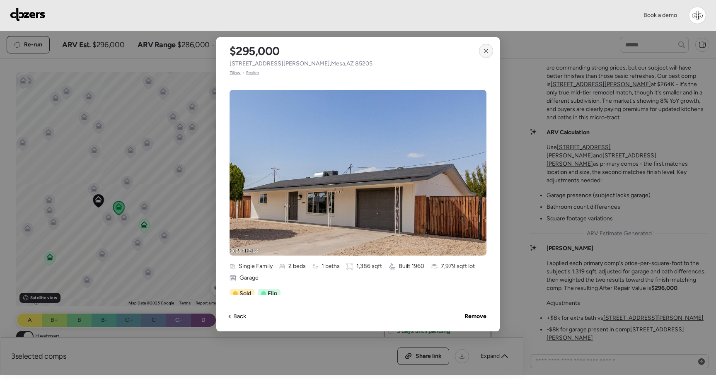
click at [489, 49] on div at bounding box center [486, 51] width 14 height 14
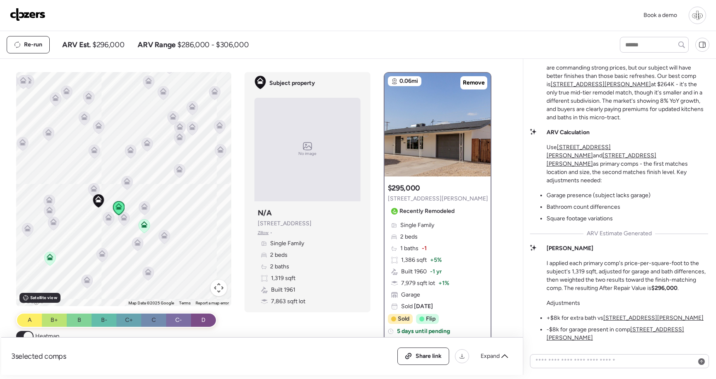
click at [627, 63] on u "5490 E Boise St" at bounding box center [654, 59] width 54 height 7
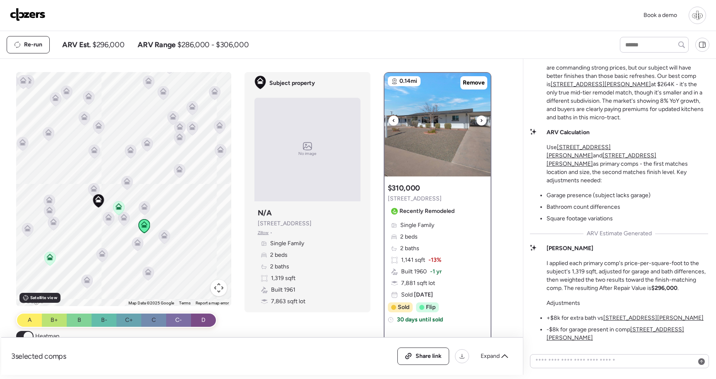
click at [446, 134] on img at bounding box center [437, 125] width 106 height 104
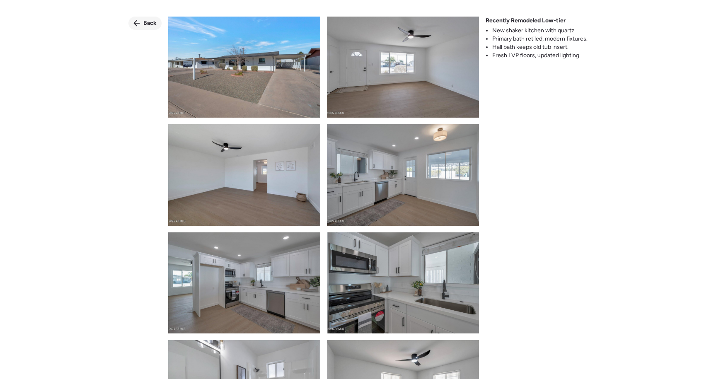
click at [143, 24] on div "Back" at bounding box center [144, 23] width 33 height 13
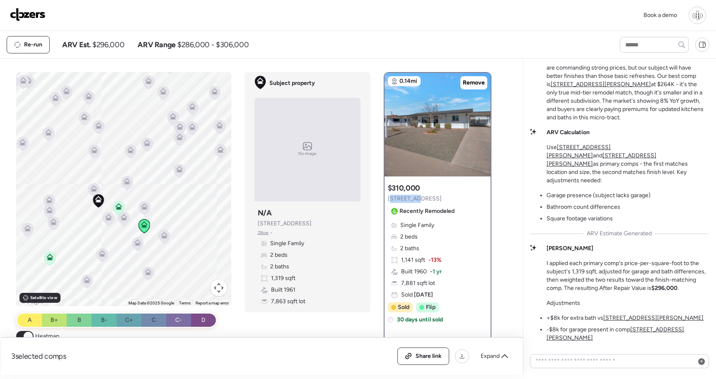
drag, startPoint x: 390, startPoint y: 198, endPoint x: 416, endPoint y: 201, distance: 26.7
click at [416, 201] on span "5490 E Boise St" at bounding box center [415, 199] width 54 height 8
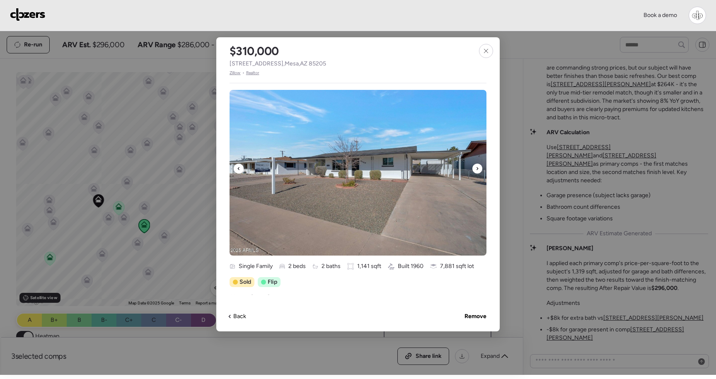
click at [405, 177] on img at bounding box center [357, 173] width 257 height 166
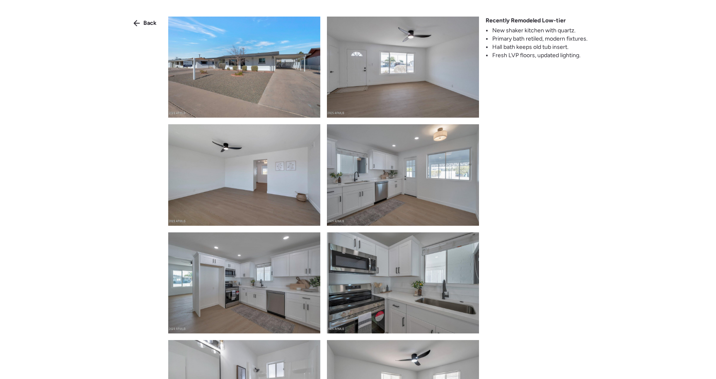
click at [272, 80] on img at bounding box center [244, 67] width 152 height 101
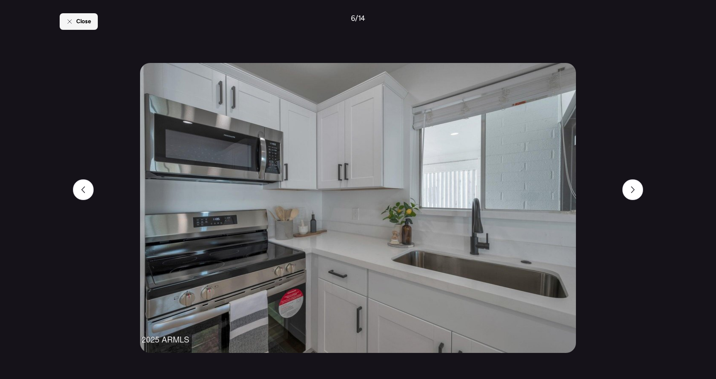
click at [79, 22] on span "Close" at bounding box center [83, 21] width 15 height 8
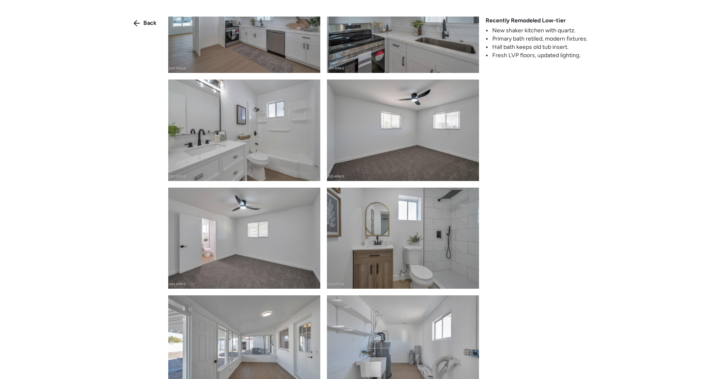
scroll to position [267, 0]
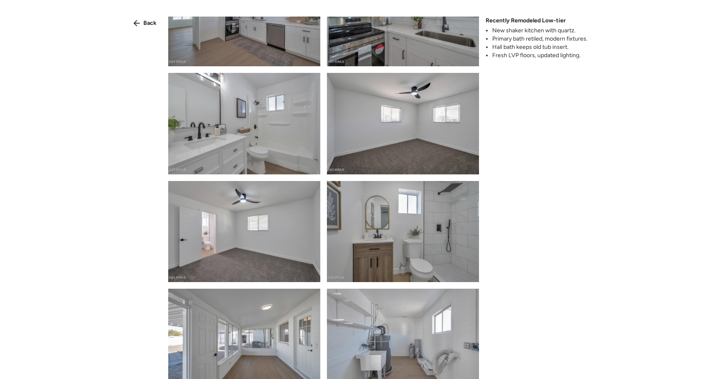
click at [282, 127] on img at bounding box center [244, 123] width 152 height 101
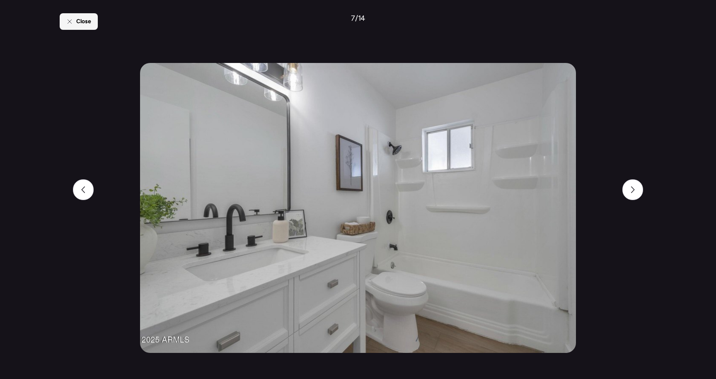
click at [66, 24] on icon at bounding box center [69, 21] width 7 height 7
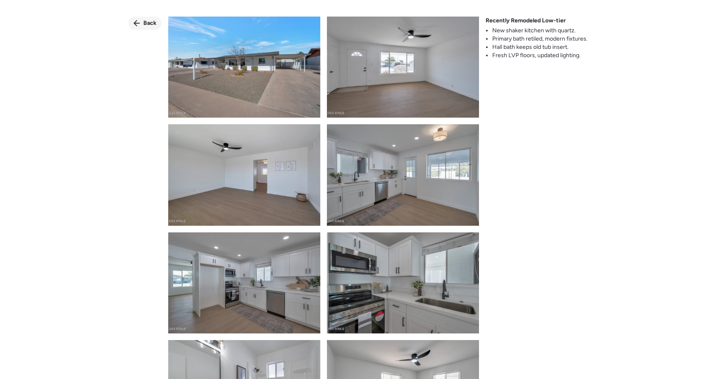
click at [147, 29] on div "Back" at bounding box center [144, 23] width 33 height 13
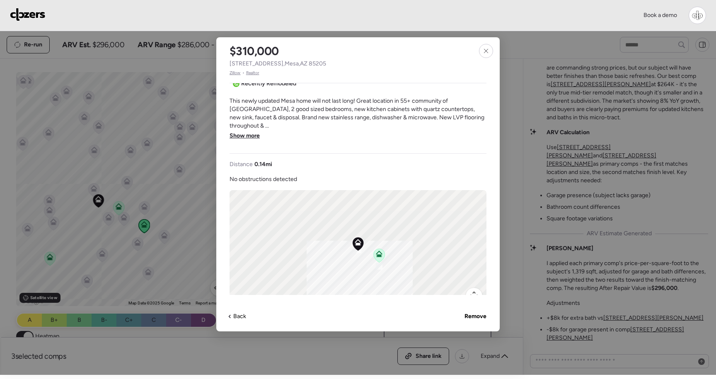
scroll to position [239, 0]
drag, startPoint x: 395, startPoint y: 294, endPoint x: 384, endPoint y: 228, distance: 66.7
click at [385, 228] on div "To activate drag with keyboard, press Alt + Enter. Once in keyboard drag state,…" at bounding box center [357, 252] width 257 height 124
drag, startPoint x: 372, startPoint y: 205, endPoint x: 364, endPoint y: 228, distance: 24.6
click at [365, 229] on div "To activate drag with keyboard, press Alt + Enter. Once in keyboard drag state,…" at bounding box center [357, 252] width 257 height 124
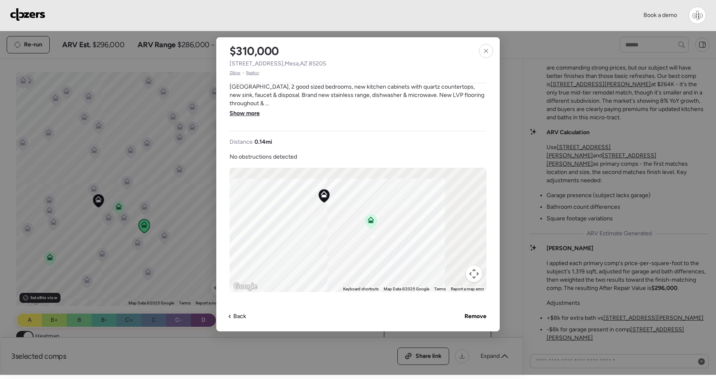
scroll to position [283, 0]
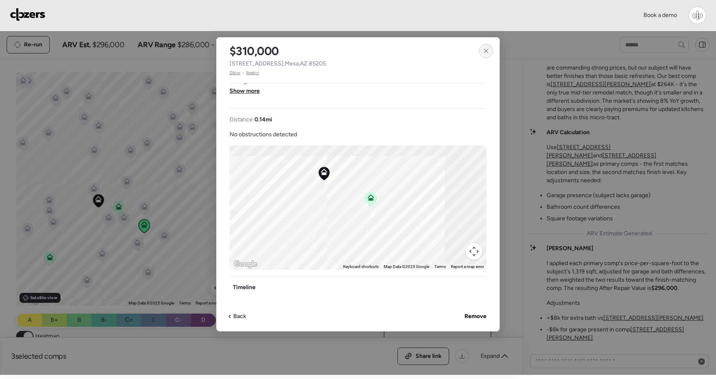
click at [490, 48] on div at bounding box center [486, 51] width 14 height 14
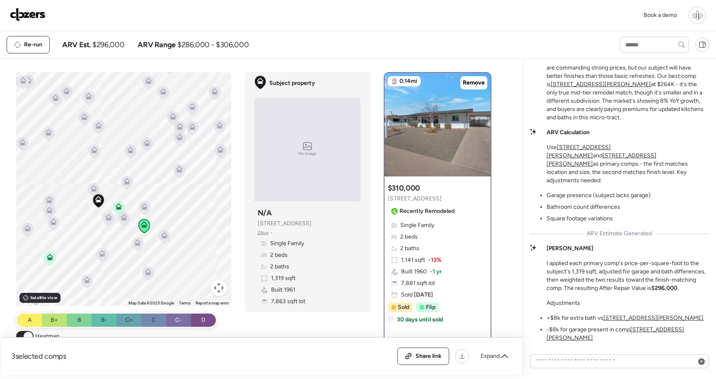
click at [640, 88] on u "131 N Higley Rd Unit 120" at bounding box center [600, 84] width 100 height 7
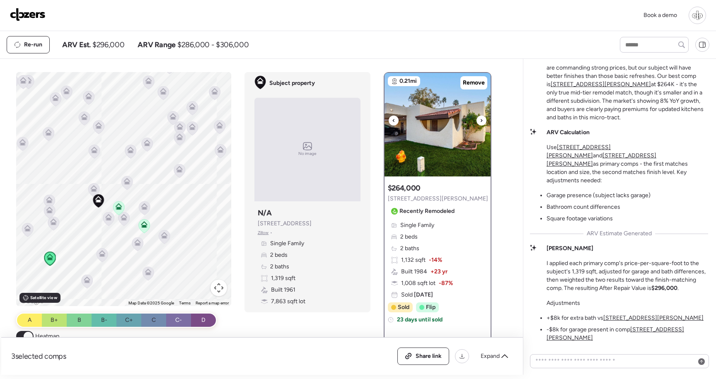
click at [472, 151] on img at bounding box center [437, 125] width 106 height 104
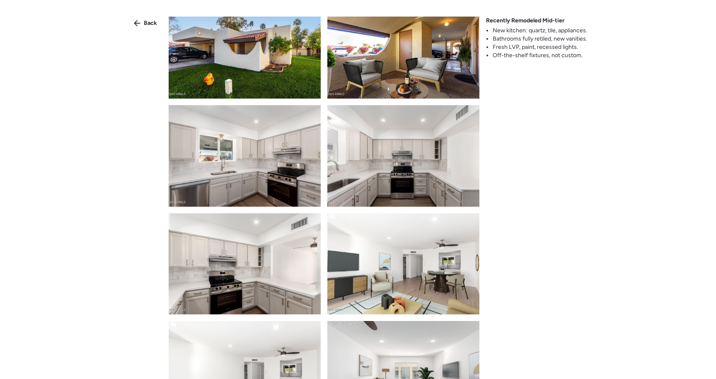
scroll to position [20, 0]
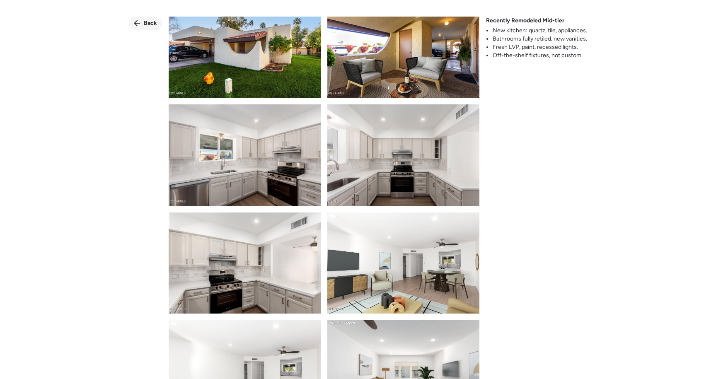
click at [155, 27] on div "Back" at bounding box center [145, 23] width 33 height 13
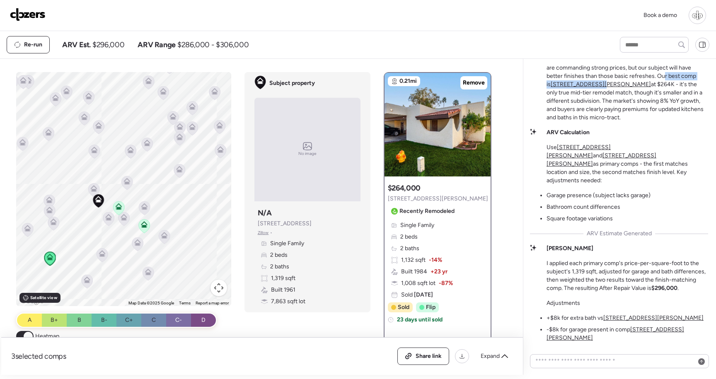
drag, startPoint x: 578, startPoint y: 128, endPoint x: 665, endPoint y: 129, distance: 86.6
click at [665, 122] on p "This one's pretty straightforward - we're looking at a mid-tier remodel in a ti…" at bounding box center [627, 76] width 162 height 91
drag, startPoint x: 691, startPoint y: 128, endPoint x: 579, endPoint y: 129, distance: 112.3
click at [579, 122] on p "This one's pretty straightforward - we're looking at a mid-tier remodel in a ti…" at bounding box center [627, 76] width 162 height 91
click at [556, 122] on p "This one's pretty straightforward - we're looking at a mid-tier remodel in a ti…" at bounding box center [627, 76] width 162 height 91
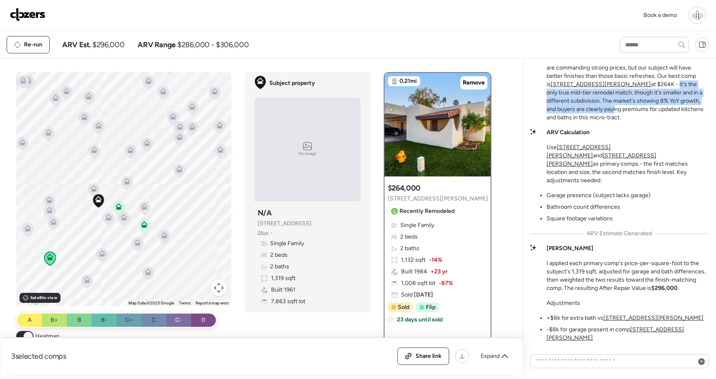
drag, startPoint x: 549, startPoint y: 136, endPoint x: 634, endPoint y: 152, distance: 86.0
click at [635, 122] on p "This one's pretty straightforward - we're looking at a mid-tier remodel in a ti…" at bounding box center [627, 76] width 162 height 91
click at [429, 139] on img at bounding box center [437, 125] width 106 height 104
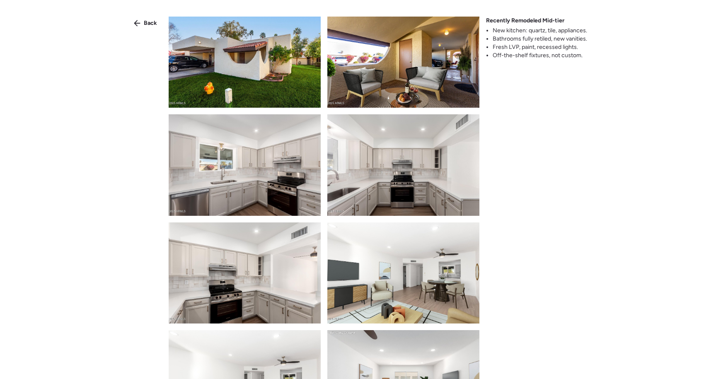
scroll to position [15, 0]
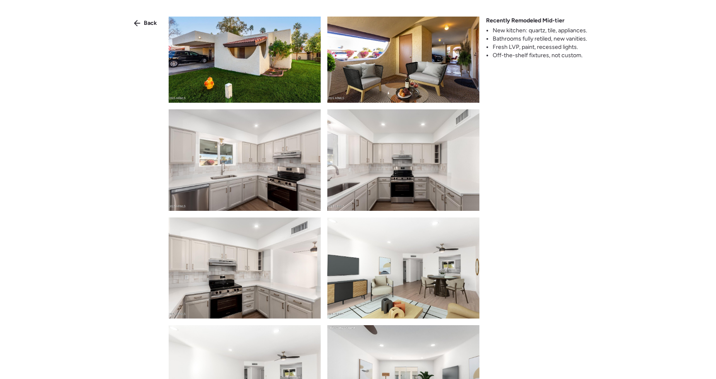
click at [266, 169] on img at bounding box center [245, 159] width 152 height 101
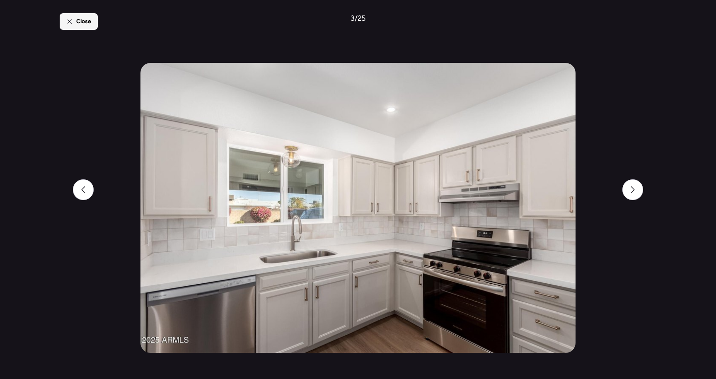
click at [71, 16] on div "Close" at bounding box center [79, 21] width 38 height 17
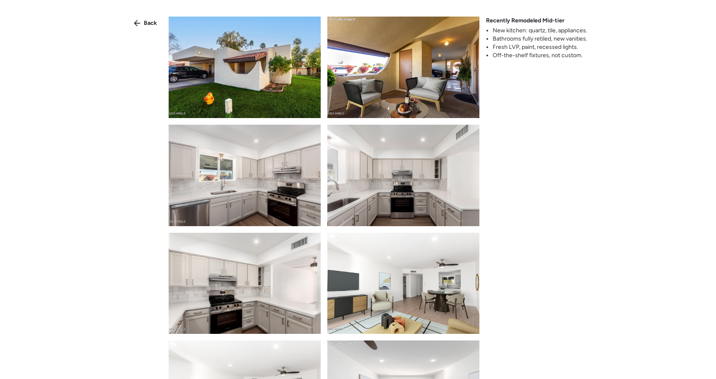
click at [420, 172] on img at bounding box center [403, 175] width 152 height 101
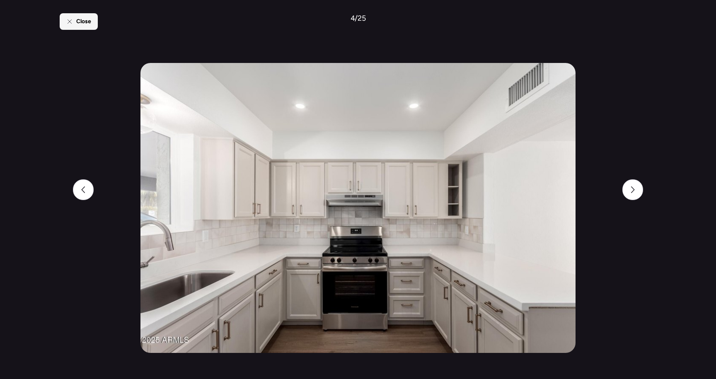
click at [72, 24] on icon at bounding box center [69, 21] width 7 height 7
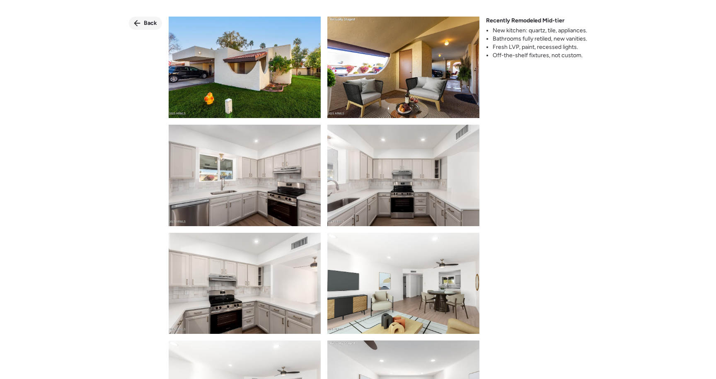
click at [137, 21] on icon at bounding box center [137, 23] width 6 height 6
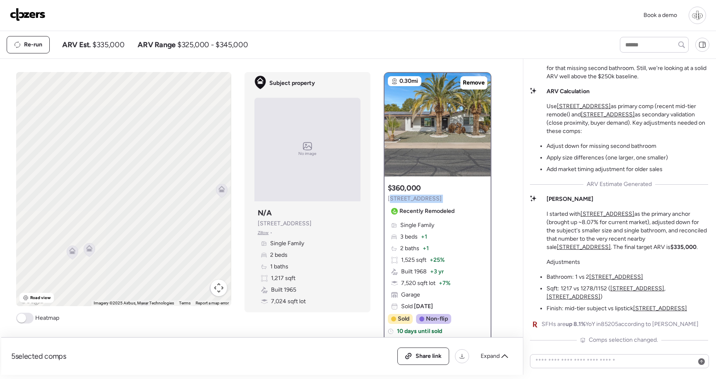
scroll to position [-63, 0]
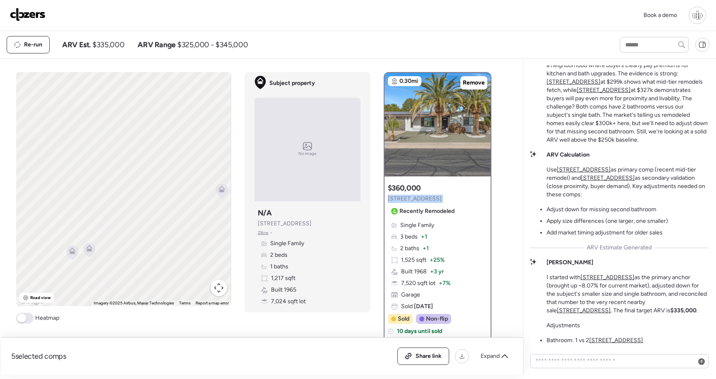
click at [384, 198] on div "0.30mi Remove $360,000 [STREET_ADDRESS] Recently Remodeled Single Family 3 beds…" at bounding box center [438, 209] width 108 height 274
click at [427, 255] on div "Single Family 3 beds + 1 2 baths + 1 1,525 sqft + 25% Built 1968 + 3 yr 7,520 s…" at bounding box center [437, 265] width 99 height 89
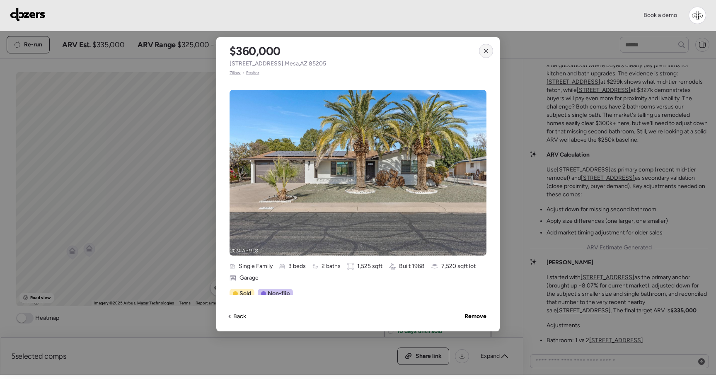
click at [483, 56] on div at bounding box center [486, 51] width 14 height 14
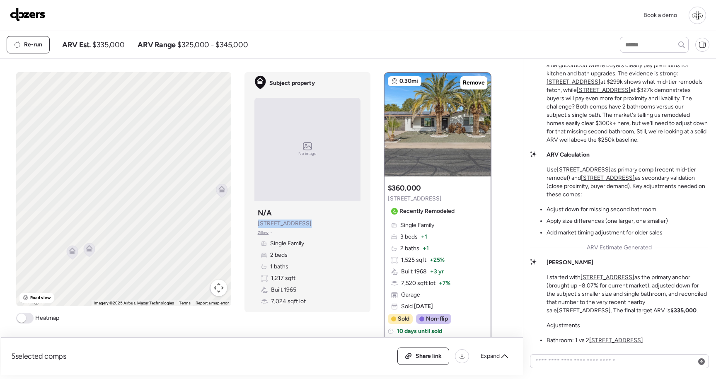
drag, startPoint x: 308, startPoint y: 224, endPoint x: 246, endPoint y: 224, distance: 62.1
click at [246, 224] on div "Subject property No image Subject property N/A [STREET_ADDRESS] • Single Family…" at bounding box center [307, 192] width 126 height 240
copy span "[STREET_ADDRESS]"
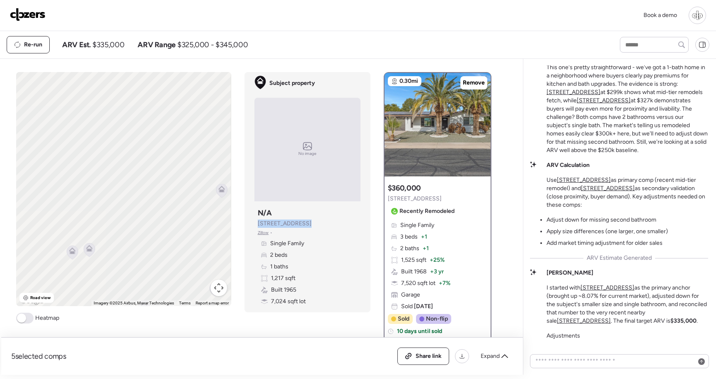
scroll to position [-75, 0]
drag, startPoint x: 157, startPoint y: 141, endPoint x: 109, endPoint y: 78, distance: 79.3
click at [110, 78] on div "To activate drag with keyboard, press Alt + Enter. Once in keyboard drag state,…" at bounding box center [123, 189] width 215 height 234
drag, startPoint x: 210, startPoint y: 238, endPoint x: 142, endPoint y: 236, distance: 68.0
click at [142, 236] on div "To activate drag with keyboard, press Alt + Enter. Once in keyboard drag state,…" at bounding box center [123, 189] width 215 height 234
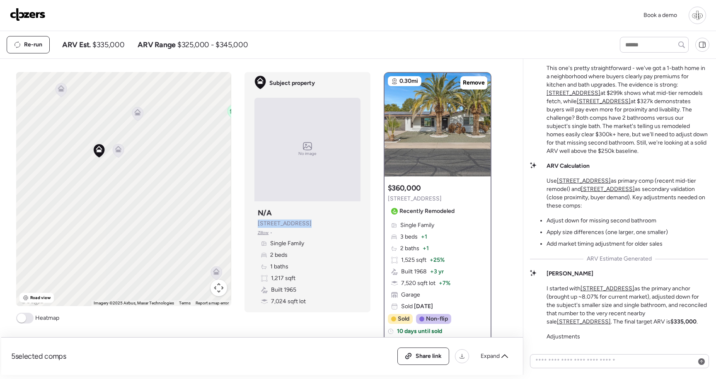
scroll to position [-82, 0]
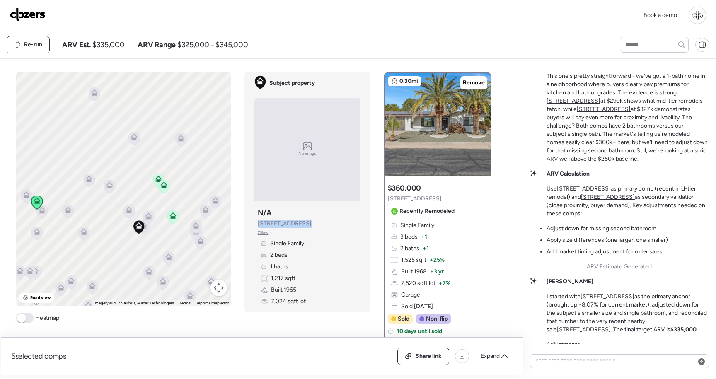
drag, startPoint x: 152, startPoint y: 193, endPoint x: 150, endPoint y: 251, distance: 57.6
click at [150, 252] on div "To activate drag with keyboard, press Alt + Enter. Once in keyboard drag state,…" at bounding box center [123, 189] width 215 height 234
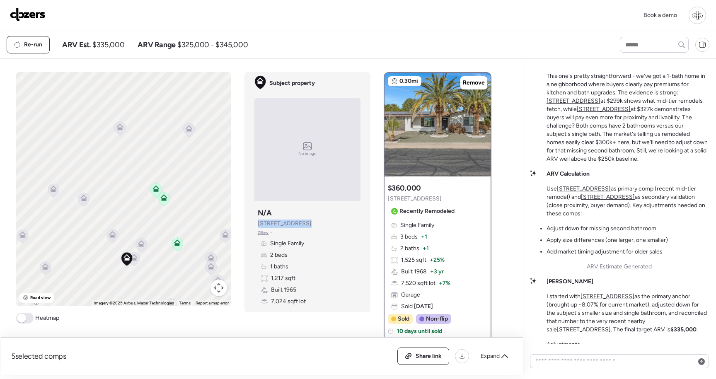
drag, startPoint x: 137, startPoint y: 190, endPoint x: 141, endPoint y: 227, distance: 36.7
click at [142, 227] on div "To activate drag with keyboard, press Alt + Enter. Once in keyboard drag state,…" at bounding box center [123, 189] width 215 height 234
click at [34, 317] on div "Heatmap" at bounding box center [37, 318] width 43 height 11
click at [28, 320] on span at bounding box center [24, 318] width 17 height 11
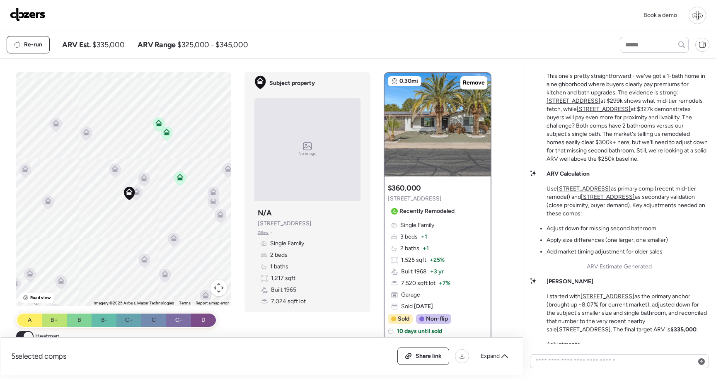
drag, startPoint x: 111, startPoint y: 247, endPoint x: 112, endPoint y: 177, distance: 70.0
click at [113, 179] on div "To activate drag with keyboard, press Alt + Enter. Once in keyboard drag state,…" at bounding box center [123, 189] width 215 height 234
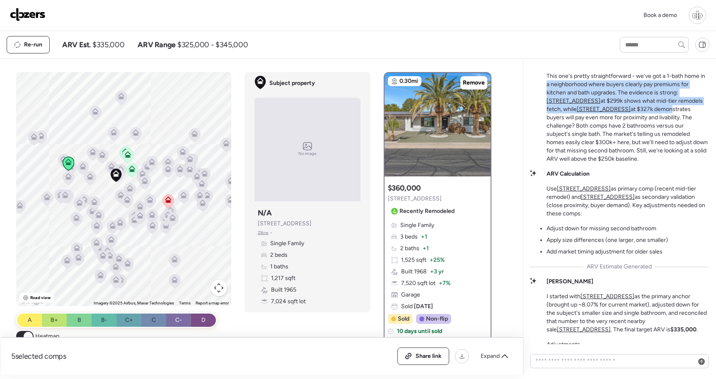
drag, startPoint x: 547, startPoint y: 96, endPoint x: 621, endPoint y: 121, distance: 78.6
click at [621, 121] on p "This one's pretty straightforward - we've got a 1-bath home in a neighborhood w…" at bounding box center [627, 117] width 162 height 91
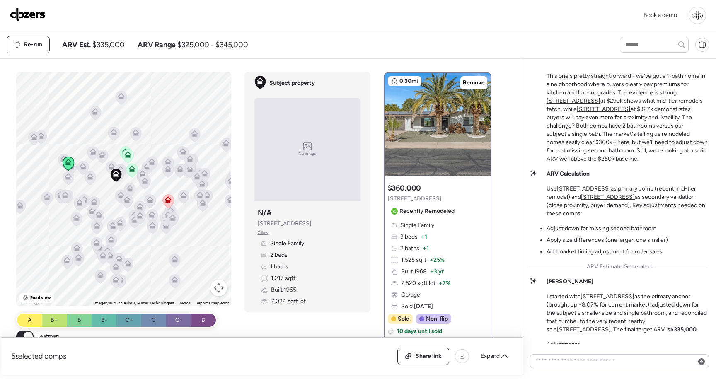
click at [576, 92] on p "This one's pretty straightforward - we've got a 1-bath home in a neighborhood w…" at bounding box center [627, 117] width 162 height 91
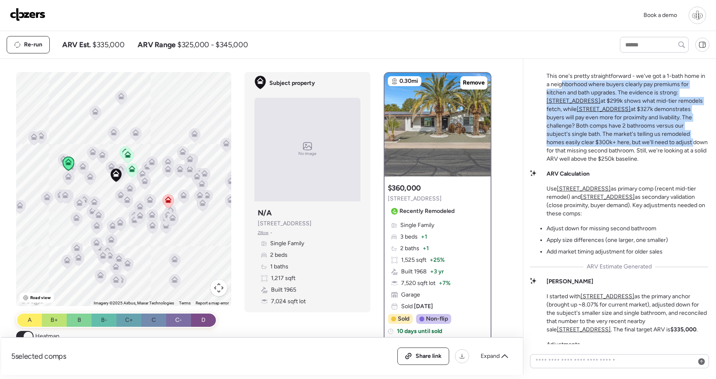
drag, startPoint x: 562, startPoint y: 91, endPoint x: 607, endPoint y: 151, distance: 74.3
click at [607, 151] on p "This one's pretty straightforward - we've got a 1-bath home in a neighborhood w…" at bounding box center [627, 117] width 162 height 91
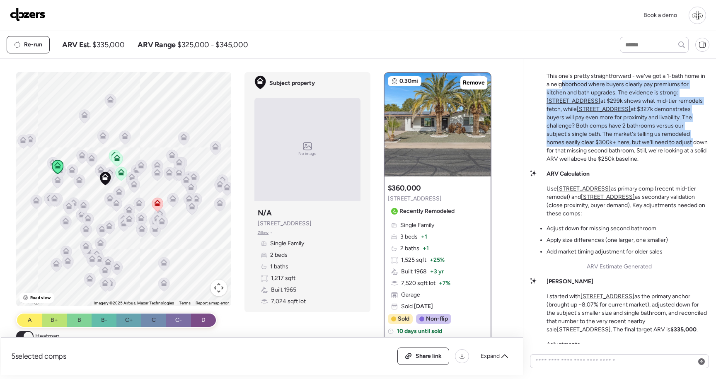
drag, startPoint x: 89, startPoint y: 192, endPoint x: 77, endPoint y: 196, distance: 12.3
click at [77, 196] on div "To activate drag with keyboard, press Alt + Enter. Once in keyboard drag state,…" at bounding box center [123, 189] width 215 height 234
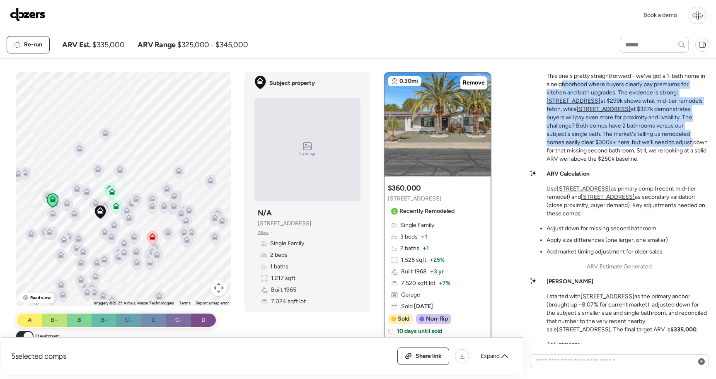
drag, startPoint x: 129, startPoint y: 105, endPoint x: 127, endPoint y: 138, distance: 33.2
click at [126, 138] on div "To activate drag with keyboard, press Alt + Enter. Once in keyboard drag state,…" at bounding box center [123, 189] width 215 height 234
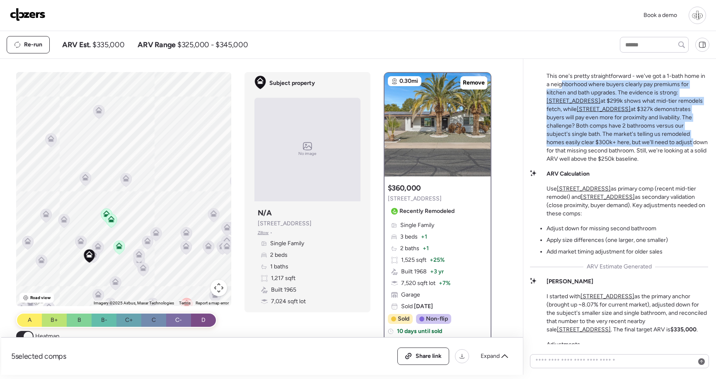
drag, startPoint x: 124, startPoint y: 165, endPoint x: 126, endPoint y: 201, distance: 35.7
click at [126, 181] on icon at bounding box center [126, 178] width 7 height 7
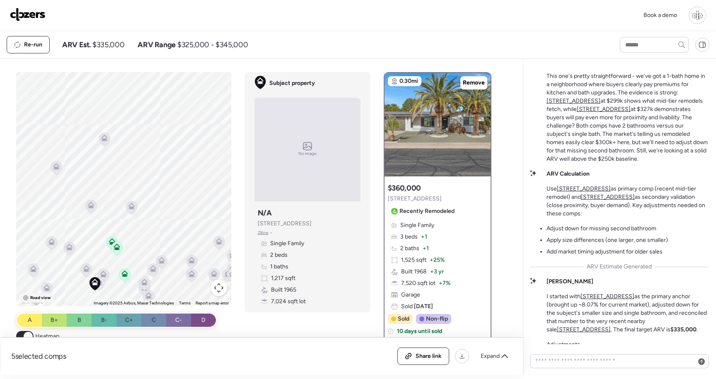
click at [39, 295] on span "Road view" at bounding box center [40, 297] width 20 height 7
click at [41, 294] on span "Satellite view" at bounding box center [43, 297] width 27 height 7
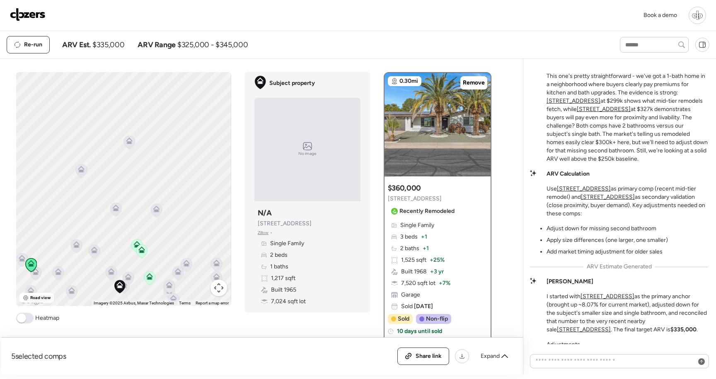
drag, startPoint x: 121, startPoint y: 174, endPoint x: 147, endPoint y: 177, distance: 25.8
click at [147, 177] on div "To activate drag with keyboard, press Alt + Enter. Once in keyboard drag state,…" at bounding box center [123, 189] width 215 height 234
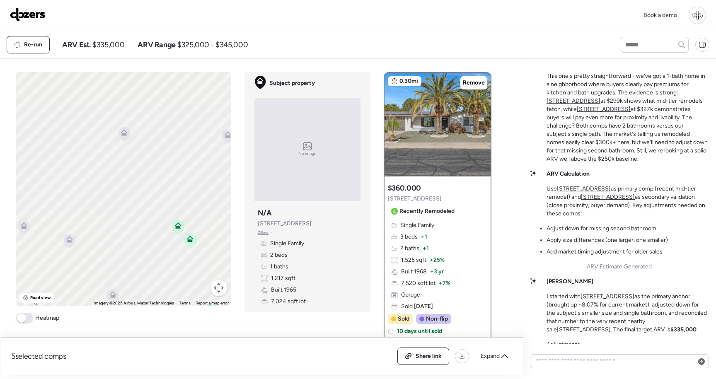
drag, startPoint x: 99, startPoint y: 237, endPoint x: 121, endPoint y: 166, distance: 74.7
click at [120, 166] on div "To activate drag with keyboard, press Alt + Enter. Once in keyboard drag state,…" at bounding box center [123, 189] width 215 height 234
drag, startPoint x: 114, startPoint y: 222, endPoint x: 106, endPoint y: 150, distance: 71.6
click at [106, 151] on div "To activate drag with keyboard, press Alt + Enter. Once in keyboard drag state,…" at bounding box center [123, 189] width 215 height 234
drag, startPoint x: 164, startPoint y: 278, endPoint x: 138, endPoint y: 249, distance: 38.7
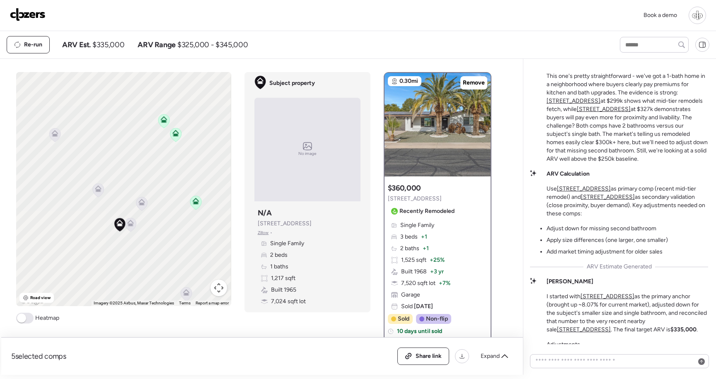
click at [139, 249] on div "To activate drag with keyboard, press Alt + Enter. Once in keyboard drag state,…" at bounding box center [123, 189] width 215 height 234
click at [100, 230] on icon at bounding box center [104, 232] width 11 height 14
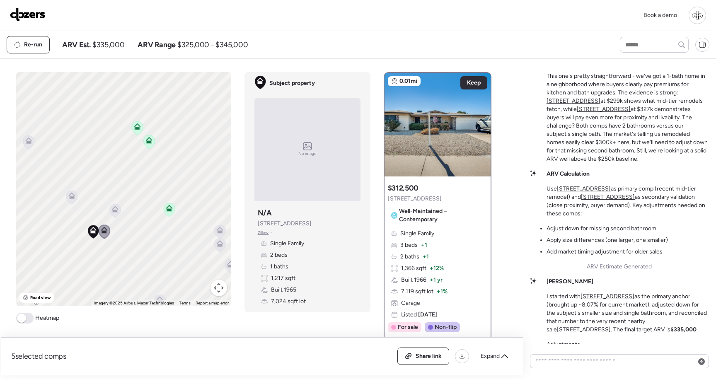
click at [116, 209] on icon at bounding box center [115, 209] width 7 height 7
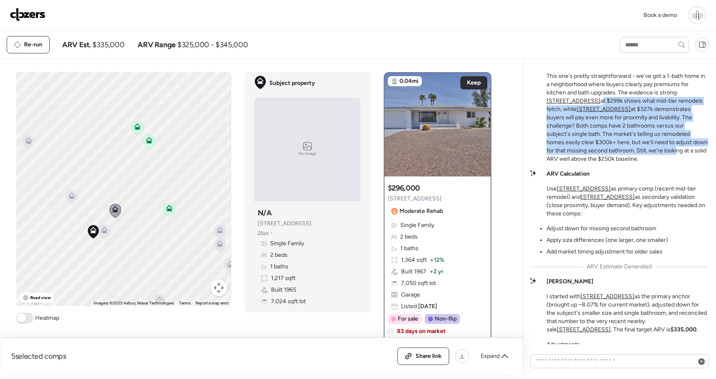
drag, startPoint x: 573, startPoint y: 110, endPoint x: 613, endPoint y: 161, distance: 65.0
click at [613, 161] on p "This one's pretty straightforward - we've got a 1-bath home in a neighborhood w…" at bounding box center [627, 117] width 162 height 91
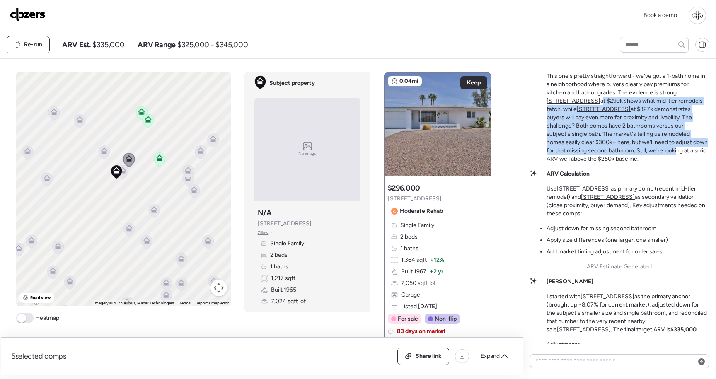
drag, startPoint x: 101, startPoint y: 189, endPoint x: 109, endPoint y: 141, distance: 48.6
click at [108, 145] on icon at bounding box center [104, 152] width 11 height 14
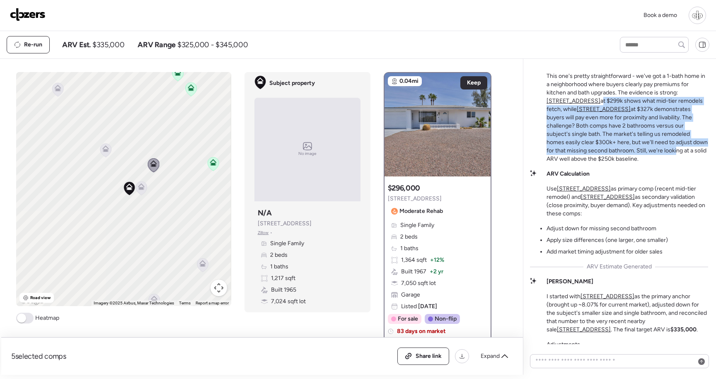
drag, startPoint x: 147, startPoint y: 210, endPoint x: 198, endPoint y: 216, distance: 50.9
click at [198, 216] on div "To activate drag with keyboard, press Alt + Enter. Once in keyboard drag state,…" at bounding box center [123, 189] width 215 height 234
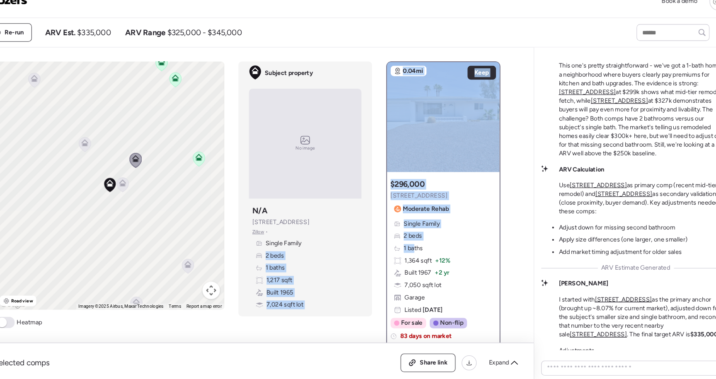
drag, startPoint x: 343, startPoint y: 248, endPoint x: 410, endPoint y: 247, distance: 67.1
click at [410, 247] on div "To activate drag with keyboard, press Alt + Enter. Once in keyboard drag state,…" at bounding box center [256, 223] width 481 height 303
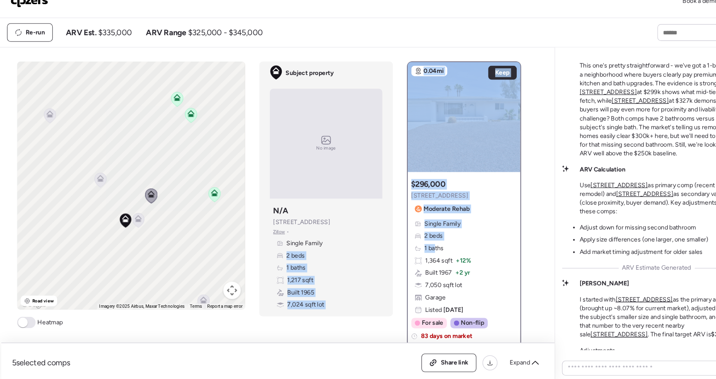
drag, startPoint x: 155, startPoint y: 144, endPoint x: 137, endPoint y: 250, distance: 107.7
click at [137, 249] on div "To activate drag with keyboard, press Alt + Enter. Once in keyboard drag state,…" at bounding box center [123, 189] width 215 height 234
drag, startPoint x: 105, startPoint y: 98, endPoint x: 115, endPoint y: 103, distance: 10.9
click at [114, 103] on div "To activate drag with keyboard, press Alt + Enter. Once in keyboard drag state,…" at bounding box center [123, 189] width 215 height 234
drag, startPoint x: 111, startPoint y: 175, endPoint x: 137, endPoint y: 75, distance: 103.9
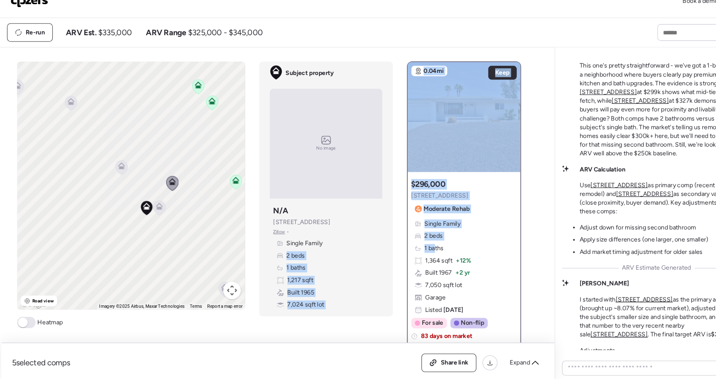
click at [137, 75] on div "To activate drag with keyboard, press Alt + Enter. Once in keyboard drag state,…" at bounding box center [123, 189] width 215 height 234
drag, startPoint x: 140, startPoint y: 168, endPoint x: 236, endPoint y: 165, distance: 95.3
click at [236, 166] on div "To activate drag with keyboard, press Alt + Enter. Once in keyboard drag state,…" at bounding box center [256, 223] width 481 height 303
drag, startPoint x: 97, startPoint y: 188, endPoint x: 2, endPoint y: 163, distance: 98.0
click at [0, 164] on div "Book a demo Kept comps All (5) ARV (5) As-is (0) Novation (0) 0.10mi Remove $32…" at bounding box center [358, 187] width 716 height 375
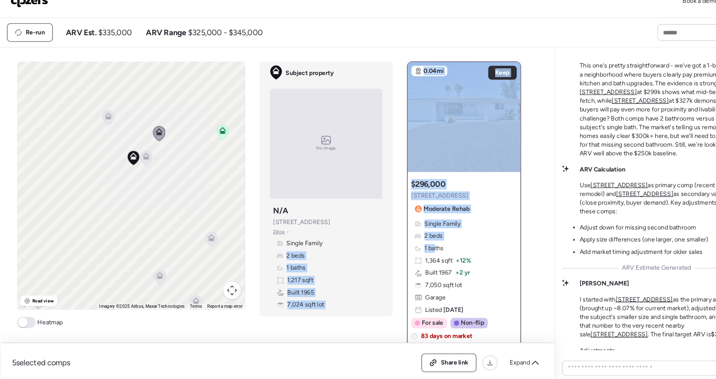
drag, startPoint x: 69, startPoint y: 190, endPoint x: 96, endPoint y: 191, distance: 27.4
click at [96, 191] on div "To activate drag with keyboard, press Alt + Enter. Once in keyboard drag state,…" at bounding box center [123, 189] width 215 height 234
drag, startPoint x: 151, startPoint y: 113, endPoint x: 152, endPoint y: 131, distance: 18.7
click at [152, 131] on div "To activate drag with keyboard, press Alt + Enter. Once in keyboard drag state,…" at bounding box center [123, 189] width 215 height 234
drag, startPoint x: 168, startPoint y: 141, endPoint x: 102, endPoint y: 188, distance: 81.0
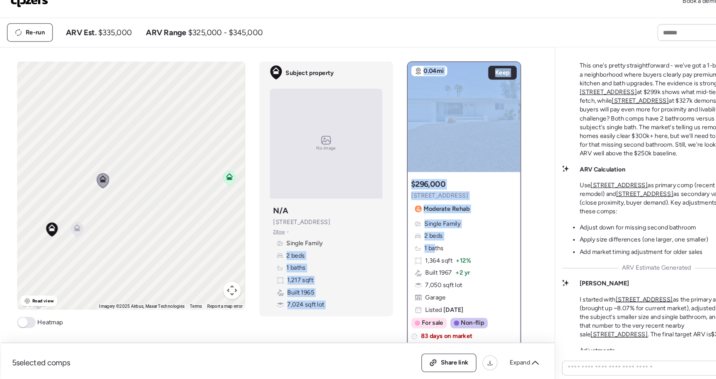
click at [102, 188] on div "To activate drag with keyboard, press Alt + Enter. Once in keyboard drag state,…" at bounding box center [123, 189] width 215 height 234
drag, startPoint x: 146, startPoint y: 101, endPoint x: 138, endPoint y: 170, distance: 70.1
click at [137, 171] on div "To activate drag with keyboard, press Alt + Enter. Once in keyboard drag state,…" at bounding box center [123, 189] width 215 height 234
click at [118, 124] on icon at bounding box center [115, 124] width 5 height 2
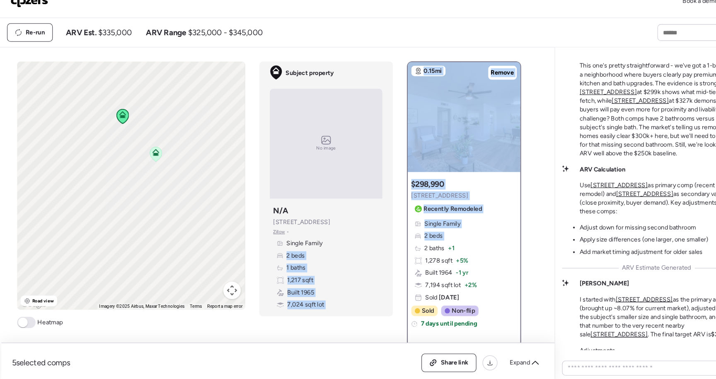
click at [356, 249] on div "Single Family 2 beds 1 baths 1,217 sqft Built 1965 7,024 sqft lot" at bounding box center [307, 272] width 99 height 66
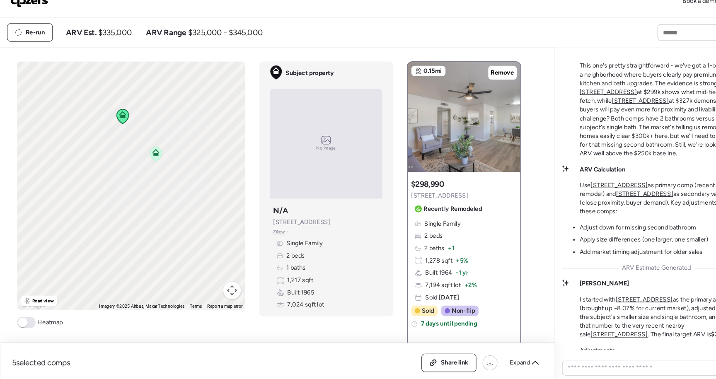
click at [143, 159] on icon at bounding box center [147, 159] width 11 height 14
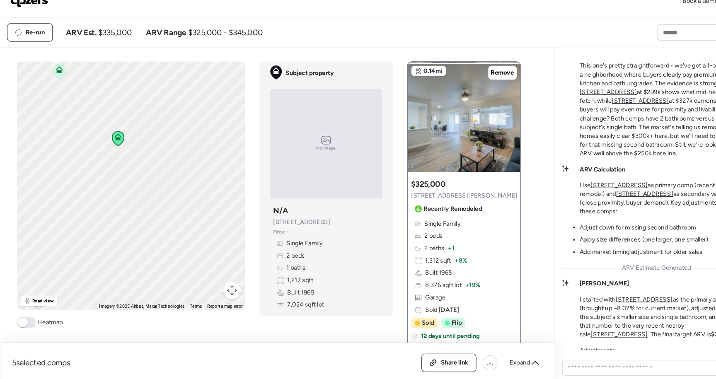
drag, startPoint x: 130, startPoint y: 187, endPoint x: 82, endPoint y: 186, distance: 47.6
click at [82, 186] on div "To navigate, press the arrow keys. To activate drag with keyboard, press Alt + …" at bounding box center [123, 189] width 215 height 234
click at [442, 136] on img at bounding box center [437, 125] width 106 height 104
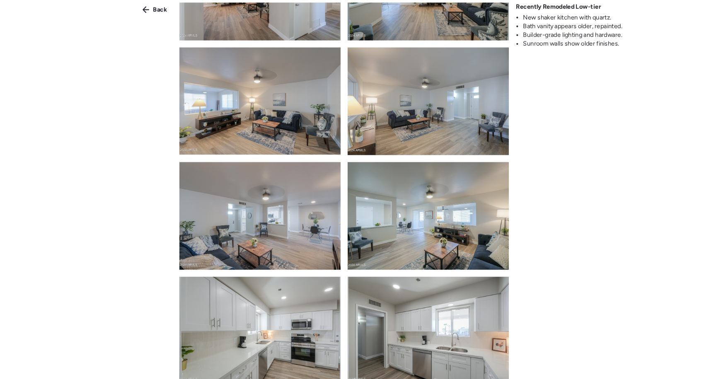
scroll to position [305, 0]
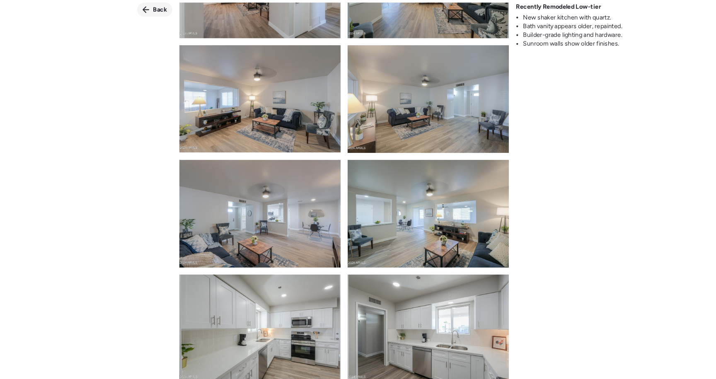
click at [143, 21] on div "Back" at bounding box center [145, 23] width 33 height 13
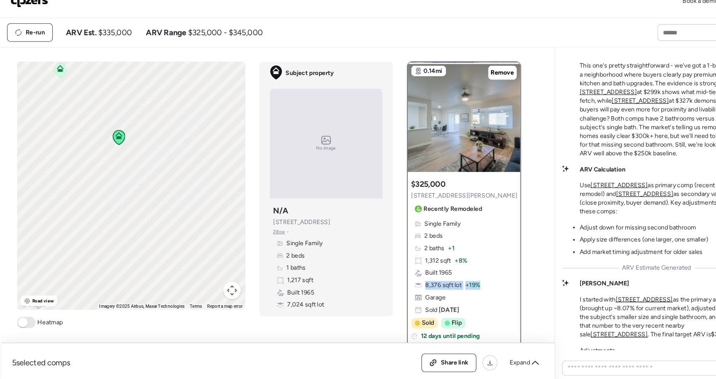
drag, startPoint x: 456, startPoint y: 281, endPoint x: 379, endPoint y: 280, distance: 76.6
click at [379, 280] on div "To navigate, press the arrow keys. To activate drag with keyboard, press Alt + …" at bounding box center [256, 223] width 481 height 303
drag, startPoint x: 84, startPoint y: 218, endPoint x: 166, endPoint y: 218, distance: 82.0
click at [168, 218] on div "To navigate, press the arrow keys. To activate drag with keyboard, press Alt + …" at bounding box center [123, 189] width 215 height 234
drag, startPoint x: 109, startPoint y: 250, endPoint x: 135, endPoint y: 174, distance: 80.8
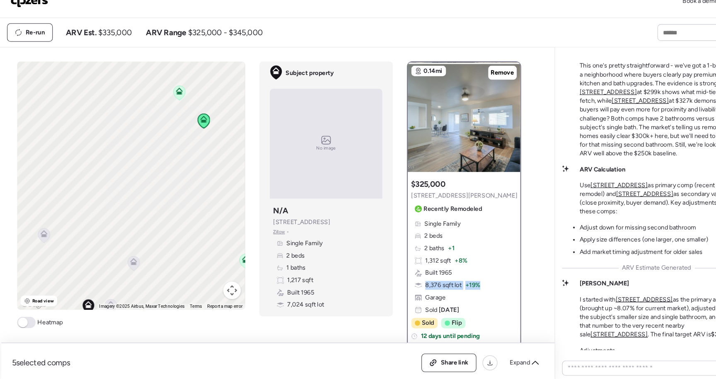
click at [135, 174] on div "To navigate, press the arrow keys. To activate drag with keyboard, press Alt + …" at bounding box center [123, 189] width 215 height 234
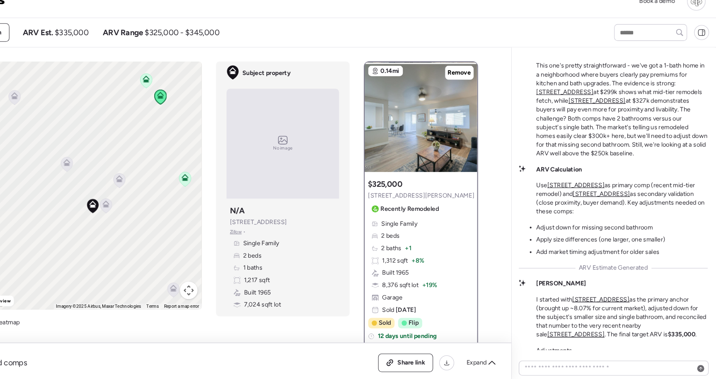
click at [570, 77] on div "Solid Mid-Tier Remodel Play This one's pretty straightforward - we've got a 1-b…" at bounding box center [627, 110] width 162 height 106
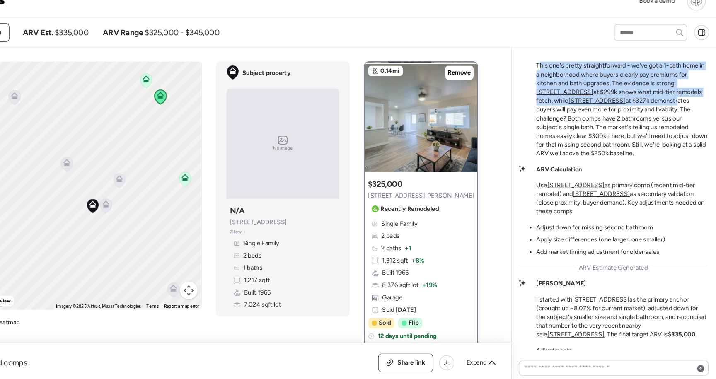
drag, startPoint x: 548, startPoint y: 83, endPoint x: 632, endPoint y: 116, distance: 89.6
click at [630, 116] on p "This one's pretty straightforward - we've got a 1-bath home in a neighborhood w…" at bounding box center [627, 117] width 162 height 91
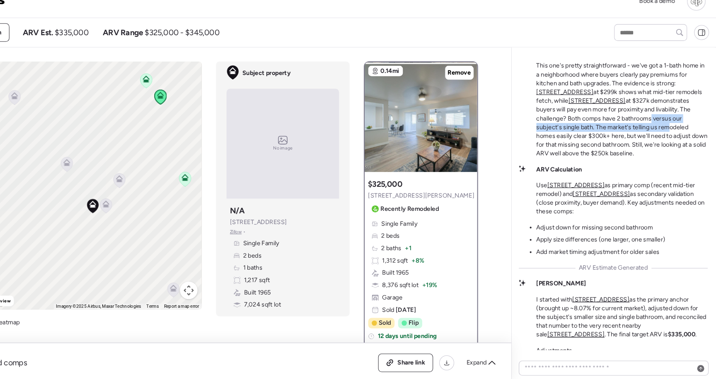
drag, startPoint x: 599, startPoint y: 147, endPoint x: 588, endPoint y: 132, distance: 18.6
click at [588, 132] on p "This one's pretty straightforward - we've got a 1-bath home in a neighborhood w…" at bounding box center [627, 117] width 162 height 91
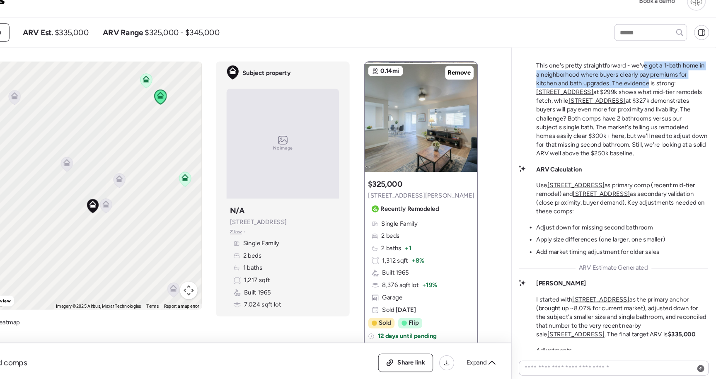
drag, startPoint x: 647, startPoint y: 84, endPoint x: 653, endPoint y: 100, distance: 16.9
click at [652, 100] on p "This one's pretty straightforward - we've got a 1-bath home in a neighborhood w…" at bounding box center [627, 117] width 162 height 91
click at [620, 97] on p "This one's pretty straightforward - we've got a 1-bath home in a neighborhood w…" at bounding box center [627, 117] width 162 height 91
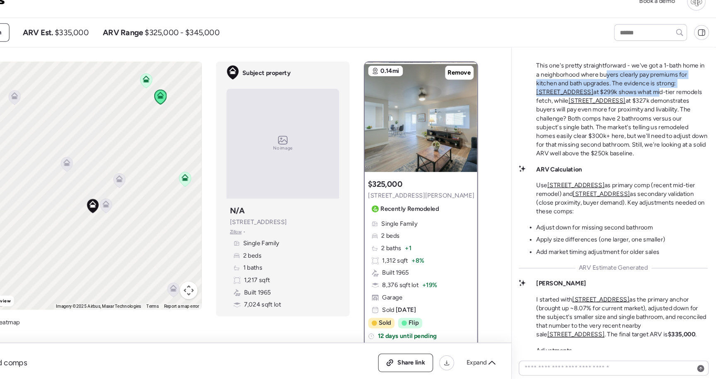
drag, startPoint x: 613, startPoint y: 96, endPoint x: 634, endPoint y: 111, distance: 26.3
click at [633, 111] on p "This one's pretty straightforward - we've got a 1-bath home in a neighborhood w…" at bounding box center [627, 117] width 162 height 91
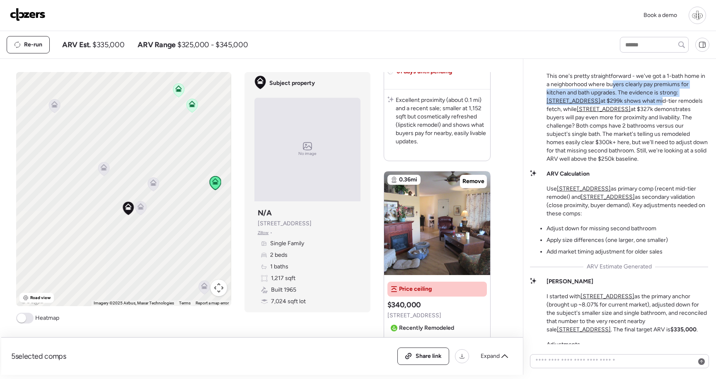
scroll to position [1060, 0]
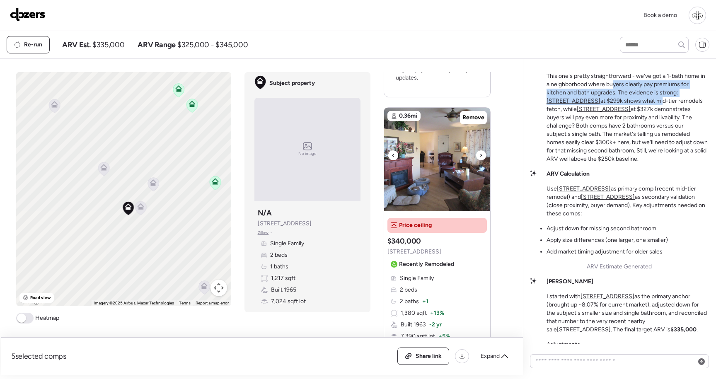
click at [429, 193] on img at bounding box center [437, 160] width 106 height 104
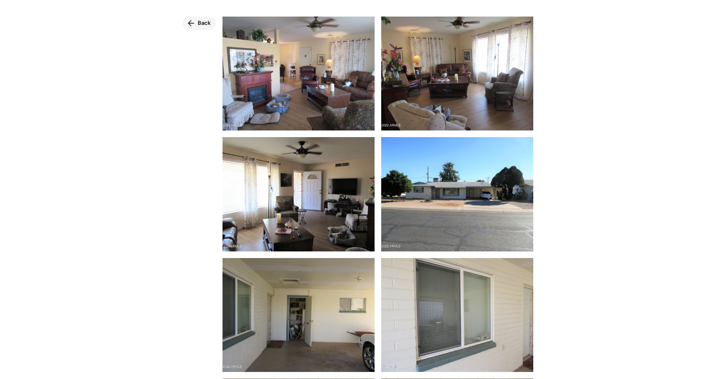
click at [190, 22] on icon at bounding box center [191, 23] width 6 height 6
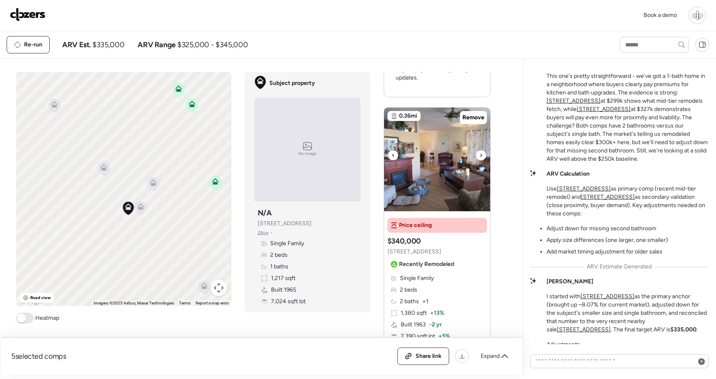
click at [450, 152] on img at bounding box center [437, 160] width 106 height 104
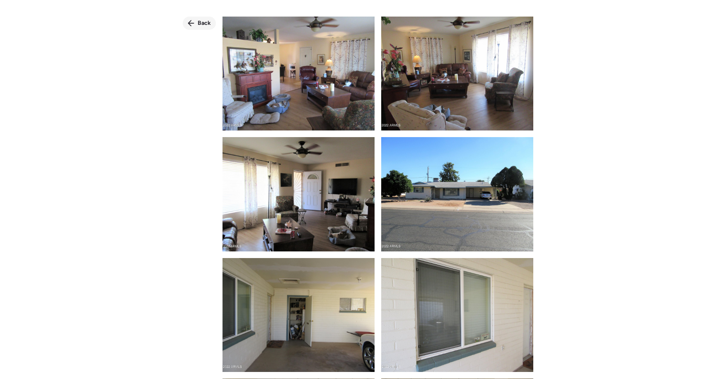
click at [199, 21] on span "Back" at bounding box center [204, 23] width 13 height 8
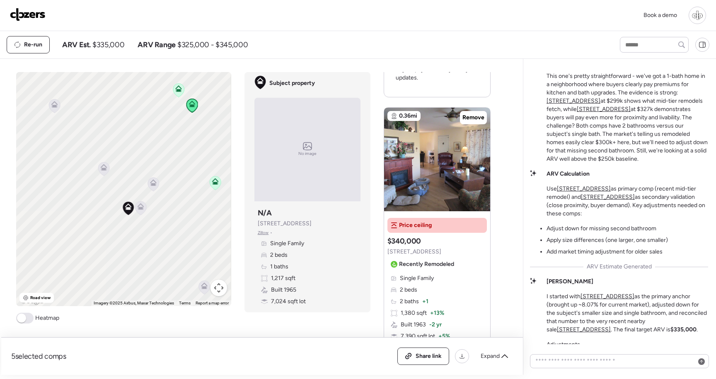
click at [699, 18] on div at bounding box center [696, 15] width 17 height 17
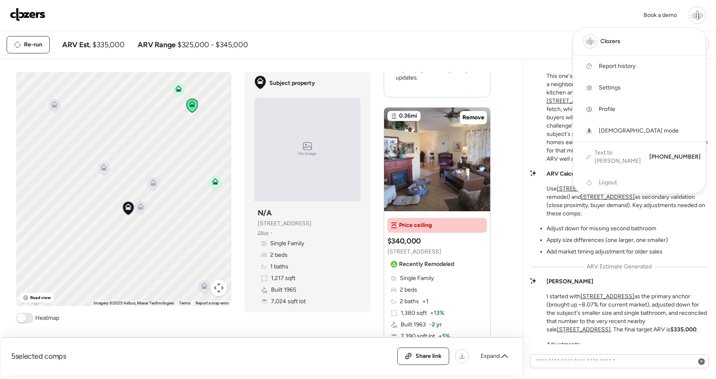
click at [628, 67] on span "Report history" at bounding box center [617, 66] width 37 height 8
click at [38, 43] on div at bounding box center [358, 166] width 716 height 379
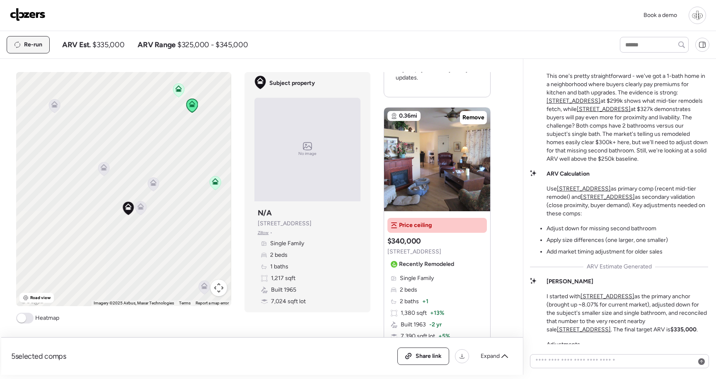
click at [39, 45] on span "Re-run" at bounding box center [33, 45] width 18 height 8
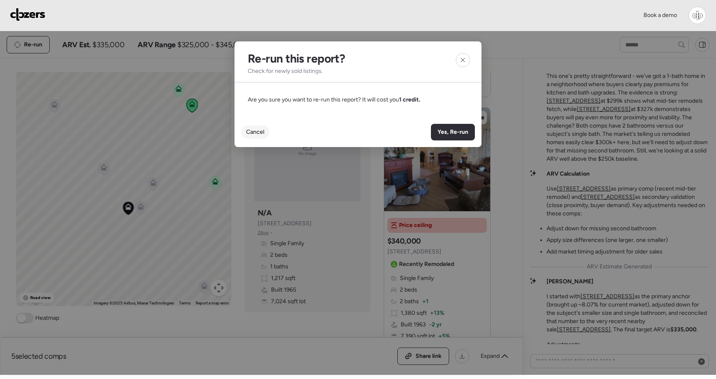
click at [254, 131] on span "Cancel" at bounding box center [255, 132] width 18 height 8
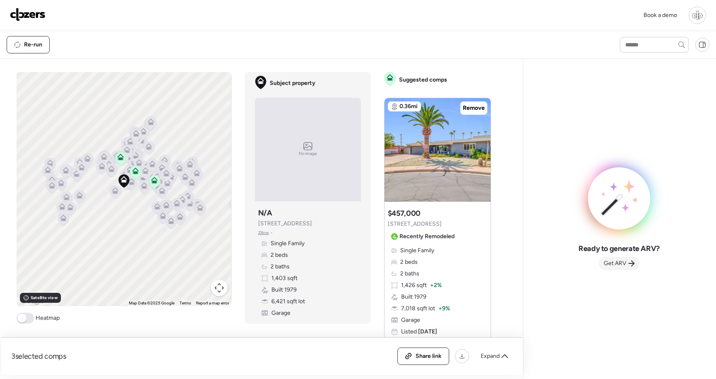
click at [611, 265] on span "Get ARV" at bounding box center [614, 263] width 23 height 8
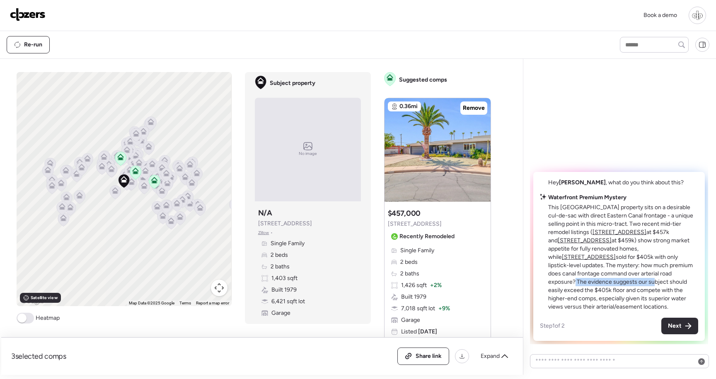
drag, startPoint x: 551, startPoint y: 278, endPoint x: 604, endPoint y: 278, distance: 53.0
click at [604, 278] on p "This [GEOGRAPHIC_DATA] property sits on a desirable cul-de-sac with direct East…" at bounding box center [623, 257] width 150 height 108
click at [594, 278] on p "This [GEOGRAPHIC_DATA] property sits on a desirable cul-de-sac with direct East…" at bounding box center [623, 257] width 150 height 108
drag, startPoint x: 607, startPoint y: 275, endPoint x: 607, endPoint y: 290, distance: 14.9
click at [609, 293] on p "This [GEOGRAPHIC_DATA] property sits on a desirable cul-de-sac with direct East…" at bounding box center [623, 257] width 150 height 108
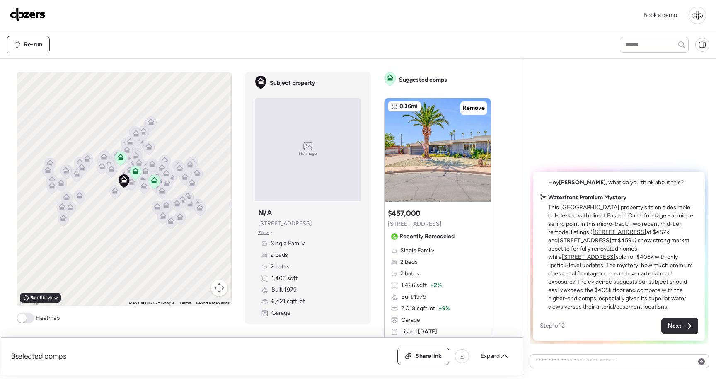
click at [602, 298] on p "This [GEOGRAPHIC_DATA] property sits on a desirable cul-de-sac with direct East…" at bounding box center [623, 257] width 150 height 108
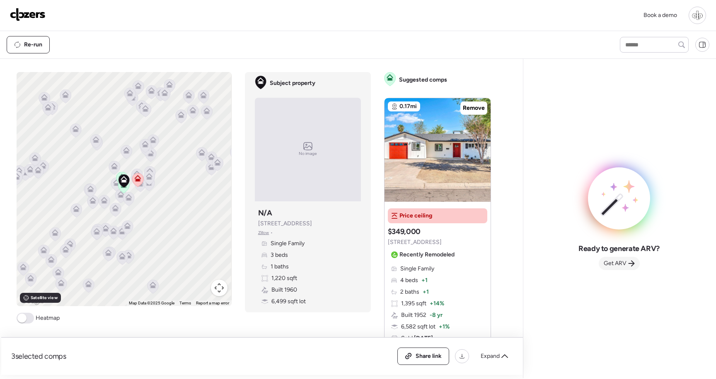
click at [605, 261] on span "Get ARV" at bounding box center [614, 263] width 23 height 8
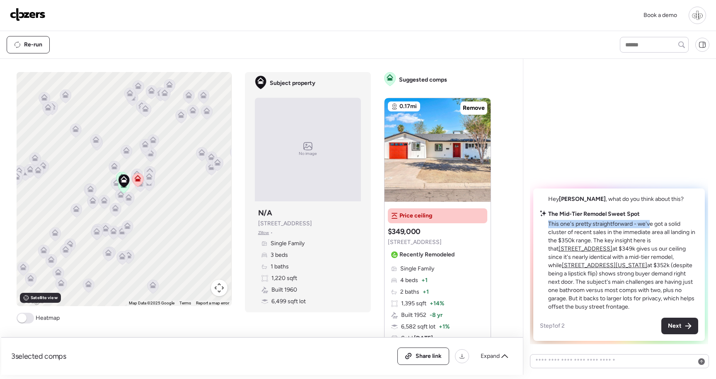
drag, startPoint x: 548, startPoint y: 232, endPoint x: 651, endPoint y: 232, distance: 102.7
click at [650, 232] on p "This one's pretty straightforward - we've got a solid cluster of recent sales i…" at bounding box center [623, 265] width 150 height 91
drag, startPoint x: 636, startPoint y: 246, endPoint x: 644, endPoint y: 236, distance: 13.3
click at [644, 237] on p "This one's pretty straightforward - we've got a solid cluster of recent sales i…" at bounding box center [623, 265] width 150 height 91
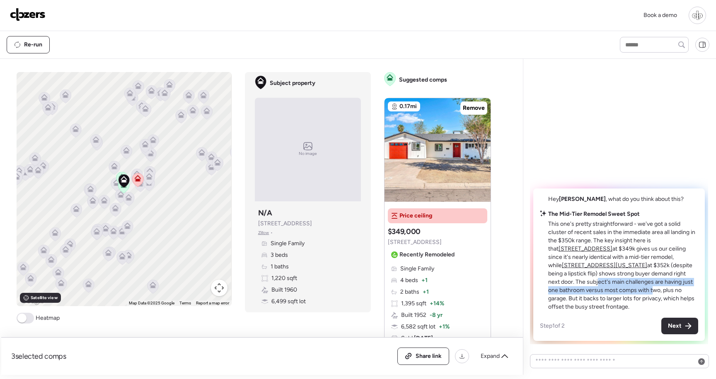
drag, startPoint x: 579, startPoint y: 298, endPoint x: 647, endPoint y: 282, distance: 68.9
click at [647, 282] on p "This one's pretty straightforward - we've got a solid cluster of recent sales i…" at bounding box center [623, 265] width 150 height 91
click at [592, 299] on p "This one's pretty straightforward - we've got a solid cluster of recent sales i…" at bounding box center [623, 265] width 150 height 91
drag, startPoint x: 580, startPoint y: 300, endPoint x: 646, endPoint y: 298, distance: 66.3
click at [646, 299] on p "This one's pretty straightforward - we've got a solid cluster of recent sales i…" at bounding box center [623, 265] width 150 height 91
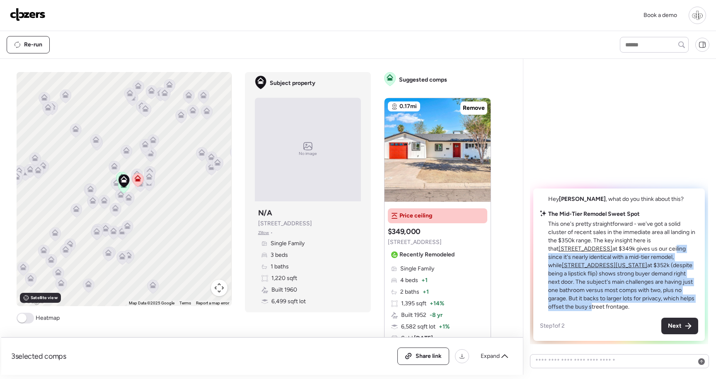
drag, startPoint x: 651, startPoint y: 304, endPoint x: 632, endPoint y: 253, distance: 53.9
click at [634, 253] on p "This one's pretty straightforward - we've got a solid cluster of recent sales i…" at bounding box center [623, 265] width 150 height 91
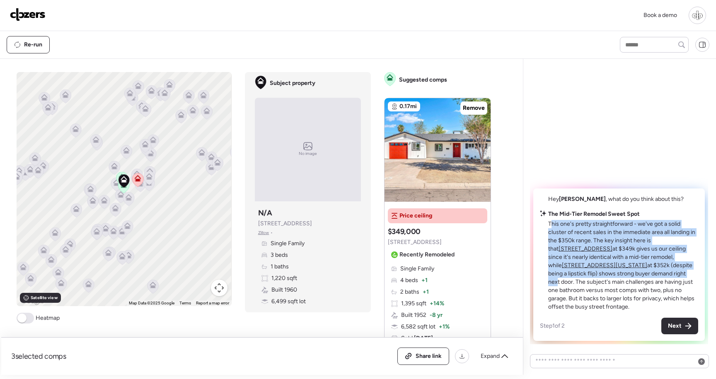
drag, startPoint x: 552, startPoint y: 232, endPoint x: 608, endPoint y: 283, distance: 75.3
click at [607, 282] on p "This one's pretty straightforward - we've got a solid cluster of recent sales i…" at bounding box center [623, 265] width 150 height 91
click at [631, 260] on p "This one's pretty straightforward - we've got a solid cluster of recent sales i…" at bounding box center [623, 265] width 150 height 91
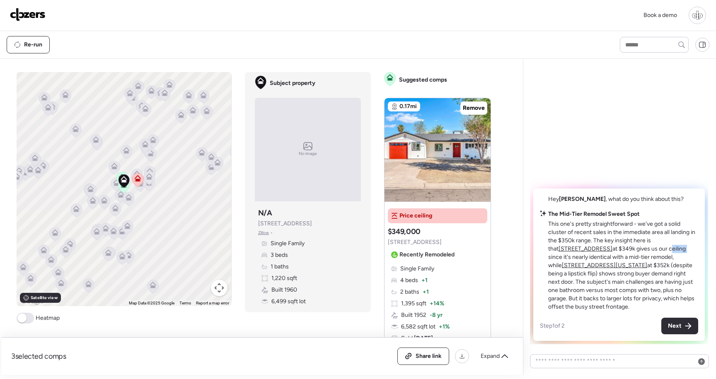
click at [631, 260] on p "This one's pretty straightforward - we've got a solid cluster of recent sales i…" at bounding box center [623, 265] width 150 height 91
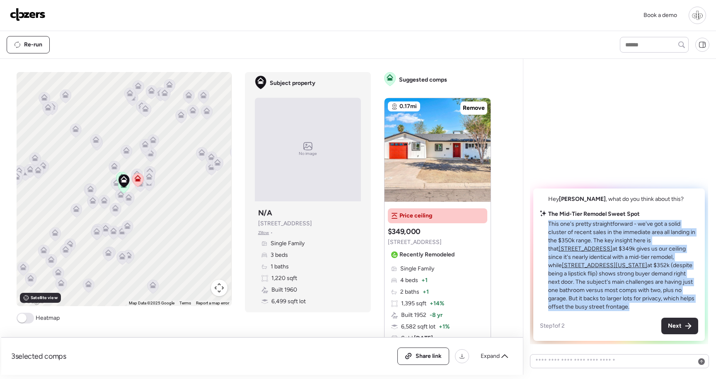
click at [631, 260] on p "This one's pretty straightforward - we've got a solid cluster of recent sales i…" at bounding box center [623, 265] width 150 height 91
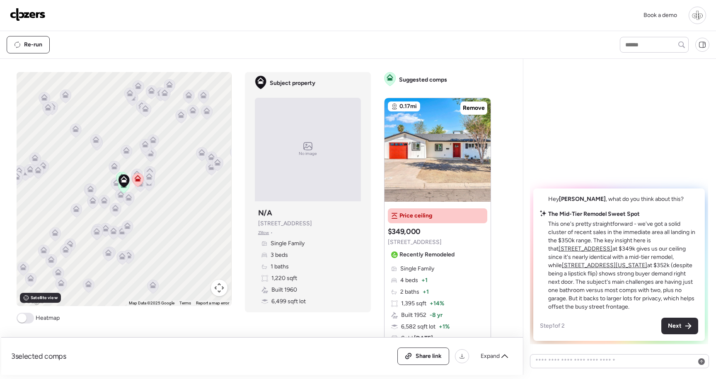
click at [379, 54] on div "Re-run" at bounding box center [358, 44] width 716 height 27
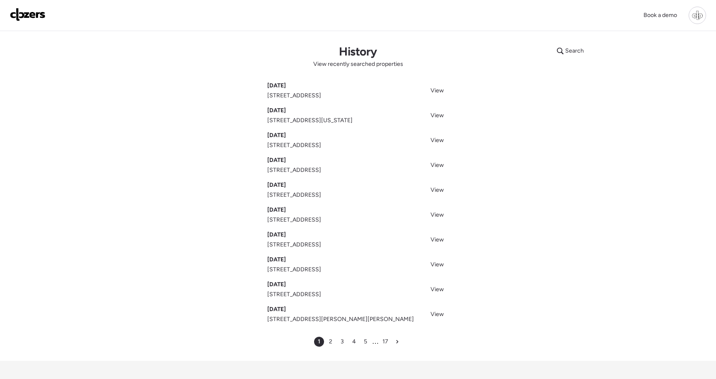
click at [25, 20] on img at bounding box center [28, 14] width 36 height 13
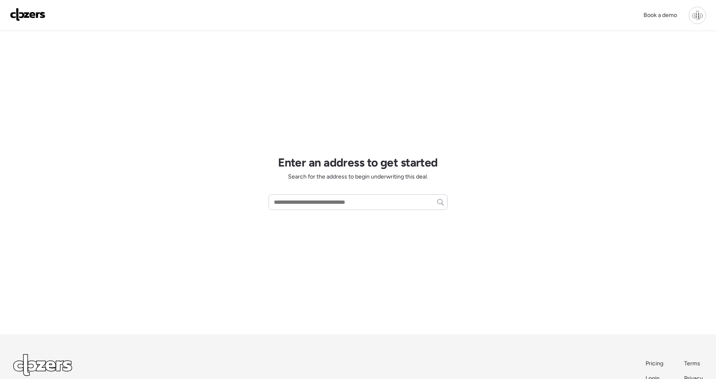
click at [287, 194] on div "Enter an address to get started Search for the address to begin underwriting th…" at bounding box center [357, 182] width 179 height 303
click at [287, 206] on input "text" at bounding box center [357, 202] width 171 height 12
paste input "**********"
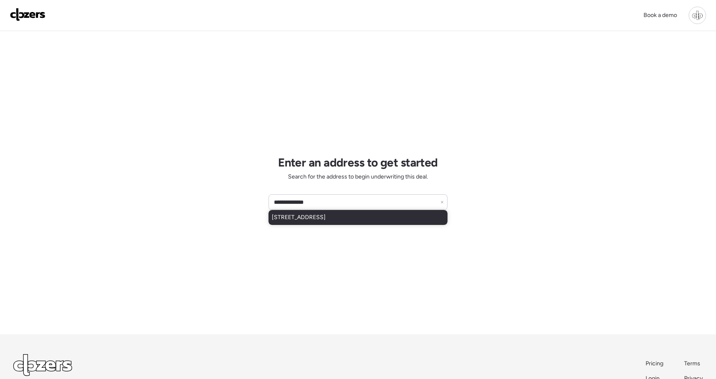
click at [311, 217] on span "[STREET_ADDRESS]" at bounding box center [299, 217] width 54 height 8
type input "**********"
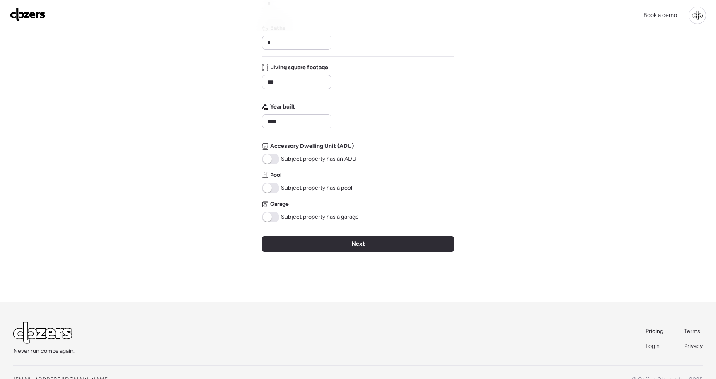
scroll to position [165, 0]
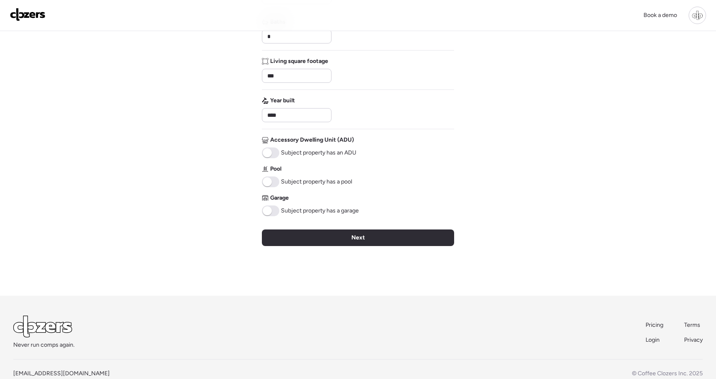
click at [290, 249] on div "Verify basic info Please verify that our data for this property is correct. Add…" at bounding box center [358, 81] width 192 height 430
click at [285, 227] on div "Verify basic info Please verify that our data for this property is correct. Add…" at bounding box center [358, 81] width 192 height 430
click at [302, 242] on div "Next" at bounding box center [358, 237] width 192 height 17
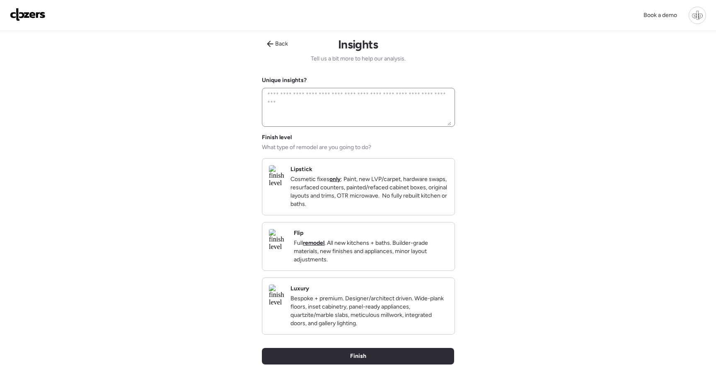
scroll to position [0, 0]
click at [326, 264] on p "Full remodel . All new kitchens + baths. Builder-grade materials, new finishes …" at bounding box center [371, 251] width 154 height 25
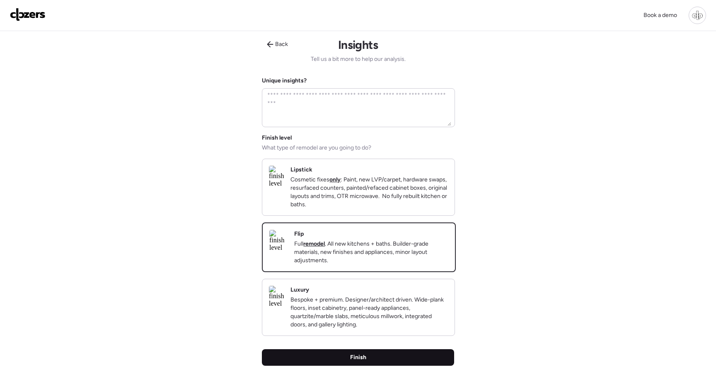
click at [312, 366] on div "Finish" at bounding box center [358, 357] width 192 height 17
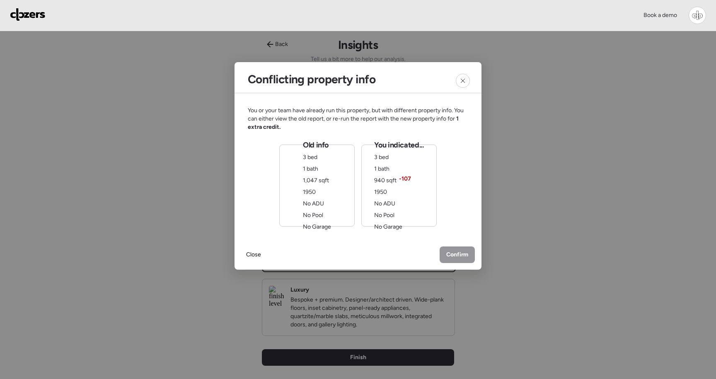
click at [325, 209] on div "Old info 3 bed 1 bath 1,047 sqft 1950 No ADU No Pool No Garage" at bounding box center [317, 185] width 28 height 91
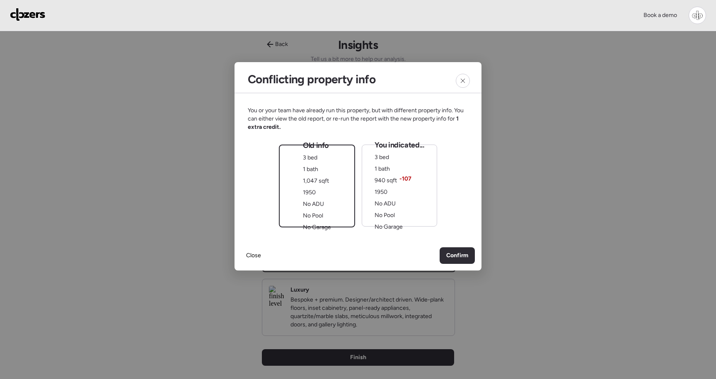
click at [406, 209] on div "You indicated... 3 bed 1 bath 940 sqft -107 1950 No ADU No Pool No Garage" at bounding box center [398, 185] width 49 height 91
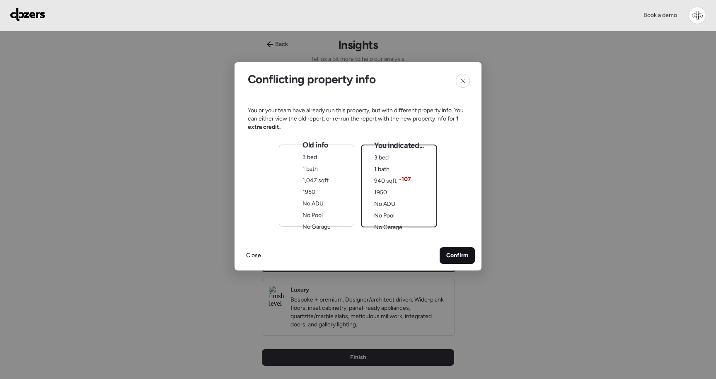
click at [456, 260] on div "Confirm" at bounding box center [456, 255] width 35 height 17
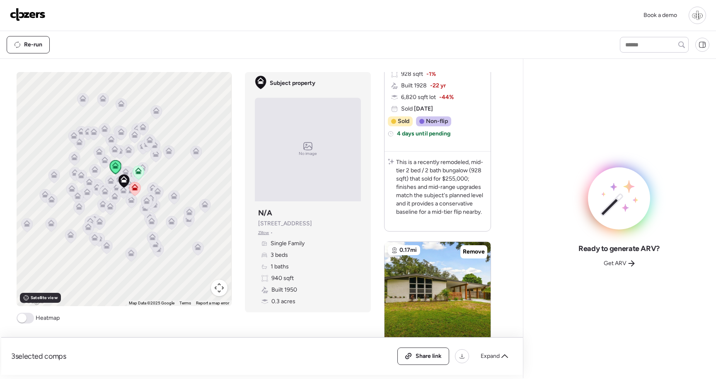
scroll to position [212, 0]
click at [620, 265] on span "Get ARV" at bounding box center [614, 263] width 23 height 8
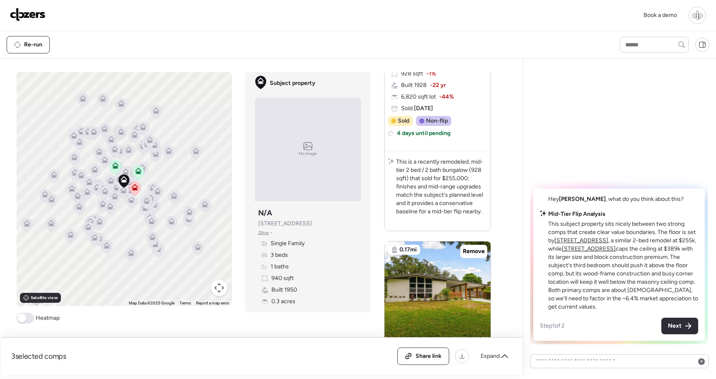
click at [591, 244] on u "[STREET_ADDRESS]" at bounding box center [581, 240] width 54 height 7
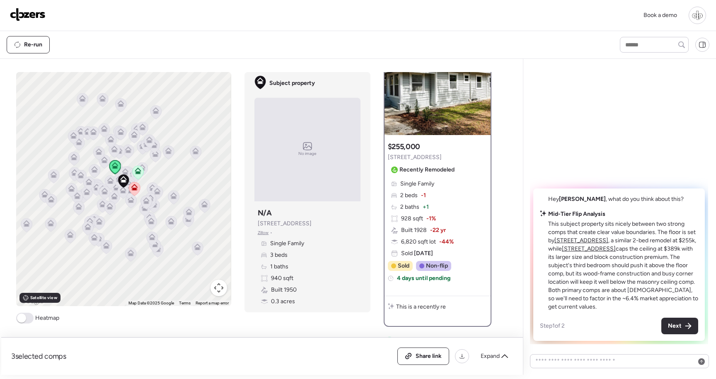
scroll to position [0, 0]
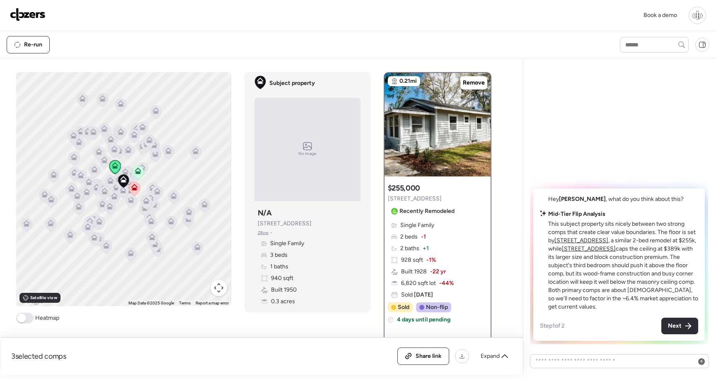
click at [698, 29] on div "Book a demo" at bounding box center [358, 15] width 716 height 31
click at [697, 21] on div at bounding box center [696, 15] width 17 height 17
click at [620, 130] on span "[DEMOGRAPHIC_DATA] mode" at bounding box center [639, 131] width 80 height 8
click at [33, 17] on img at bounding box center [28, 14] width 36 height 13
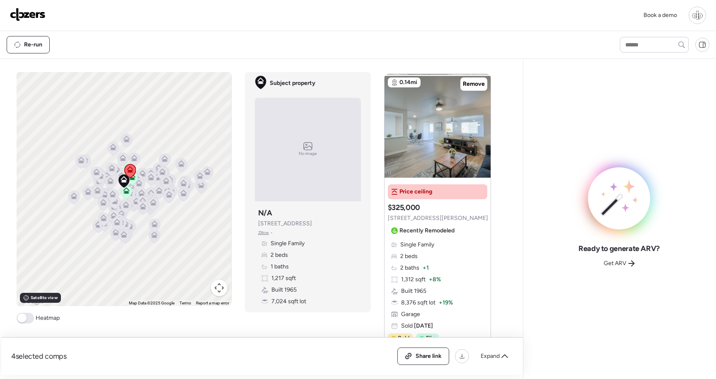
scroll to position [19, 0]
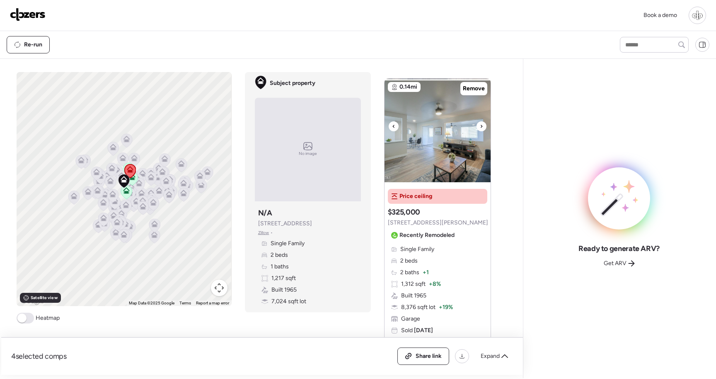
click at [449, 141] on img at bounding box center [437, 131] width 106 height 104
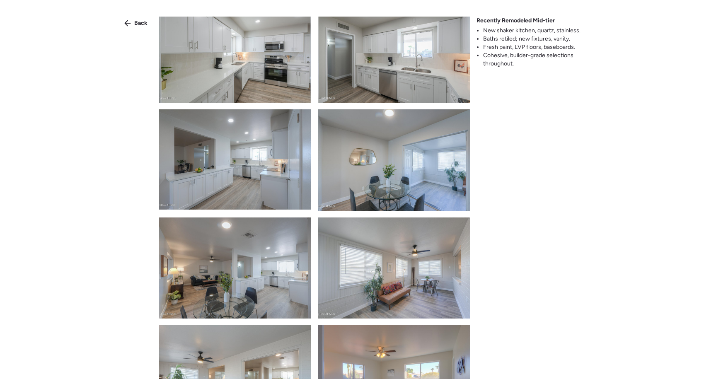
scroll to position [585, 0]
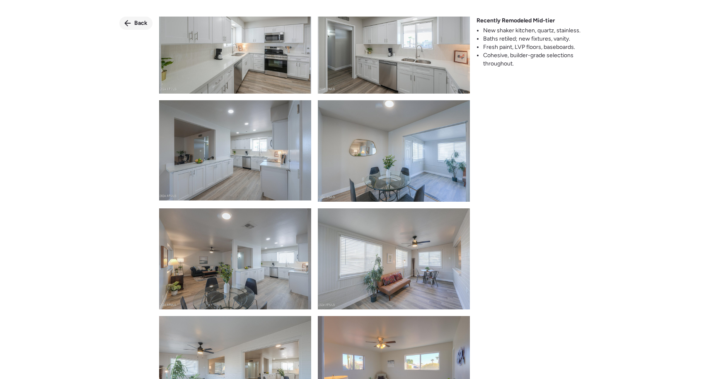
click at [134, 24] on span "Back" at bounding box center [140, 23] width 13 height 8
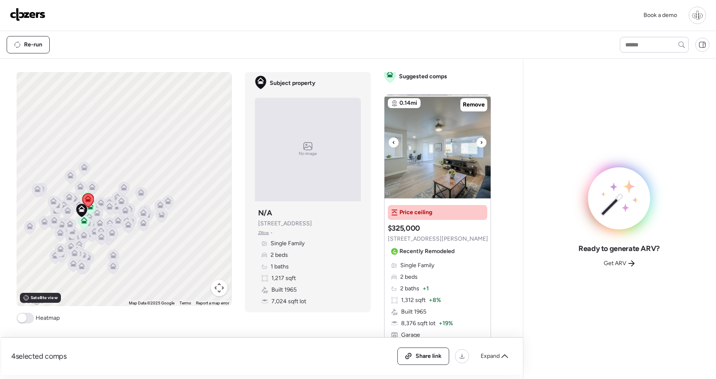
scroll to position [0, 0]
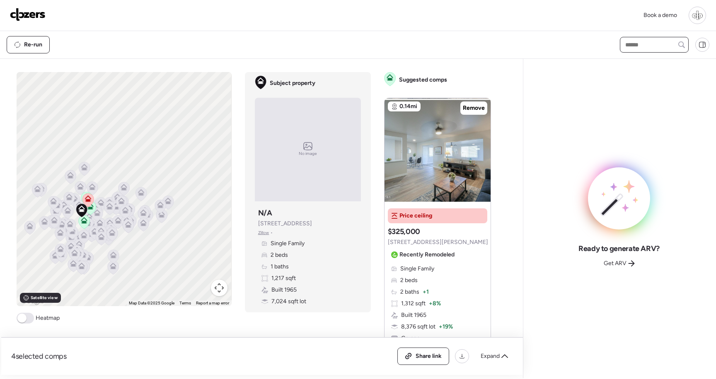
click at [646, 42] on input "text" at bounding box center [653, 45] width 61 height 12
type input "****"
click at [637, 64] on span "[STREET_ADDRESS]" at bounding box center [650, 60] width 54 height 8
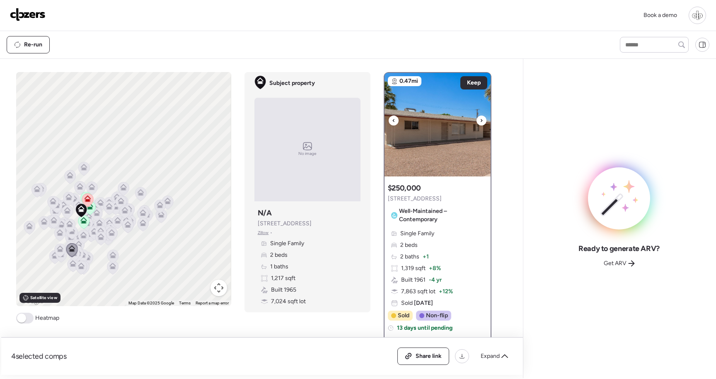
click at [453, 143] on img at bounding box center [437, 125] width 106 height 104
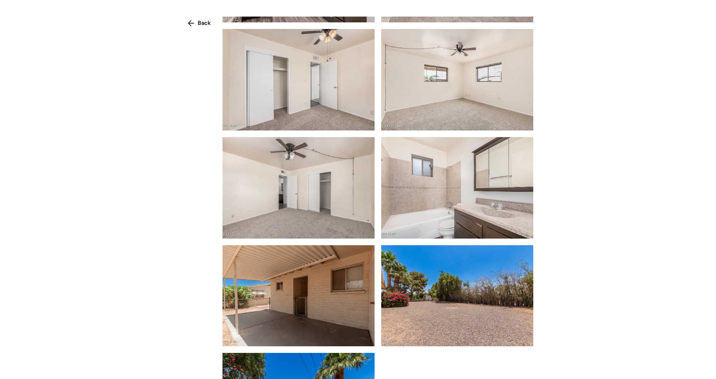
scroll to position [1013, 0]
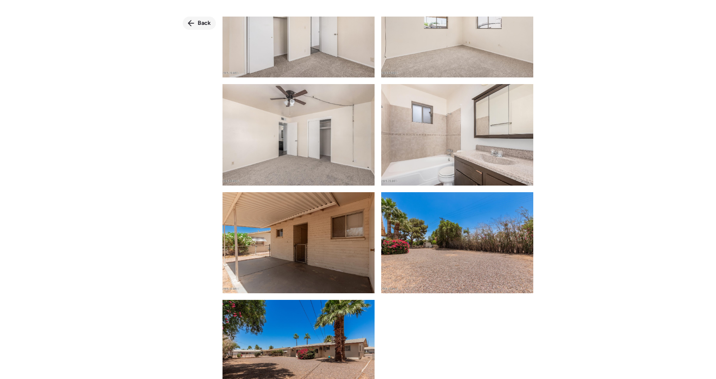
click at [202, 21] on span "Back" at bounding box center [204, 23] width 13 height 8
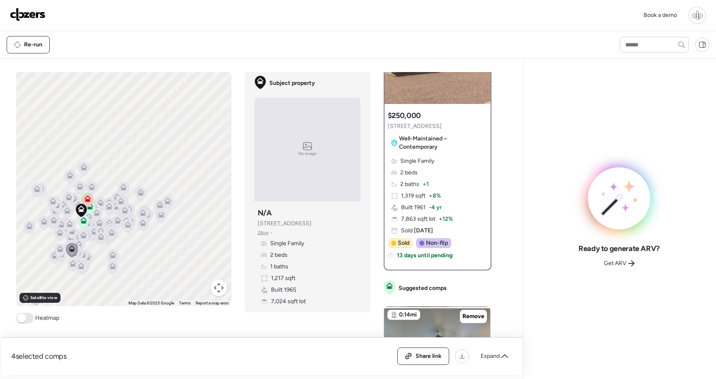
scroll to position [75, 0]
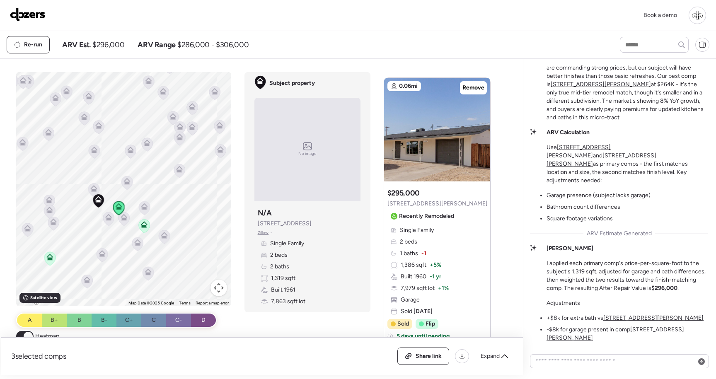
scroll to position [400, 0]
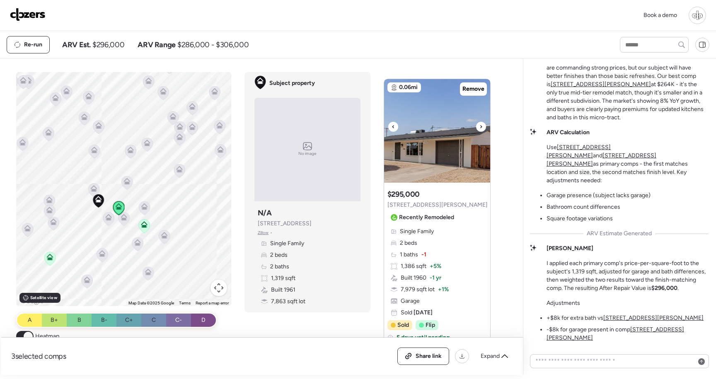
click at [446, 141] on img at bounding box center [437, 131] width 106 height 104
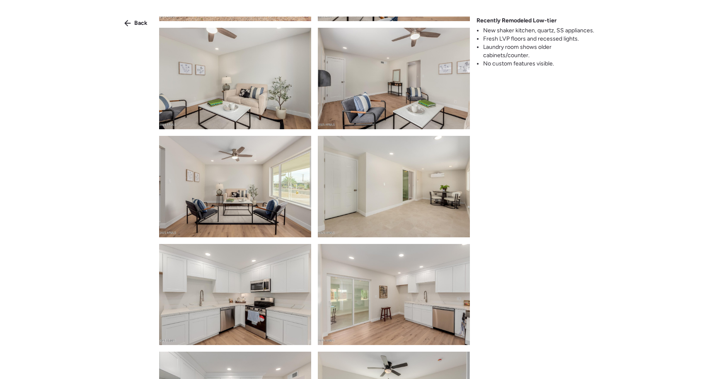
scroll to position [418, 0]
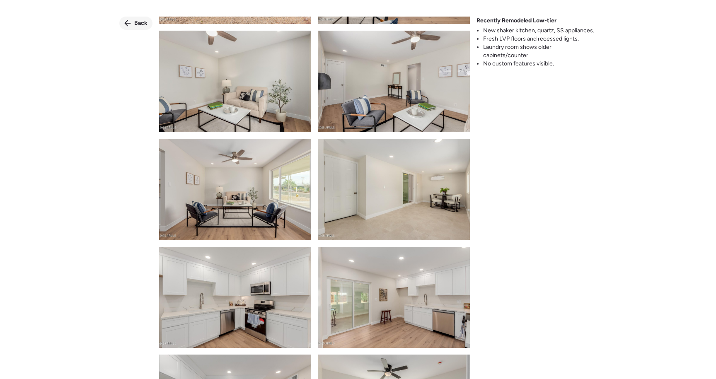
click at [136, 29] on div "Back" at bounding box center [135, 23] width 33 height 13
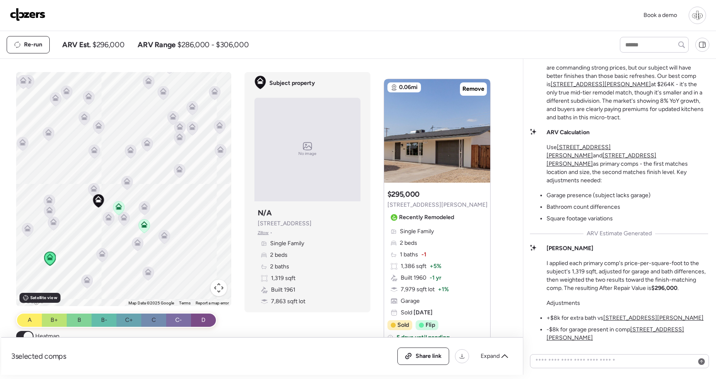
click at [653, 167] on u "131 N Higley Rd Unit 120" at bounding box center [601, 159] width 110 height 15
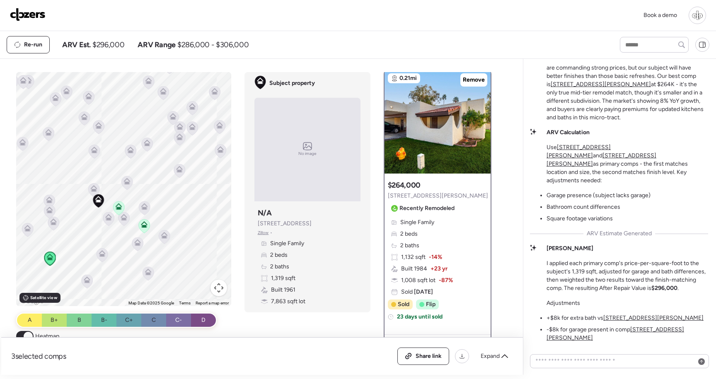
scroll to position [0, 0]
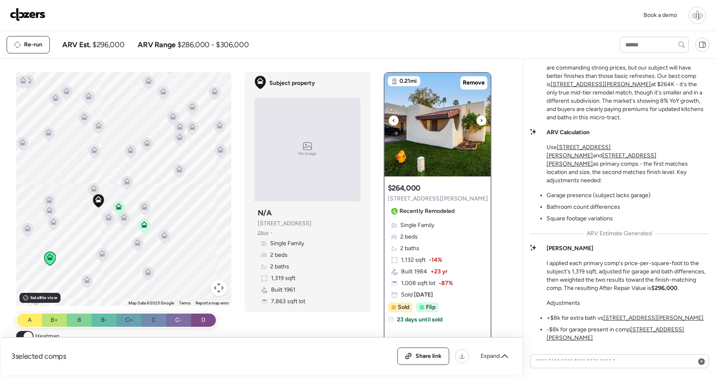
click at [454, 131] on img at bounding box center [437, 125] width 106 height 104
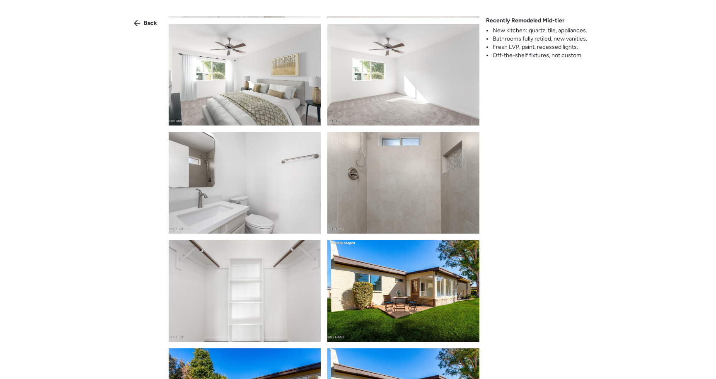
scroll to position [758, 0]
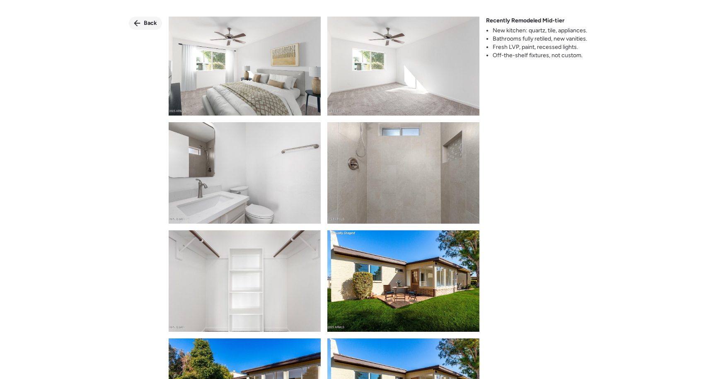
click at [138, 28] on div "Back" at bounding box center [145, 23] width 33 height 13
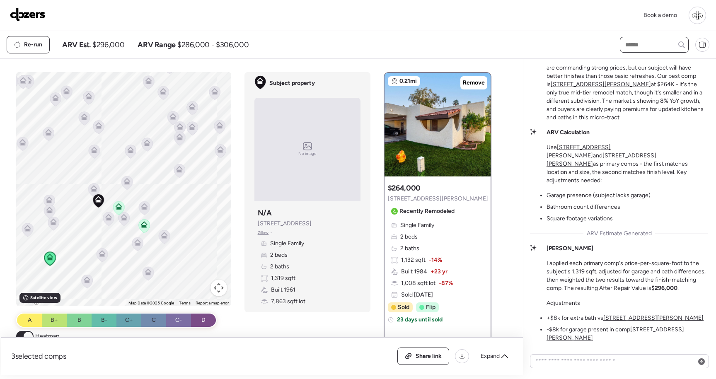
click at [641, 46] on input "text" at bounding box center [653, 45] width 61 height 12
type input "****"
click at [648, 79] on span "5317 E Baltimore St, Mesa, AZ 85205" at bounding box center [650, 75] width 54 height 8
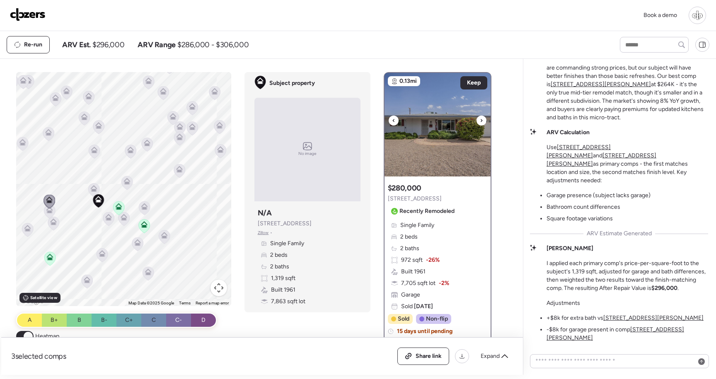
click at [454, 149] on img at bounding box center [437, 125] width 106 height 104
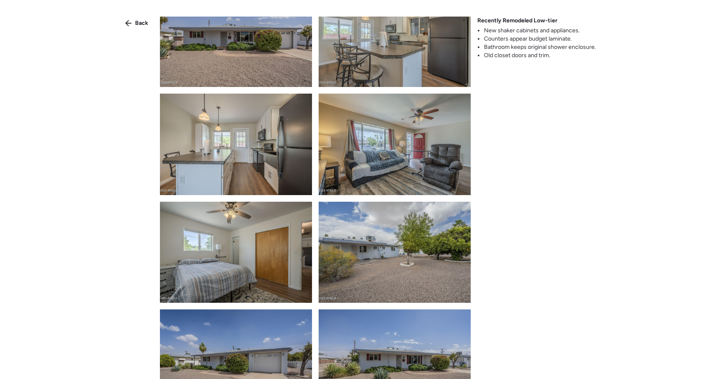
scroll to position [32, 0]
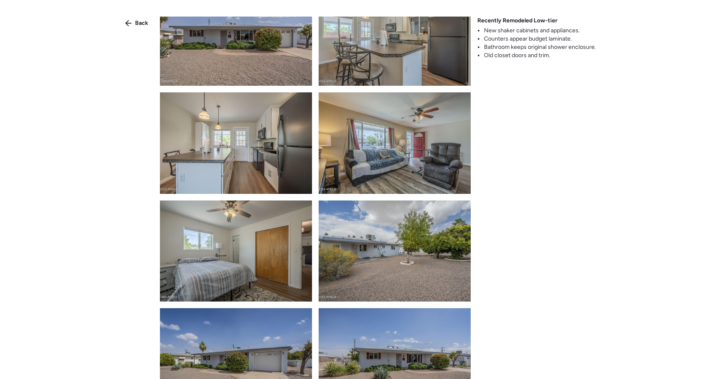
click at [406, 74] on img at bounding box center [395, 35] width 152 height 101
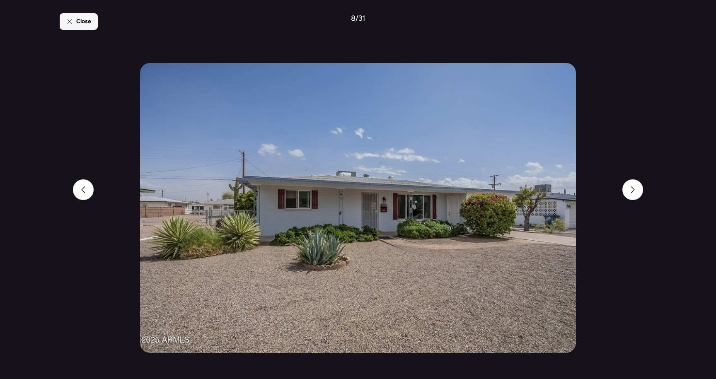
click at [68, 20] on icon at bounding box center [69, 21] width 7 height 7
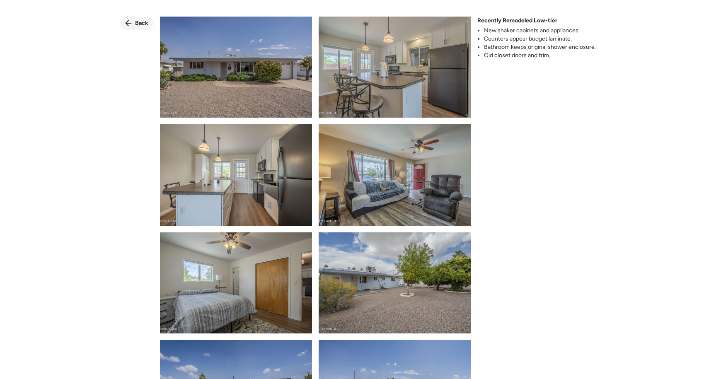
click at [132, 21] on icon at bounding box center [128, 23] width 7 height 7
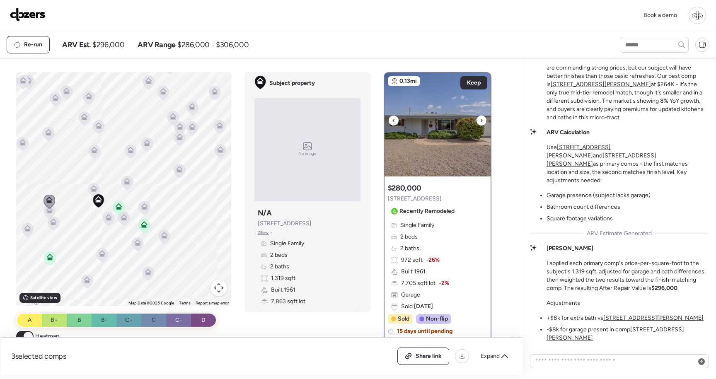
click at [415, 157] on img at bounding box center [437, 125] width 106 height 104
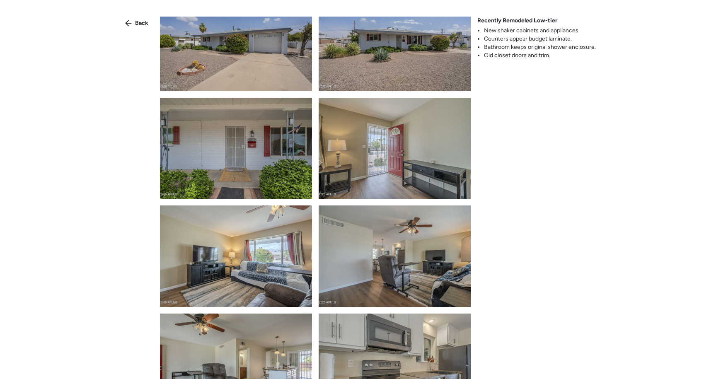
scroll to position [350, 0]
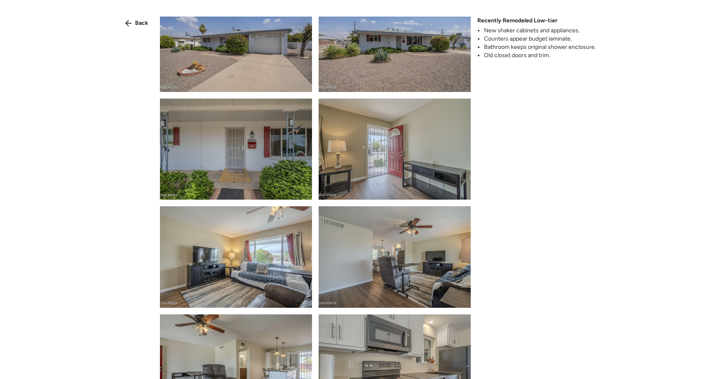
click at [275, 162] on img at bounding box center [236, 149] width 152 height 101
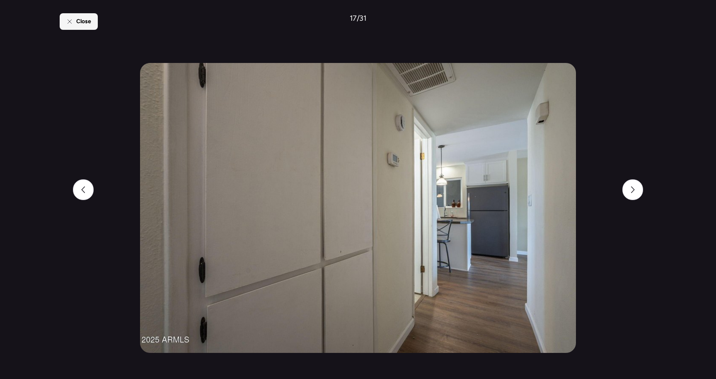
click at [91, 17] on span "Close" at bounding box center [83, 21] width 15 height 8
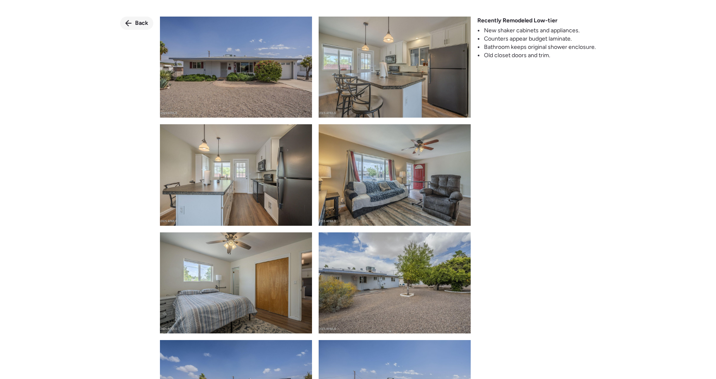
click at [134, 20] on div "Back" at bounding box center [136, 23] width 33 height 13
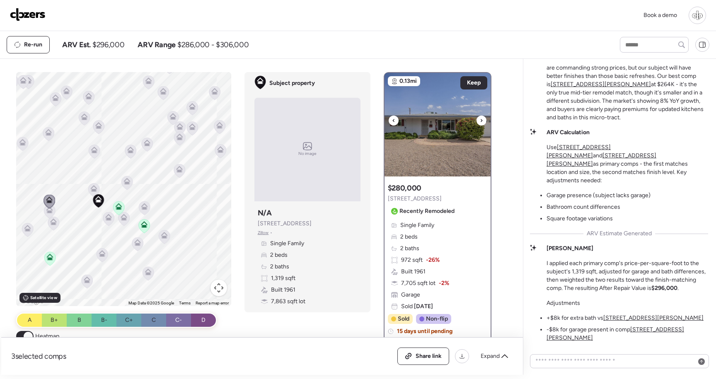
click at [457, 156] on img at bounding box center [437, 125] width 106 height 104
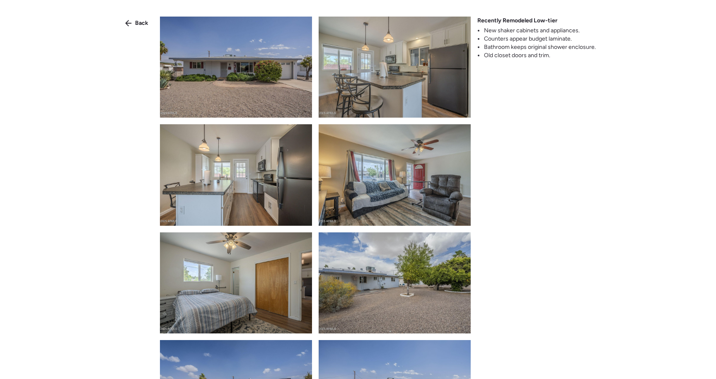
click at [274, 231] on div at bounding box center [315, 198] width 311 height 362
click at [268, 210] on img at bounding box center [236, 174] width 152 height 101
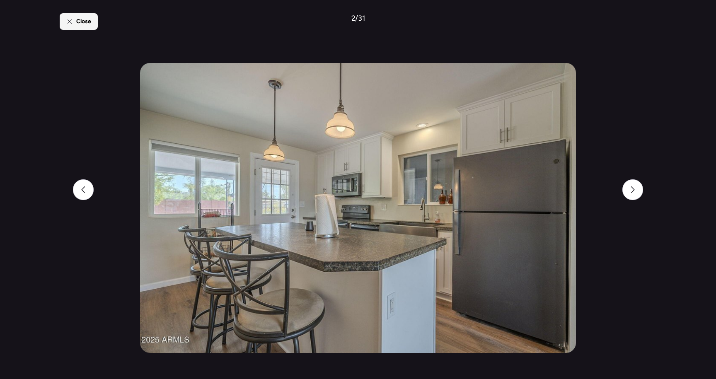
click at [77, 20] on span "Close" at bounding box center [83, 21] width 15 height 8
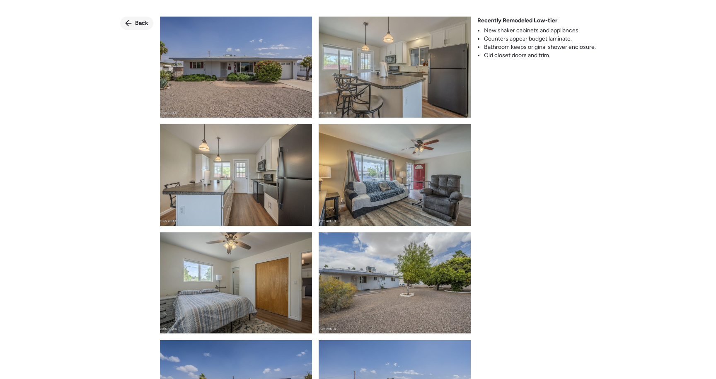
click at [134, 27] on div "Back" at bounding box center [136, 23] width 33 height 13
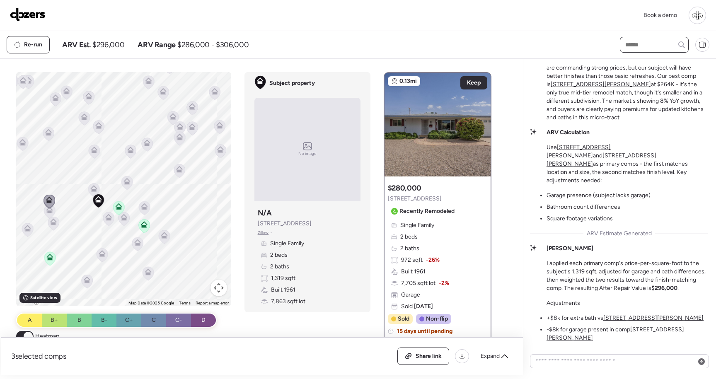
click at [649, 46] on input "text" at bounding box center [653, 45] width 61 height 12
type input "****"
click at [649, 79] on span "5410 E Butte St, Mesa, AZ 85205" at bounding box center [650, 75] width 54 height 8
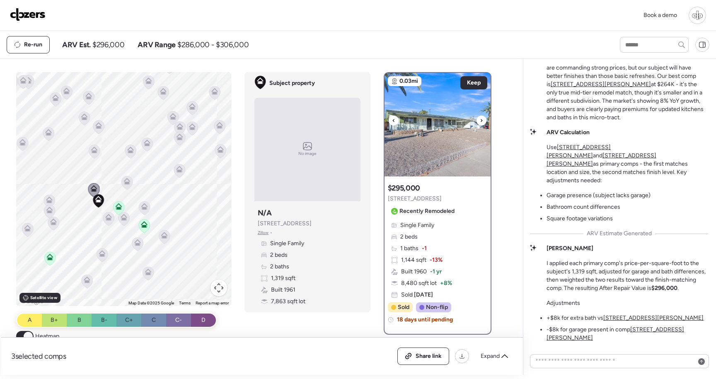
click at [443, 147] on img at bounding box center [437, 125] width 106 height 104
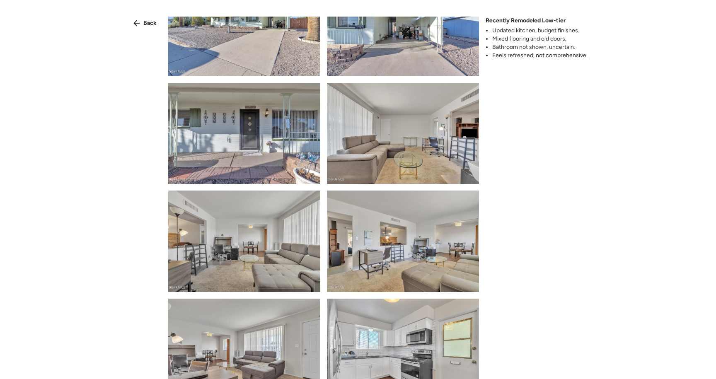
scroll to position [281, 0]
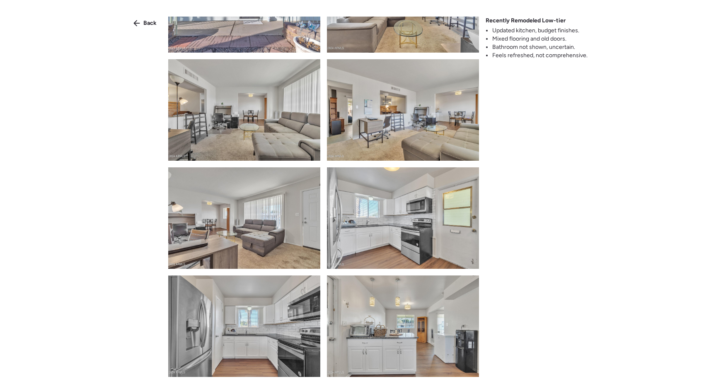
click at [414, 137] on img at bounding box center [403, 109] width 152 height 101
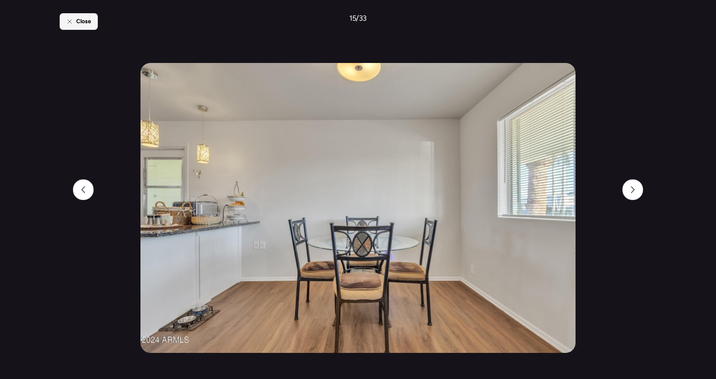
click at [75, 17] on div "Close" at bounding box center [79, 21] width 38 height 17
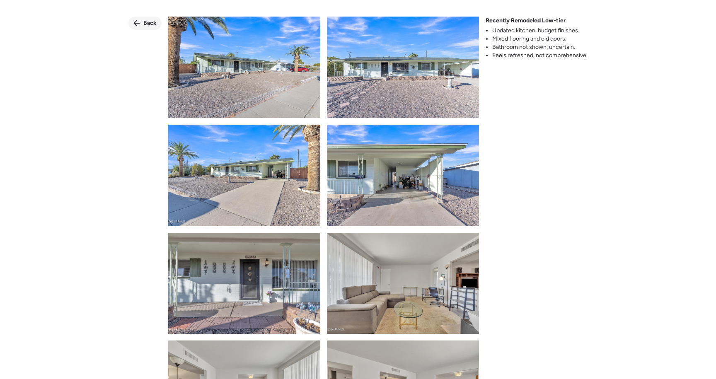
click at [153, 22] on span "Back" at bounding box center [149, 23] width 13 height 8
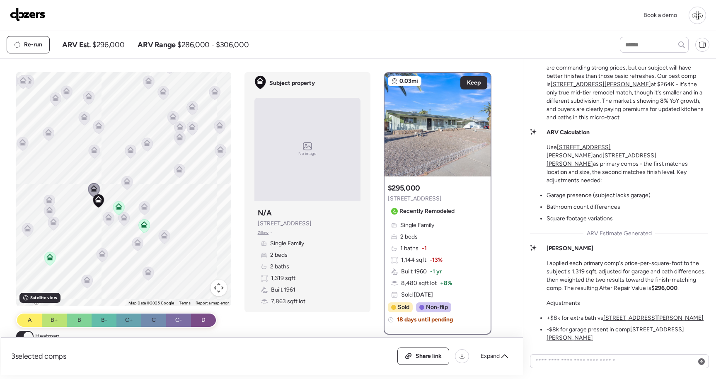
click at [651, 88] on u "131 N Higley Rd Unit 120" at bounding box center [600, 84] width 100 height 7
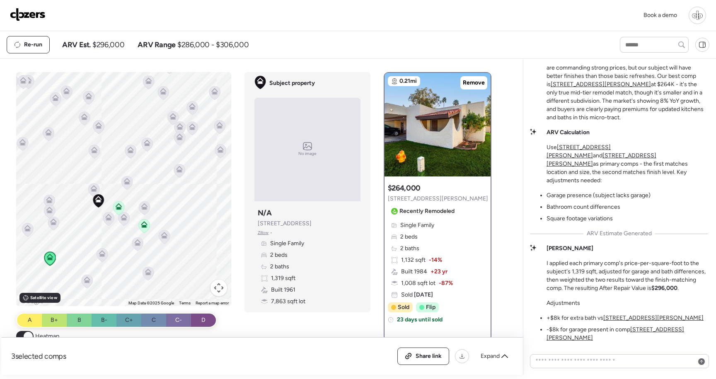
click at [627, 63] on u "5490 E Boise St" at bounding box center [654, 59] width 54 height 7
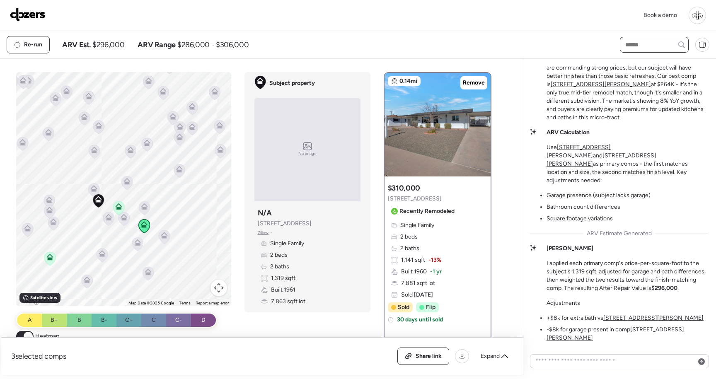
click at [634, 48] on input "text" at bounding box center [653, 45] width 61 height 12
type input "****"
click at [642, 62] on span "5490 E Boise St, Mesa, AZ 85205" at bounding box center [650, 60] width 54 height 8
click at [437, 149] on img at bounding box center [437, 125] width 106 height 104
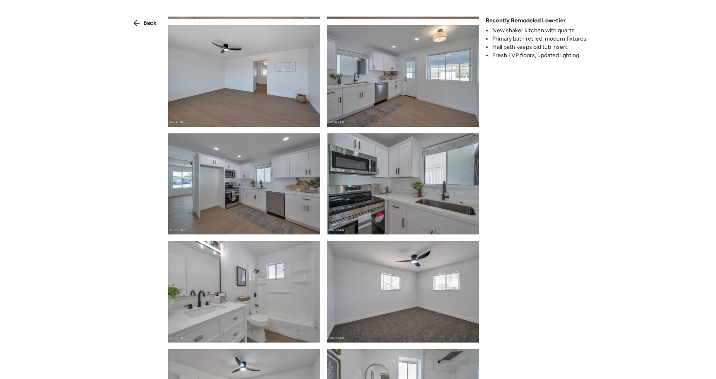
scroll to position [114, 0]
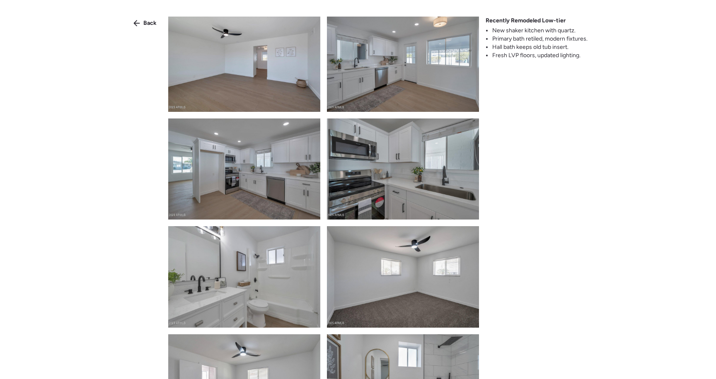
click at [284, 72] on img at bounding box center [244, 60] width 152 height 101
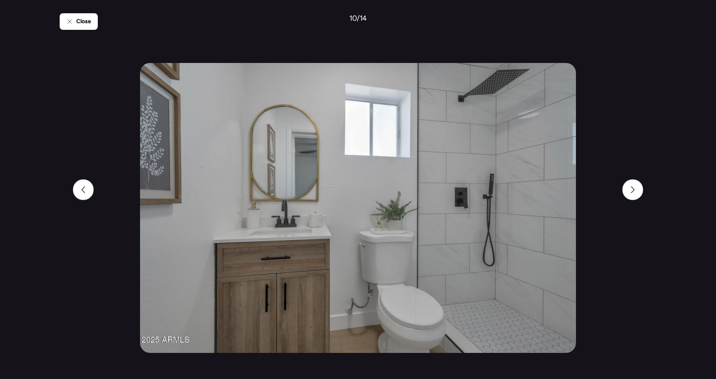
click at [89, 31] on div "Close 10 / 14" at bounding box center [358, 189] width 596 height 379
click at [87, 21] on span "Close" at bounding box center [83, 21] width 15 height 8
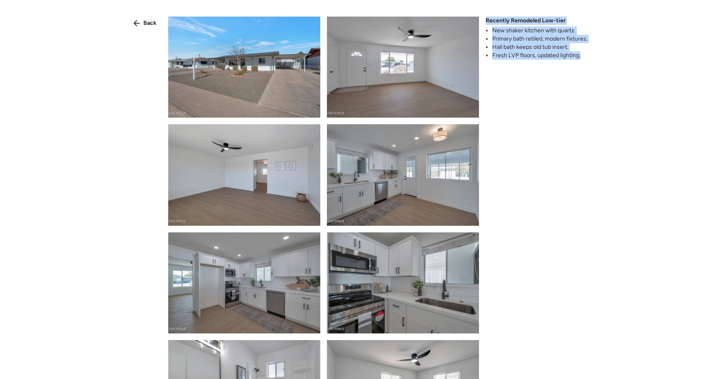
drag, startPoint x: 587, startPoint y: 52, endPoint x: 517, endPoint y: 13, distance: 80.7
click at [517, 13] on div "Back Recently Remodeled Low-tier New shaker kitchen with quartz. Primary bath r…" at bounding box center [358, 204] width 716 height 409
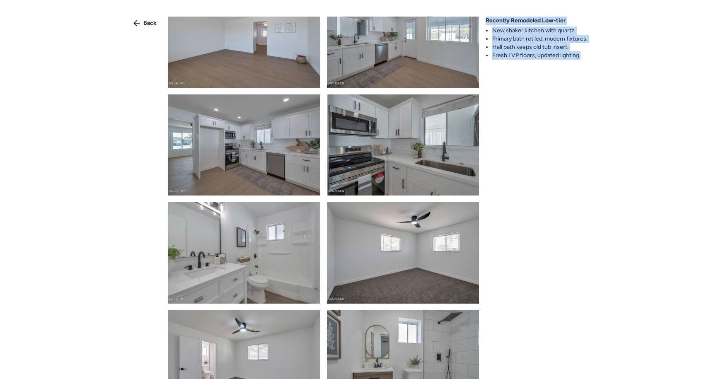
scroll to position [152, 0]
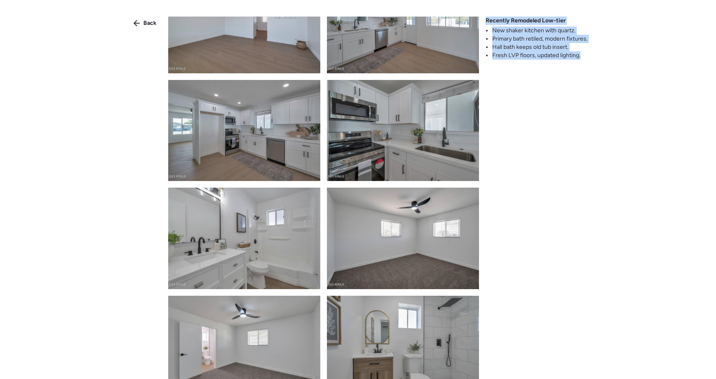
click at [428, 112] on img at bounding box center [403, 130] width 152 height 101
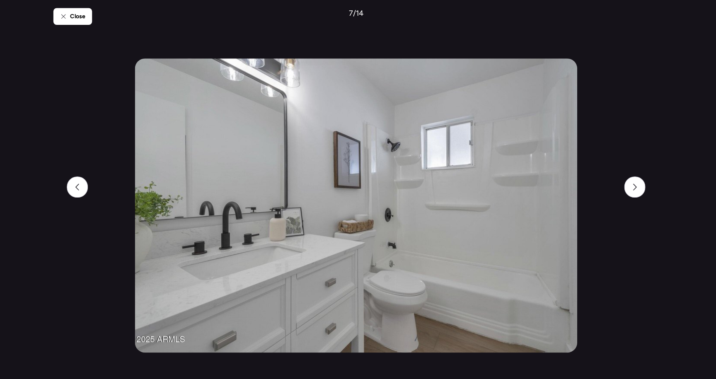
scroll to position [0, 0]
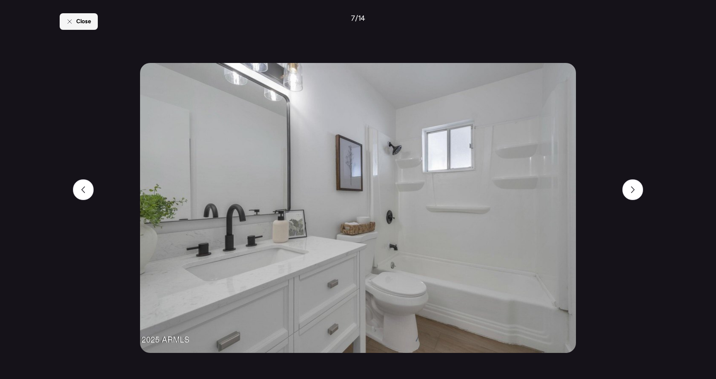
click at [90, 22] on span "Close" at bounding box center [83, 21] width 15 height 8
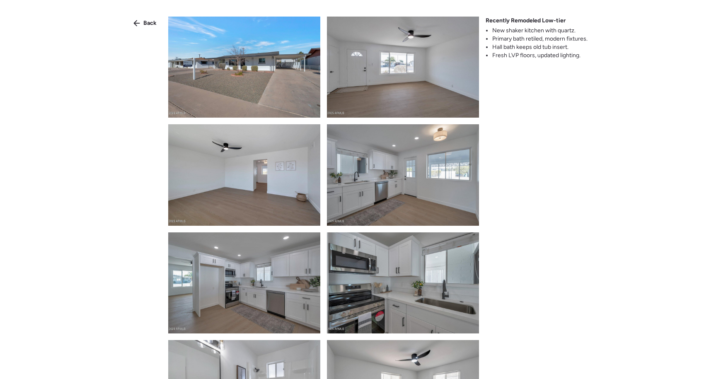
drag, startPoint x: 141, startPoint y: 22, endPoint x: 327, endPoint y: 0, distance: 187.6
click at [141, 22] on div "Back" at bounding box center [144, 23] width 33 height 13
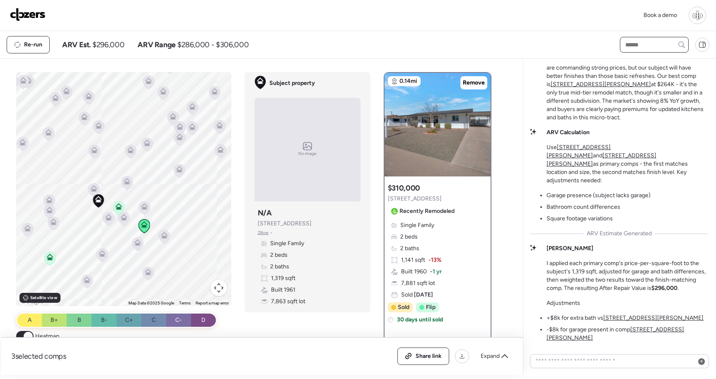
click at [639, 45] on input "text" at bounding box center [653, 45] width 61 height 12
type input "***"
click at [674, 64] on span "5480 E Boston St, Mesa, AZ 85205" at bounding box center [650, 60] width 54 height 8
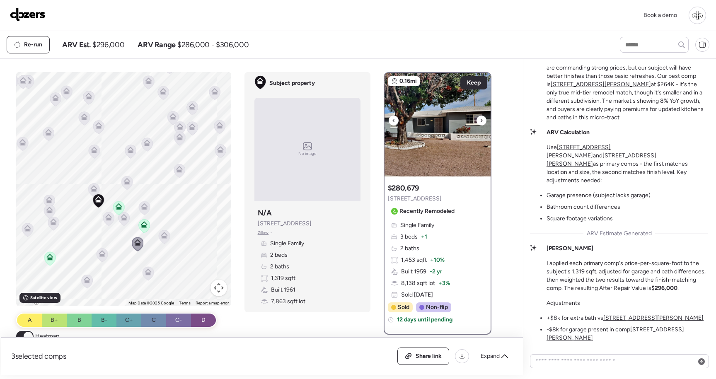
click at [424, 148] on img at bounding box center [437, 125] width 106 height 104
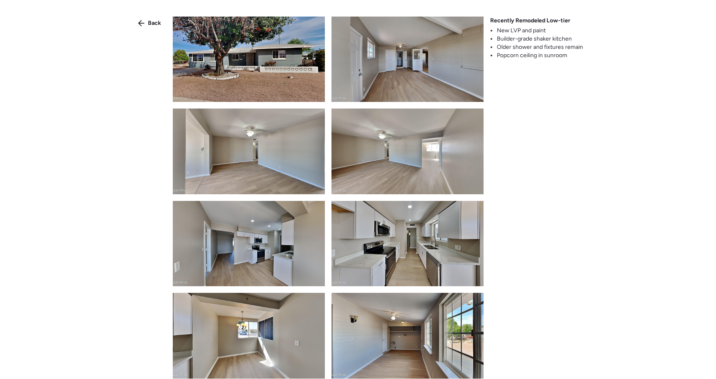
click at [393, 53] on img at bounding box center [407, 59] width 152 height 85
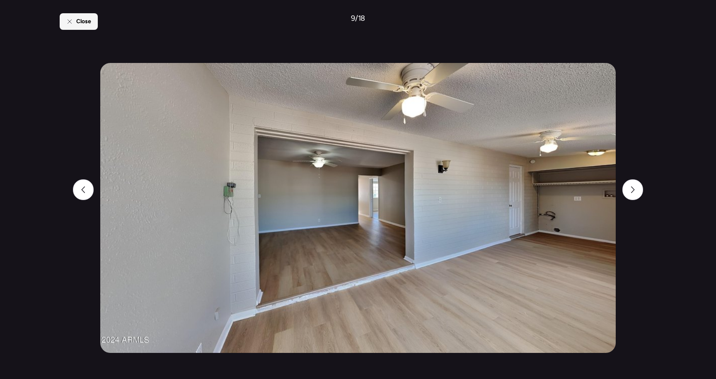
click at [79, 22] on span "Close" at bounding box center [83, 21] width 15 height 8
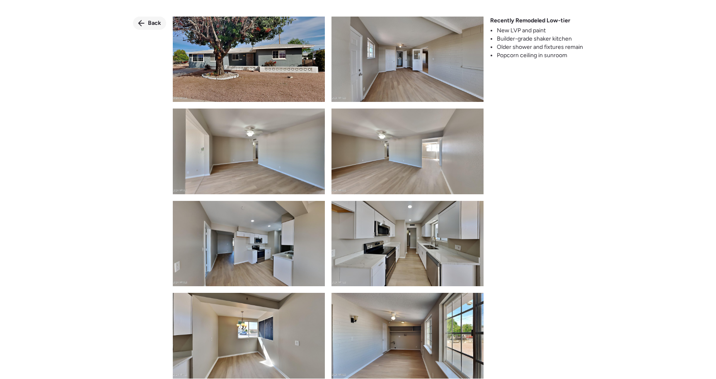
click at [154, 21] on span "Back" at bounding box center [154, 23] width 13 height 8
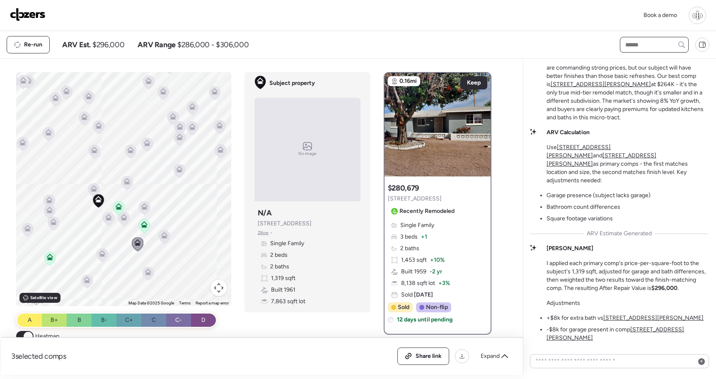
click at [657, 45] on input "text" at bounding box center [653, 45] width 61 height 12
click at [661, 63] on u "5446 E Billings St" at bounding box center [615, 55] width 139 height 15
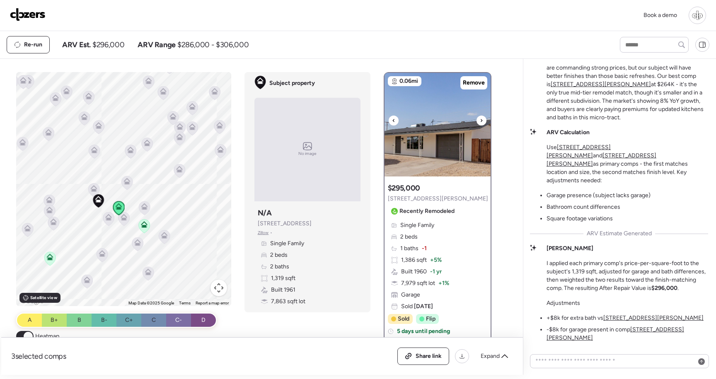
click at [455, 109] on img at bounding box center [437, 125] width 106 height 104
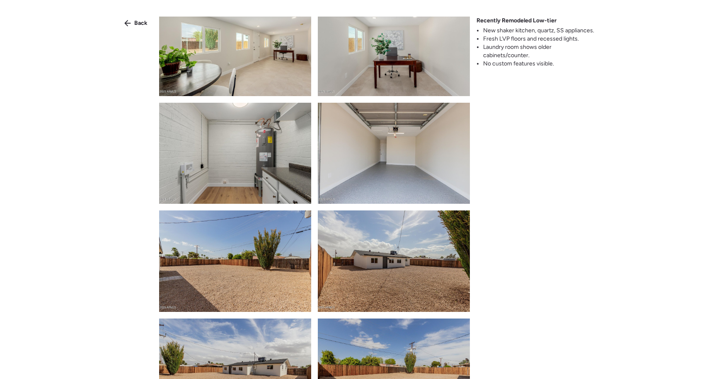
scroll to position [1105, 0]
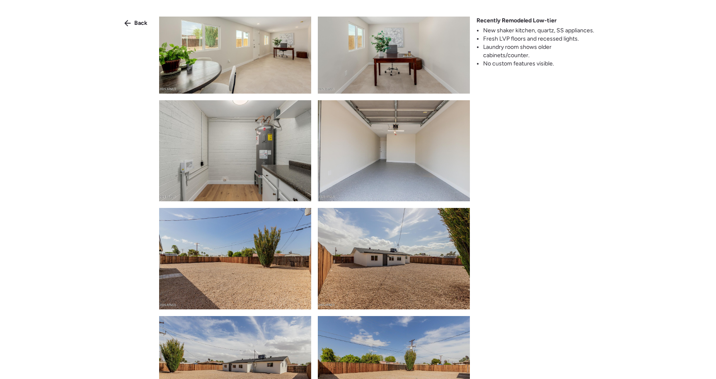
click at [278, 145] on img at bounding box center [235, 150] width 152 height 101
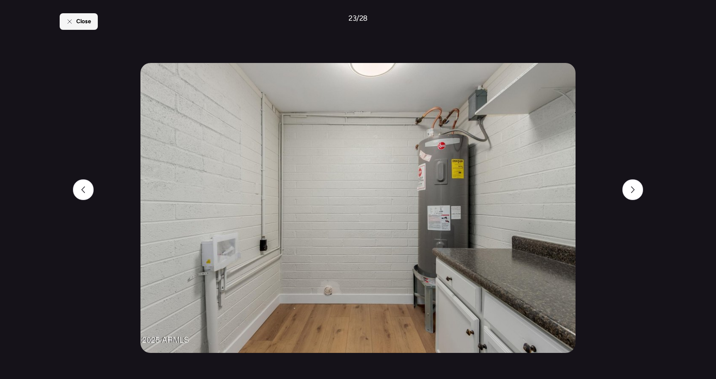
click at [81, 17] on div "Close" at bounding box center [79, 21] width 38 height 17
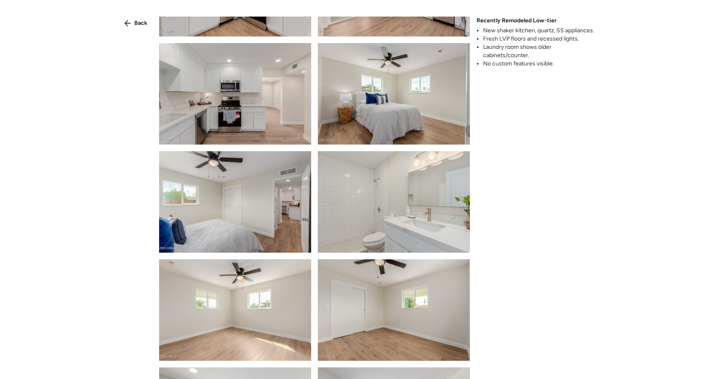
scroll to position [748, 0]
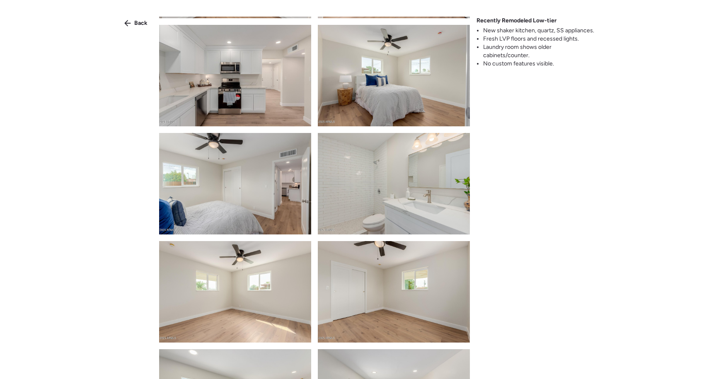
click at [426, 208] on img at bounding box center [394, 183] width 152 height 101
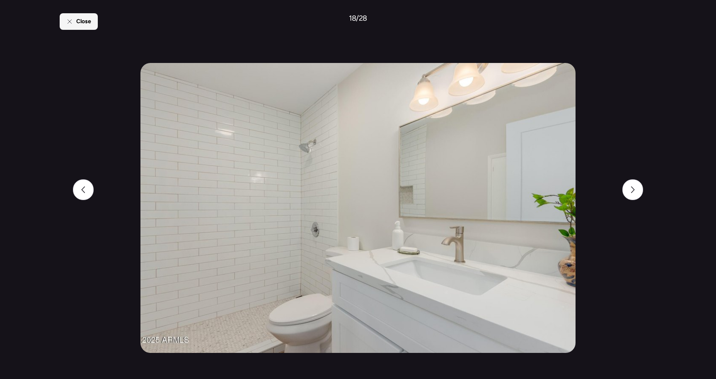
click at [86, 21] on span "Close" at bounding box center [83, 21] width 15 height 8
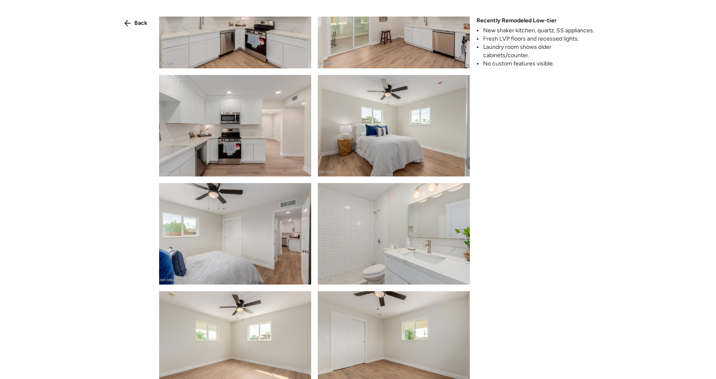
scroll to position [736, 0]
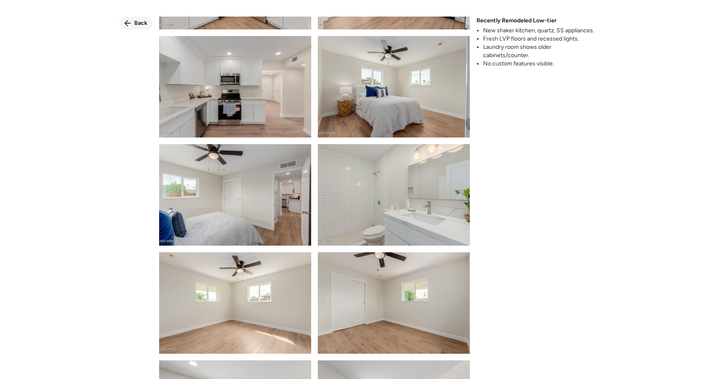
click at [133, 22] on div "Back" at bounding box center [135, 23] width 33 height 13
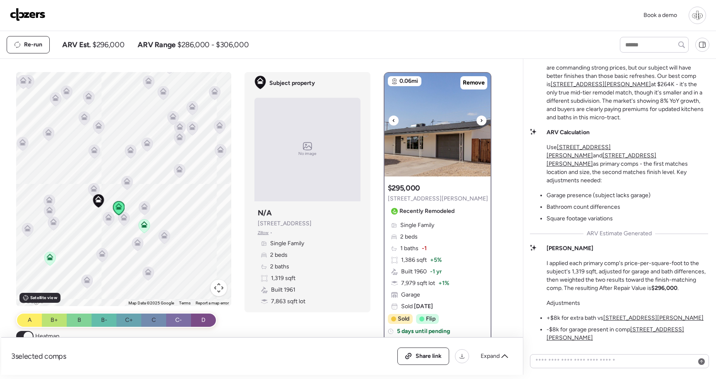
click at [447, 130] on img at bounding box center [437, 125] width 106 height 104
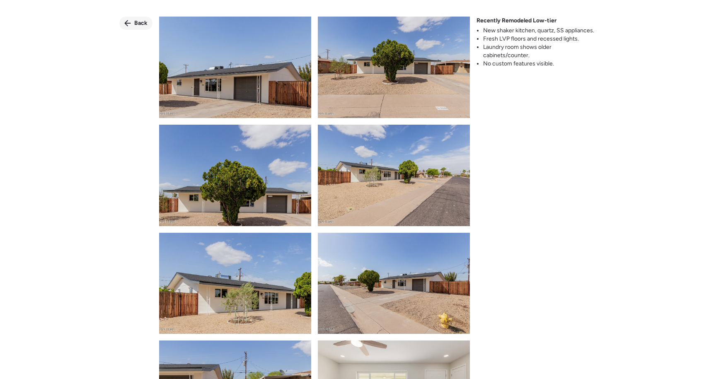
click at [138, 28] on div "Back" at bounding box center [135, 23] width 33 height 13
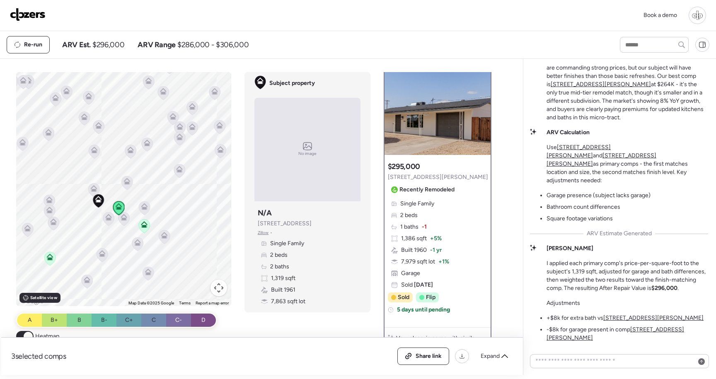
scroll to position [23, 0]
click at [447, 133] on img at bounding box center [437, 102] width 106 height 104
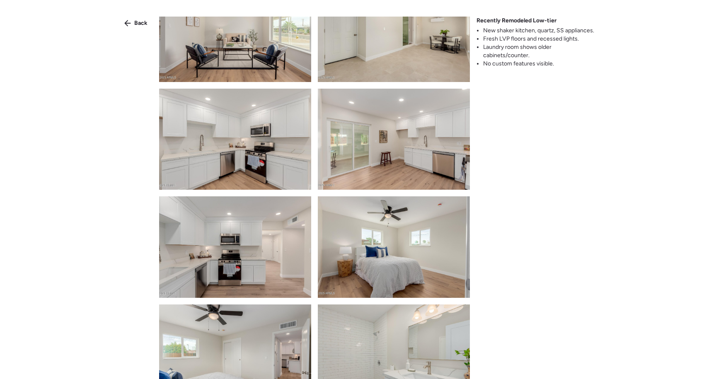
scroll to position [582, 0]
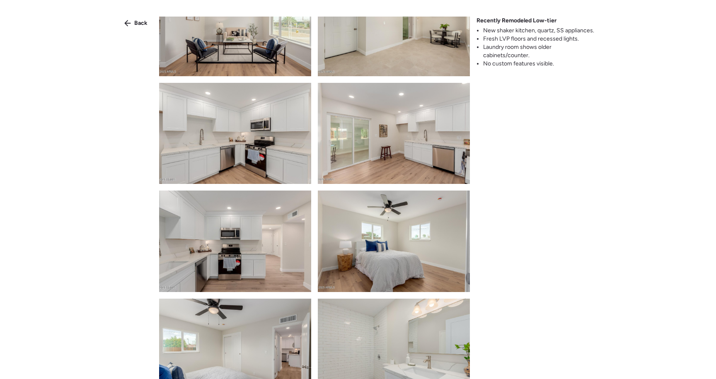
click at [415, 168] on img at bounding box center [394, 133] width 152 height 101
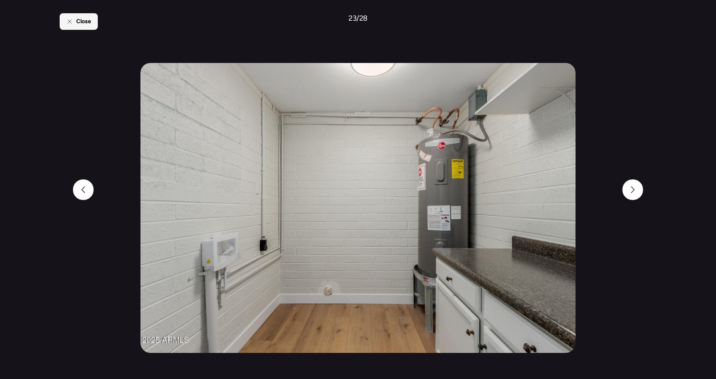
click at [88, 22] on span "Close" at bounding box center [83, 21] width 15 height 8
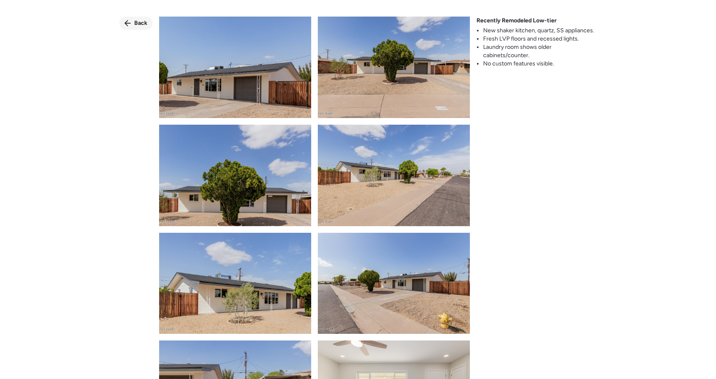
click at [129, 24] on icon at bounding box center [127, 23] width 7 height 7
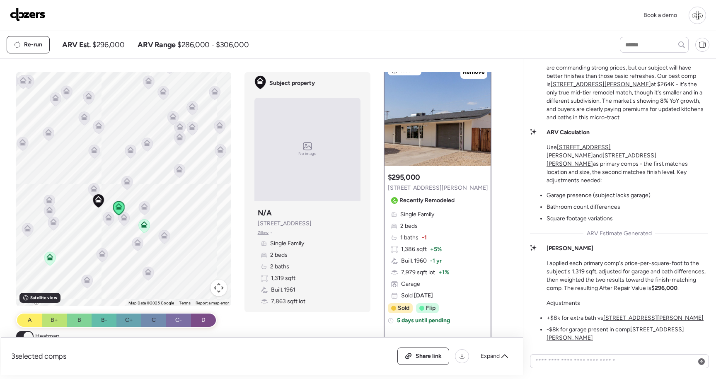
scroll to position [12, 0]
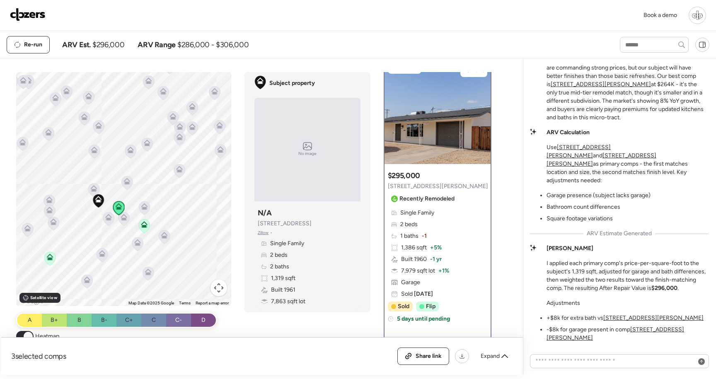
click at [106, 220] on icon at bounding box center [108, 218] width 5 height 2
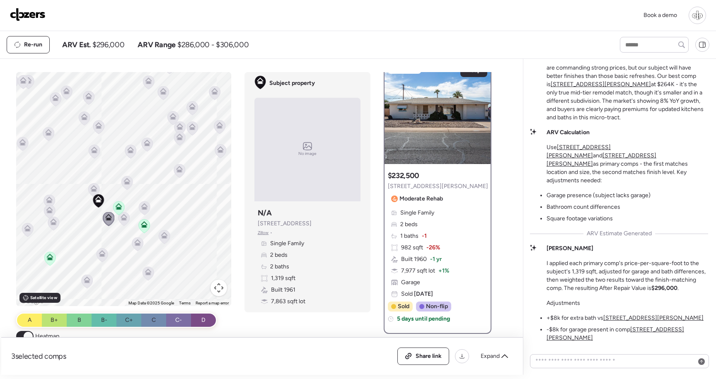
scroll to position [0, 0]
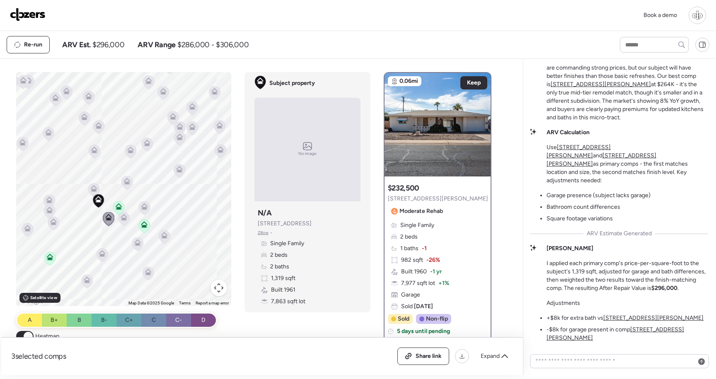
click at [126, 217] on icon at bounding box center [124, 217] width 7 height 7
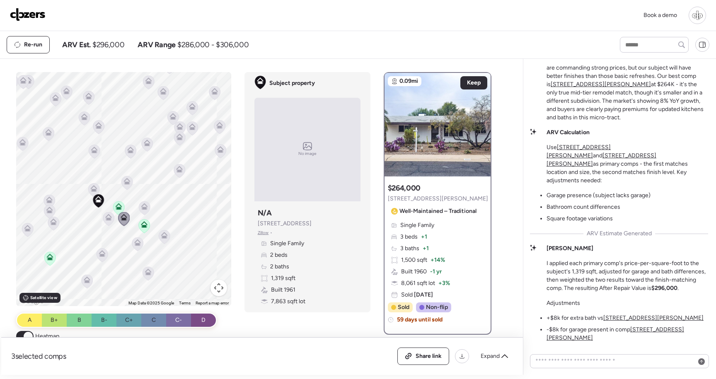
click at [102, 255] on icon at bounding box center [101, 255] width 5 height 2
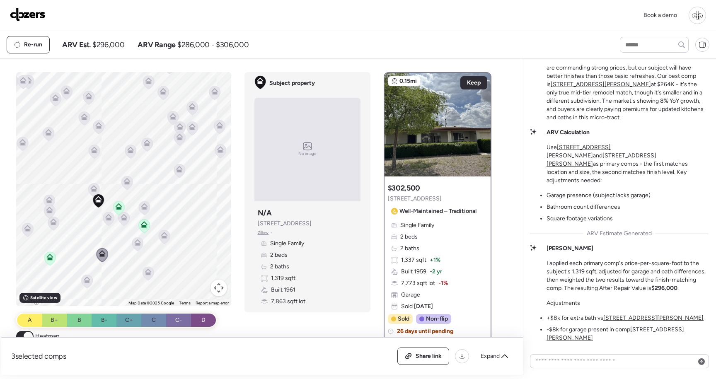
click at [138, 242] on icon at bounding box center [137, 242] width 7 height 7
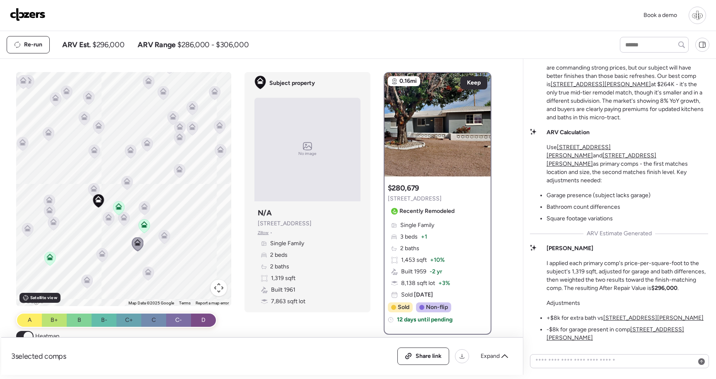
click at [169, 237] on icon at bounding box center [164, 237] width 11 height 14
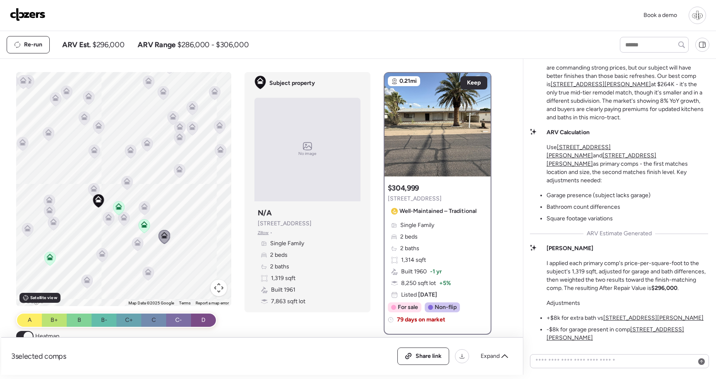
click at [53, 198] on icon at bounding box center [49, 199] width 7 height 7
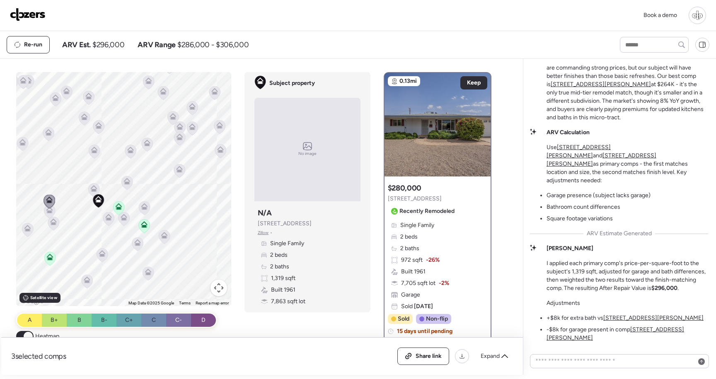
click at [52, 212] on icon at bounding box center [49, 210] width 7 height 7
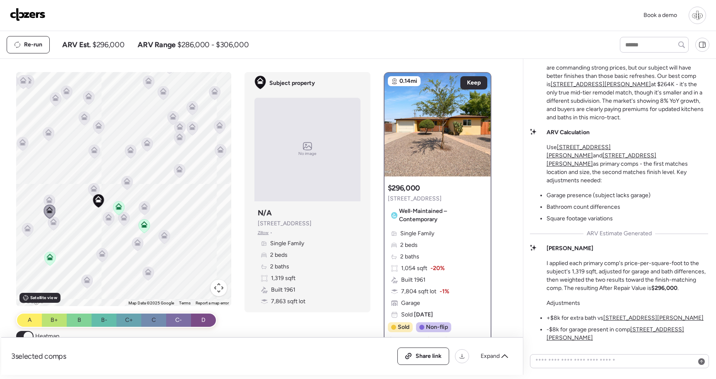
click at [56, 221] on icon at bounding box center [53, 221] width 7 height 7
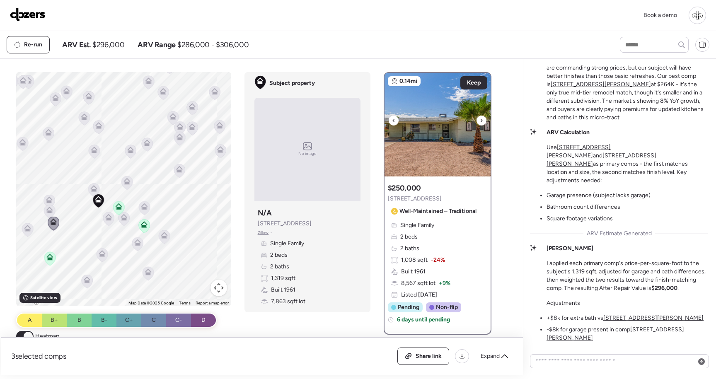
click at [417, 109] on img at bounding box center [437, 125] width 106 height 104
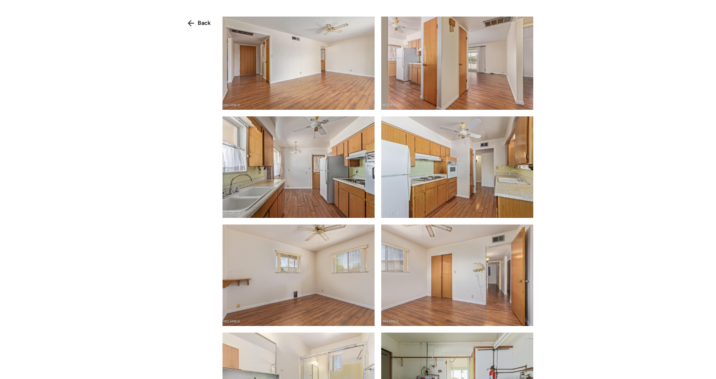
scroll to position [333, 0]
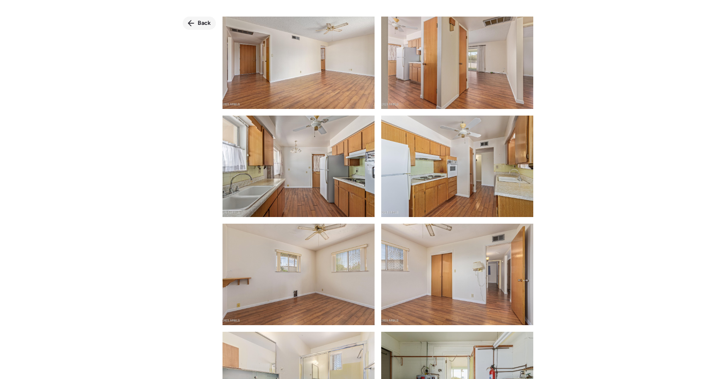
click at [208, 25] on span "Back" at bounding box center [204, 23] width 13 height 8
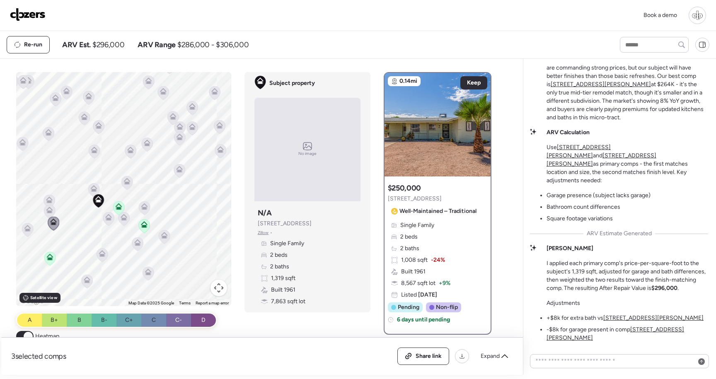
click at [28, 230] on icon at bounding box center [27, 230] width 5 height 2
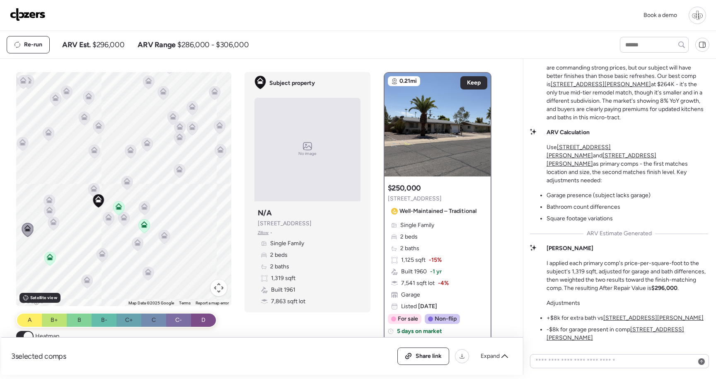
click at [119, 207] on icon at bounding box center [119, 206] width 7 height 7
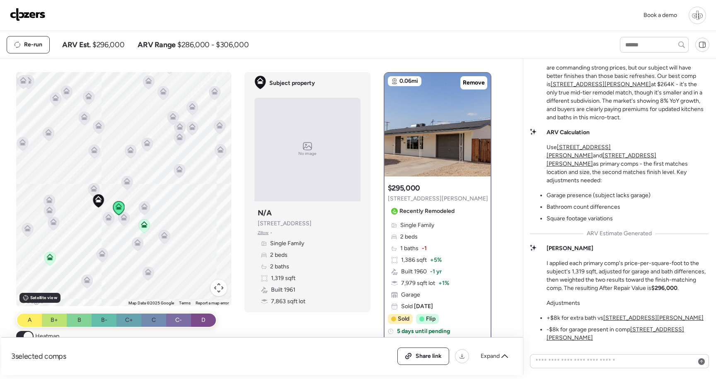
click at [115, 219] on div "To activate drag with keyboard, press Alt + Enter. Once in keyboard drag state,…" at bounding box center [123, 189] width 215 height 234
click at [423, 154] on img at bounding box center [437, 125] width 106 height 104
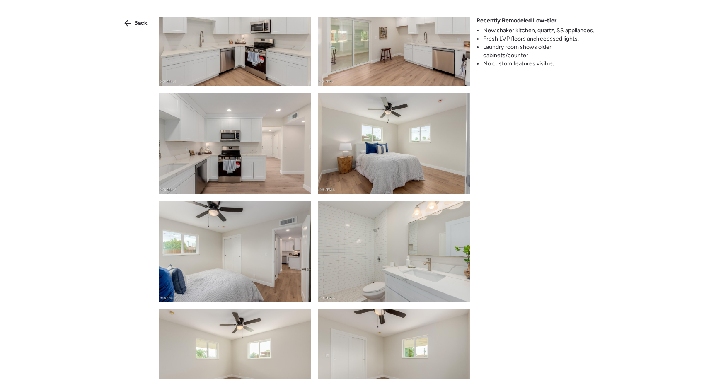
scroll to position [687, 0]
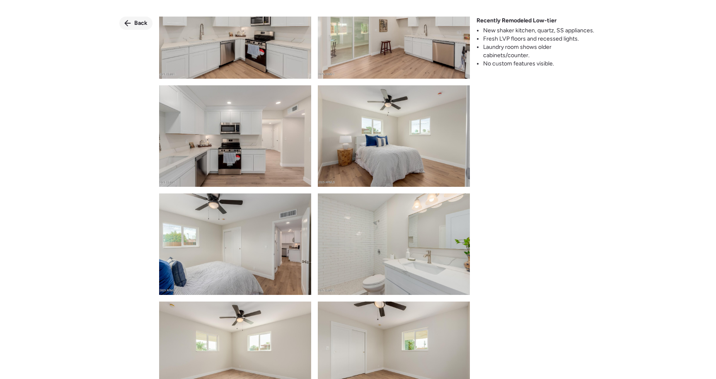
click at [137, 21] on span "Back" at bounding box center [140, 23] width 13 height 8
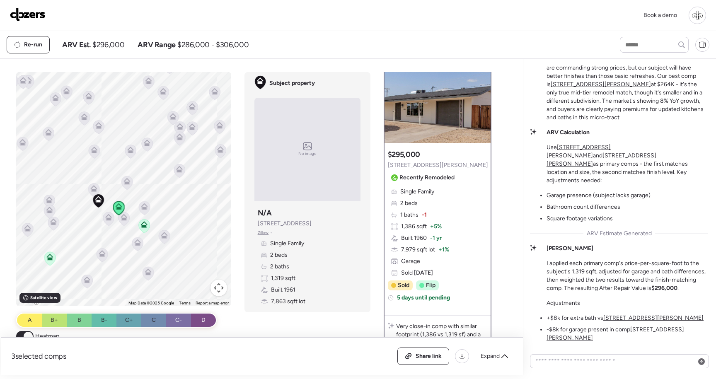
scroll to position [0, 0]
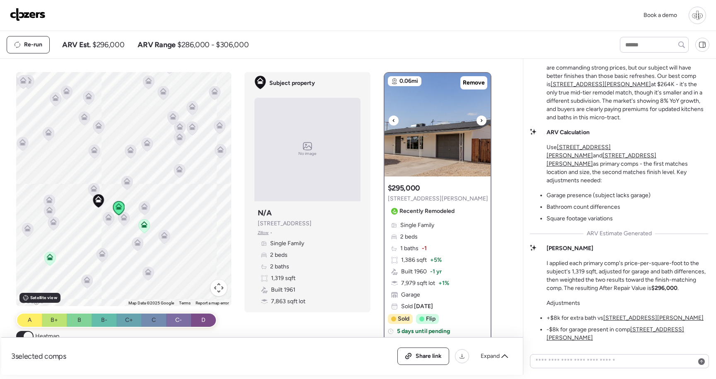
click at [444, 165] on img at bounding box center [437, 125] width 106 height 104
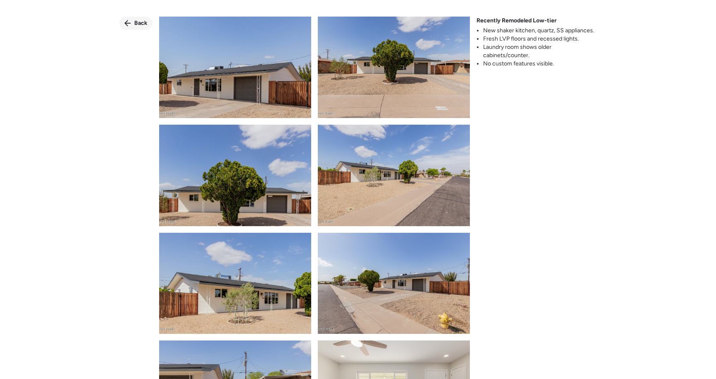
click at [141, 23] on span "Back" at bounding box center [140, 23] width 13 height 8
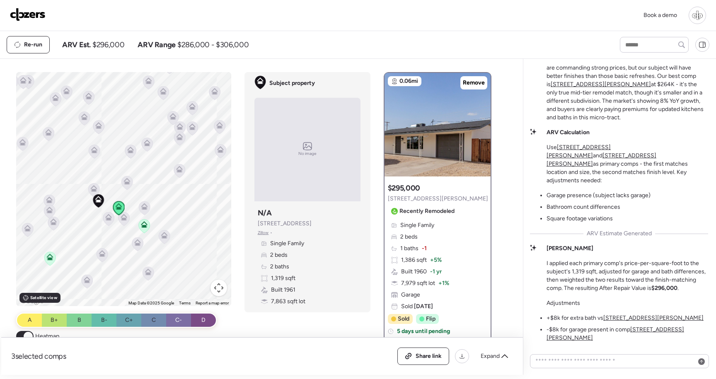
click at [26, 335] on span at bounding box center [28, 336] width 9 height 9
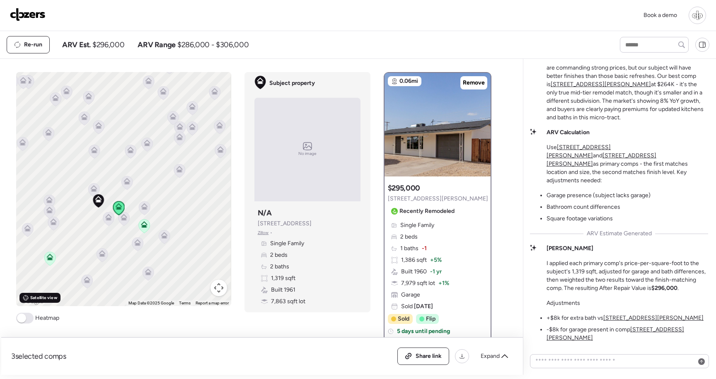
click at [39, 300] on span "Satellite view" at bounding box center [43, 297] width 27 height 7
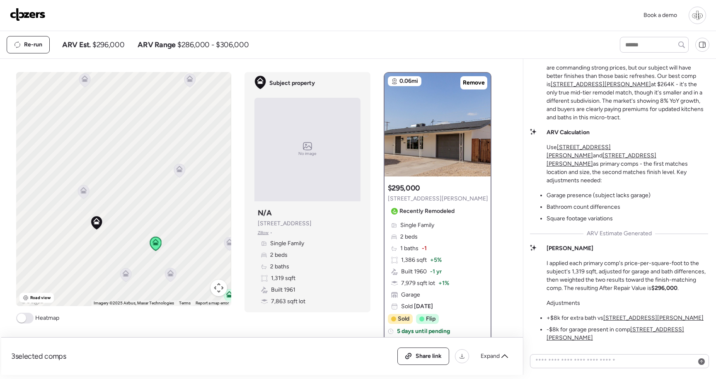
drag, startPoint x: 155, startPoint y: 208, endPoint x: 192, endPoint y: 226, distance: 40.6
click at [192, 226] on div "To activate drag with keyboard, press Alt + Enter. Once in keyboard drag state,…" at bounding box center [123, 189] width 215 height 234
click at [406, 191] on h3 "$295,000" at bounding box center [404, 188] width 32 height 10
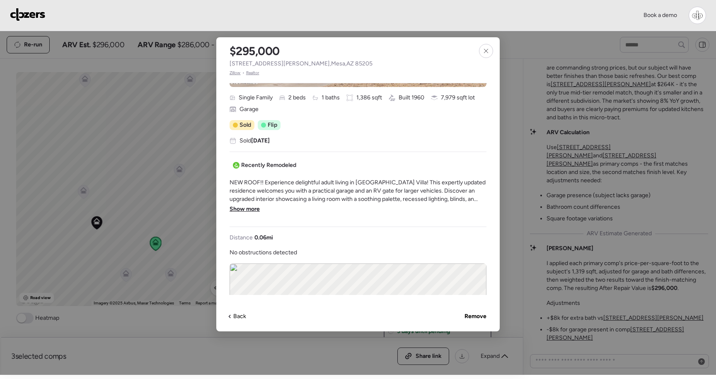
scroll to position [179, 0]
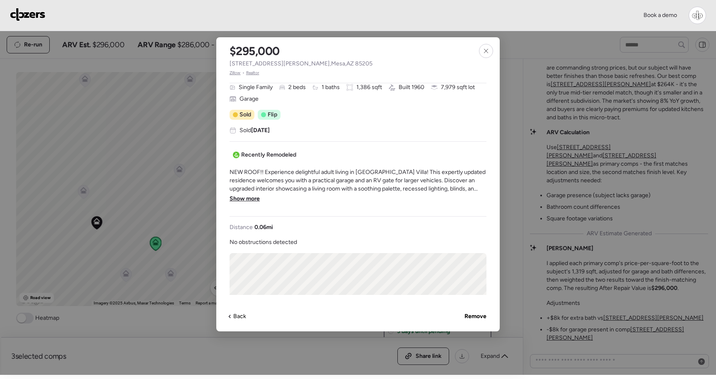
click at [251, 201] on span "Show more" at bounding box center [244, 199] width 30 height 8
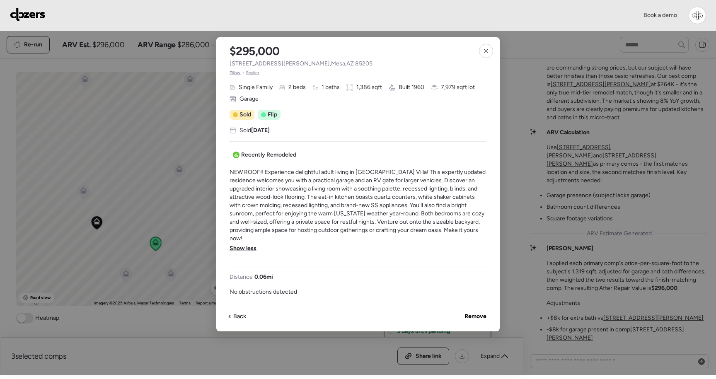
scroll to position [194, 0]
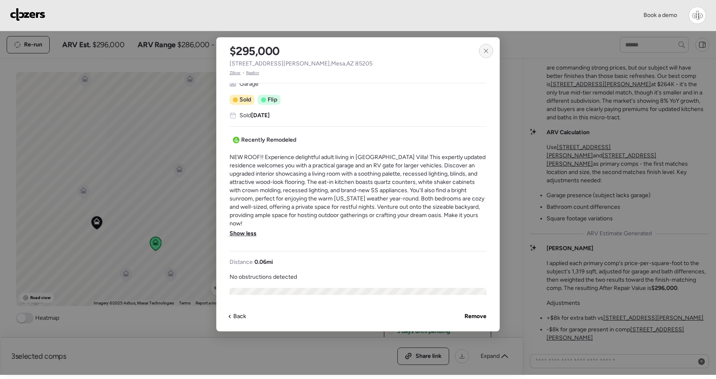
click at [488, 54] on icon at bounding box center [486, 51] width 7 height 7
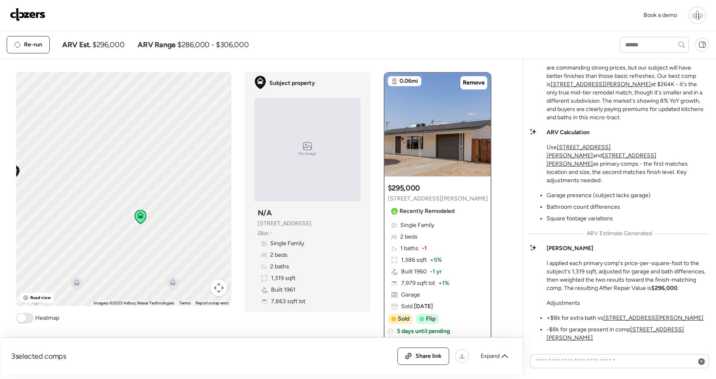
drag, startPoint x: 174, startPoint y: 280, endPoint x: 155, endPoint y: 220, distance: 63.3
click at [156, 220] on div "To activate drag with keyboard, press Alt + Enter. Once in keyboard drag state,…" at bounding box center [123, 189] width 215 height 234
drag, startPoint x: 155, startPoint y: 220, endPoint x: 188, endPoint y: 269, distance: 58.6
click at [188, 269] on div "To activate drag with keyboard, press Alt + Enter. Once in keyboard drag state,…" at bounding box center [123, 189] width 215 height 234
drag, startPoint x: 136, startPoint y: 195, endPoint x: 207, endPoint y: 188, distance: 71.2
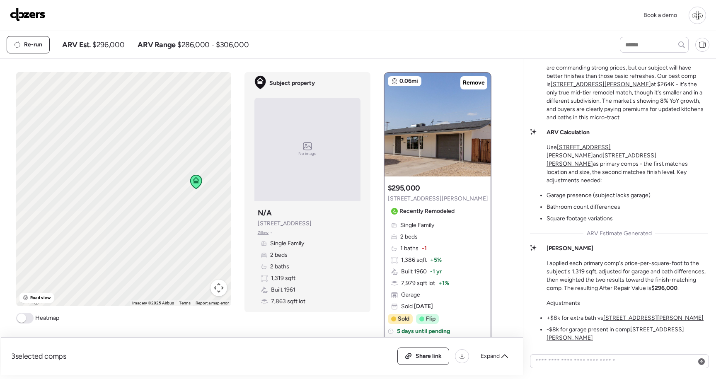
click at [208, 189] on div "To activate drag with keyboard, press Alt + Enter. Once in keyboard drag state,…" at bounding box center [123, 189] width 215 height 234
click at [431, 188] on div "Suggested comp $295,000 5446 E Billings St Recently Remodeled" at bounding box center [438, 200] width 100 height 35
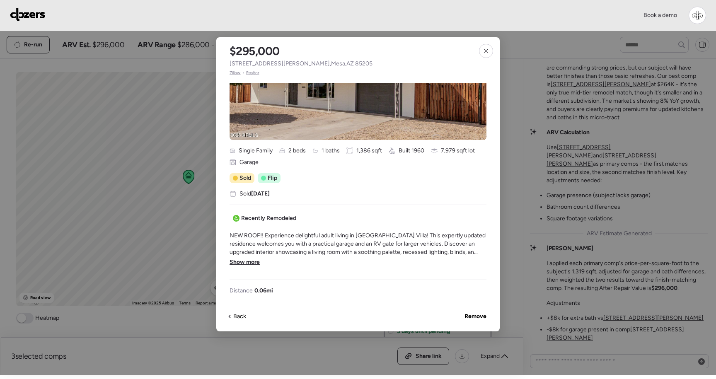
scroll to position [138, 0]
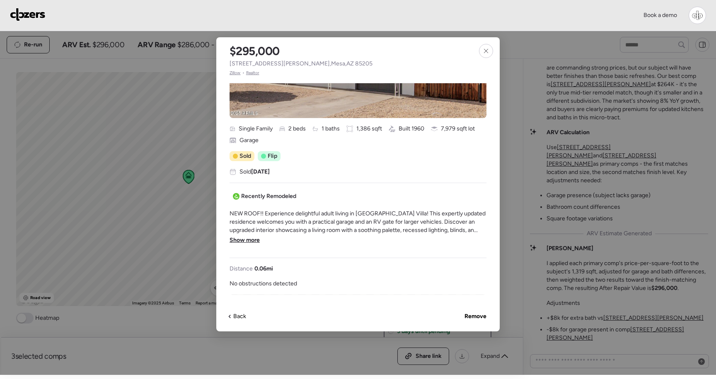
click at [227, 240] on div "$295,000 5446 E Billings St , Mesa , AZ 85205 Zillow • Realtor Single Family 2 …" at bounding box center [357, 184] width 283 height 294
click at [232, 233] on span "NEW ROOF!! Experience delightful adult living in Dreamland Villa! This expertly…" at bounding box center [357, 222] width 257 height 25
click at [234, 234] on div "NEW ROOF!! Experience delightful adult living in Dreamland Villa! This expertly…" at bounding box center [357, 230] width 257 height 41
click at [234, 236] on span "Show more" at bounding box center [244, 240] width 30 height 8
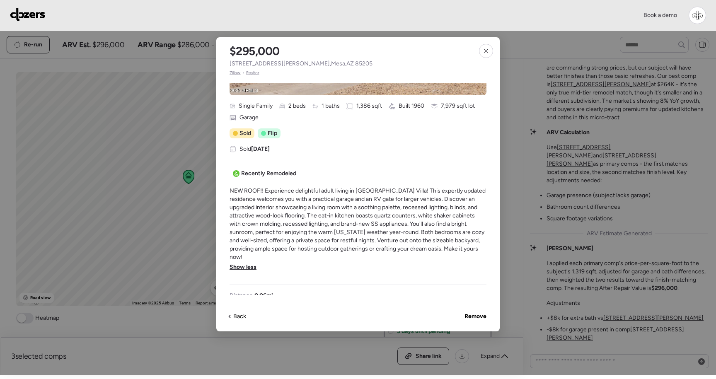
scroll to position [162, 0]
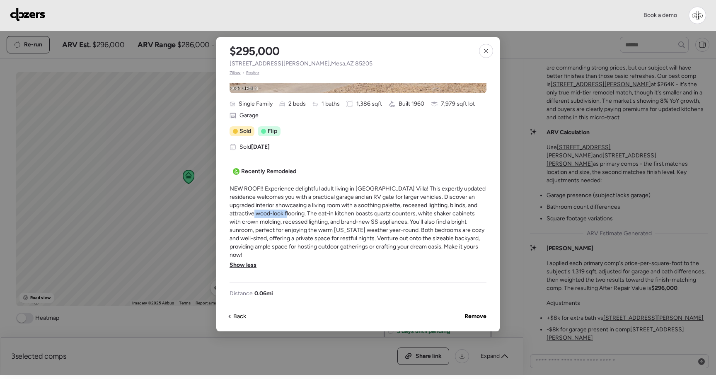
drag, startPoint x: 280, startPoint y: 215, endPoint x: 251, endPoint y: 212, distance: 29.5
click at [251, 212] on span "NEW ROOF!! Experience delightful adult living in Dreamland Villa! This expertly…" at bounding box center [357, 222] width 257 height 75
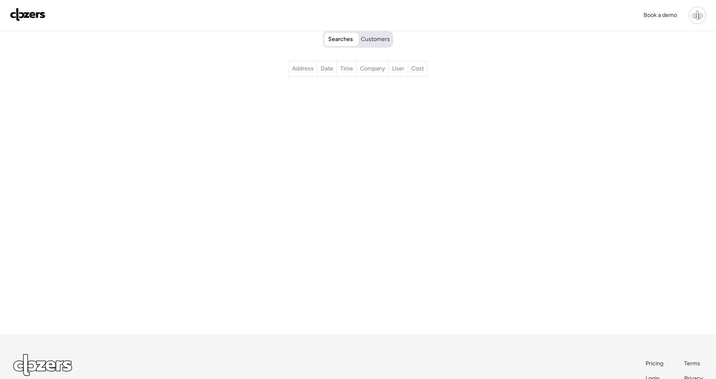
click at [377, 42] on span "Customers" at bounding box center [375, 39] width 29 height 8
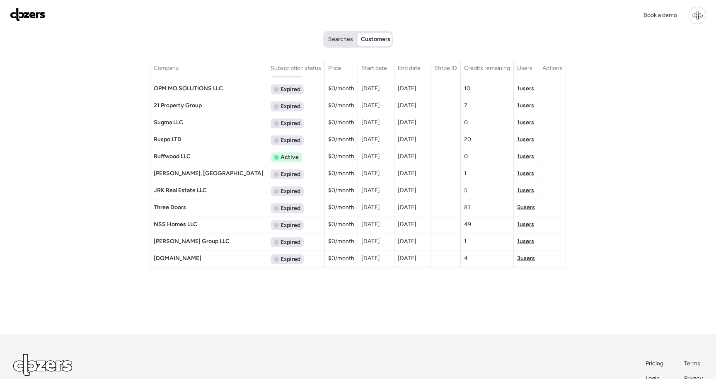
scroll to position [486, 0]
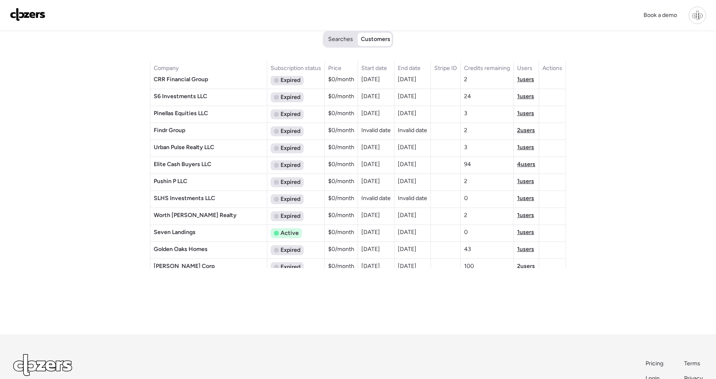
click at [186, 168] on td "Elite Cash Buyers LLC" at bounding box center [208, 165] width 117 height 17
click at [522, 165] on span "4 users" at bounding box center [526, 164] width 18 height 7
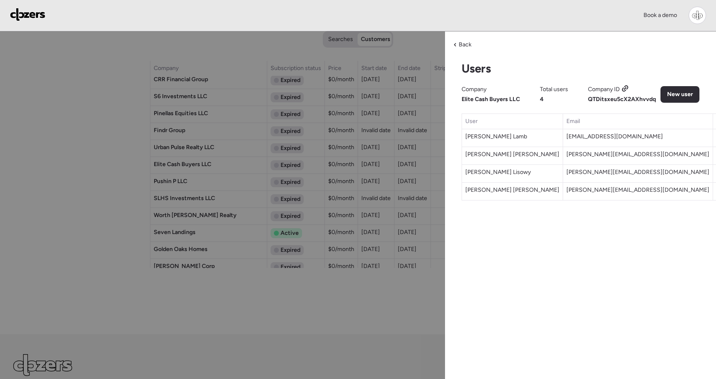
click at [414, 180] on div at bounding box center [358, 218] width 716 height 436
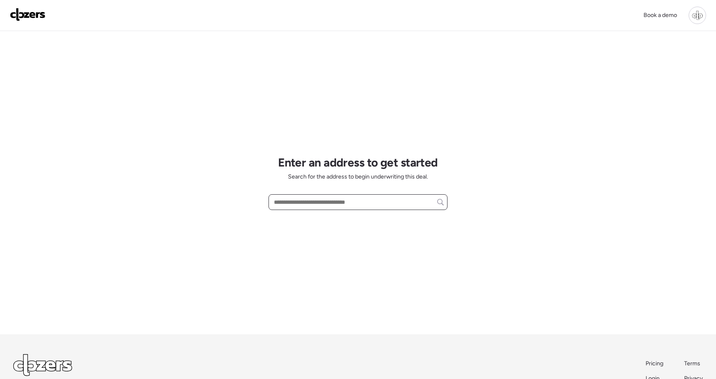
click at [288, 205] on input "text" at bounding box center [357, 202] width 171 height 12
paste input "**********"
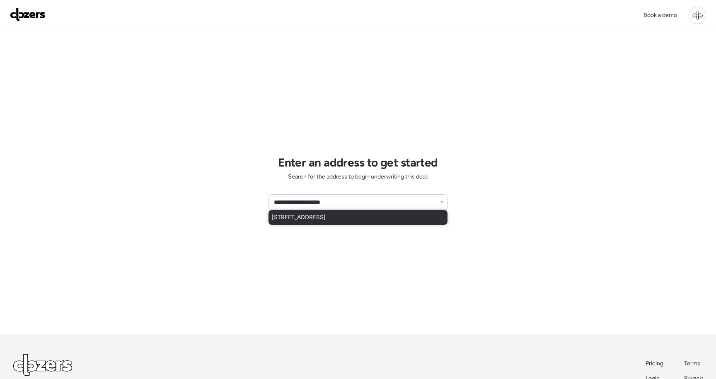
click at [326, 221] on span "[STREET_ADDRESS]" at bounding box center [299, 217] width 54 height 8
type input "**********"
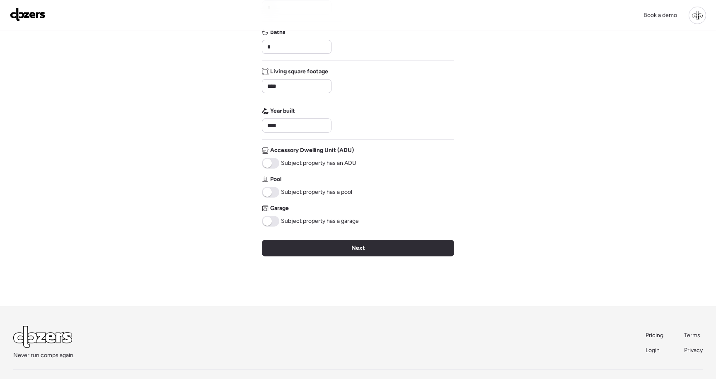
scroll to position [184, 0]
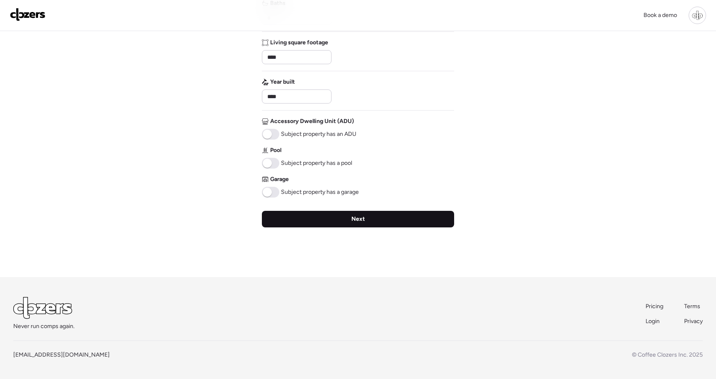
click at [304, 217] on div "Next" at bounding box center [358, 219] width 192 height 17
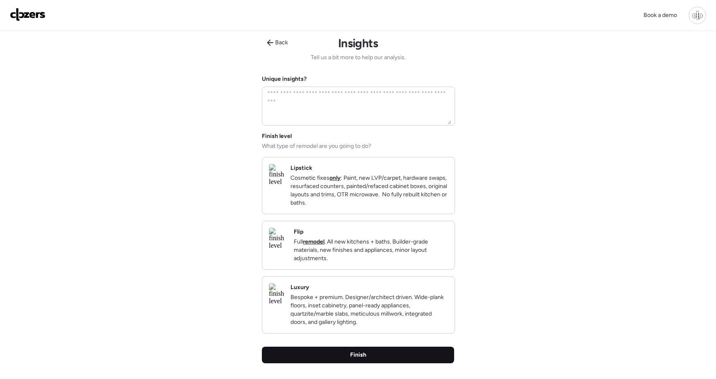
scroll to position [0, 0]
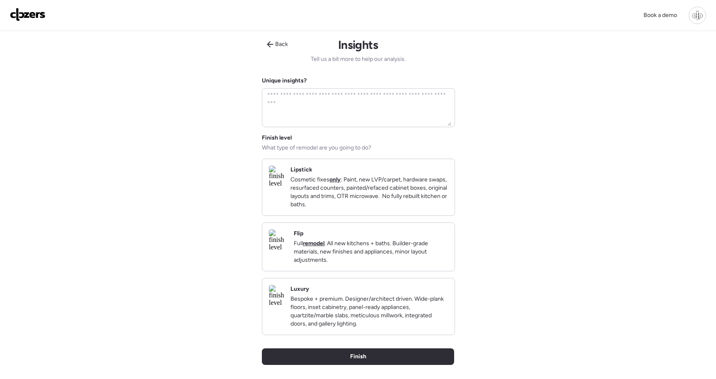
click at [351, 248] on p "Full remodel . All new kitchens + baths. Builder-grade materials, new finishes …" at bounding box center [371, 251] width 154 height 25
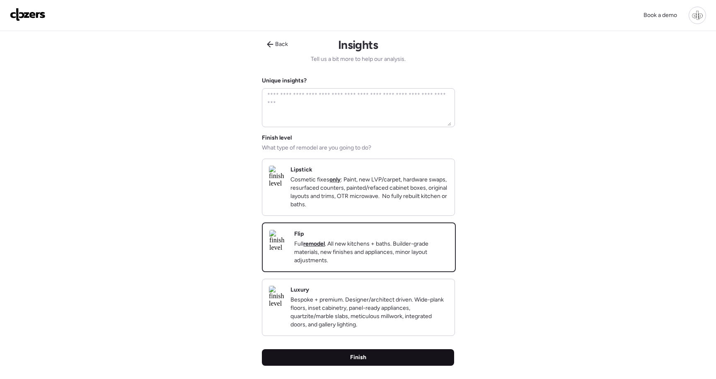
click at [354, 362] on span "Finish" at bounding box center [358, 357] width 16 height 8
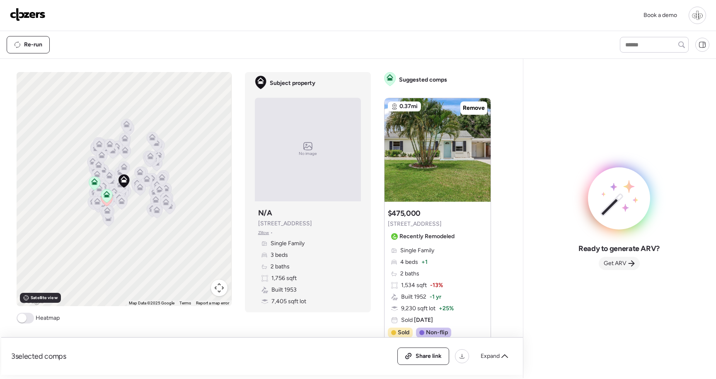
click at [621, 263] on span "Get ARV" at bounding box center [614, 263] width 23 height 8
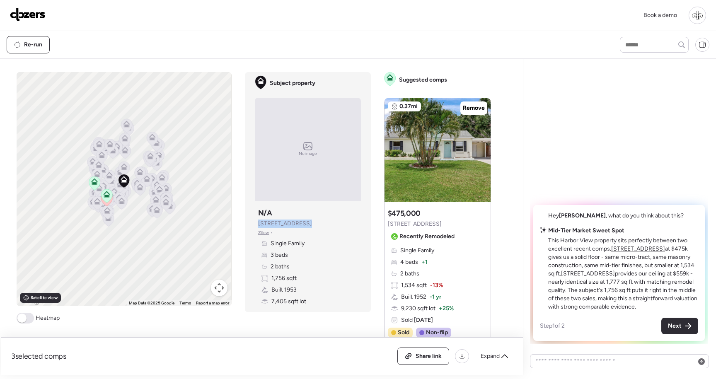
drag, startPoint x: 306, startPoint y: 225, endPoint x: 258, endPoint y: 222, distance: 48.1
click at [258, 224] on span "[STREET_ADDRESS]" at bounding box center [285, 224] width 54 height 8
click at [263, 224] on span "[STREET_ADDRESS]" at bounding box center [285, 224] width 54 height 8
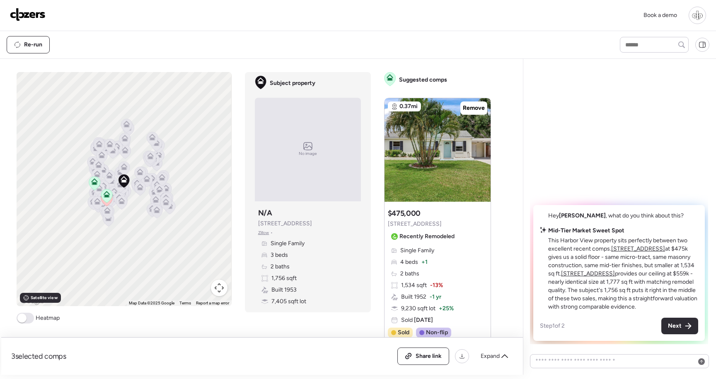
click at [364, 243] on div "Subject property No image Subject property N/A [STREET_ADDRESS] • Single Family…" at bounding box center [308, 192] width 126 height 240
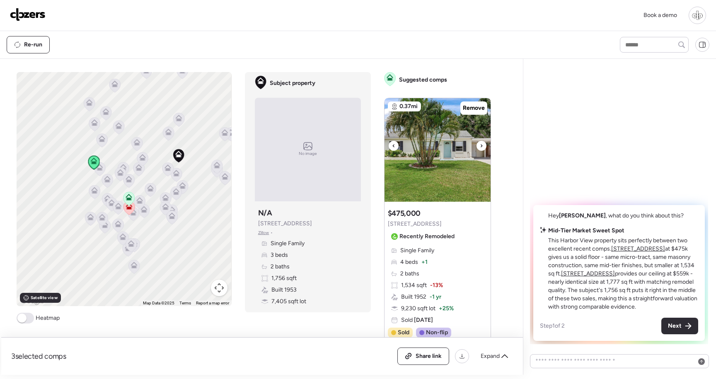
click at [480, 148] on icon at bounding box center [481, 146] width 3 height 10
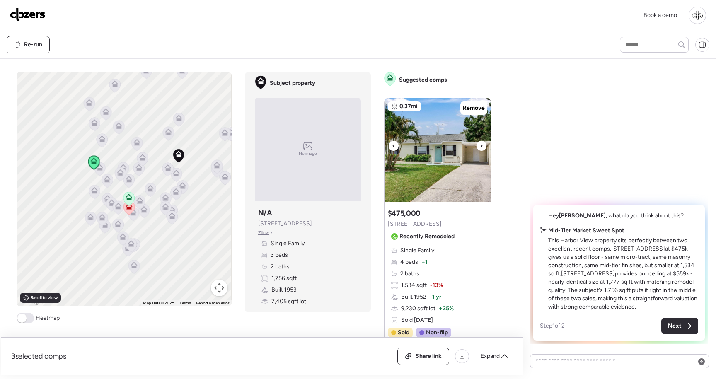
click at [480, 149] on icon at bounding box center [481, 146] width 3 height 10
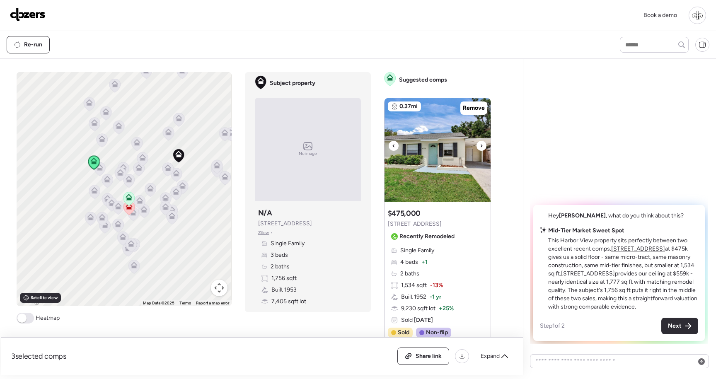
click at [480, 149] on icon at bounding box center [481, 146] width 3 height 10
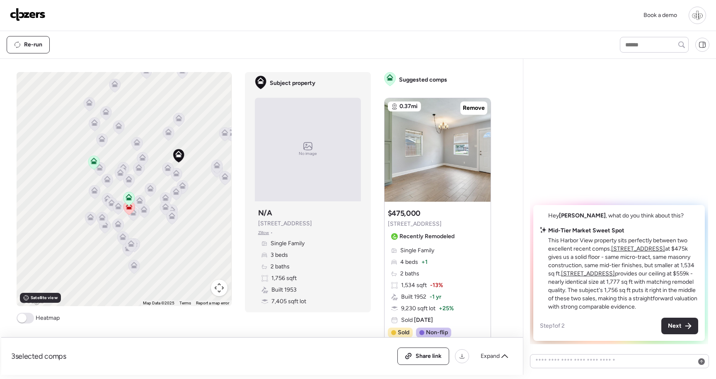
drag, startPoint x: 327, startPoint y: 226, endPoint x: 276, endPoint y: 224, distance: 50.6
click at [276, 224] on div "Subject property N/A [STREET_ADDRESS] • Single Family 3 beds 2 baths 1,756 sqft…" at bounding box center [308, 257] width 106 height 104
click at [257, 222] on div "Subject property N/A [STREET_ADDRESS] • Single Family 3 beds 2 baths 1,756 sqft…" at bounding box center [308, 257] width 106 height 104
click at [259, 222] on span "[STREET_ADDRESS]" at bounding box center [285, 224] width 54 height 8
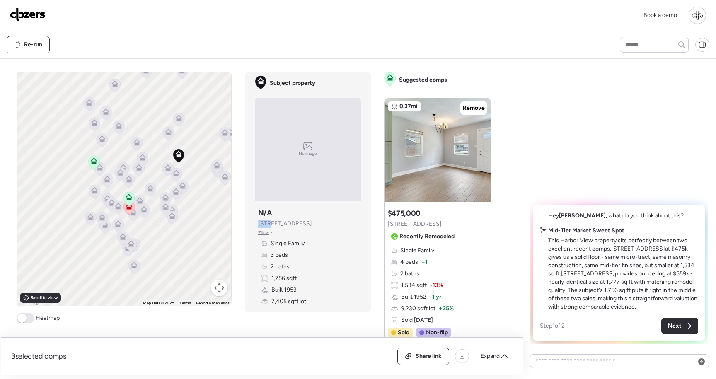
click at [259, 222] on span "[STREET_ADDRESS]" at bounding box center [285, 224] width 54 height 8
click at [305, 232] on div "Subject property N/A [STREET_ADDRESS] •" at bounding box center [285, 222] width 54 height 28
click at [449, 178] on img at bounding box center [437, 150] width 106 height 104
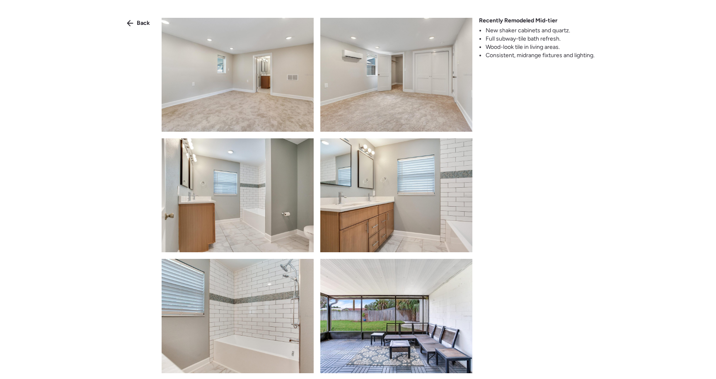
scroll to position [2094, 0]
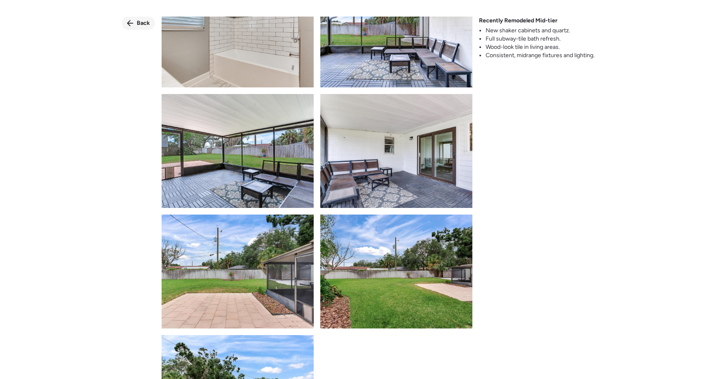
click at [134, 22] on div "Back" at bounding box center [138, 23] width 33 height 13
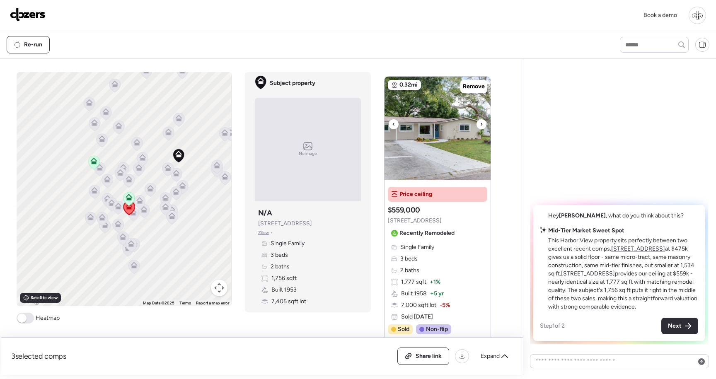
scroll to position [451, 0]
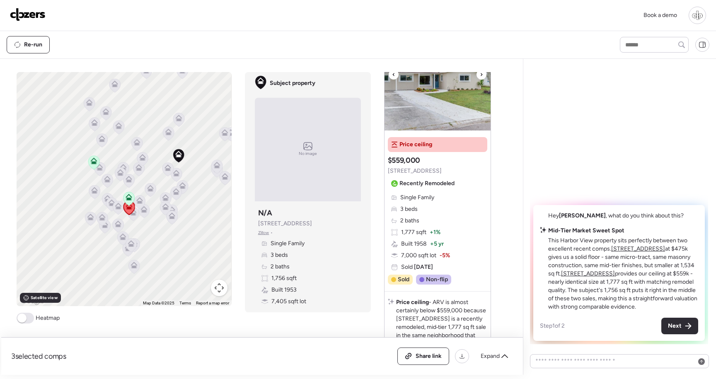
click at [453, 110] on img at bounding box center [437, 79] width 106 height 104
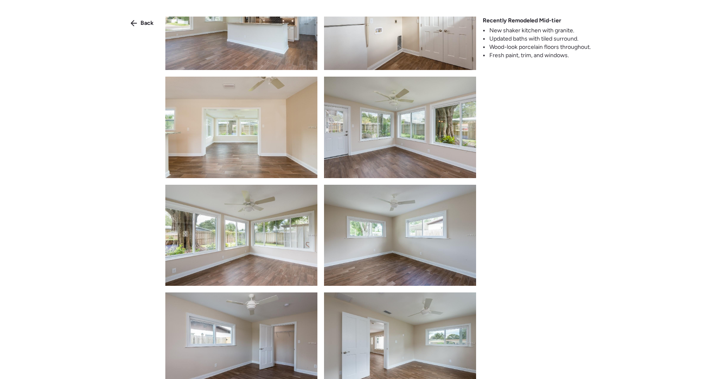
scroll to position [489, 0]
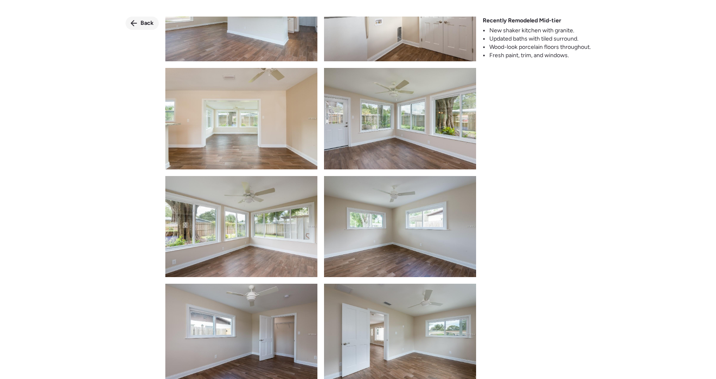
click at [141, 18] on div "Back" at bounding box center [142, 23] width 33 height 13
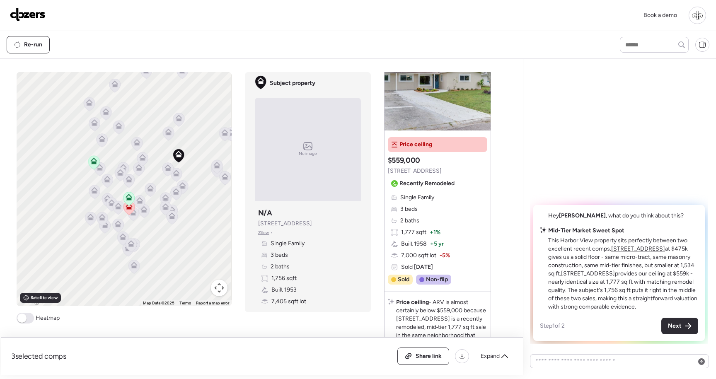
drag, startPoint x: 258, startPoint y: 222, endPoint x: 333, endPoint y: 218, distance: 75.0
click at [334, 220] on div "Subject property N/A [STREET_ADDRESS] • Single Family 3 beds 2 baths 1,756 sqft…" at bounding box center [308, 257] width 106 height 104
click at [351, 231] on div "Subject property N/A [STREET_ADDRESS] • Single Family 3 beds 2 baths 1,756 sqft…" at bounding box center [308, 257] width 106 height 104
drag, startPoint x: 339, startPoint y: 224, endPoint x: 261, endPoint y: 216, distance: 77.9
click at [261, 216] on div "Subject property N/A [STREET_ADDRESS] • Single Family 3 beds 2 baths 1,756 sqft…" at bounding box center [308, 257] width 106 height 104
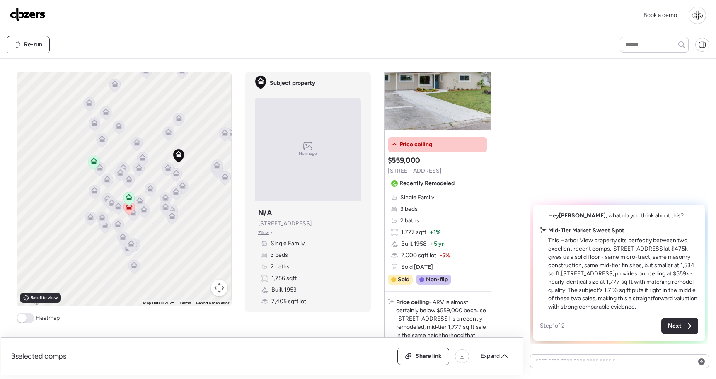
click at [282, 225] on span "[STREET_ADDRESS]" at bounding box center [285, 224] width 54 height 8
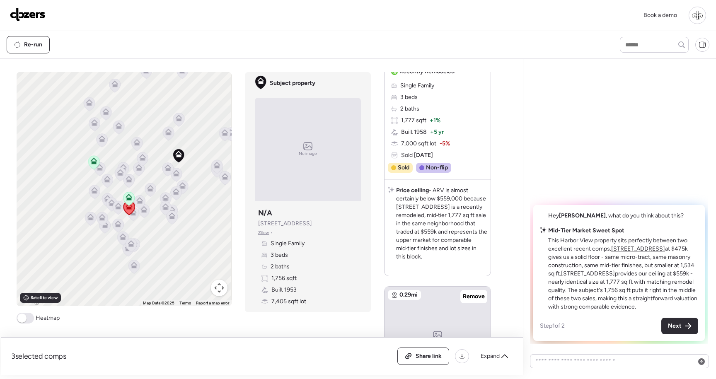
scroll to position [566, 0]
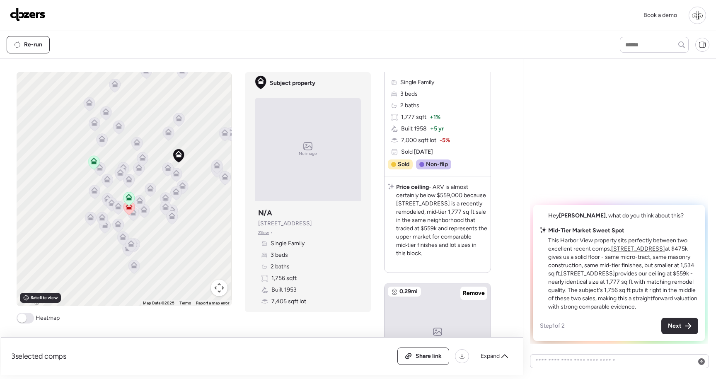
click at [311, 224] on span "[STREET_ADDRESS]" at bounding box center [285, 224] width 54 height 8
click at [326, 231] on div "Subject property N/A [STREET_ADDRESS] • Single Family 3 beds 2 baths 1,756 sqft…" at bounding box center [308, 257] width 106 height 104
drag, startPoint x: 327, startPoint y: 223, endPoint x: 244, endPoint y: 221, distance: 82.9
click at [245, 221] on div "Subject property No image Subject property N/A [STREET_ADDRESS] • Single Family…" at bounding box center [308, 192] width 126 height 240
click at [365, 262] on div "Subject property No image Subject property N/A [STREET_ADDRESS] • Single Family…" at bounding box center [308, 192] width 126 height 240
